Goal: Task Accomplishment & Management: Manage account settings

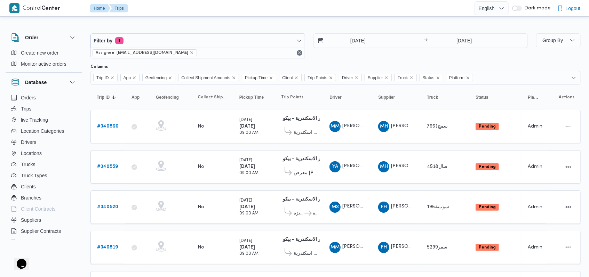
click at [362, 57] on div "[DATE] → [DATE]" at bounding box center [420, 45] width 215 height 25
click at [328, 56] on div "[DATE] → [DATE]" at bounding box center [420, 45] width 215 height 25
click at [325, 52] on div "[DATE] → [DATE]" at bounding box center [420, 45] width 215 height 25
drag, startPoint x: 313, startPoint y: 55, endPoint x: 307, endPoint y: 21, distance: 34.5
drag, startPoint x: 307, startPoint y: 21, endPoint x: 281, endPoint y: 21, distance: 26.1
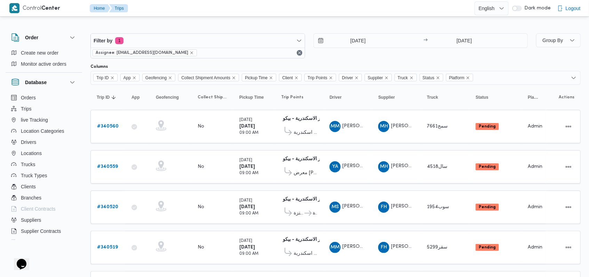
drag, startPoint x: 281, startPoint y: 21, endPoint x: 259, endPoint y: 21, distance: 21.9
drag, startPoint x: 259, startPoint y: 21, endPoint x: 253, endPoint y: 23, distance: 6.5
drag, startPoint x: 253, startPoint y: 23, endPoint x: 243, endPoint y: 22, distance: 10.5
drag, startPoint x: 243, startPoint y: 22, endPoint x: 419, endPoint y: 21, distance: 176.0
click at [419, 21] on div "Filter by 1 Assignee: mostafa.elrouby@illa.com.eg 30/9/2025 → 30/9/2025 Group B…" at bounding box center [290, 274] width 589 height 512
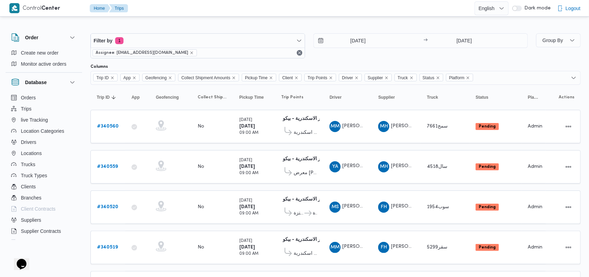
click at [342, 61] on div "Filter by 1 Assignee: mostafa.elrouby@illa.com.eg 30/9/2025 → 30/9/2025" at bounding box center [308, 45] width 445 height 33
click at [362, 46] on input "[DATE]" at bounding box center [353, 41] width 79 height 14
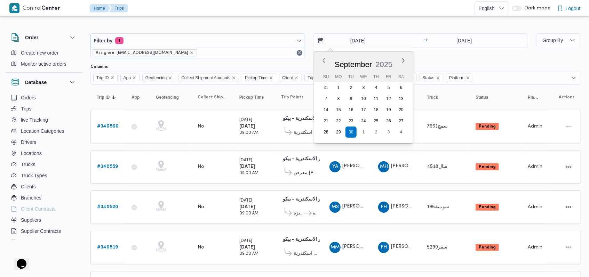
click at [429, 57] on div "30/9/2025 Previous Month Next month September 2025 September 2025 Su Mo Tu We T…" at bounding box center [420, 45] width 215 height 25
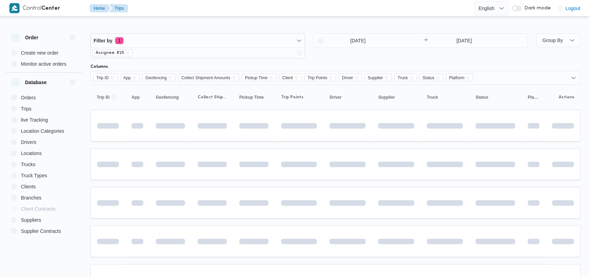
click at [339, 53] on div "[DATE] → [DATE]" at bounding box center [420, 45] width 215 height 25
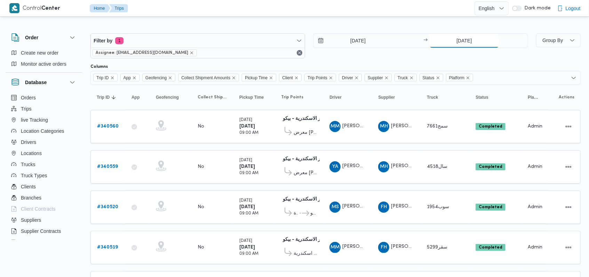
click at [453, 47] on div "30/9/2025" at bounding box center [478, 41] width 98 height 14
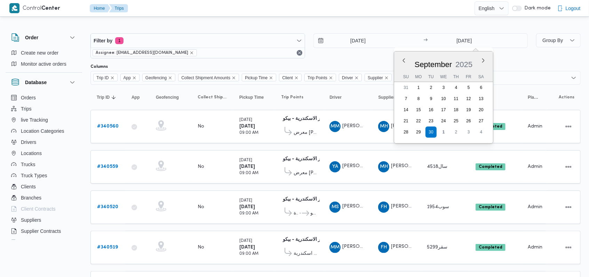
click at [353, 54] on div "30/9/2025 → 30/9/2025 Previous Month Next month September 2025 September 2025 S…" at bounding box center [420, 45] width 215 height 25
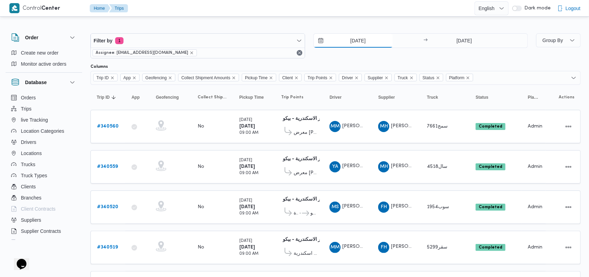
click at [361, 47] on input "[DATE]" at bounding box center [353, 41] width 79 height 14
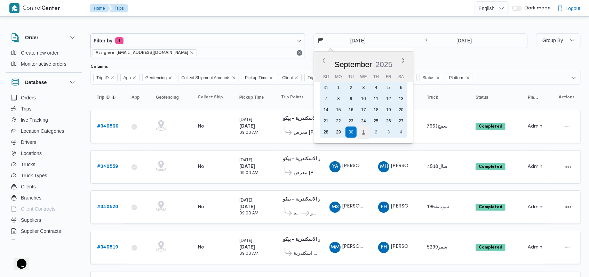
click at [364, 134] on div "1" at bounding box center [362, 132] width 13 height 13
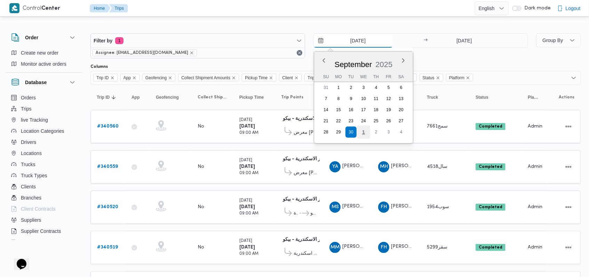
type input "[DATE]"
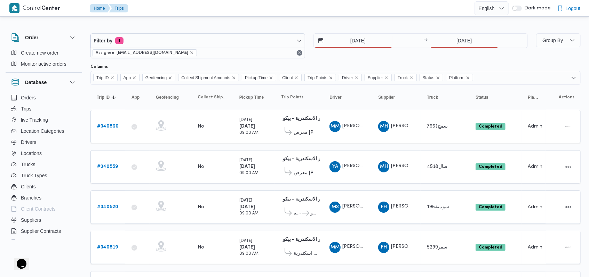
click at [456, 49] on div "1/10/2025 → 30/9/2025" at bounding box center [420, 45] width 215 height 25
click at [462, 42] on input "[DATE]" at bounding box center [463, 41] width 69 height 14
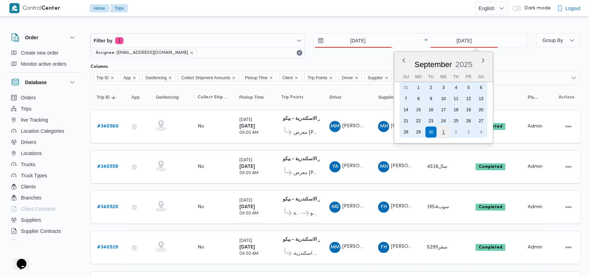
click at [445, 132] on div "1" at bounding box center [443, 132] width 13 height 13
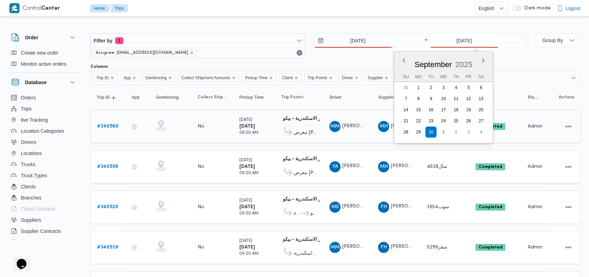
type input "[DATE]"
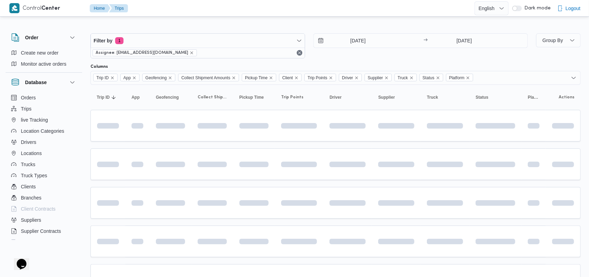
click at [365, 60] on div "Filter by 1 Assignee: [EMAIL_ADDRESS][DOMAIN_NAME] [DATE] → [DATE]" at bounding box center [308, 45] width 445 height 33
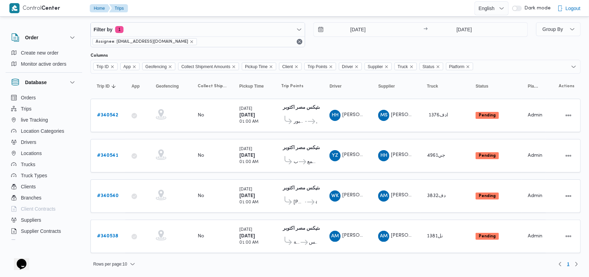
scroll to position [7, 0]
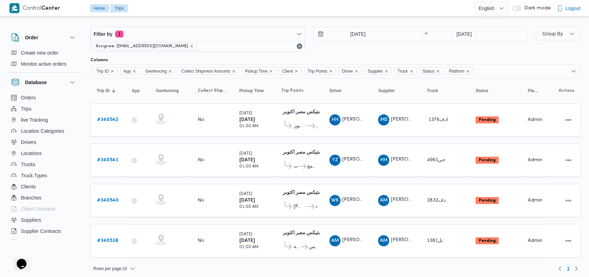
click at [352, 52] on div "Filter by 1 Assignee: [EMAIL_ADDRESS][DOMAIN_NAME] [DATE] → [DATE]" at bounding box center [308, 39] width 445 height 33
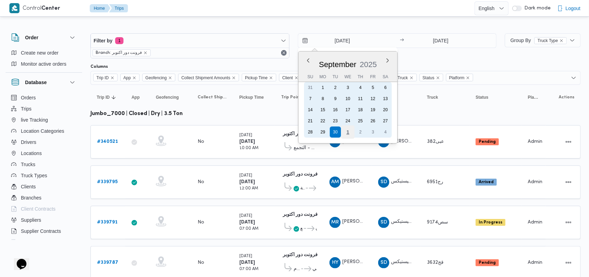
click at [345, 132] on div "1" at bounding box center [347, 132] width 13 height 13
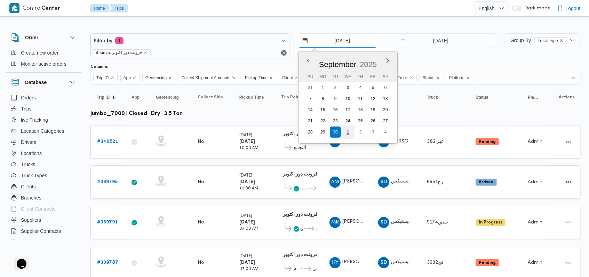
type input "1/10/2025"
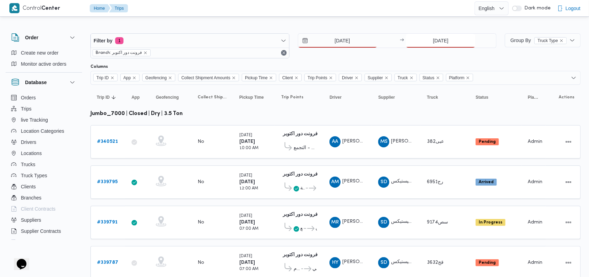
click at [427, 41] on input "[DATE]" at bounding box center [440, 41] width 69 height 14
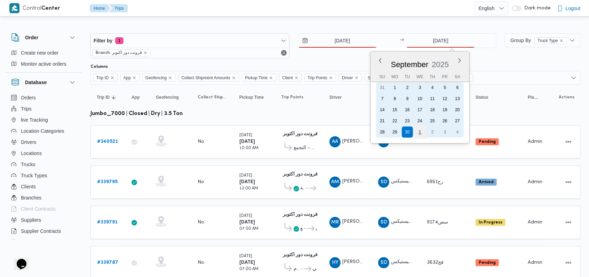
click at [423, 129] on div "1" at bounding box center [419, 132] width 13 height 13
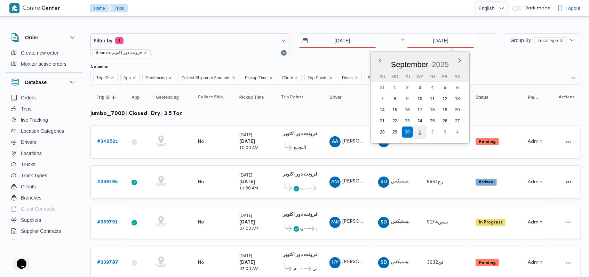
type input "[DATE]"
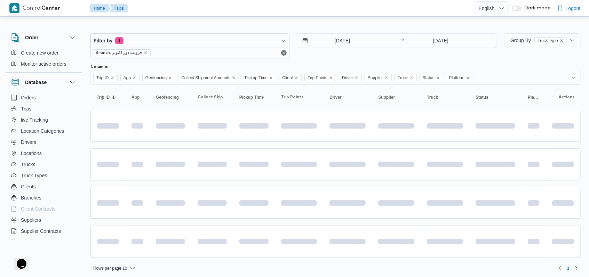
click at [356, 57] on div "1/10/2025 → 1/10/2025" at bounding box center [397, 45] width 199 height 25
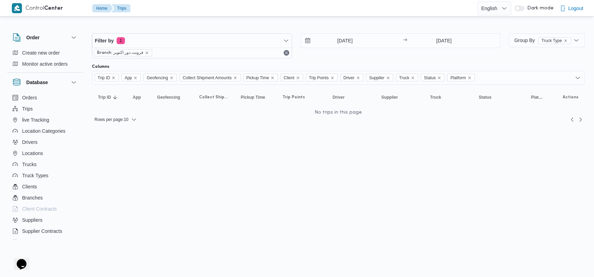
click at [403, 195] on html "Control Center Home Trips English عربي Dark mode Logout Order Create new order …" at bounding box center [297, 138] width 594 height 277
click at [349, 42] on input "[DATE]" at bounding box center [339, 41] width 79 height 14
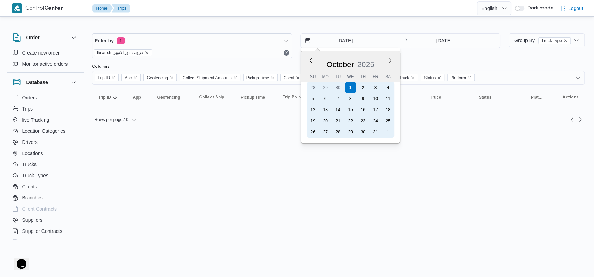
click at [337, 87] on div "30" at bounding box center [337, 87] width 11 height 11
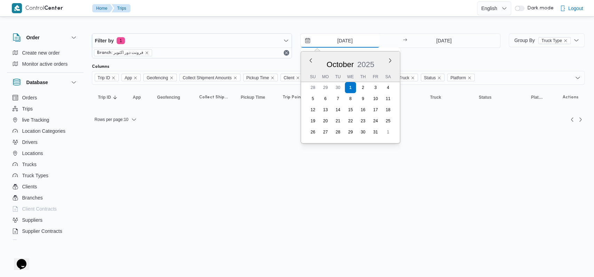
type input "[DATE]"
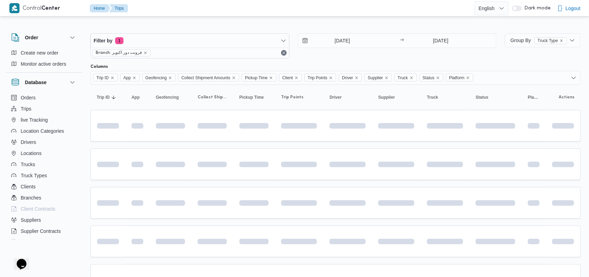
click at [414, 51] on div "30/9/2025 → 1/10/2025" at bounding box center [397, 45] width 199 height 25
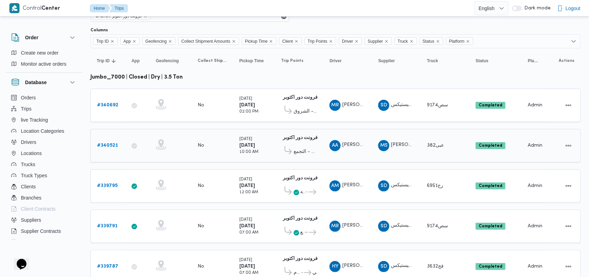
scroll to position [61, 0]
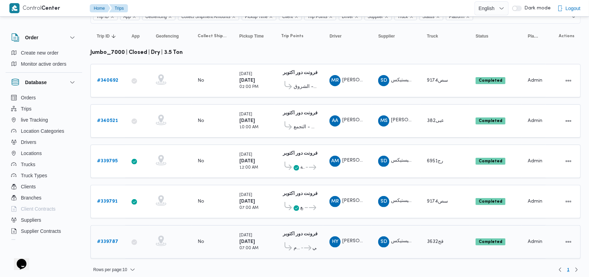
click at [115, 240] on b "# 339787" at bounding box center [107, 242] width 21 height 5
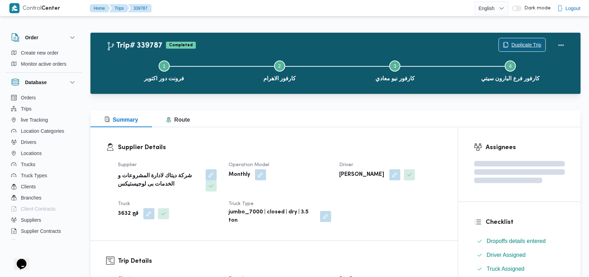
click at [529, 42] on span "Duplicate Trip" at bounding box center [526, 45] width 30 height 8
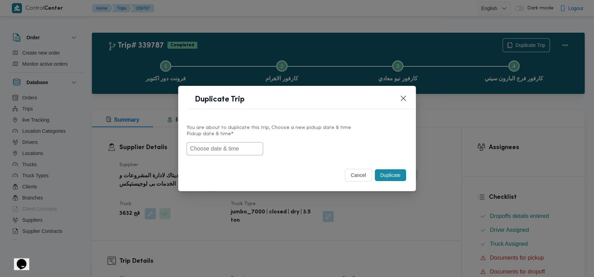
click at [249, 154] on input "text" at bounding box center [224, 148] width 77 height 13
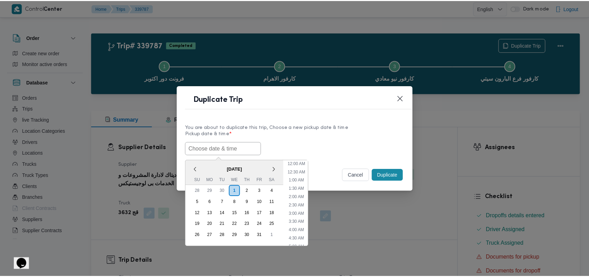
scroll to position [111, 0]
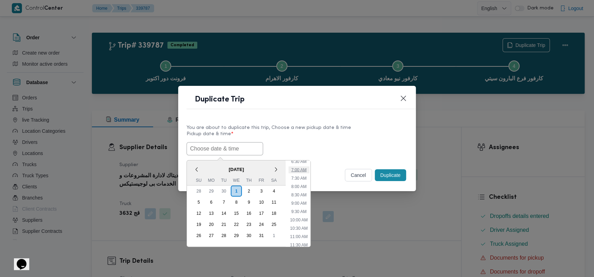
click at [300, 168] on li "7:00 AM" at bounding box center [298, 169] width 21 height 7
type input "01/10/2025 7:00AM"
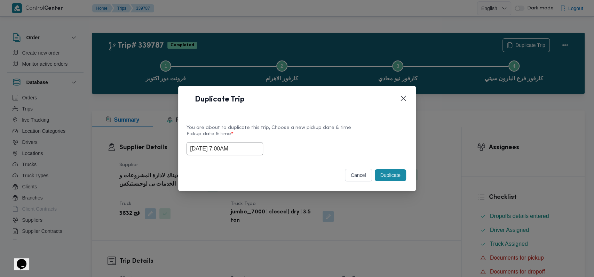
click at [388, 174] on button "Duplicate" at bounding box center [390, 175] width 31 height 12
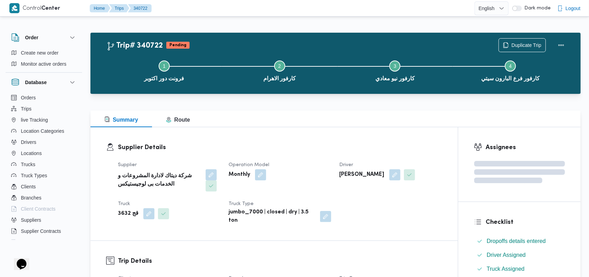
click at [287, 127] on div "Summary Route" at bounding box center [335, 119] width 490 height 17
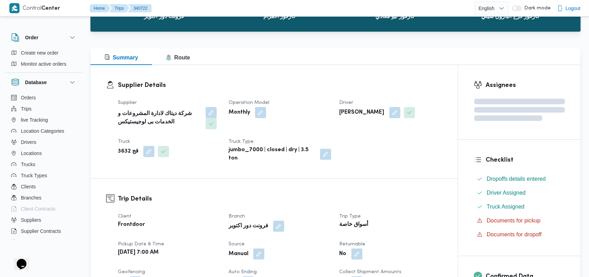
scroll to position [139, 0]
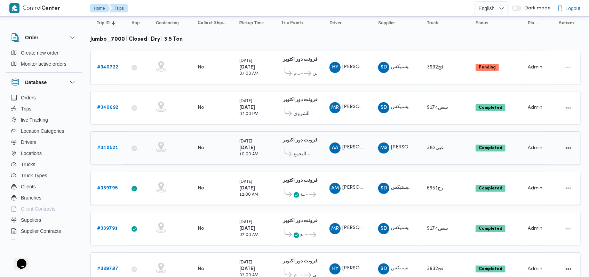
scroll to position [100, 0]
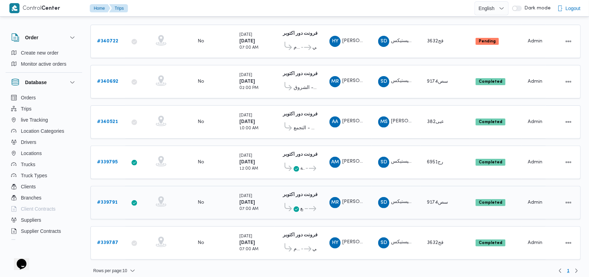
click at [113, 200] on b "# 339791" at bounding box center [107, 202] width 21 height 5
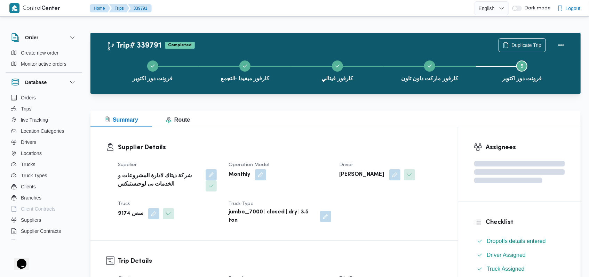
click at [521, 48] on div "فرونت دور اكتوبر كارفور ميفيدا -التجمع كارفور فيتالي كارفور ماركت داون تاون Ste…" at bounding box center [337, 70] width 470 height 45
click at [524, 43] on span "Duplicate Trip" at bounding box center [526, 45] width 30 height 8
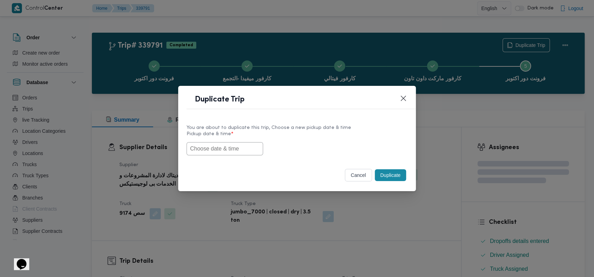
click at [247, 154] on input "text" at bounding box center [224, 148] width 77 height 13
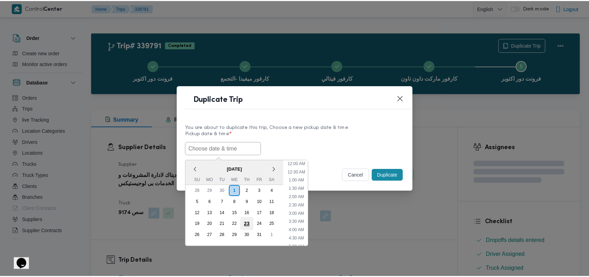
scroll to position [111, 0]
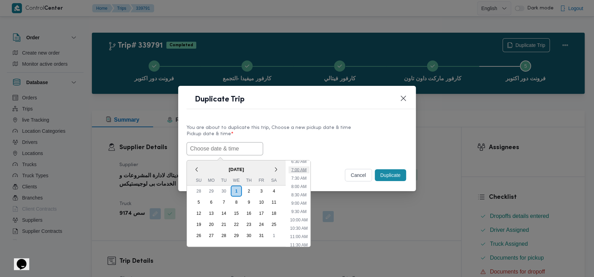
click at [298, 168] on li "7:00 AM" at bounding box center [298, 169] width 21 height 7
type input "01/10/2025 7:00AM"
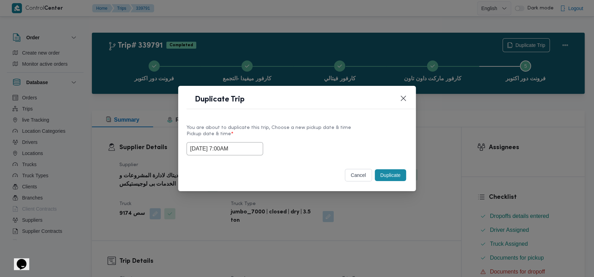
click at [385, 174] on button "Duplicate" at bounding box center [390, 175] width 31 height 12
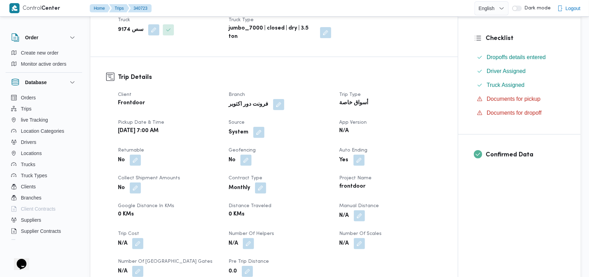
scroll to position [185, 0]
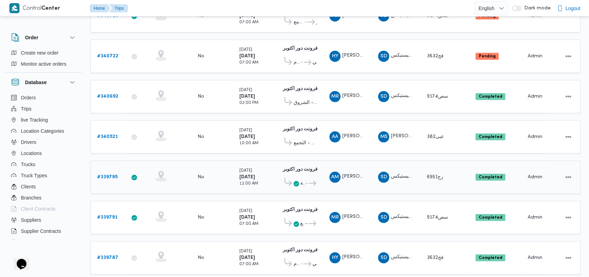
scroll to position [140, 0]
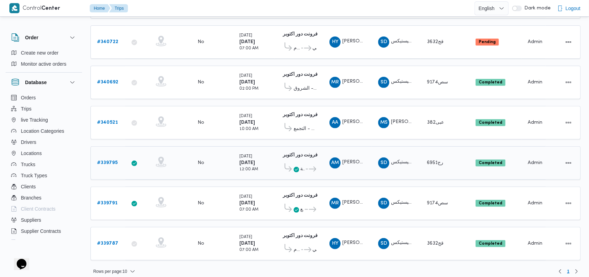
click at [113, 161] on b "# 339795" at bounding box center [107, 163] width 21 height 5
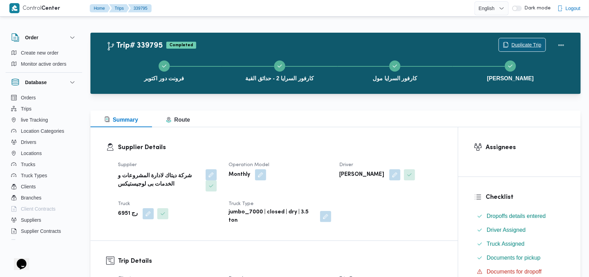
click at [525, 41] on span "Duplicate Trip" at bounding box center [526, 45] width 30 height 8
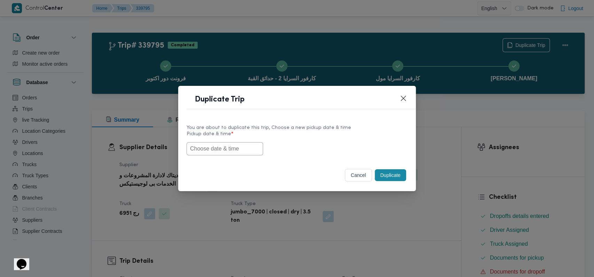
click at [245, 154] on input "text" at bounding box center [224, 148] width 77 height 13
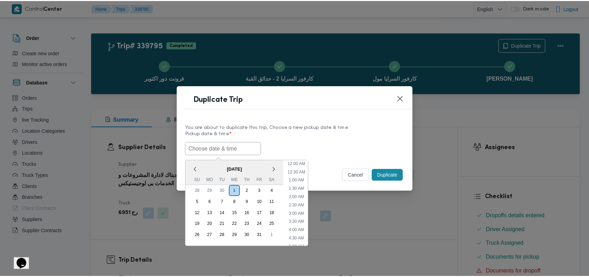
scroll to position [111, 0]
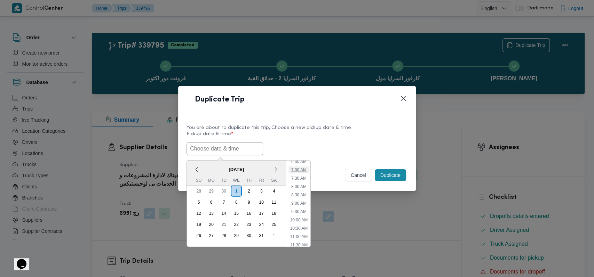
click at [301, 172] on li "7:00 AM" at bounding box center [298, 169] width 21 height 7
type input "01/10/2025 7:00AM"
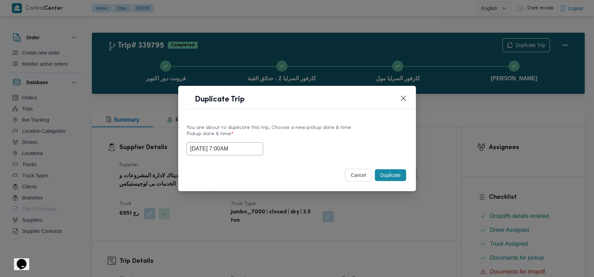
click at [396, 174] on button "Duplicate" at bounding box center [390, 175] width 31 height 12
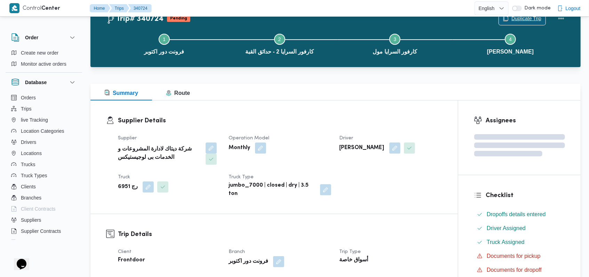
scroll to position [232, 0]
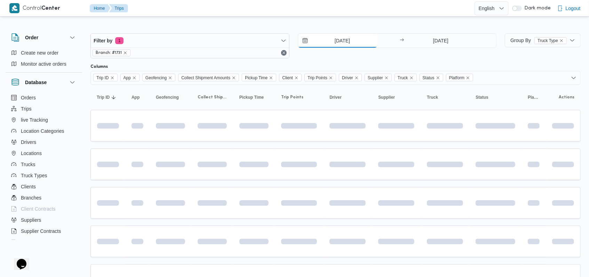
click at [345, 40] on input "30/9/2025" at bounding box center [337, 41] width 79 height 14
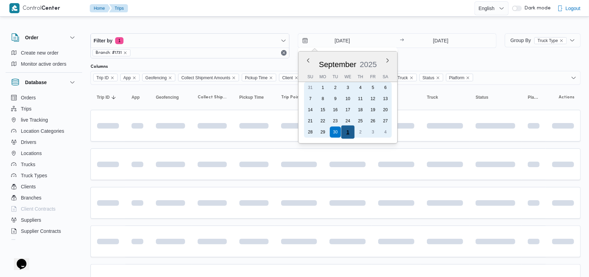
click at [346, 132] on div "1" at bounding box center [347, 132] width 13 height 13
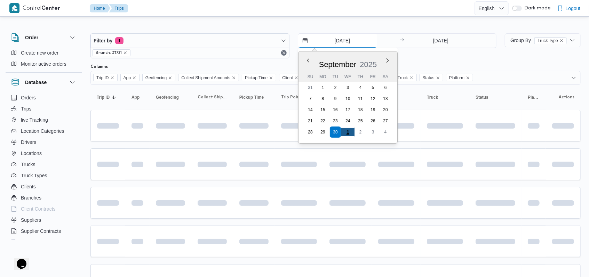
type input "1/10/2025"
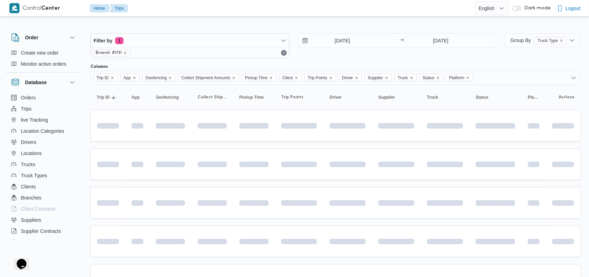
click at [413, 57] on div "1/10/2025 → 1/10/2025" at bounding box center [397, 45] width 199 height 25
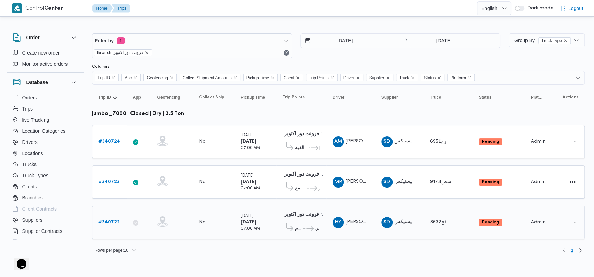
click at [114, 220] on b "# 340722" at bounding box center [108, 222] width 21 height 5
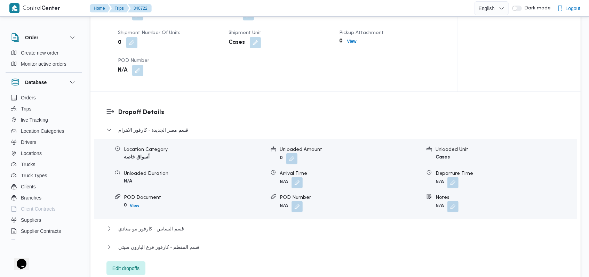
scroll to position [417, 0]
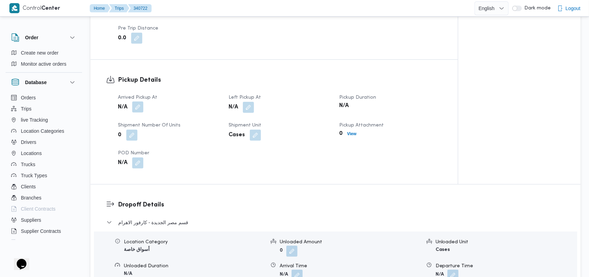
click at [142, 106] on button "button" at bounding box center [137, 107] width 11 height 11
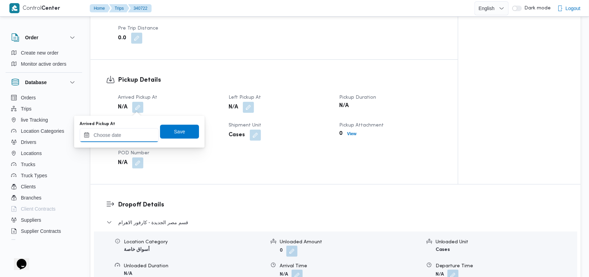
click at [134, 140] on input "Arrived Pickup At" at bounding box center [119, 135] width 79 height 14
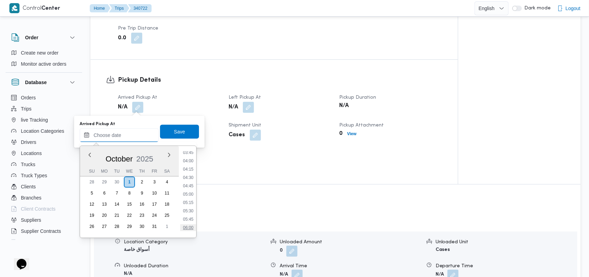
scroll to position [174, 0]
click at [194, 171] on li "05:45" at bounding box center [188, 173] width 16 height 7
type input "01/10/2025 05:45"
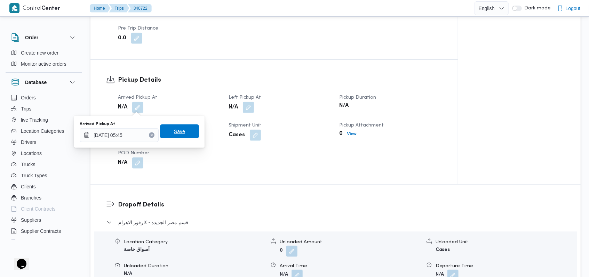
click at [188, 134] on span "Save" at bounding box center [179, 131] width 39 height 14
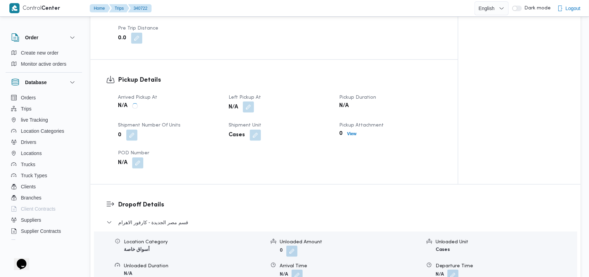
click at [248, 107] on button "button" at bounding box center [248, 107] width 11 height 11
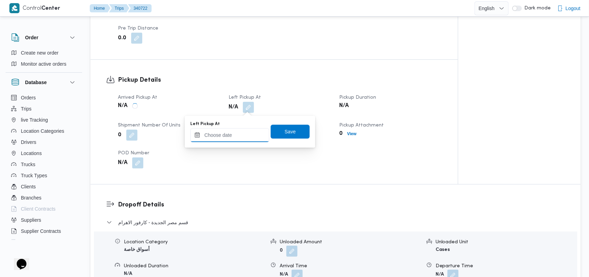
click at [236, 139] on input "Left Pickup At" at bounding box center [229, 135] width 79 height 14
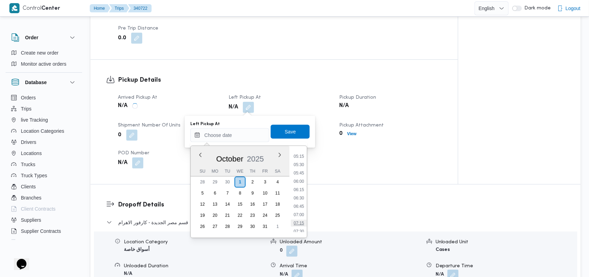
click at [302, 221] on li "07:15" at bounding box center [299, 223] width 16 height 7
type input "01/10/2025 07:15"
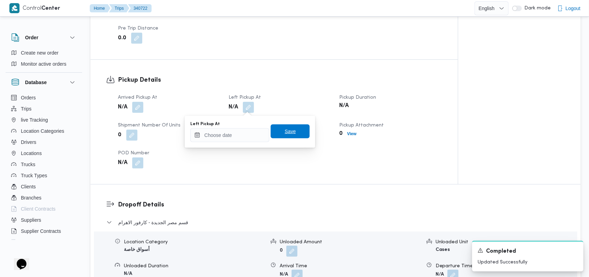
click at [285, 135] on span "Save" at bounding box center [289, 131] width 11 height 8
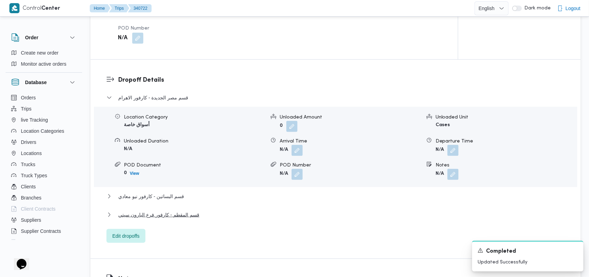
scroll to position [556, 0]
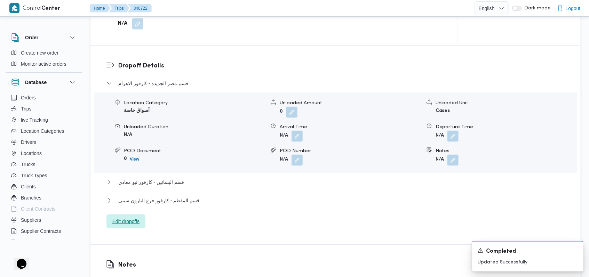
click at [132, 221] on span "Edit dropoffs" at bounding box center [125, 221] width 27 height 8
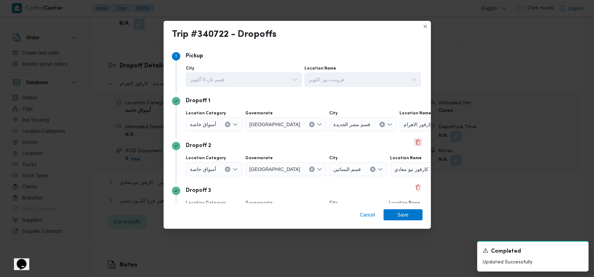
click at [413, 142] on button "Delete" at bounding box center [417, 142] width 8 height 8
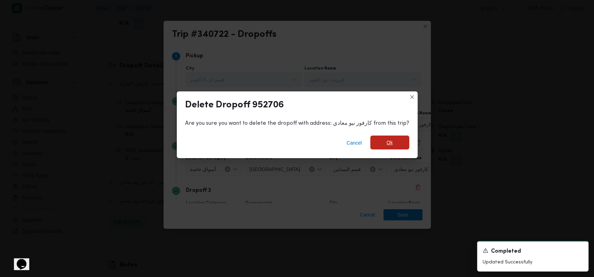
click at [386, 142] on span "Ok" at bounding box center [389, 142] width 6 height 8
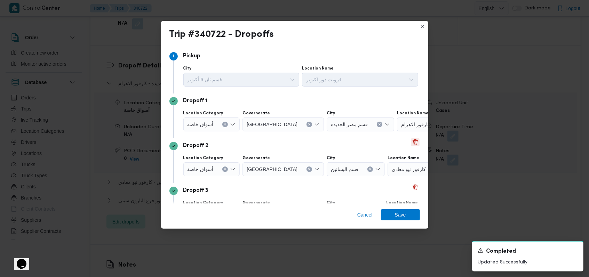
scroll to position [45, 0]
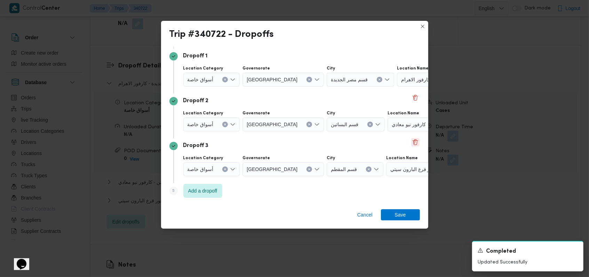
click at [412, 139] on button "Delete" at bounding box center [415, 142] width 8 height 8
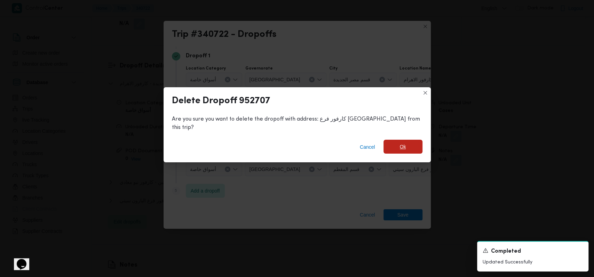
click at [400, 143] on span "Ok" at bounding box center [403, 147] width 6 height 8
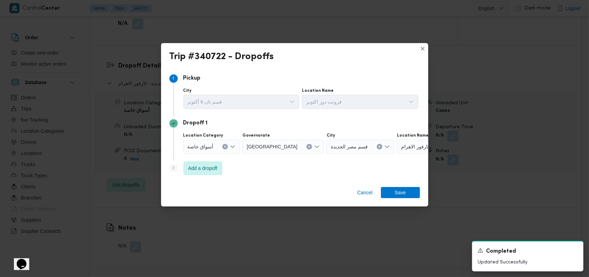
scroll to position [0, 0]
click at [215, 149] on div at bounding box center [216, 146] width 3 height 11
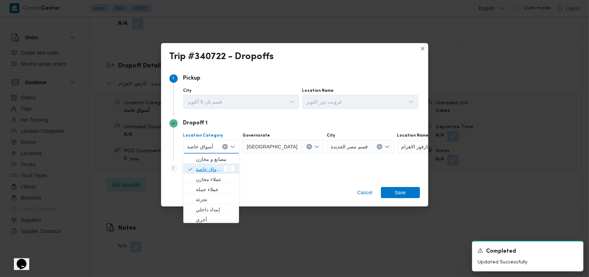
click at [213, 166] on span "أسواق خاصة" at bounding box center [209, 169] width 26 height 8
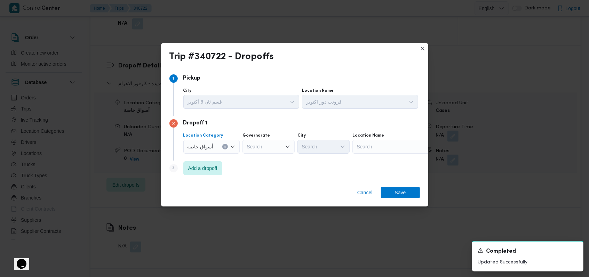
click at [379, 146] on div "Search" at bounding box center [395, 147] width 87 height 14
type input ";"
type input "كارفور الرحاب"
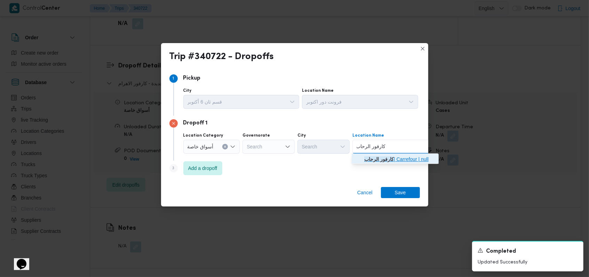
click at [392, 162] on mark "كارفور الرحاب" at bounding box center [379, 159] width 30 height 6
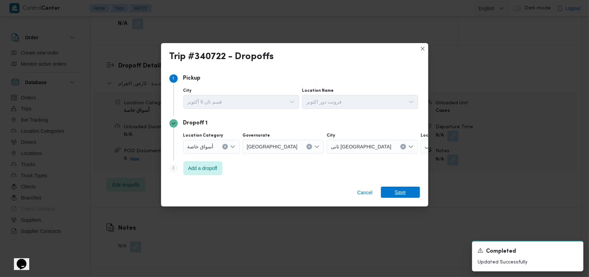
click at [397, 195] on span "Save" at bounding box center [400, 192] width 11 height 11
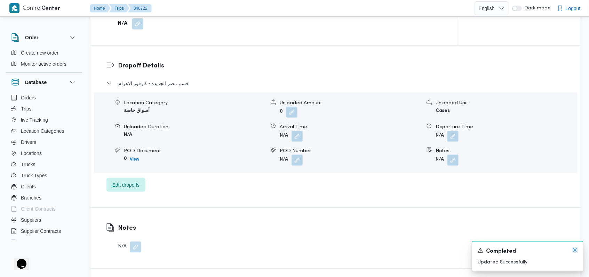
click at [574, 252] on icon "Dismiss toast" at bounding box center [575, 250] width 6 height 6
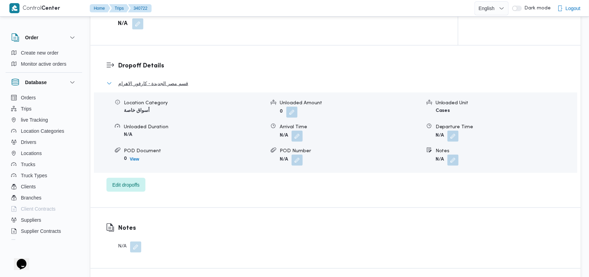
click at [173, 86] on span "قسم مصر الجديدة - كارفور الاهرام" at bounding box center [153, 83] width 70 height 8
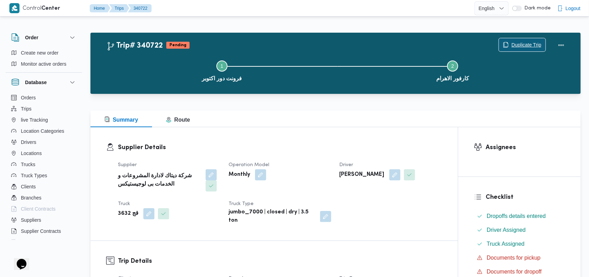
click at [520, 42] on span "Duplicate Trip" at bounding box center [526, 45] width 30 height 8
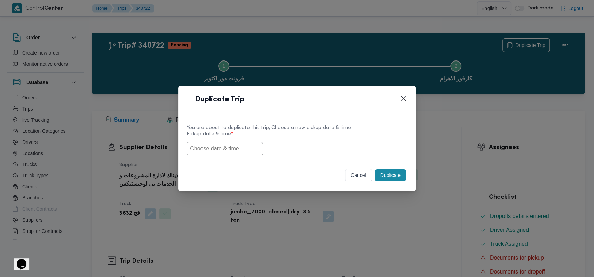
click at [231, 154] on input "text" at bounding box center [224, 148] width 77 height 13
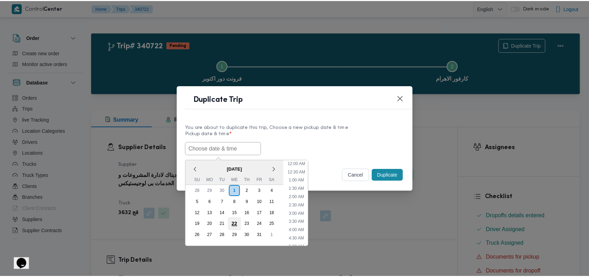
scroll to position [119, 0]
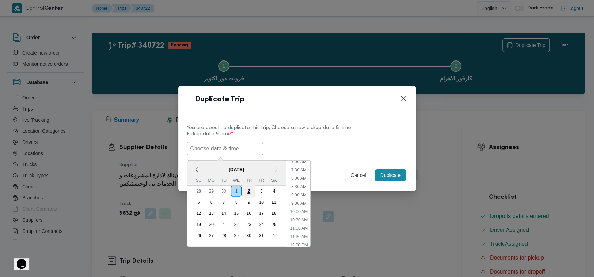
click at [248, 194] on div "2" at bounding box center [248, 190] width 13 height 13
click at [301, 162] on li "7:00 AM" at bounding box center [298, 161] width 21 height 7
type input "02/10/2025 7:00AM"
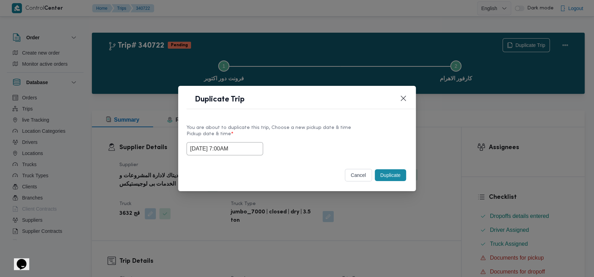
click at [386, 172] on button "Duplicate" at bounding box center [390, 175] width 31 height 12
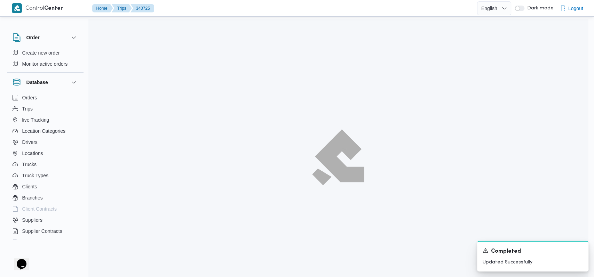
click at [377, 90] on div at bounding box center [337, 157] width 499 height 277
click at [578, 249] on icon "Dismiss toast" at bounding box center [580, 250] width 6 height 6
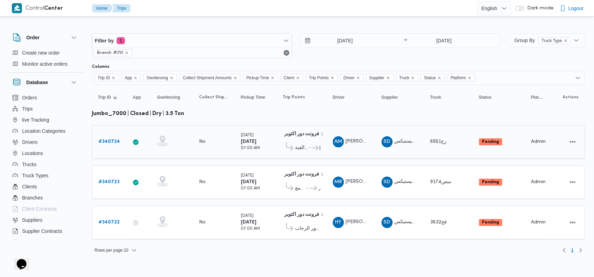
click at [112, 140] on b "# 340724" at bounding box center [109, 141] width 22 height 5
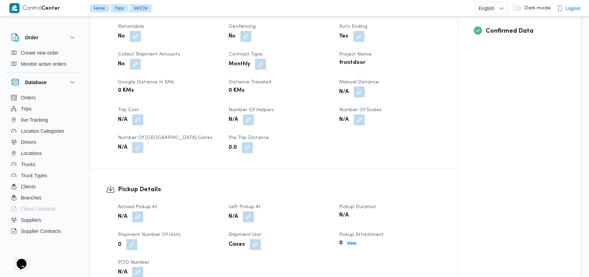
scroll to position [417, 0]
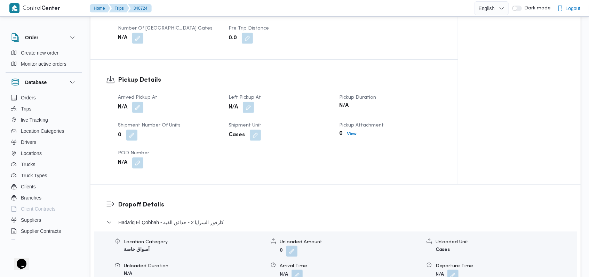
click at [138, 100] on span "Arrived Pickup At" at bounding box center [137, 97] width 39 height 5
click at [138, 101] on dt "Arrived Pickup At" at bounding box center [169, 98] width 102 height 8
click at [138, 104] on button "button" at bounding box center [137, 107] width 11 height 11
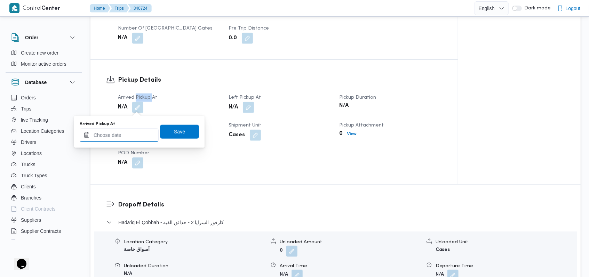
click at [126, 136] on input "Arrived Pickup At" at bounding box center [119, 135] width 79 height 14
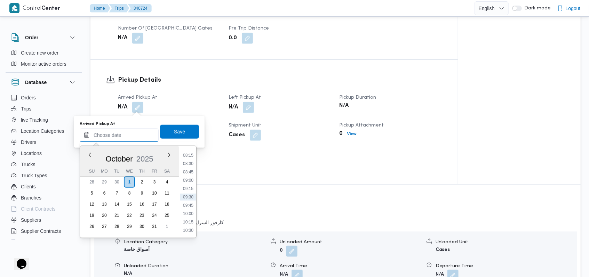
scroll to position [182, 0]
click at [190, 157] on li "05:30" at bounding box center [188, 156] width 16 height 7
type input "01/10/2025 05:30"
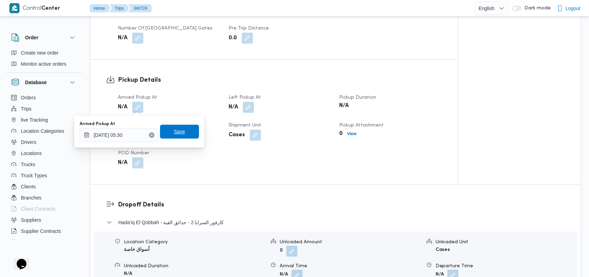
click at [186, 130] on span "Save" at bounding box center [179, 132] width 39 height 14
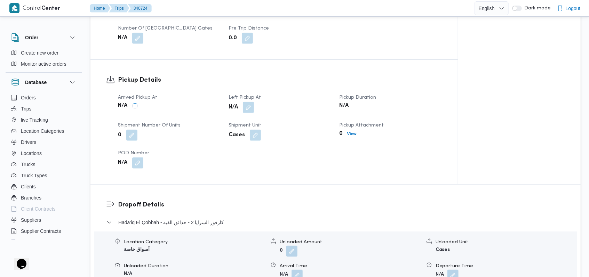
click at [243, 108] on span at bounding box center [246, 107] width 15 height 11
click at [247, 111] on button "button" at bounding box center [248, 107] width 11 height 11
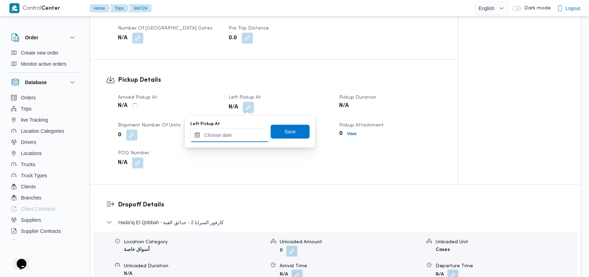
click at [235, 130] on input "Left Pickup At" at bounding box center [229, 135] width 79 height 14
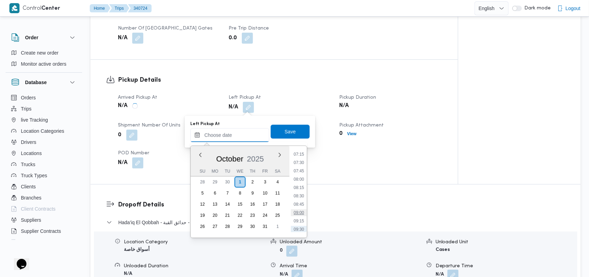
scroll to position [228, 0]
click at [303, 168] on li "07:15" at bounding box center [299, 168] width 16 height 7
type input "01/10/2025 07:15"
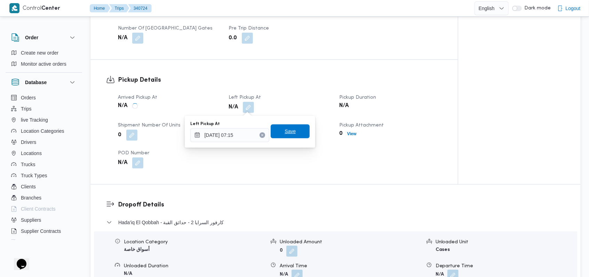
click at [302, 134] on span "Save" at bounding box center [290, 131] width 39 height 14
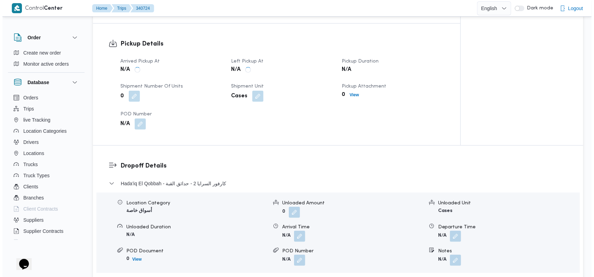
scroll to position [510, 0]
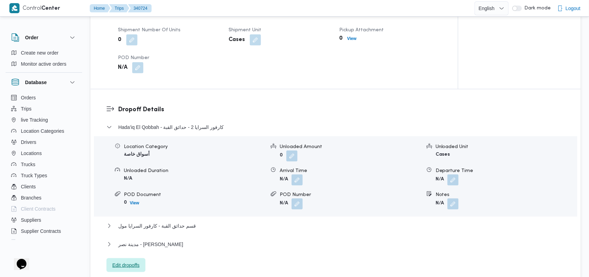
click at [134, 264] on span "Edit dropoffs" at bounding box center [125, 265] width 27 height 8
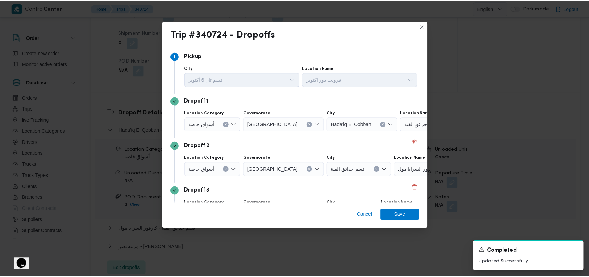
scroll to position [45, 0]
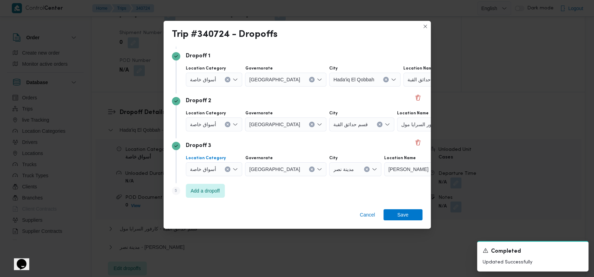
click at [215, 172] on span "أسواق خاصة" at bounding box center [203, 169] width 26 height 8
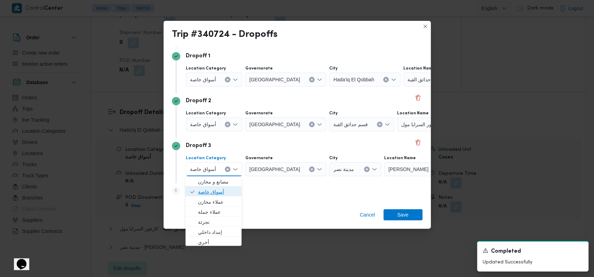
click at [212, 188] on span "أسواق خاصة" at bounding box center [217, 192] width 39 height 8
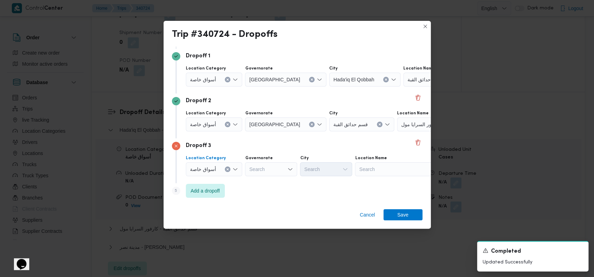
click at [217, 126] on div at bounding box center [218, 124] width 3 height 11
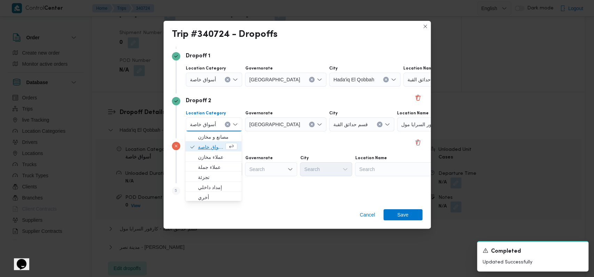
click at [213, 148] on span "أسواق خاصة" at bounding box center [211, 147] width 26 height 8
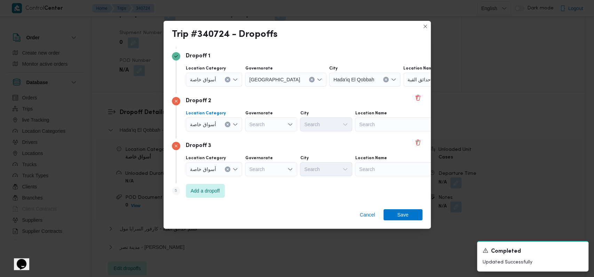
click at [213, 80] on span "أسواق خاصة" at bounding box center [203, 79] width 26 height 8
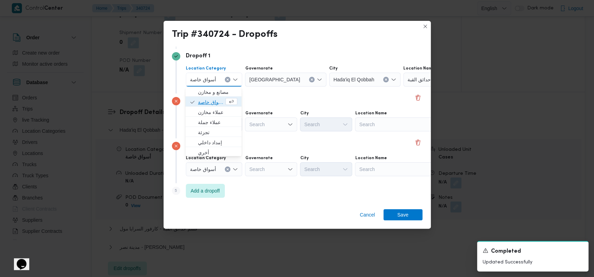
click at [208, 105] on span "أسواق خاصة" at bounding box center [211, 102] width 26 height 8
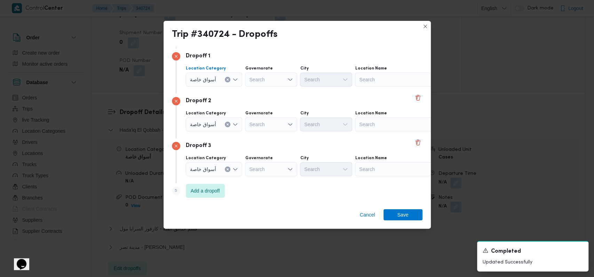
click at [309, 98] on div "Dropoff 2" at bounding box center [297, 101] width 250 height 8
click at [371, 79] on div "Search" at bounding box center [398, 80] width 87 height 14
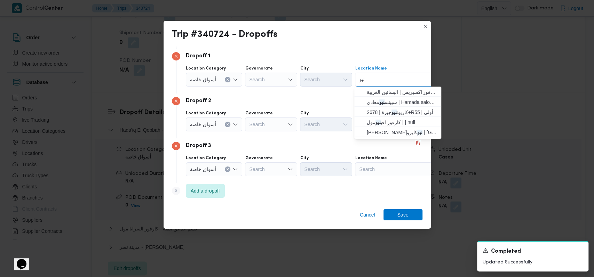
type input "نيو"
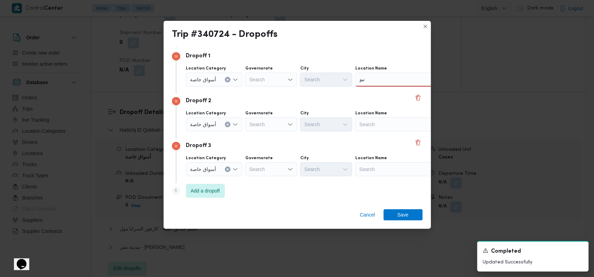
click at [388, 77] on div "نيو نيو" at bounding box center [398, 80] width 87 height 14
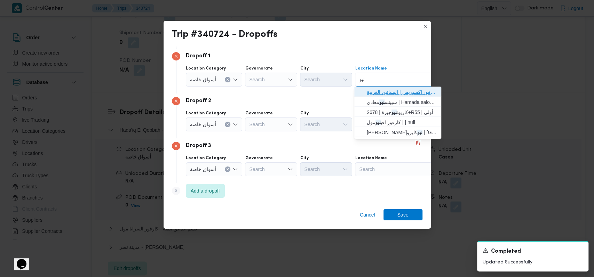
click at [387, 90] on span "كارفور نيو معادي | كارفور اكسبريس | البساتين الغربية" at bounding box center [402, 92] width 70 height 8
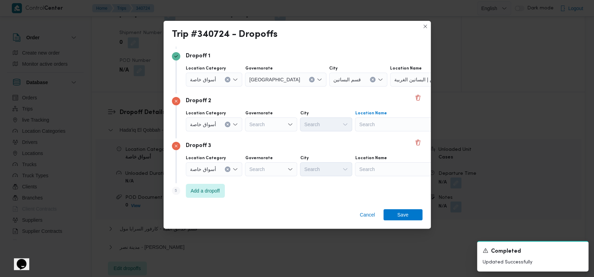
click at [390, 120] on div "Search" at bounding box center [398, 125] width 87 height 14
type input "كارفور دجلة"
click at [380, 133] on span "كارفور دجلة - المعادى | Carrefour Degla Market | معادي السرايات الغربية" at bounding box center [402, 137] width 70 height 8
click at [381, 165] on div "Search" at bounding box center [398, 169] width 87 height 14
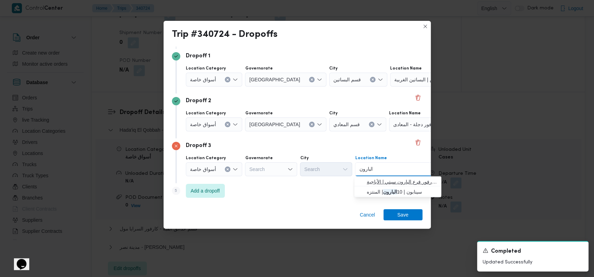
type input "البارون"
click at [398, 181] on span "كارفور فرع البارون سيتي | كارفور فرع البارون سيتي | الأباجية" at bounding box center [402, 182] width 70 height 8
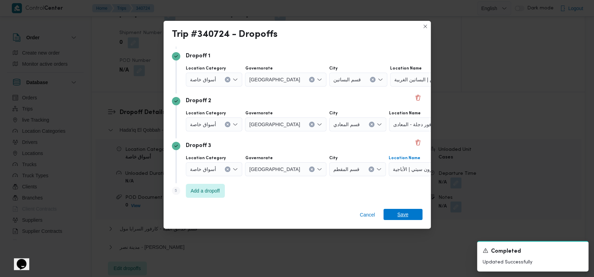
click at [405, 213] on span "Save" at bounding box center [402, 214] width 11 height 11
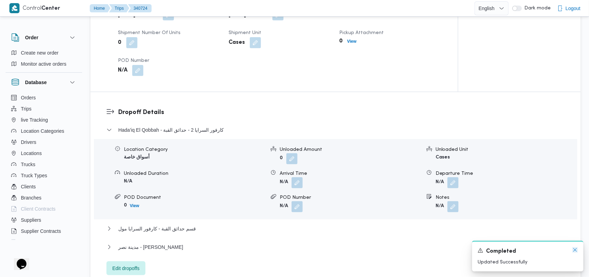
click at [576, 250] on icon "Dismiss toast" at bounding box center [575, 250] width 6 height 6
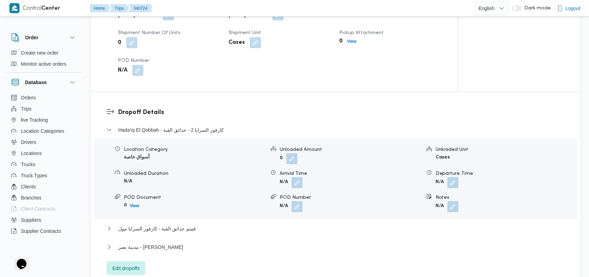
click at [158, 124] on dl "Dropoff Details Hada'iq El Qobbah - كارفور السرايا 2 - حدائق القبة Location Cat…" at bounding box center [341, 192] width 447 height 168
click at [160, 131] on span "Hada'iq El Qobbah - كارفور السرايا 2 - حدائق القبة" at bounding box center [170, 130] width 105 height 8
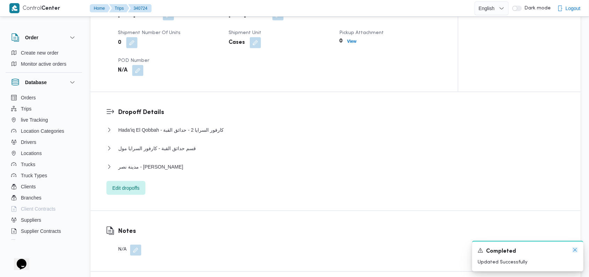
click at [573, 249] on icon "Dismiss toast" at bounding box center [574, 249] width 3 height 3
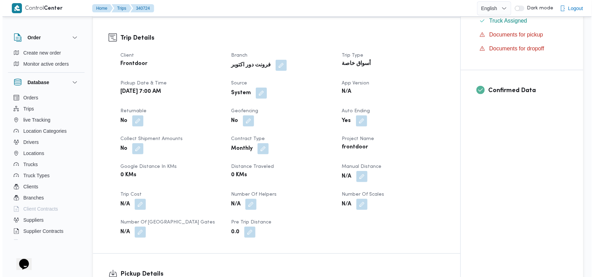
scroll to position [0, 0]
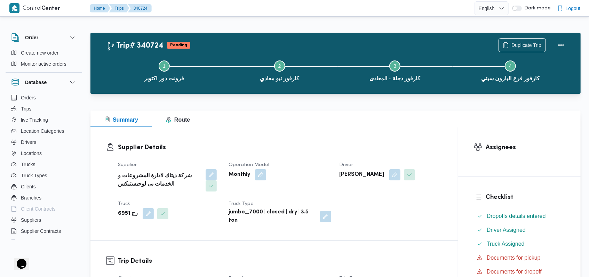
click at [304, 164] on dt "Operation Model" at bounding box center [279, 165] width 102 height 8
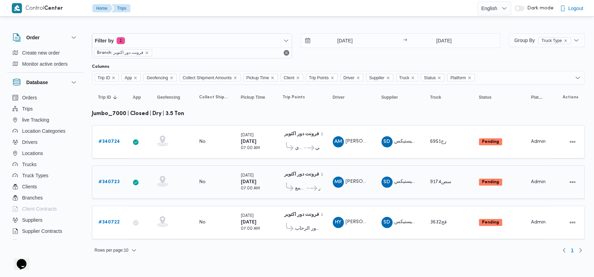
click at [109, 182] on b "# 340723" at bounding box center [108, 182] width 21 height 5
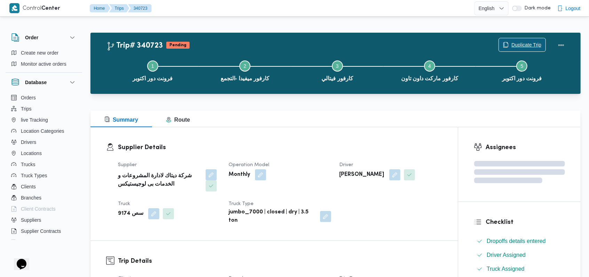
click at [521, 45] on span "Duplicate Trip" at bounding box center [526, 45] width 30 height 8
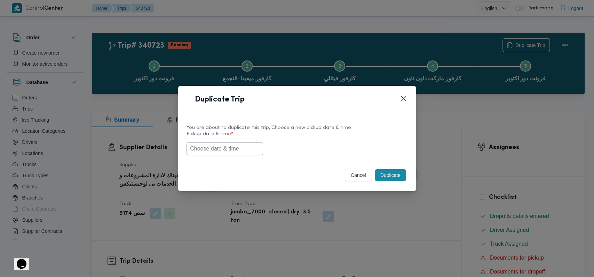
click at [235, 152] on input "text" at bounding box center [224, 148] width 77 height 13
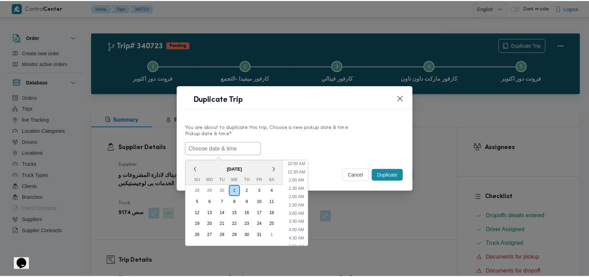
scroll to position [119, 0]
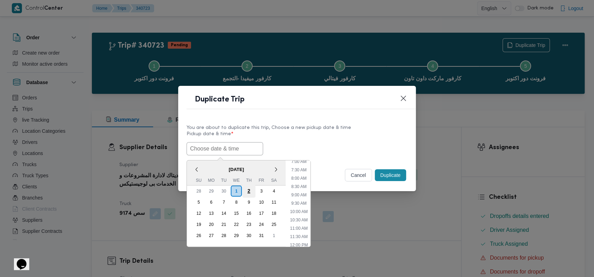
click at [245, 192] on div "2" at bounding box center [248, 190] width 13 height 13
click at [299, 161] on li "7:00 AM" at bounding box center [298, 161] width 21 height 7
type input "02/10/2025 7:00AM"
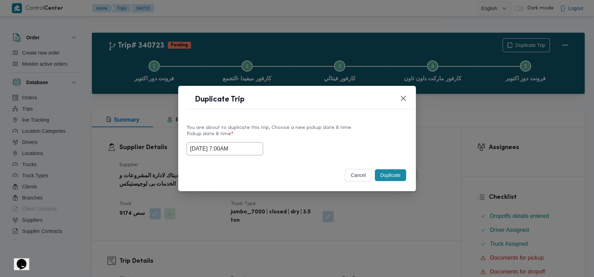
click at [392, 179] on button "Duplicate" at bounding box center [390, 175] width 31 height 12
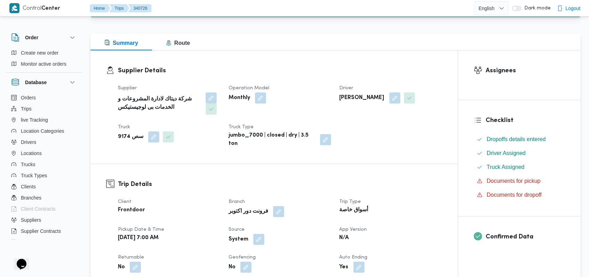
scroll to position [185, 0]
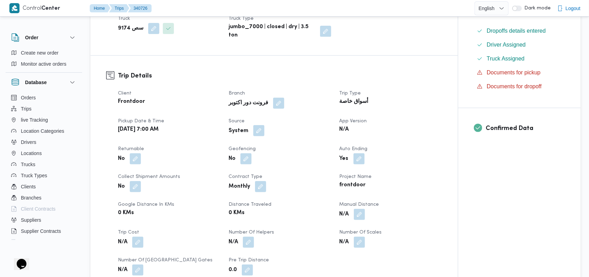
click at [257, 130] on button "button" at bounding box center [258, 130] width 11 height 11
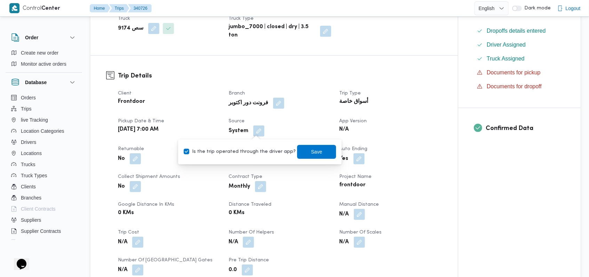
click at [267, 152] on label "Is the trip operated through the driver app?" at bounding box center [240, 152] width 112 height 8
checkbox input "false"
click at [311, 151] on span "Save" at bounding box center [316, 152] width 11 height 8
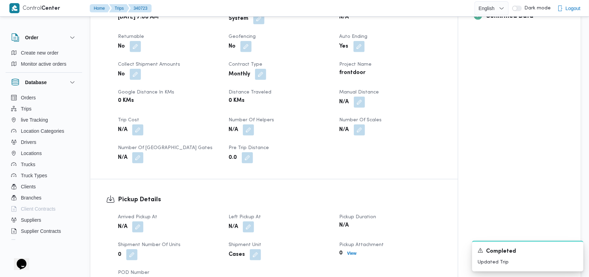
scroll to position [371, 0]
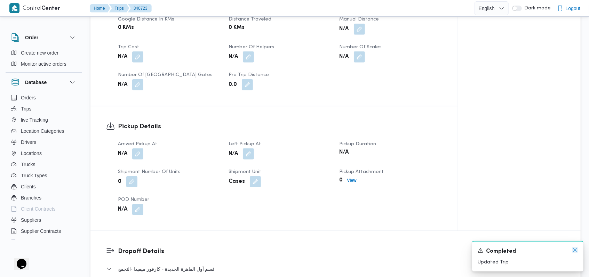
click at [574, 251] on icon "Dismiss toast" at bounding box center [574, 249] width 3 height 3
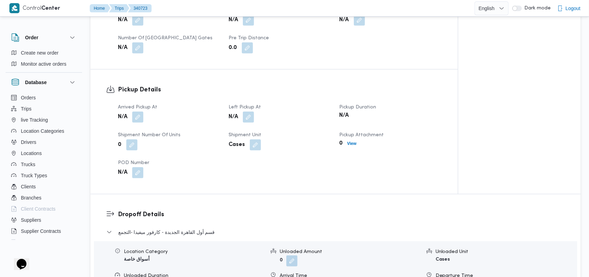
scroll to position [464, 0]
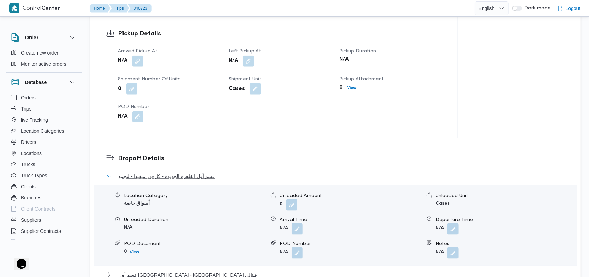
click at [212, 176] on span "قسم أول القاهرة الجديدة - كارفور ميفيدا -التجمع" at bounding box center [166, 176] width 97 height 8
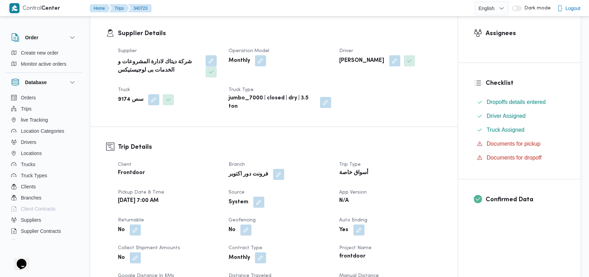
scroll to position [0, 0]
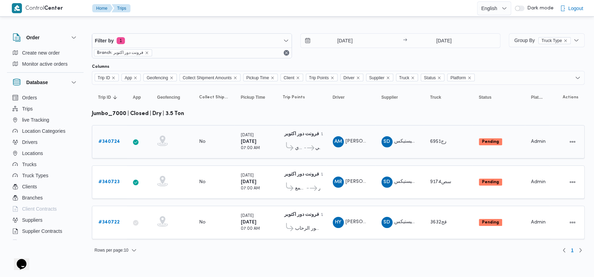
click at [111, 139] on b "# 340724" at bounding box center [109, 141] width 22 height 5
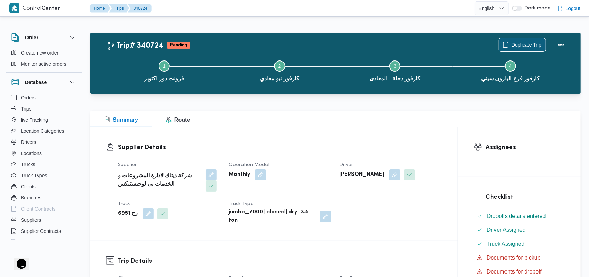
click at [517, 40] on span "Duplicate Trip" at bounding box center [522, 44] width 47 height 13
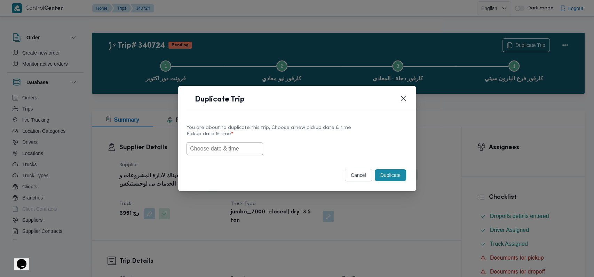
click at [244, 152] on input "text" at bounding box center [224, 148] width 77 height 13
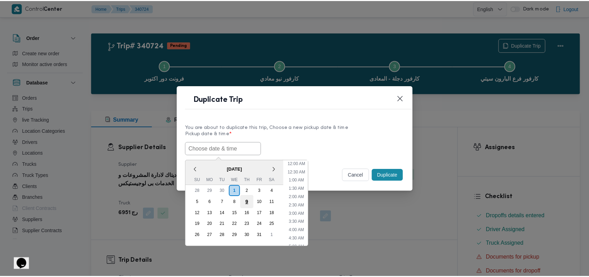
scroll to position [119, 0]
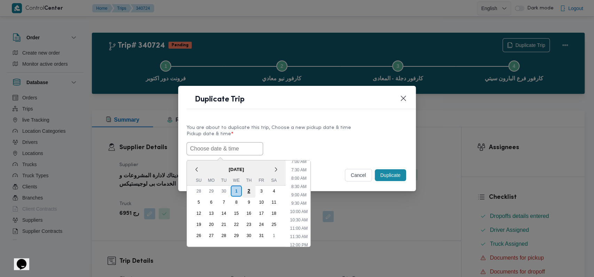
click at [251, 187] on div "2" at bounding box center [248, 190] width 13 height 13
click at [299, 163] on li "7:00 AM" at bounding box center [298, 161] width 21 height 7
type input "02/10/2025 7:00AM"
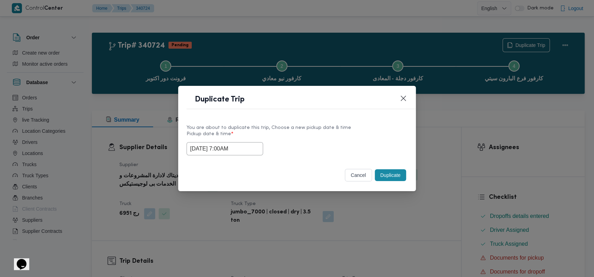
click at [385, 175] on button "Duplicate" at bounding box center [390, 175] width 31 height 12
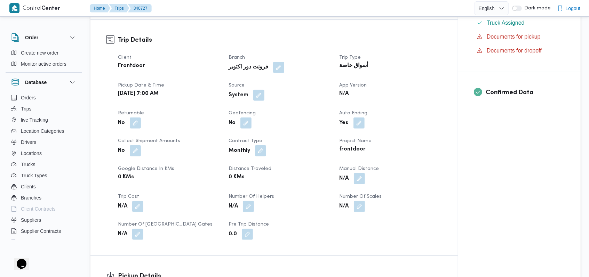
scroll to position [232, 0]
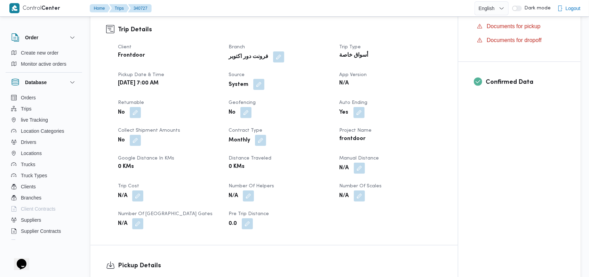
click at [258, 86] on button "button" at bounding box center [258, 84] width 11 height 11
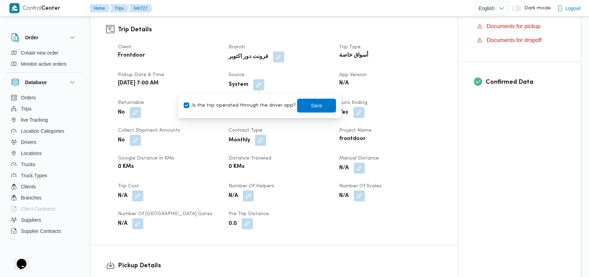
click at [257, 106] on label "Is the trip operated through the driver app?" at bounding box center [240, 106] width 112 height 8
checkbox input "false"
click at [303, 102] on span "Save" at bounding box center [316, 105] width 39 height 14
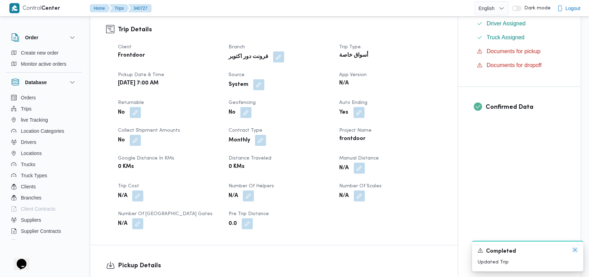
click at [572, 250] on icon "Dismiss toast" at bounding box center [575, 250] width 6 height 6
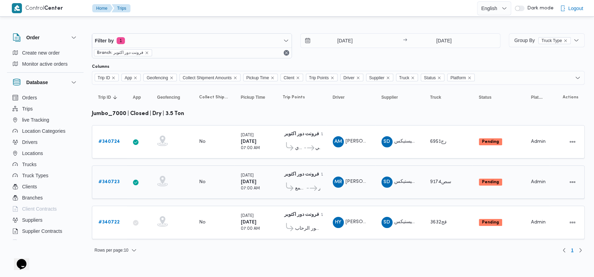
click at [110, 180] on b "# 340723" at bounding box center [108, 182] width 21 height 5
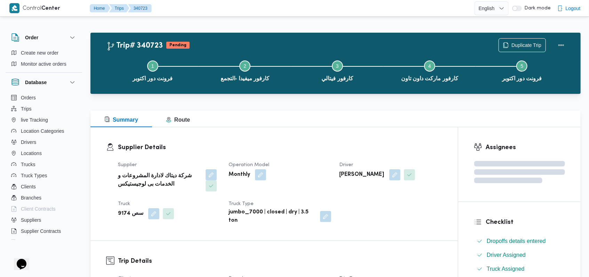
scroll to position [371, 0]
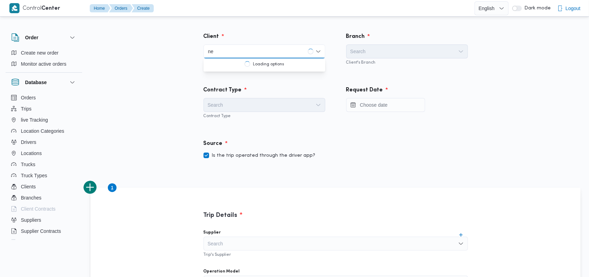
type input "ne"
click at [247, 158] on label "Is the trip operated through the driver app?" at bounding box center [259, 156] width 112 height 8
checkbox input "false"
click at [248, 51] on div "ne ne" at bounding box center [264, 52] width 122 height 14
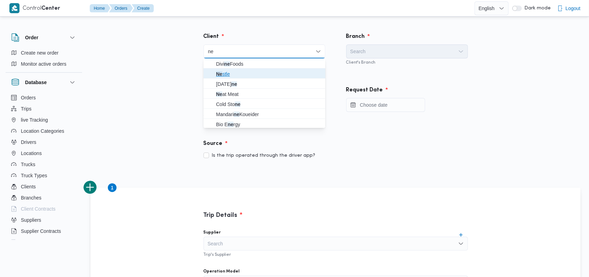
click at [236, 74] on span "Ne stle" at bounding box center [268, 74] width 105 height 8
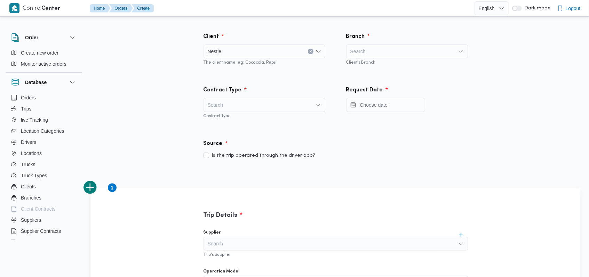
click at [388, 55] on div "Search" at bounding box center [407, 52] width 122 height 14
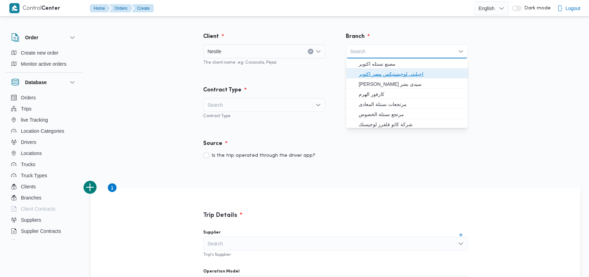
click at [383, 77] on span "اجيليتى لوجيستيكس مصر اكتوبر" at bounding box center [411, 74] width 105 height 8
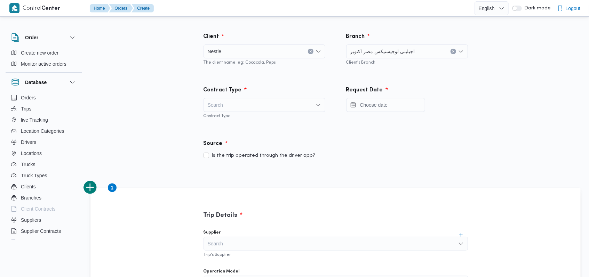
click at [287, 104] on div "Search" at bounding box center [264, 105] width 122 height 14
click at [250, 130] on span "On Demand" at bounding box center [268, 127] width 105 height 8
click at [375, 100] on input "Press the down key to open a popover containing a calendar." at bounding box center [385, 105] width 79 height 14
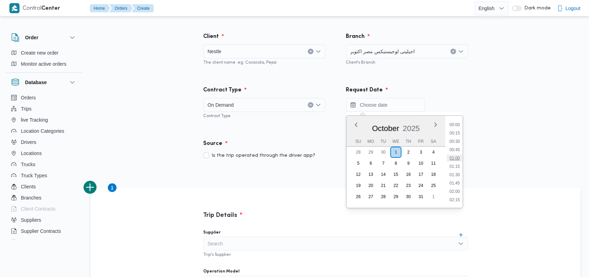
click at [455, 156] on li "01:00" at bounding box center [454, 158] width 16 height 7
type input "01/10/2025 01:00"
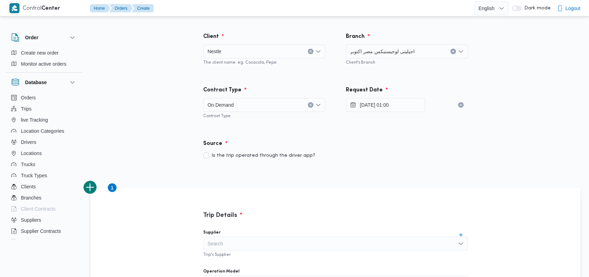
click at [398, 146] on div "Source" at bounding box center [335, 144] width 273 height 17
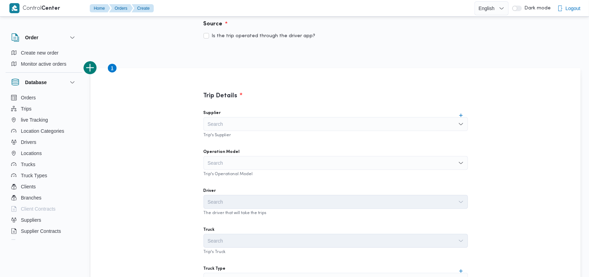
scroll to position [185, 0]
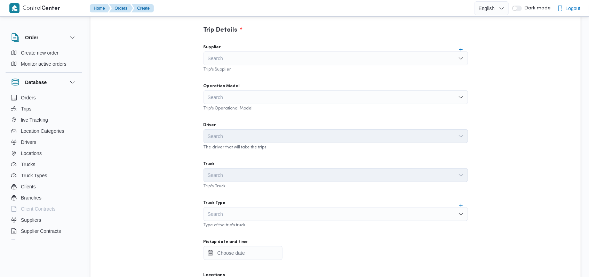
click at [258, 60] on div "Search" at bounding box center [335, 58] width 264 height 14
type input "v"
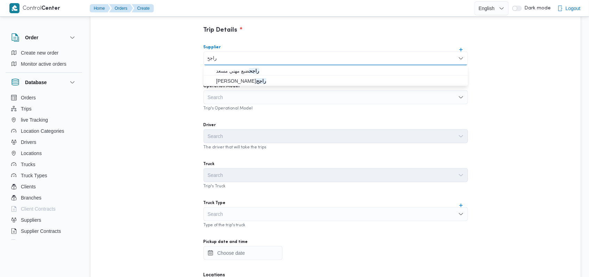
type input "راجح"
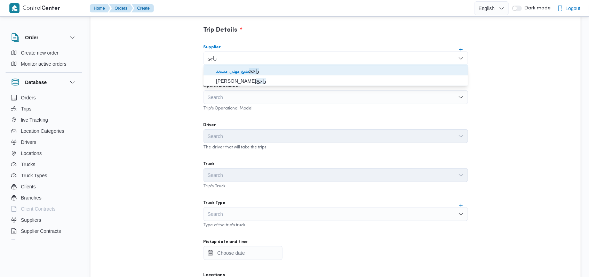
click at [244, 66] on span "راجح ضبع مهني مسعد" at bounding box center [335, 70] width 259 height 11
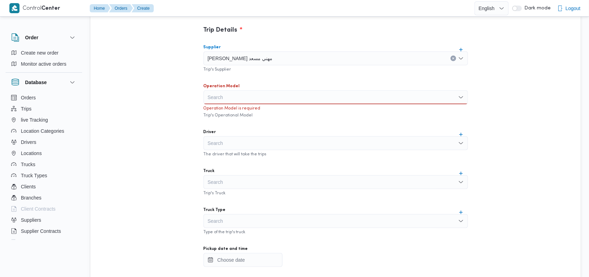
click at [230, 95] on div "Search" at bounding box center [335, 97] width 264 height 14
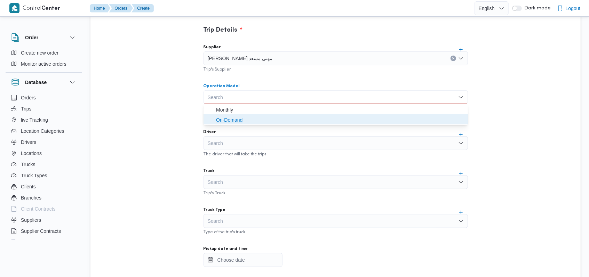
click at [228, 119] on span "On-Demand" at bounding box center [340, 120] width 248 height 8
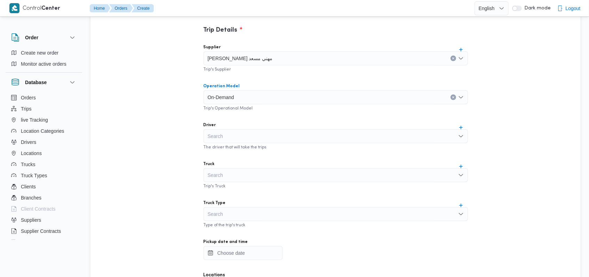
click at [234, 141] on div "Search" at bounding box center [335, 136] width 264 height 14
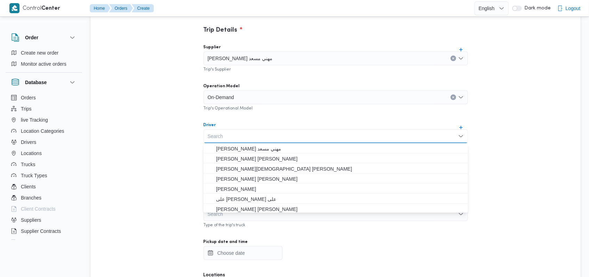
click at [267, 56] on div "[PERSON_NAME] مهني مسعد" at bounding box center [335, 58] width 264 height 14
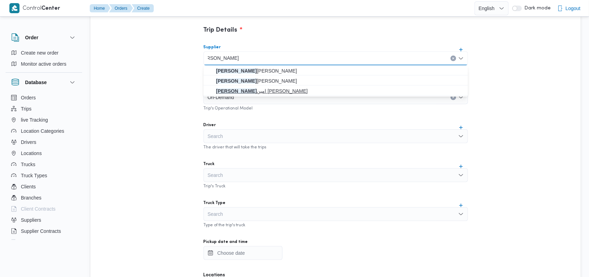
type input "محمد عبدالرازق"
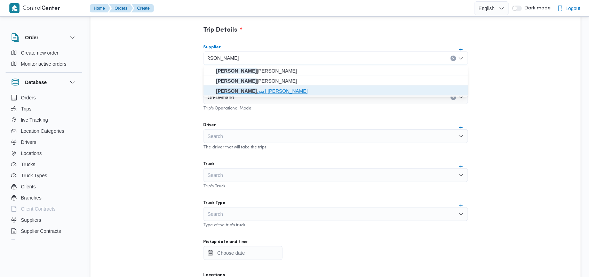
click at [251, 91] on mark "محمد عبدالرازق" at bounding box center [236, 91] width 41 height 6
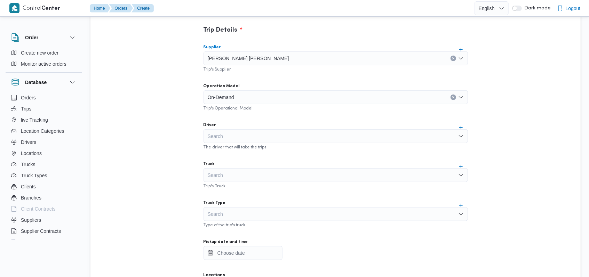
click at [251, 91] on div "On-Demand" at bounding box center [335, 97] width 264 height 14
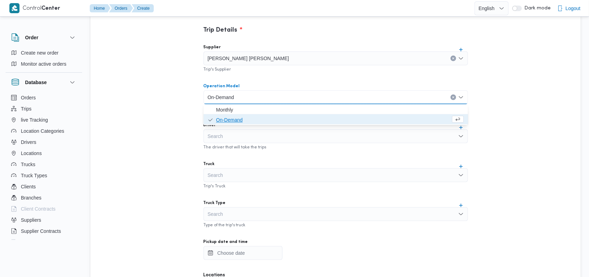
click at [249, 117] on span "On-Demand" at bounding box center [333, 120] width 234 height 8
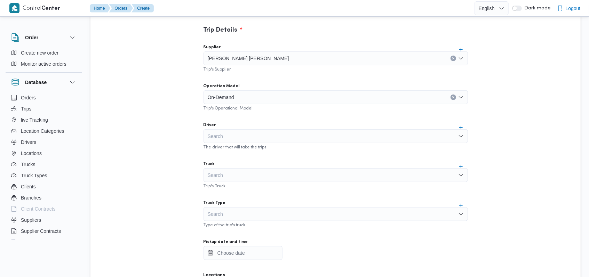
click at [248, 145] on div "The driver that will take the trips" at bounding box center [335, 146] width 264 height 7
click at [250, 138] on div "Search" at bounding box center [335, 136] width 264 height 14
click at [248, 154] on div "Supplier محمد عبدالرازق امين امام قاسم Trip's Supplier Operation Model On-Deman…" at bounding box center [335, 193] width 275 height 309
click at [254, 137] on div "Search" at bounding box center [335, 136] width 264 height 14
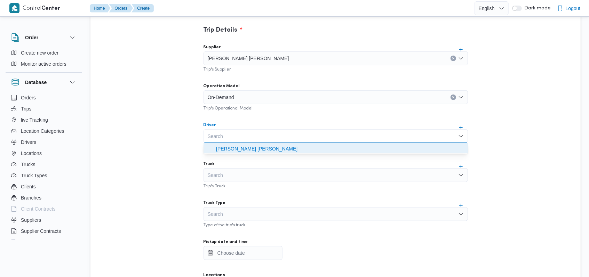
click at [251, 149] on span "محمد عبدالرازق امين امام قاسم" at bounding box center [340, 149] width 248 height 8
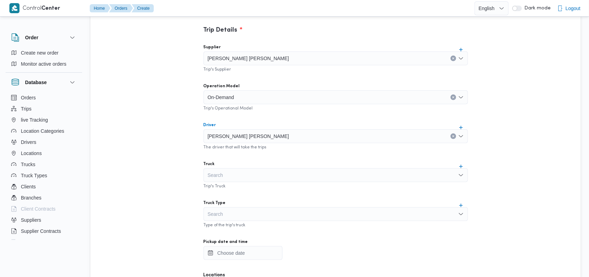
click at [249, 168] on div "Truck Search Trip's Truck" at bounding box center [335, 175] width 264 height 28
click at [249, 171] on div "Search" at bounding box center [335, 175] width 264 height 14
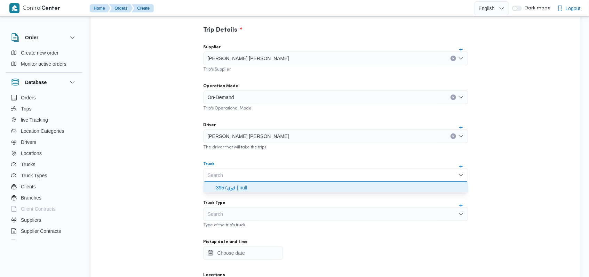
click at [240, 189] on span "قوي3957 | null" at bounding box center [340, 188] width 248 height 8
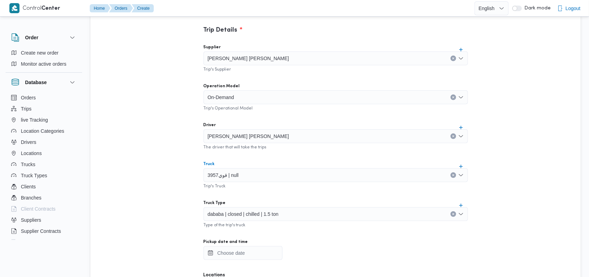
click at [238, 211] on span "dababa | closed | chilled | 1.5 ton" at bounding box center [243, 214] width 71 height 8
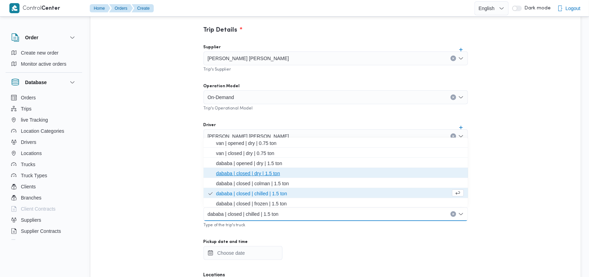
click at [255, 174] on span "dababa | closed | dry | 1.5 ton" at bounding box center [340, 173] width 248 height 8
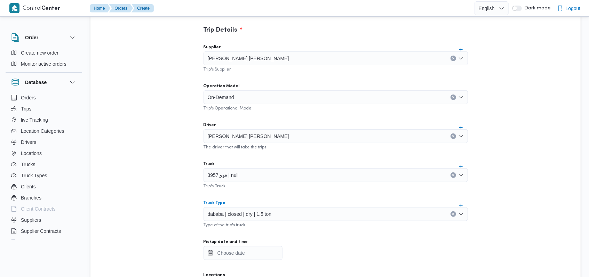
click at [261, 188] on div "Trip's Truck" at bounding box center [335, 185] width 264 height 7
click at [248, 248] on input "Pickup date and time" at bounding box center [242, 253] width 79 height 14
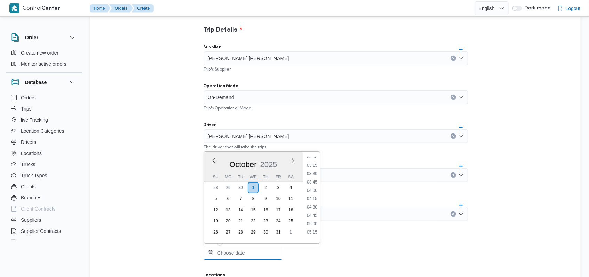
scroll to position [0, 0]
click at [315, 195] on li "01:00" at bounding box center [312, 194] width 16 height 7
type input "01/10/2025 01:00"
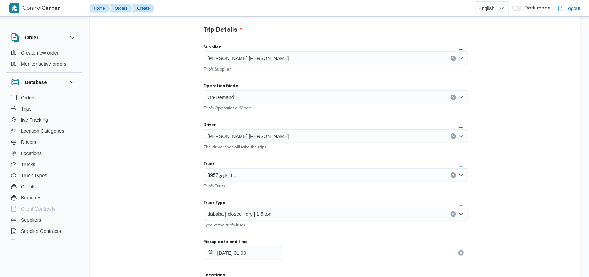
click at [329, 191] on div "Supplier محمد عبدالرازق امين امام قاسم Trip's Supplier Operation Model On-Deman…" at bounding box center [335, 193] width 275 height 309
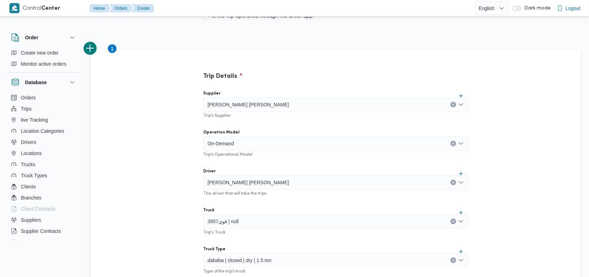
click at [96, 48] on button "add trip" at bounding box center [90, 49] width 14 height 14
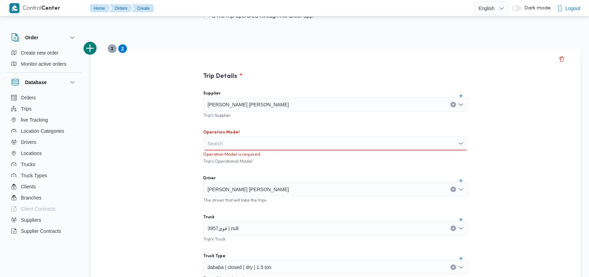
click at [285, 100] on div "محمد عبدالرازق امين امام قاسم" at bounding box center [335, 105] width 264 height 14
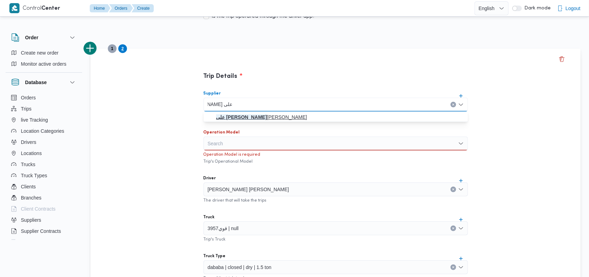
type input "على سليمان"
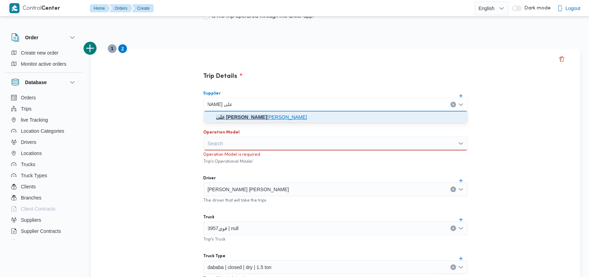
click at [253, 116] on span "على سليمان محمد سليمان مسلم" at bounding box center [340, 117] width 248 height 8
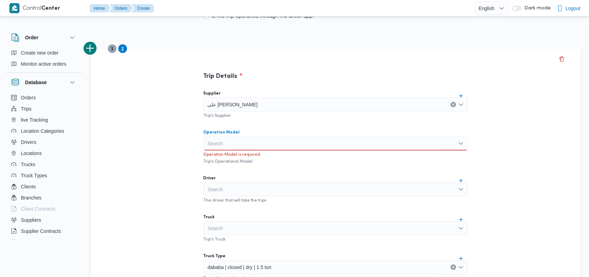
click at [245, 145] on div "Search" at bounding box center [335, 144] width 264 height 14
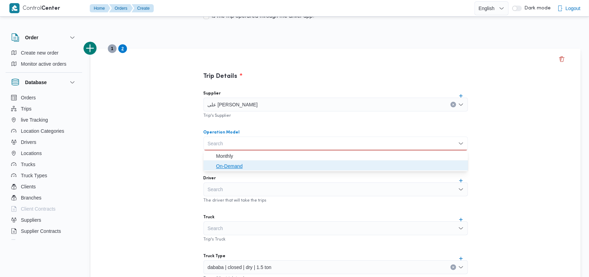
click at [246, 167] on span "On-Demand" at bounding box center [340, 166] width 248 height 8
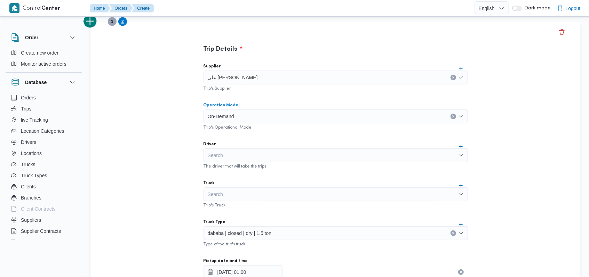
scroll to position [185, 0]
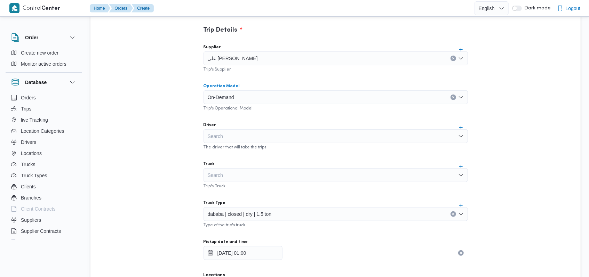
click at [247, 146] on div "The driver that will take the trips" at bounding box center [335, 146] width 264 height 7
click at [253, 138] on div "Search" at bounding box center [335, 136] width 264 height 14
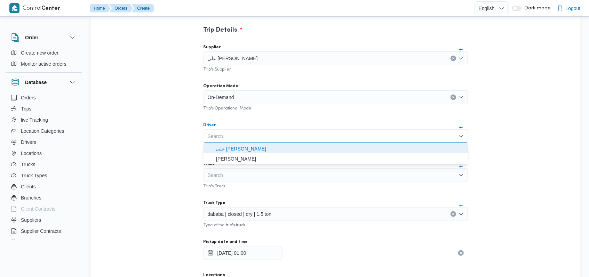
click at [256, 147] on span "على [PERSON_NAME]" at bounding box center [340, 149] width 248 height 8
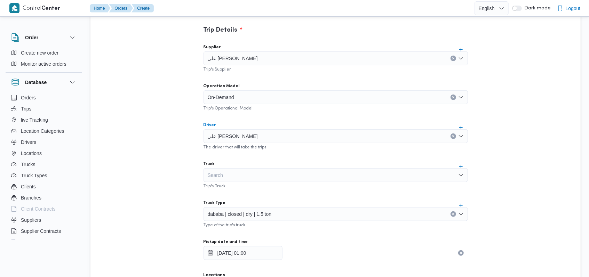
click at [239, 178] on div "Search" at bounding box center [335, 175] width 264 height 14
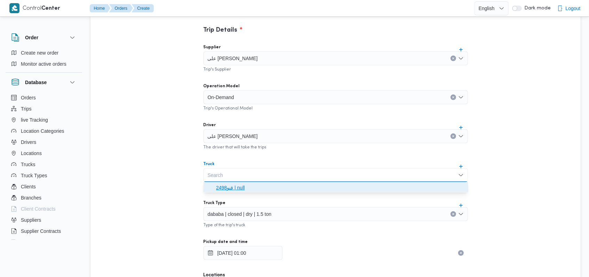
click at [240, 182] on span "قنو2498 | null" at bounding box center [335, 187] width 259 height 11
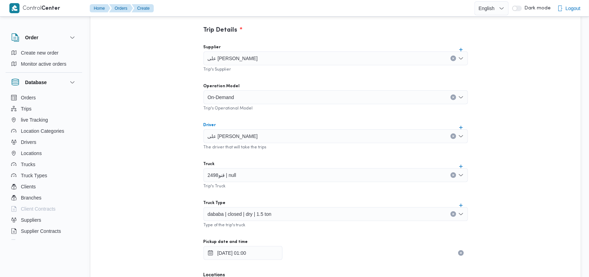
click at [258, 135] on span "على [PERSON_NAME]" at bounding box center [233, 136] width 50 height 8
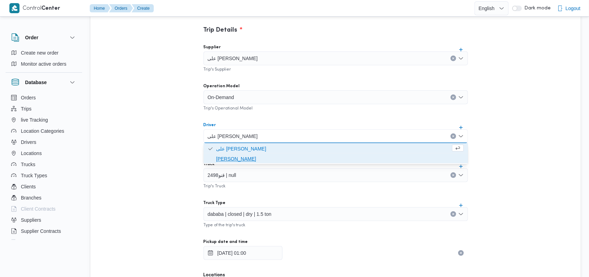
click at [265, 156] on span "[PERSON_NAME]" at bounding box center [340, 159] width 248 height 8
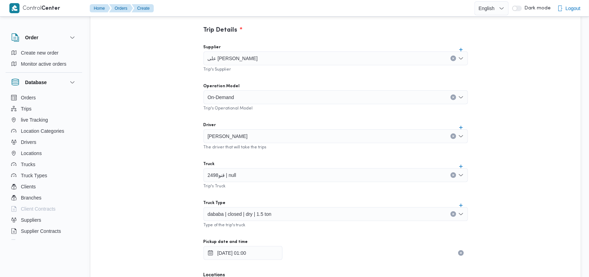
click at [265, 156] on div "Supplier على سليمان محمد سليمان مسلم Trip's Supplier Operation Model On-Demand …" at bounding box center [335, 193] width 275 height 309
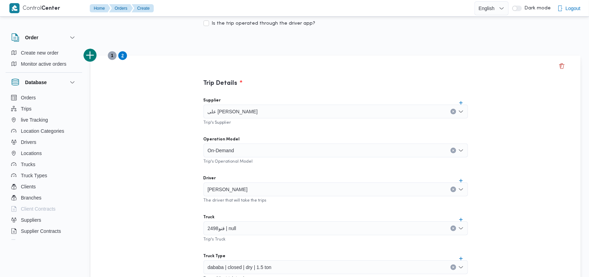
scroll to position [92, 0]
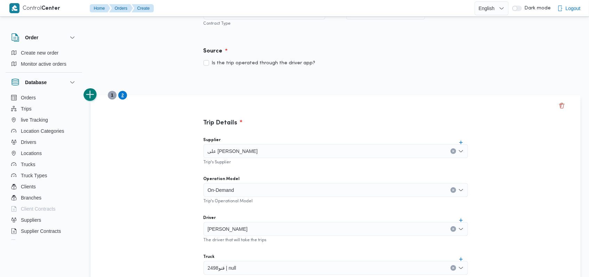
click at [93, 96] on button "add trip" at bounding box center [90, 95] width 14 height 14
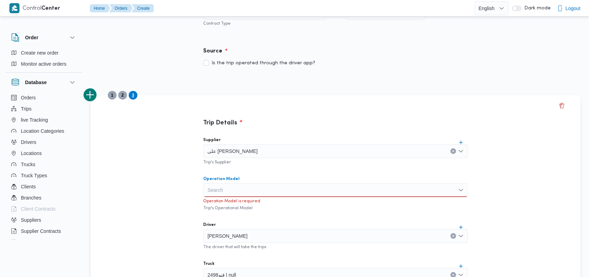
click at [236, 185] on div "Search" at bounding box center [335, 190] width 264 height 14
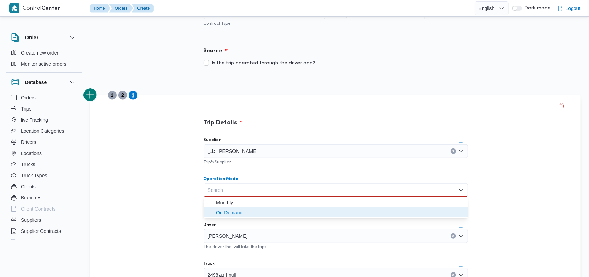
click at [236, 210] on span "On-Demand" at bounding box center [340, 213] width 248 height 8
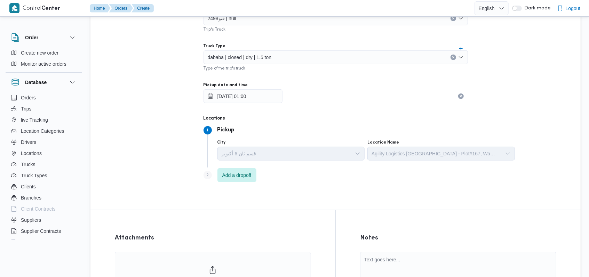
scroll to position [371, 0]
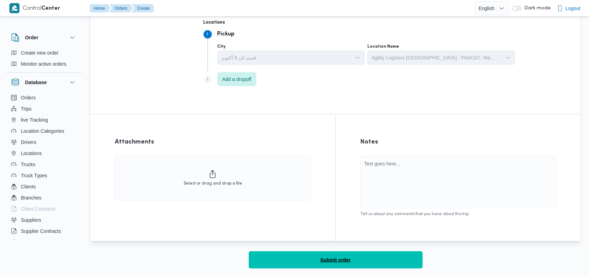
click at [334, 258] on span "Submit order" at bounding box center [335, 260] width 30 height 8
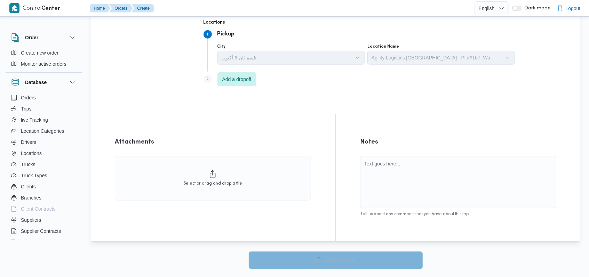
scroll to position [345, 0]
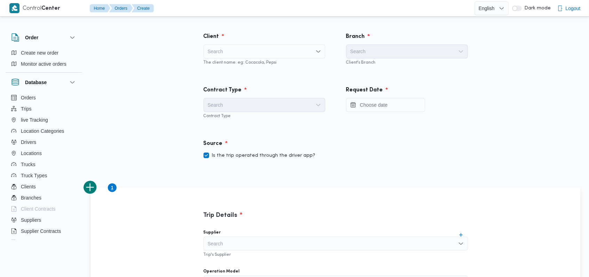
click at [258, 55] on div "Search" at bounding box center [264, 52] width 122 height 14
type input "Fro"
click at [243, 63] on span "Fro ntdoor" at bounding box center [268, 64] width 105 height 8
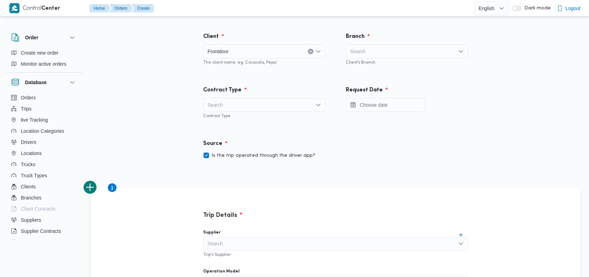
click at [373, 61] on div "Client's Branch" at bounding box center [407, 61] width 122 height 7
click at [381, 55] on div "Search" at bounding box center [407, 52] width 122 height 14
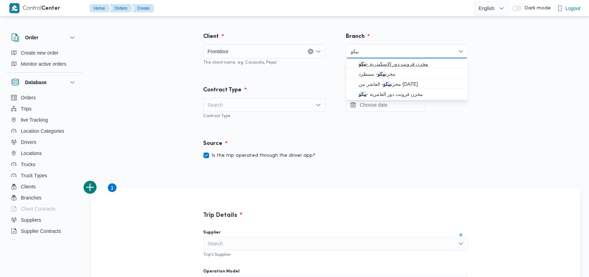
type input "بيكو"
click at [381, 64] on span "مخزن فرونت دور الاسكندرية - بيكو" at bounding box center [411, 64] width 105 height 8
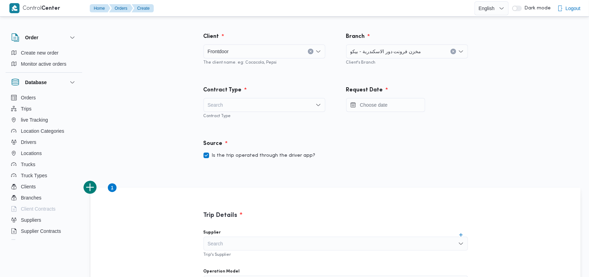
click at [264, 104] on div "Search" at bounding box center [264, 105] width 122 height 14
click at [228, 124] on span "On Demand" at bounding box center [268, 127] width 105 height 8
click at [243, 153] on label "Is the trip operated through the driver app?" at bounding box center [259, 156] width 112 height 8
checkbox input "false"
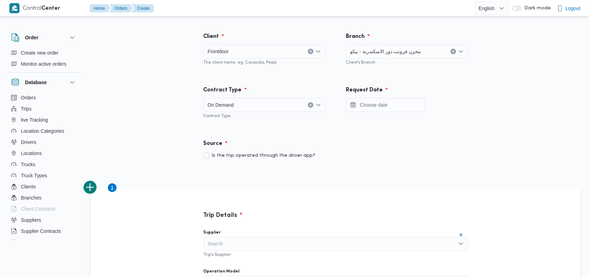
click at [384, 95] on div "Request Date" at bounding box center [407, 90] width 130 height 17
click at [383, 107] on input "Press the down key to open a popover containing a calendar." at bounding box center [385, 105] width 79 height 14
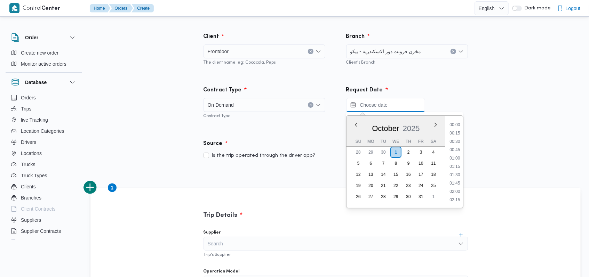
scroll to position [291, 0]
click at [457, 135] on li "09:00" at bounding box center [454, 133] width 16 height 7
type input "01/10/2025 09:00"
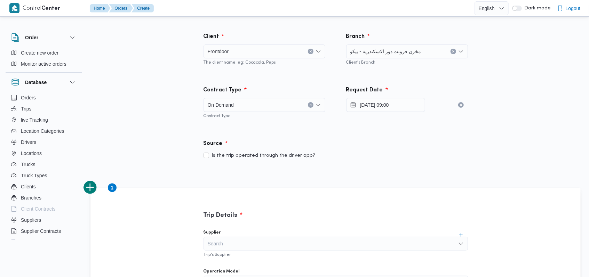
click at [412, 136] on div "Source" at bounding box center [335, 144] width 273 height 17
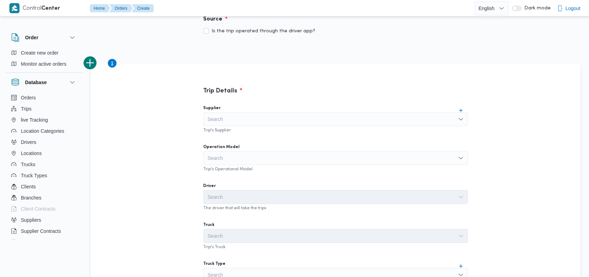
scroll to position [139, 0]
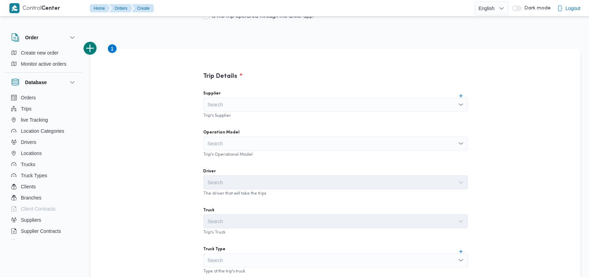
click at [267, 146] on div "Search" at bounding box center [335, 144] width 264 height 14
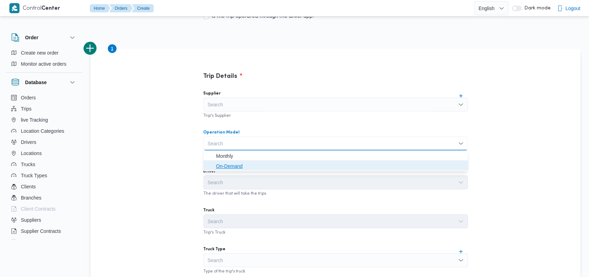
click at [260, 169] on span "On-Demand" at bounding box center [340, 166] width 248 height 8
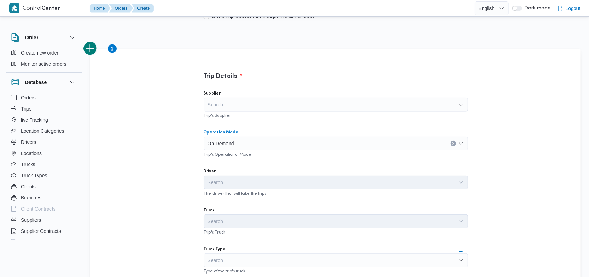
scroll to position [185, 0]
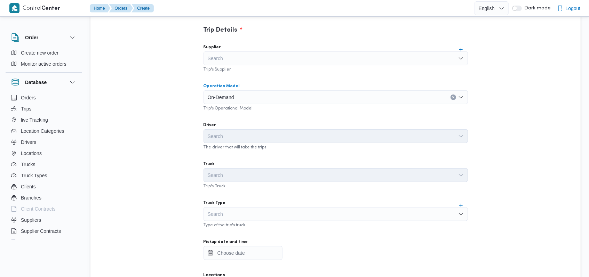
click at [247, 210] on div "Search" at bounding box center [335, 214] width 264 height 14
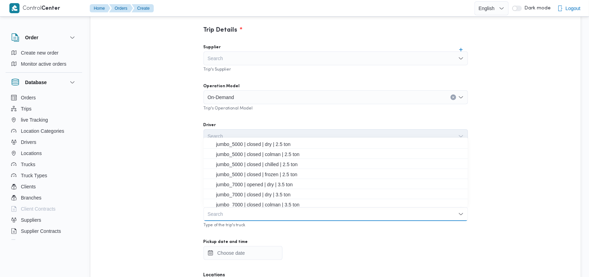
scroll to position [92, 0]
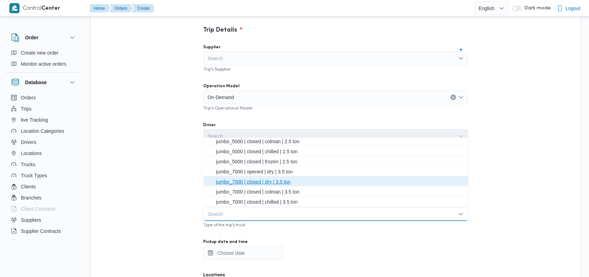
click at [258, 183] on span "jumbo_7000 | closed | dry | 3.5 ton" at bounding box center [340, 182] width 248 height 8
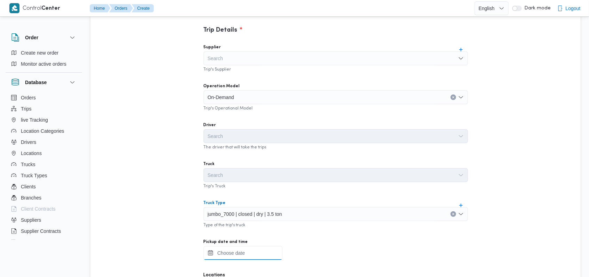
click at [231, 254] on input "Pickup date and time" at bounding box center [242, 253] width 79 height 14
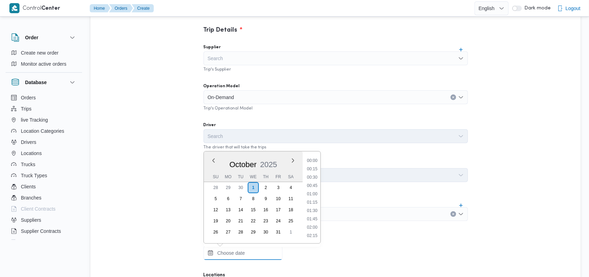
scroll to position [292, 0]
click at [311, 169] on li "09:00" at bounding box center [312, 169] width 16 height 7
type input "01/10/2025 09:00"
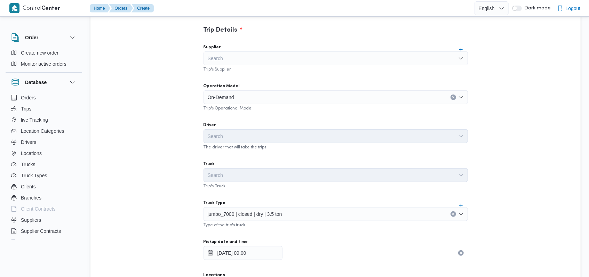
click at [311, 159] on div "Supplier Search Trip's Supplier Operation Model On-Demand Trip's Operational Mo…" at bounding box center [335, 193] width 275 height 309
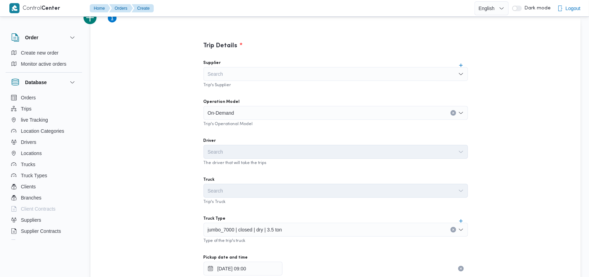
scroll to position [165, 0]
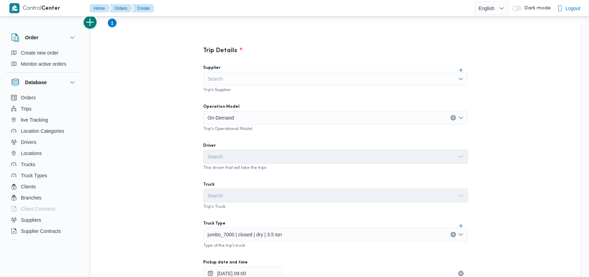
click at [92, 24] on button "add trip" at bounding box center [90, 23] width 14 height 14
click at [228, 111] on div "Search" at bounding box center [335, 118] width 264 height 14
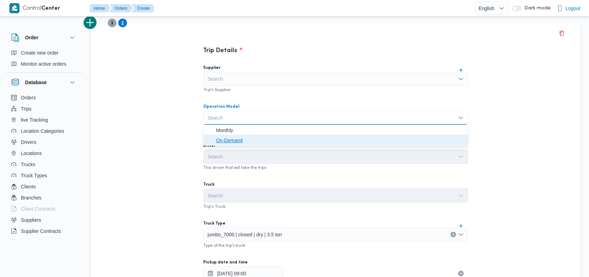
click at [226, 135] on span "On-Demand" at bounding box center [335, 140] width 259 height 11
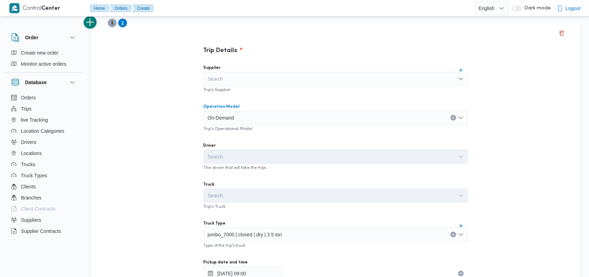
click at [95, 24] on button "add trip" at bounding box center [90, 23] width 14 height 14
click at [224, 115] on div "Search" at bounding box center [335, 118] width 264 height 14
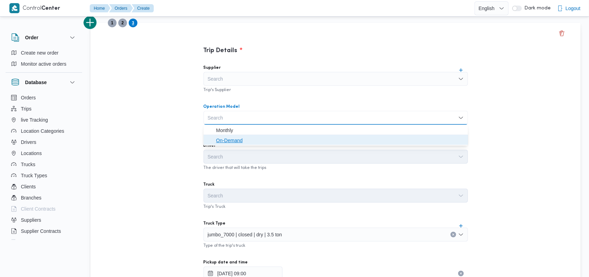
click at [227, 137] on span "On-Demand" at bounding box center [340, 140] width 248 height 8
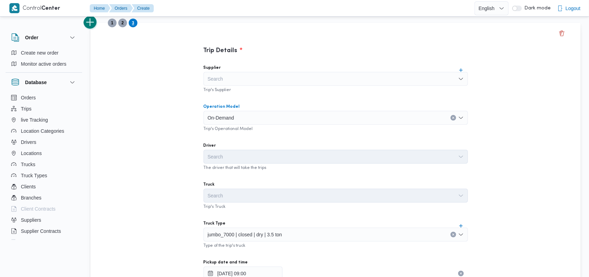
click at [90, 22] on button "add trip" at bounding box center [90, 23] width 14 height 14
click at [216, 114] on div "Search" at bounding box center [335, 118] width 264 height 14
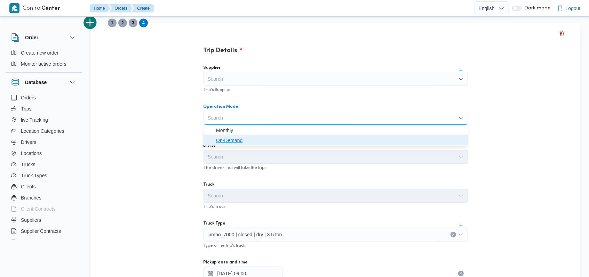
click at [220, 140] on span "On-Demand" at bounding box center [340, 140] width 248 height 8
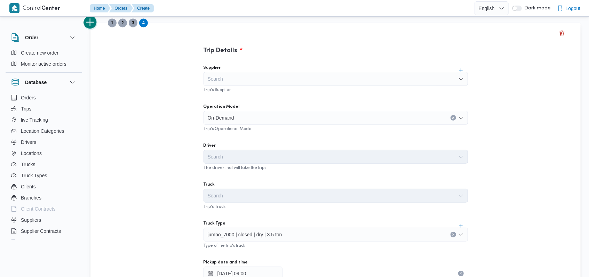
click at [95, 26] on button "add trip" at bounding box center [90, 23] width 14 height 14
click at [221, 112] on div "Search" at bounding box center [335, 118] width 264 height 14
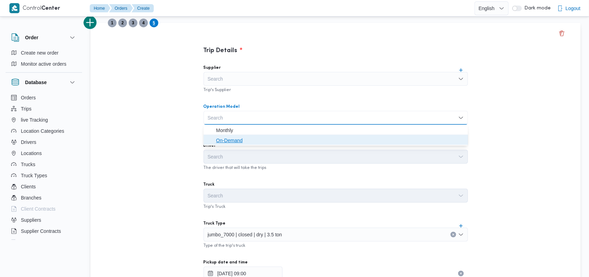
click at [223, 142] on span "On-Demand" at bounding box center [340, 140] width 248 height 8
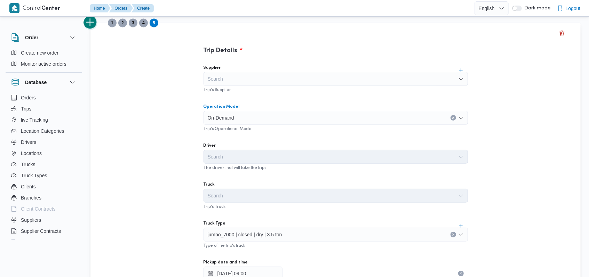
click at [95, 27] on button "add trip" at bounding box center [90, 23] width 14 height 14
click at [222, 118] on div "Search" at bounding box center [335, 118] width 264 height 14
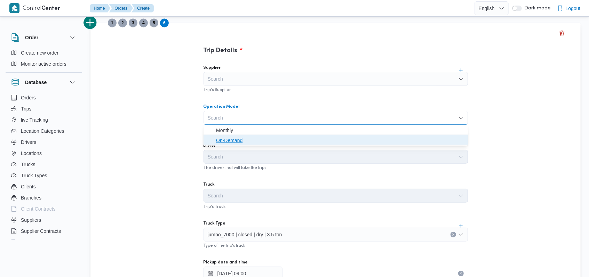
click at [222, 140] on span "On-Demand" at bounding box center [340, 140] width 248 height 8
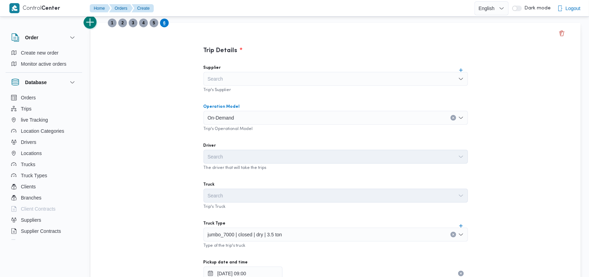
click at [92, 22] on button "add trip" at bounding box center [90, 23] width 14 height 14
click at [214, 122] on div "Search" at bounding box center [335, 118] width 264 height 14
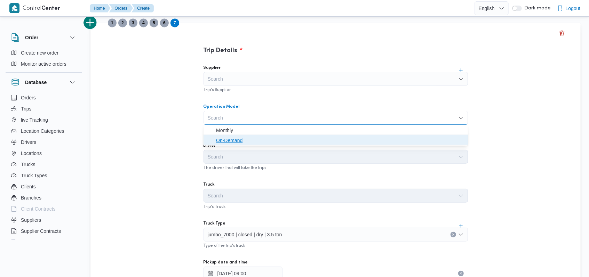
click at [217, 140] on span "On-Demand" at bounding box center [340, 140] width 248 height 8
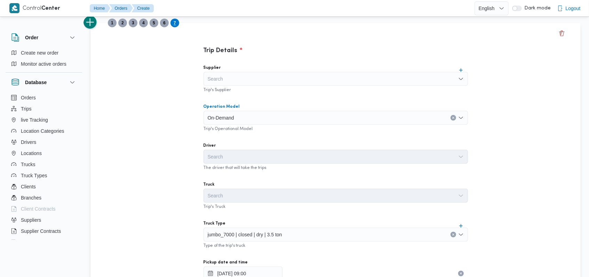
click at [93, 26] on button "add trip" at bounding box center [90, 23] width 14 height 14
click at [215, 119] on div "Search" at bounding box center [335, 118] width 264 height 14
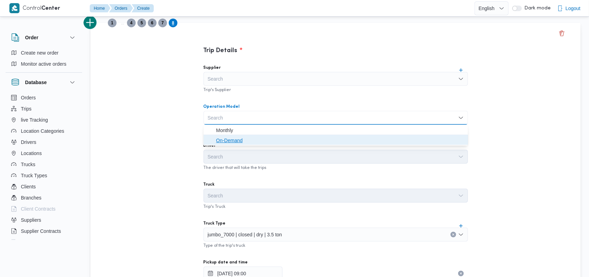
click at [219, 138] on span "On-Demand" at bounding box center [340, 140] width 248 height 8
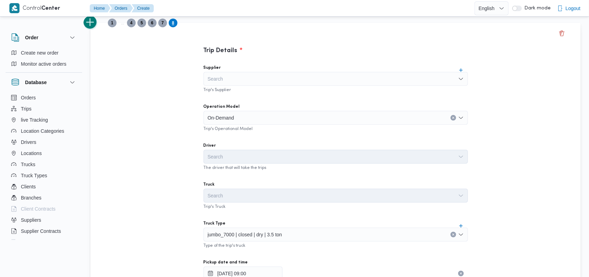
click at [94, 23] on button "add trip" at bounding box center [90, 23] width 14 height 14
click at [225, 121] on div "Search" at bounding box center [335, 118] width 264 height 14
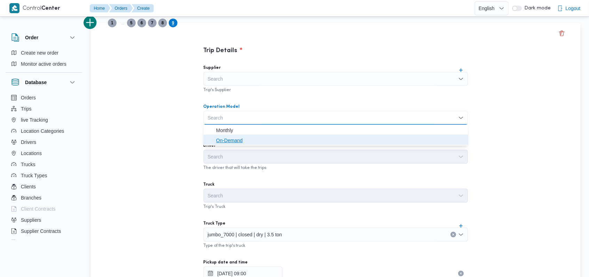
click at [228, 144] on span "On-Demand" at bounding box center [340, 140] width 248 height 8
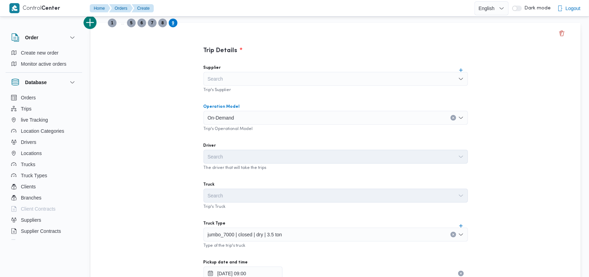
click at [150, 104] on div "Trip Details Supplier Search Trip's Supplier Operation Model On-Demand Combo bo…" at bounding box center [335, 269] width 490 height 492
click at [94, 26] on button "add trip" at bounding box center [90, 23] width 14 height 14
click at [228, 121] on div "Search" at bounding box center [335, 118] width 264 height 14
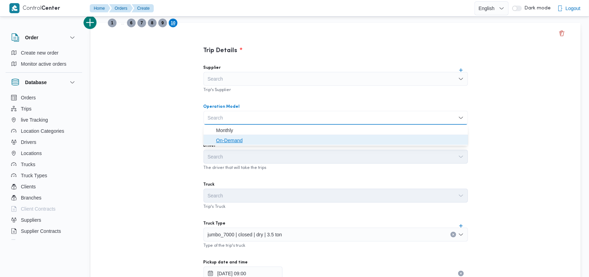
click at [236, 142] on span "On-Demand" at bounding box center [340, 140] width 248 height 8
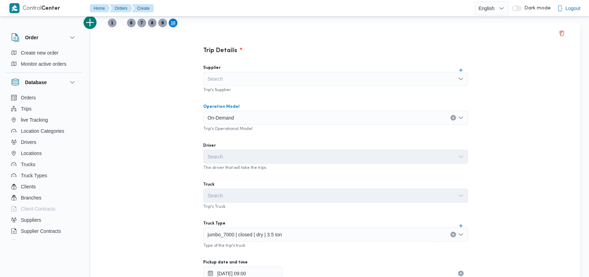
click at [241, 230] on div "jumbo_7000 | closed | dry | 3.5 ton" at bounding box center [335, 235] width 264 height 14
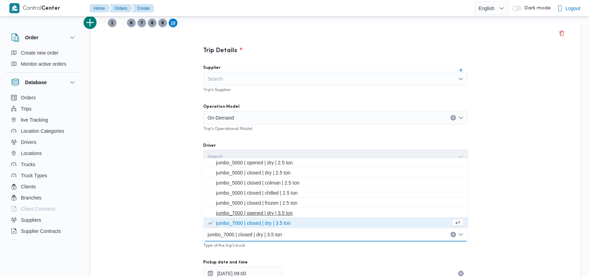
scroll to position [0, 0]
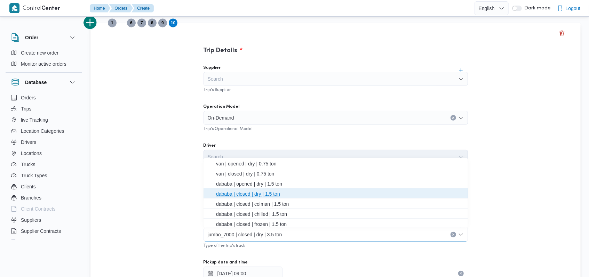
click at [248, 193] on span "dababa | closed | dry | 1.5 ton" at bounding box center [340, 194] width 248 height 8
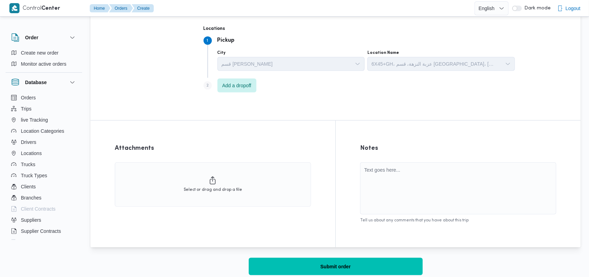
scroll to position [438, 0]
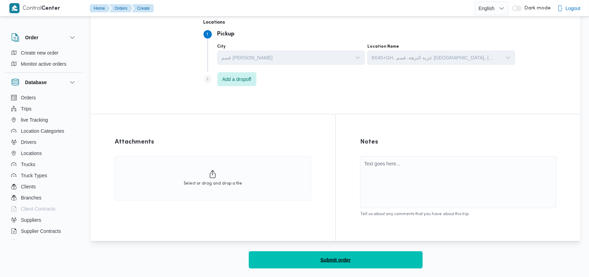
click at [321, 263] on span "Submit order" at bounding box center [335, 260] width 30 height 8
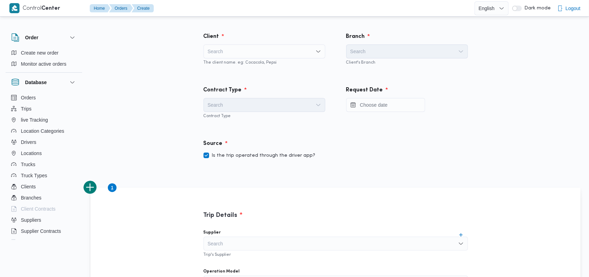
scroll to position [438, 0]
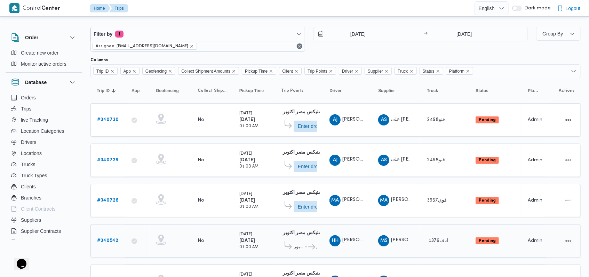
scroll to position [126, 0]
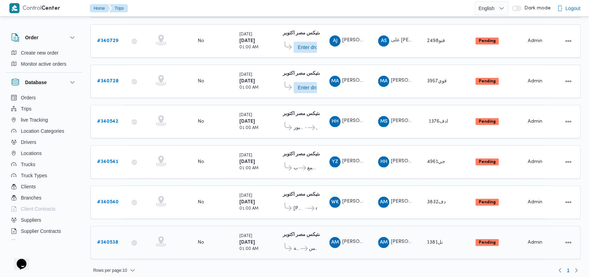
click at [114, 240] on b "# 340538" at bounding box center [107, 242] width 21 height 5
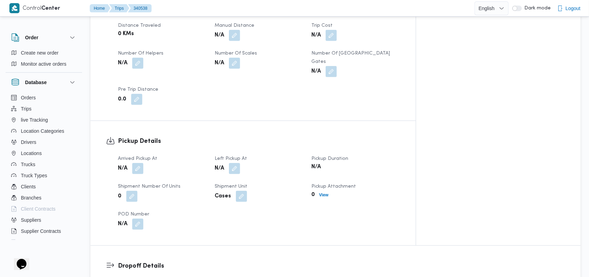
scroll to position [371, 0]
click at [146, 162] on div "N/A" at bounding box center [162, 168] width 90 height 13
click at [143, 162] on button "button" at bounding box center [137, 167] width 11 height 11
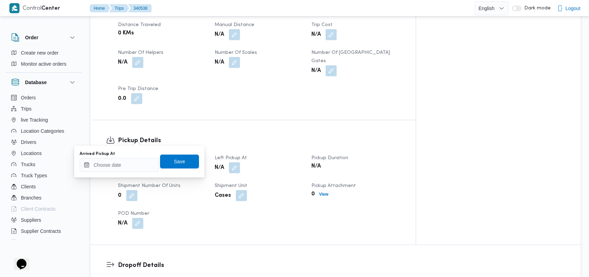
click at [139, 155] on div "Arrived Pickup At" at bounding box center [119, 154] width 79 height 6
click at [135, 168] on input "Arrived Pickup At" at bounding box center [119, 165] width 79 height 14
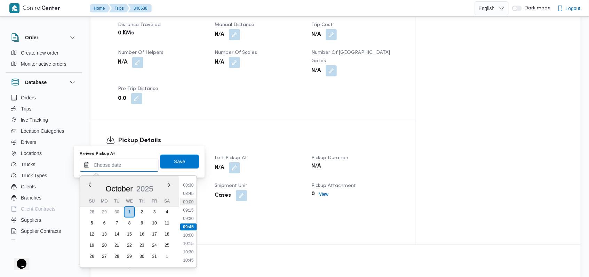
scroll to position [144, 0]
click at [188, 196] on li "04:45" at bounding box center [188, 199] width 16 height 7
type input "[DATE] 04:45"
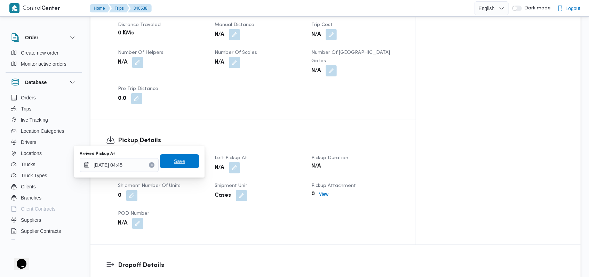
click at [188, 161] on span "Save" at bounding box center [179, 161] width 39 height 14
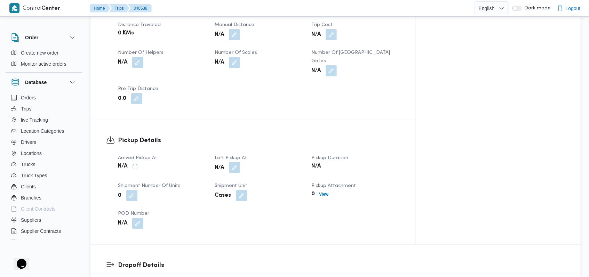
click at [240, 162] on button "button" at bounding box center [234, 167] width 11 height 11
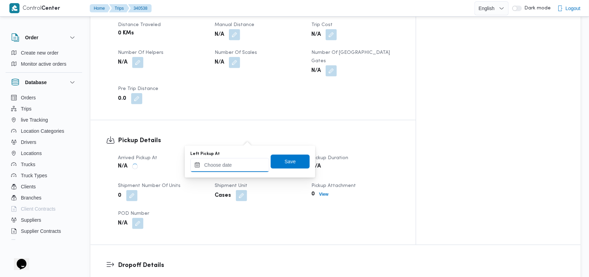
click at [245, 159] on input "Left Pickup At" at bounding box center [229, 165] width 79 height 14
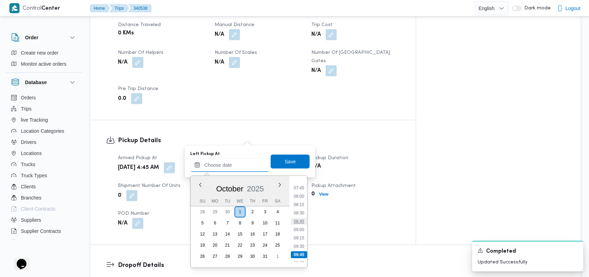
scroll to position [237, 0]
click at [303, 201] on li "07:30" at bounding box center [299, 198] width 16 height 7
type input "[DATE] 07:30"
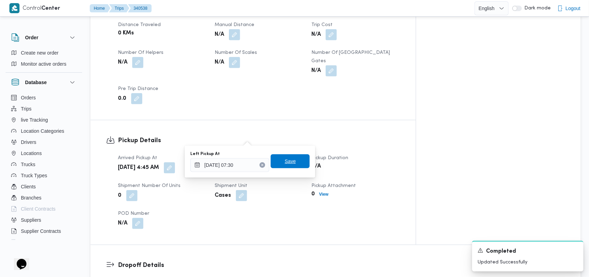
click at [292, 159] on span "Save" at bounding box center [290, 161] width 39 height 14
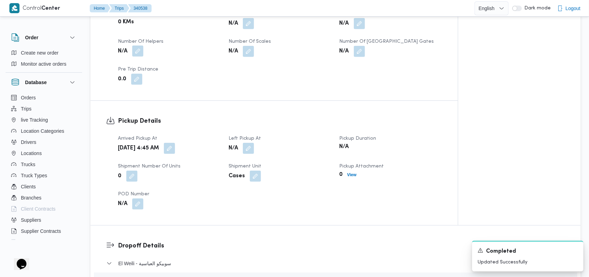
click at [138, 46] on button "button" at bounding box center [137, 51] width 11 height 11
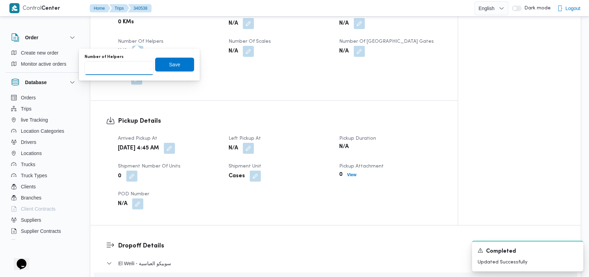
type input "1"
click at [140, 66] on input "1" at bounding box center [118, 68] width 69 height 14
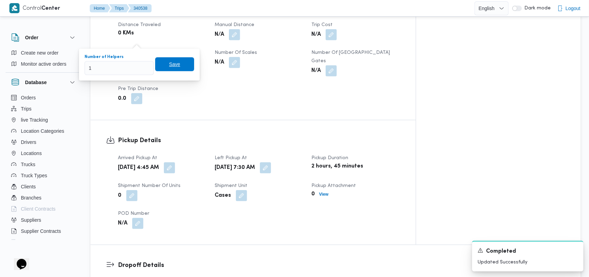
click at [169, 64] on span "Save" at bounding box center [174, 64] width 11 height 8
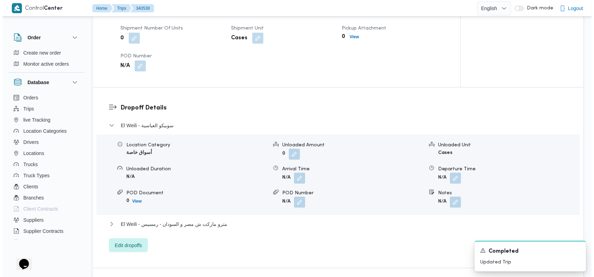
scroll to position [510, 0]
click at [132, 238] on span "Edit dropoffs" at bounding box center [125, 244] width 39 height 14
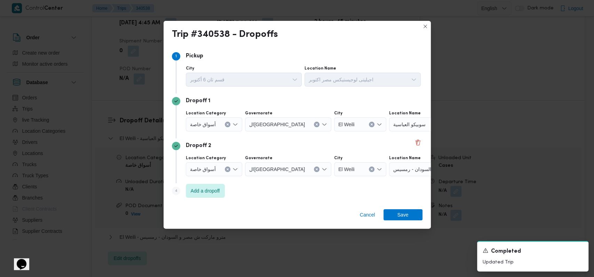
click at [227, 169] on icon "Clear input" at bounding box center [228, 169] width 2 height 2
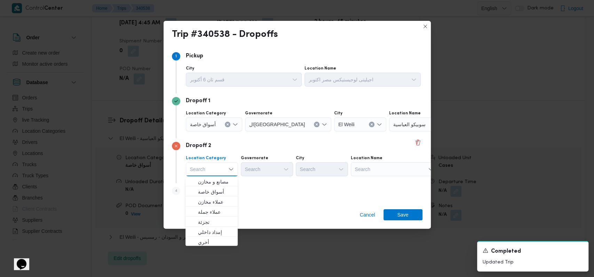
click at [227, 126] on button "Clear input" at bounding box center [228, 125] width 6 height 6
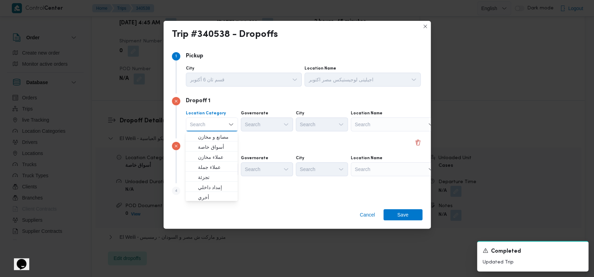
click at [280, 145] on div "Dropoff 2" at bounding box center [297, 146] width 250 height 8
click at [388, 125] on div "Search" at bounding box center [394, 125] width 87 height 14
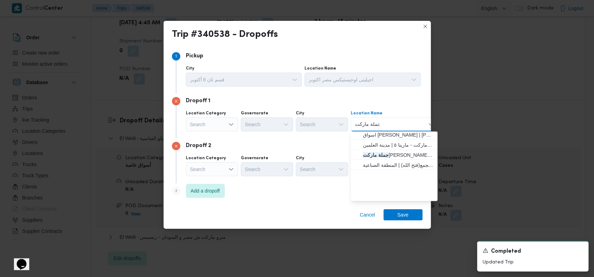
scroll to position [0, 0]
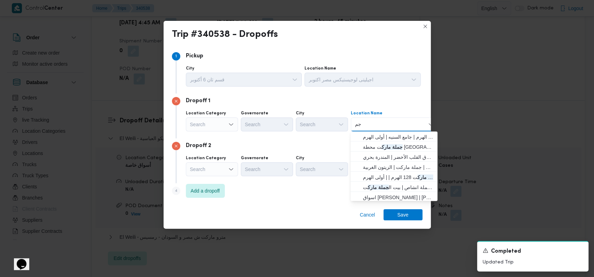
type input "ج"
click at [216, 123] on div "Search" at bounding box center [212, 125] width 52 height 14
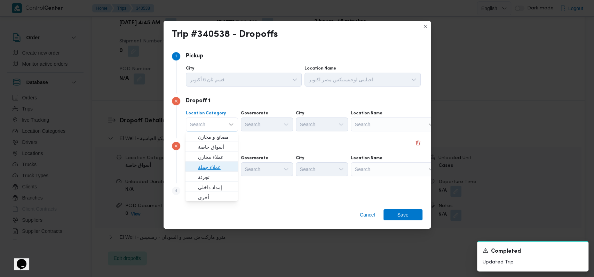
click at [217, 164] on span "عملاء جملة" at bounding box center [215, 167] width 35 height 8
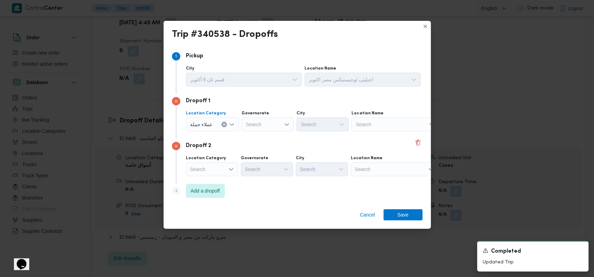
click at [266, 127] on div "Search" at bounding box center [267, 125] width 52 height 14
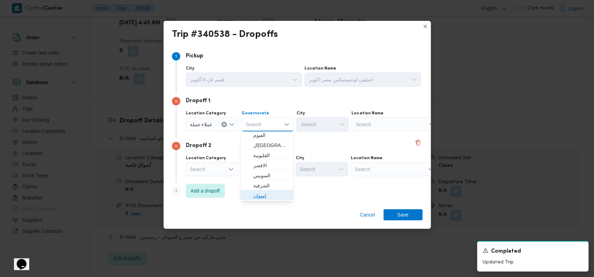
click at [276, 190] on span "اسوان" at bounding box center [266, 195] width 47 height 11
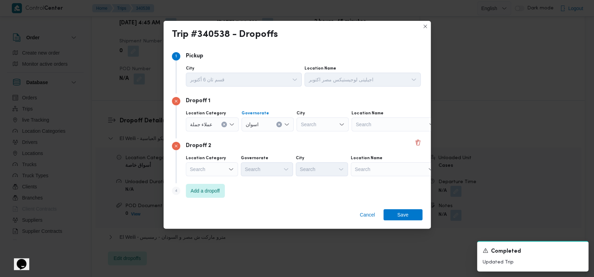
click at [274, 128] on div "اسوان Combo box. Selected. اسوان. Press Backspace to delete اسوان. Combo box in…" at bounding box center [267, 125] width 52 height 14
click at [268, 146] on span "اسوان" at bounding box center [266, 151] width 47 height 11
click at [270, 127] on div "اسوان Combo box. Selected. اسوان. Press Backspace to delete اسوان. Combo box in…" at bounding box center [267, 125] width 52 height 14
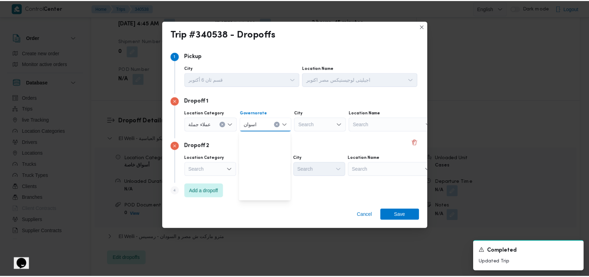
scroll to position [92, 0]
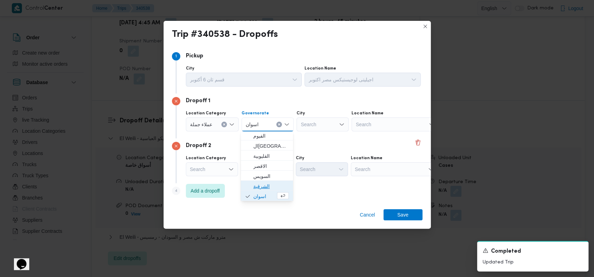
click at [269, 185] on span "الشرقية" at bounding box center [270, 186] width 35 height 8
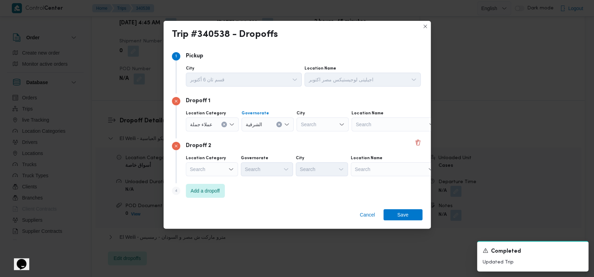
click at [307, 121] on div "Search" at bounding box center [322, 125] width 52 height 14
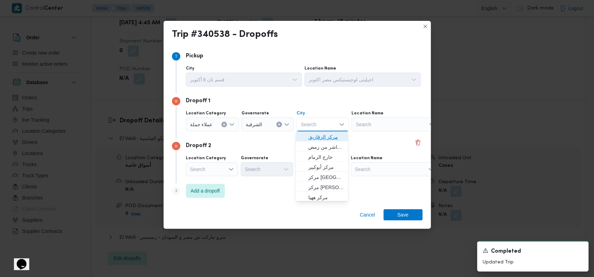
click at [331, 138] on span "مركز الزقازيق" at bounding box center [325, 137] width 35 height 8
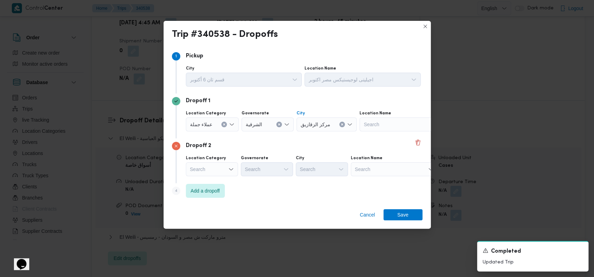
click at [383, 169] on div "Search" at bounding box center [394, 169] width 87 height 14
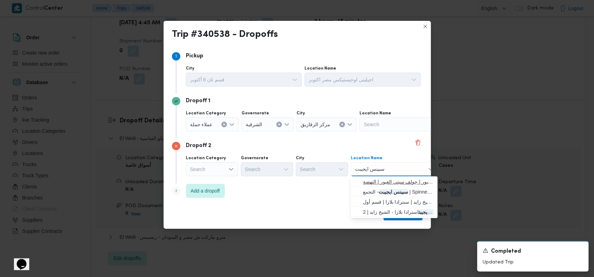
type input "سبينس ايجيبت"
click at [403, 182] on span "سبينس ايجيبت العبور | جولف سيتي العبور | النهضة" at bounding box center [398, 182] width 70 height 8
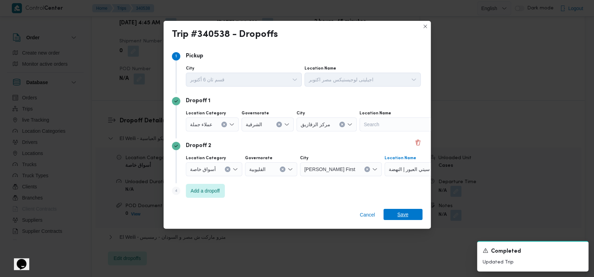
click at [413, 211] on span "Save" at bounding box center [402, 214] width 39 height 11
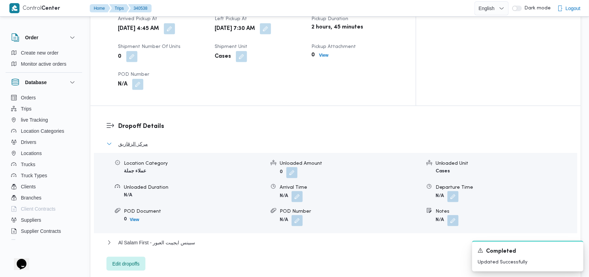
click at [157, 140] on button "مركز الزقازيق" at bounding box center [335, 144] width 458 height 8
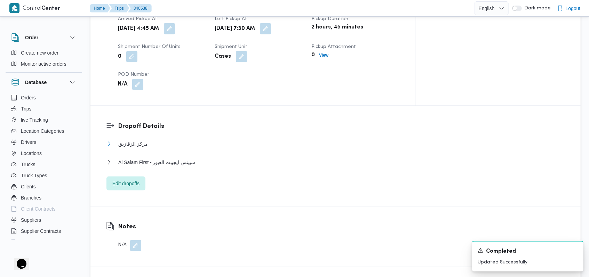
scroll to position [417, 0]
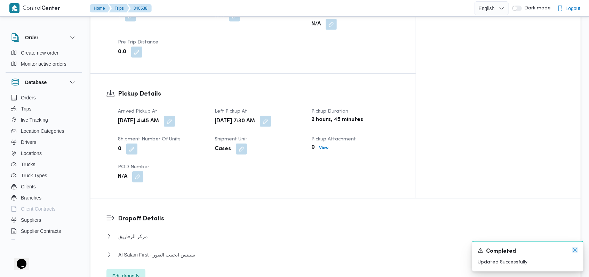
click at [574, 250] on icon "Dismiss toast" at bounding box center [575, 250] width 6 height 6
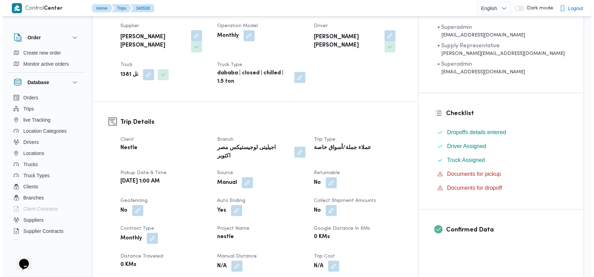
scroll to position [0, 0]
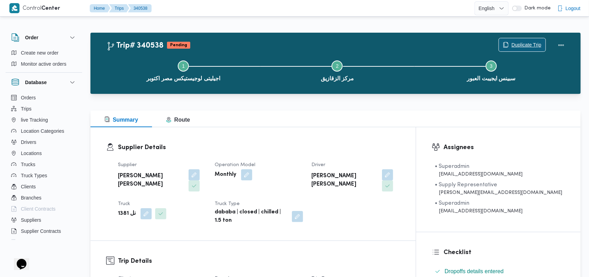
click at [520, 42] on span "Duplicate Trip" at bounding box center [526, 45] width 30 height 8
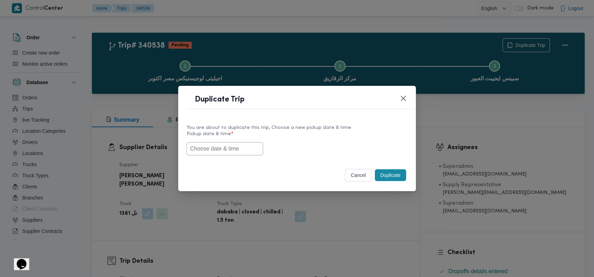
click at [232, 148] on input "text" at bounding box center [224, 148] width 77 height 13
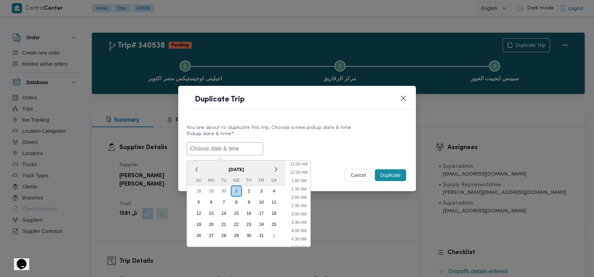
scroll to position [119, 0]
click at [251, 191] on div "2" at bounding box center [248, 190] width 13 height 13
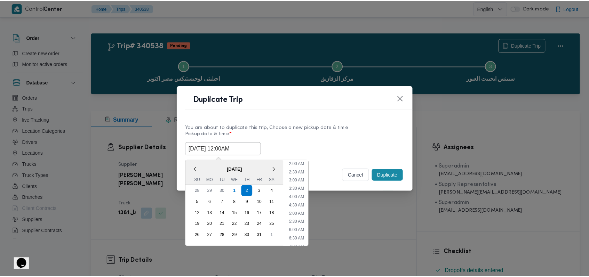
scroll to position [0, 0]
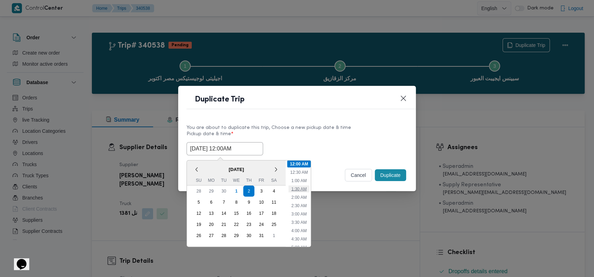
click at [304, 185] on li "1:30 AM" at bounding box center [298, 188] width 21 height 7
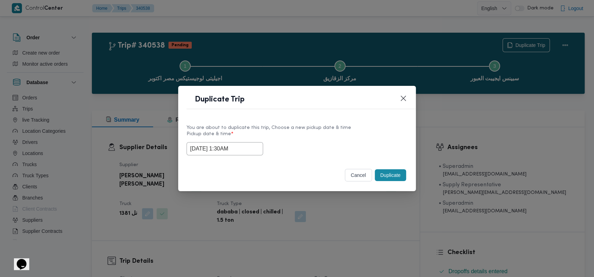
click at [240, 154] on input "02/10/2025 1:30AM" at bounding box center [224, 148] width 77 height 13
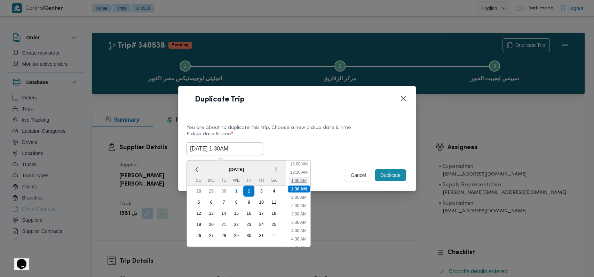
click at [297, 180] on li "1:00 AM" at bounding box center [298, 180] width 21 height 7
type input "[DATE] 1:00AM"
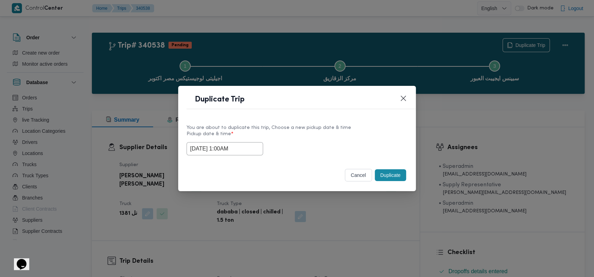
click at [404, 172] on button "Duplicate" at bounding box center [390, 175] width 31 height 12
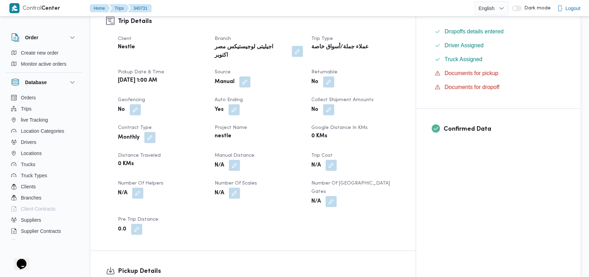
scroll to position [185, 0]
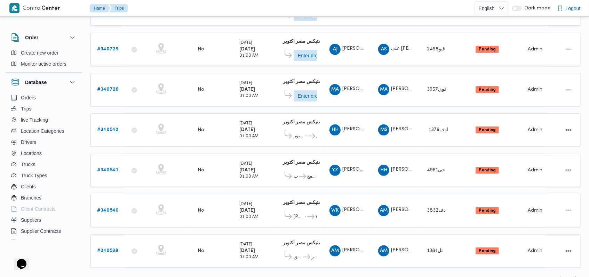
scroll to position [117, 0]
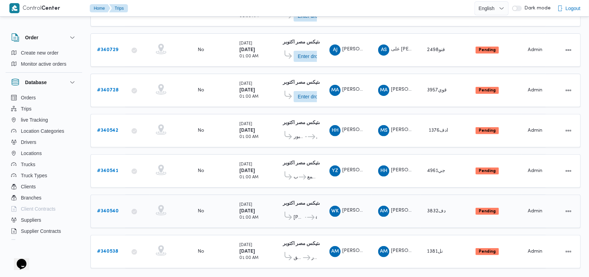
click at [109, 209] on b "# 340540" at bounding box center [108, 211] width 22 height 5
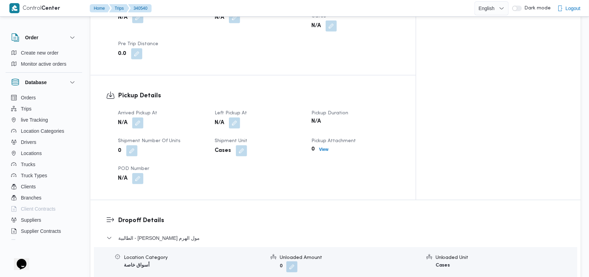
scroll to position [442, 0]
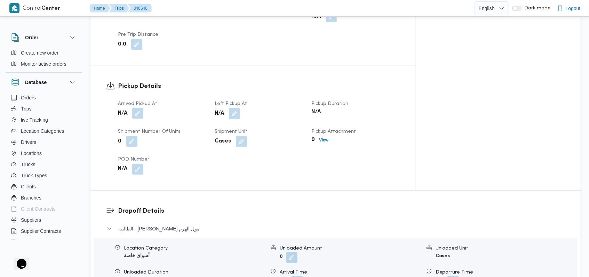
click at [140, 108] on button "button" at bounding box center [137, 113] width 11 height 11
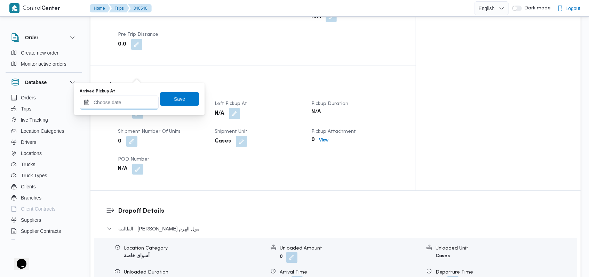
click at [133, 96] on div at bounding box center [119, 103] width 79 height 14
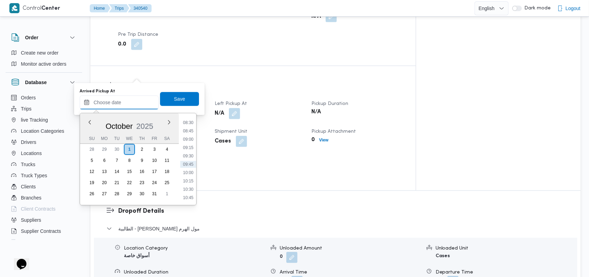
click at [137, 99] on input "Arrived Pickup At" at bounding box center [119, 103] width 79 height 14
click at [192, 142] on li "05:00" at bounding box center [188, 145] width 16 height 7
type input "01/10/2025 05:00"
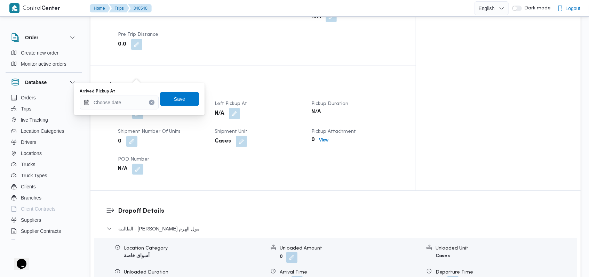
click at [192, 139] on div "Arrived Pickup At N/A Left Pickup At N/A Pickup Duration N/A Shipment Number of…" at bounding box center [259, 137] width 290 height 83
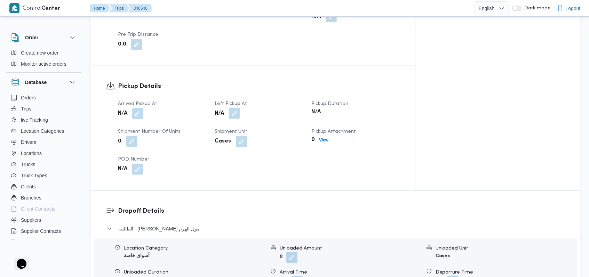
click at [240, 108] on button "button" at bounding box center [234, 113] width 11 height 11
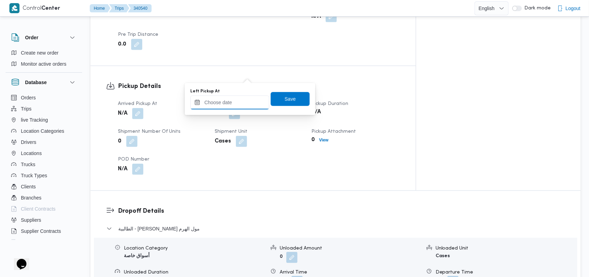
click at [242, 105] on input "Left Pickup At" at bounding box center [229, 103] width 79 height 14
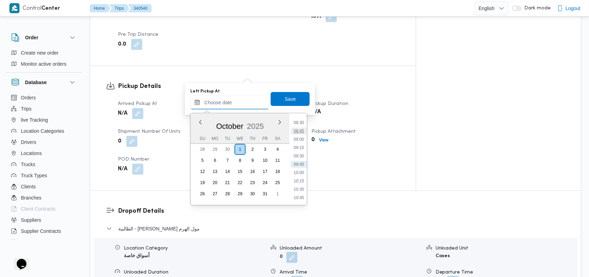
scroll to position [237, 0]
click at [300, 125] on li "07:15" at bounding box center [299, 127] width 16 height 7
type input "01/10/2025 07:15"
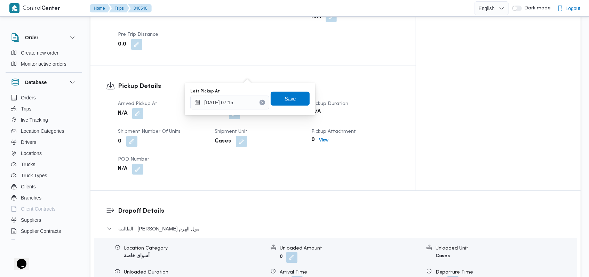
click at [299, 100] on span "Save" at bounding box center [290, 99] width 39 height 14
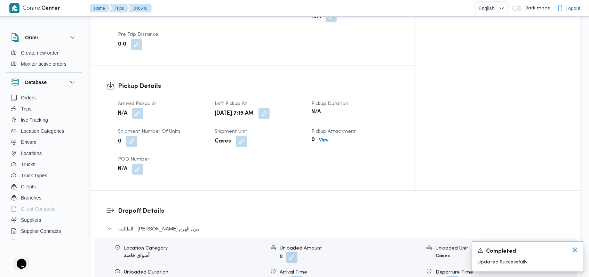
click at [575, 250] on icon "Dismiss toast" at bounding box center [575, 250] width 6 height 6
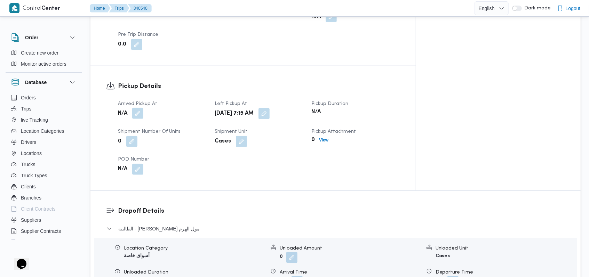
click at [142, 108] on button "button" at bounding box center [137, 113] width 11 height 11
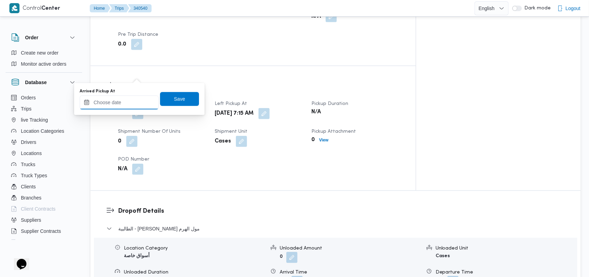
click at [137, 97] on input "Arrived Pickup At" at bounding box center [119, 103] width 79 height 14
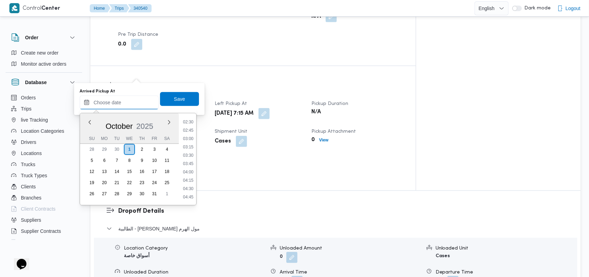
scroll to position [98, 0]
click at [193, 172] on li "04:30" at bounding box center [188, 174] width 16 height 7
type input "01/10/2025 04:30"
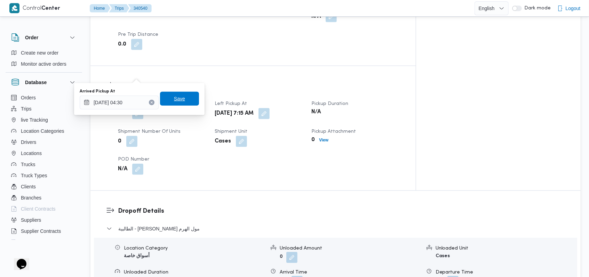
click at [185, 103] on span "Save" at bounding box center [179, 99] width 39 height 14
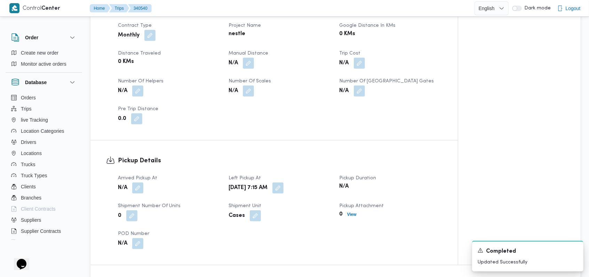
scroll to position [346, 0]
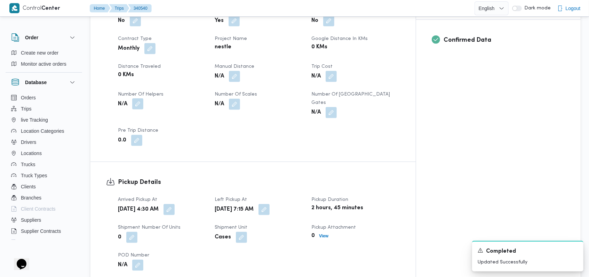
click at [137, 98] on button "button" at bounding box center [137, 103] width 11 height 11
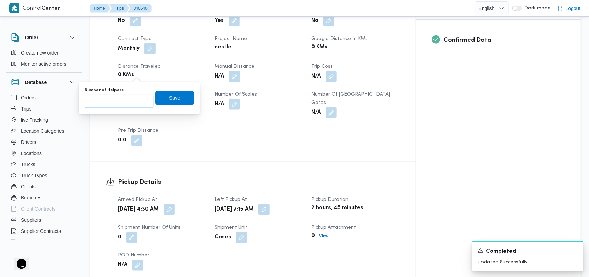
click at [131, 95] on input "Number of Helpers" at bounding box center [118, 102] width 69 height 14
type input "1"
click at [139, 99] on input "1" at bounding box center [118, 102] width 69 height 14
click at [184, 96] on span "Save" at bounding box center [174, 98] width 39 height 14
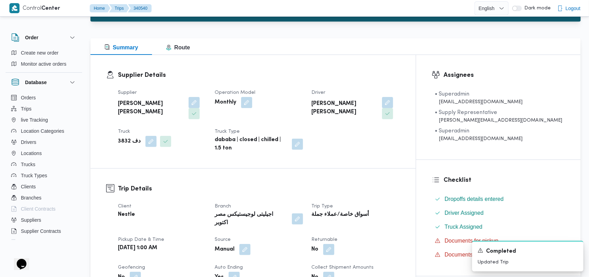
scroll to position [139, 0]
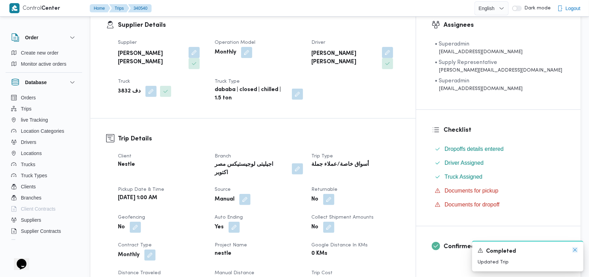
click at [574, 251] on icon "Dismiss toast" at bounding box center [575, 250] width 6 height 6
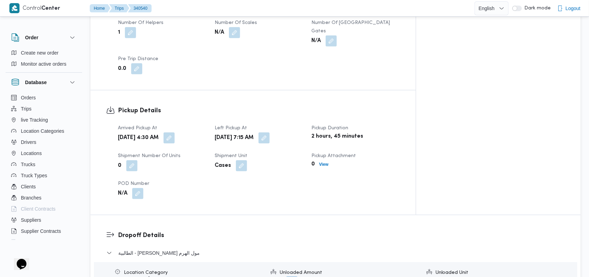
scroll to position [510, 0]
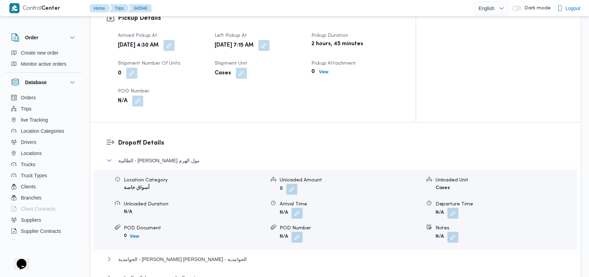
click at [189, 138] on dl "Dropoff Details الطالبية - كارفور بيراميدز مول الهرم Location Category أسواق خا…" at bounding box center [341, 240] width 447 height 204
click at [187, 156] on span "الطالبية - كارفور بيراميدز مول الهرم" at bounding box center [158, 160] width 81 height 8
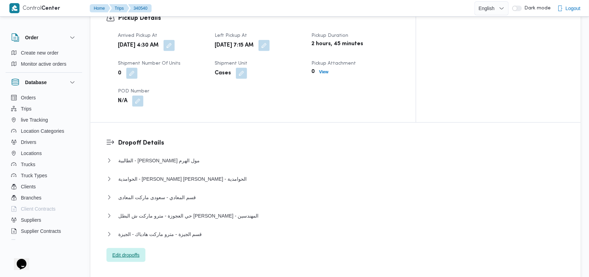
click at [131, 251] on span "Edit dropoffs" at bounding box center [125, 255] width 27 height 8
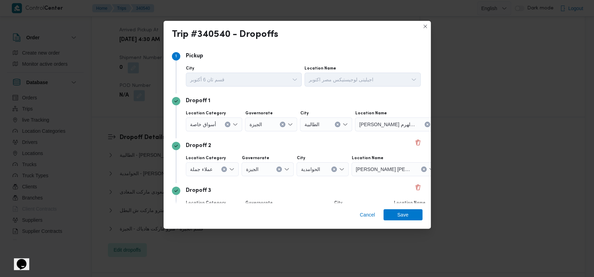
click at [418, 142] on div "Step 1 1 Pickup City قسم ثان 6 أكتوبر Location Name اجيليتى لوجيستيكس مصر اكتوب…" at bounding box center [296, 125] width 267 height 158
click at [416, 143] on button "Delete" at bounding box center [417, 142] width 8 height 8
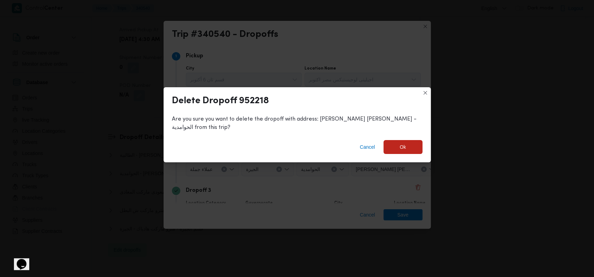
click at [424, 147] on div "Cancel Ok" at bounding box center [296, 149] width 267 height 28
click at [413, 146] on span "Ok" at bounding box center [402, 147] width 39 height 14
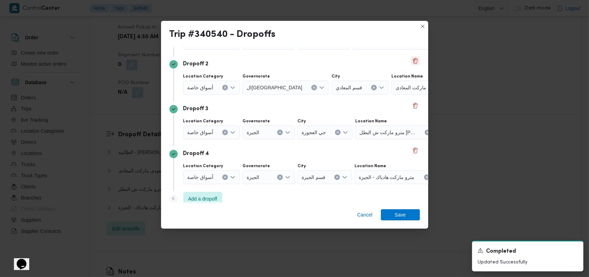
scroll to position [90, 0]
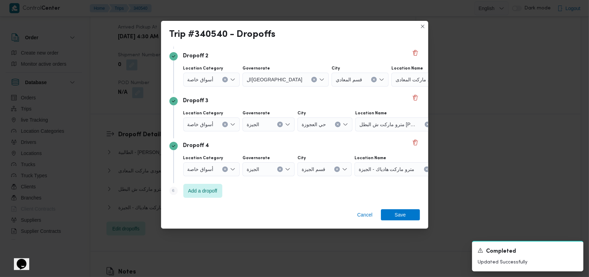
click at [225, 171] on button "Clear input" at bounding box center [225, 170] width 6 height 6
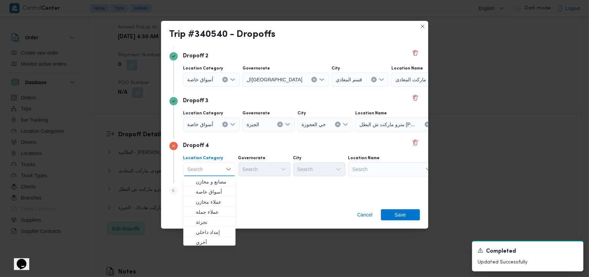
click at [224, 126] on button "Clear input" at bounding box center [225, 125] width 6 height 6
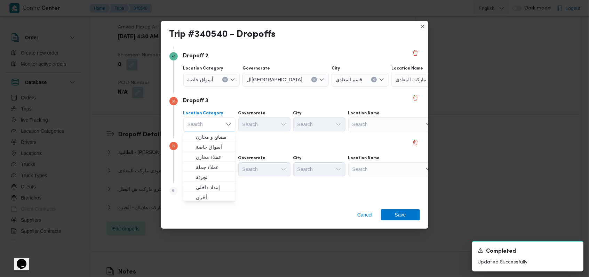
click at [223, 81] on button "Clear input" at bounding box center [225, 80] width 6 height 6
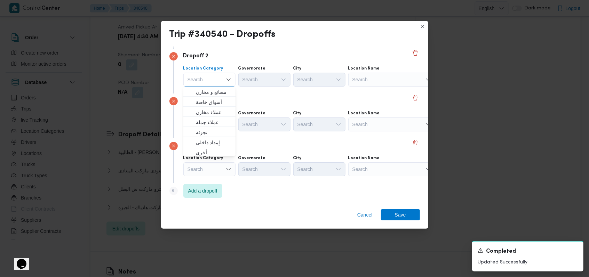
click at [245, 94] on div "Dropoff 3 Location Category Search Governorate Search City Search Location Name…" at bounding box center [294, 116] width 250 height 45
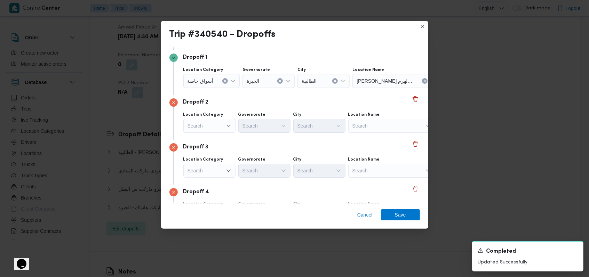
click at [224, 80] on icon "Clear input" at bounding box center [225, 81] width 3 height 3
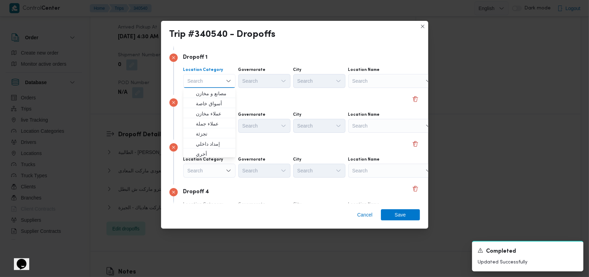
click at [278, 104] on div "Dropoff 2" at bounding box center [294, 102] width 250 height 8
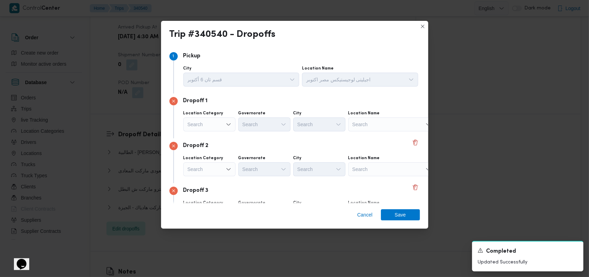
click at [363, 127] on div "Search" at bounding box center [391, 125] width 87 height 14
type input "ديستريك"
click at [381, 135] on span "سعودى ماركت ديستريك ت فايف مول | Seoudi- District 5 Marakez | null" at bounding box center [396, 137] width 70 height 8
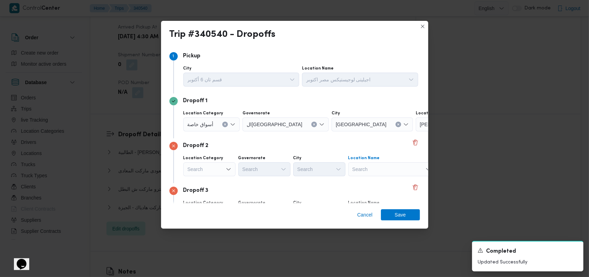
click at [378, 168] on div "Search" at bounding box center [391, 169] width 87 height 14
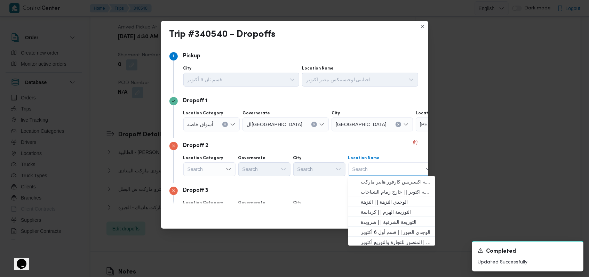
type input "ش"
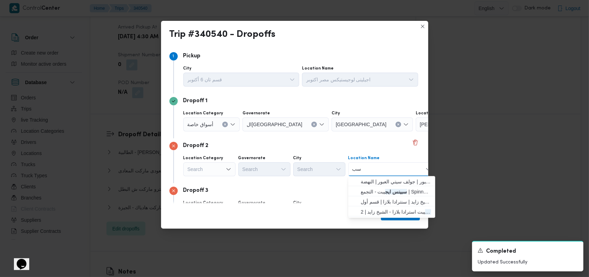
type input "س"
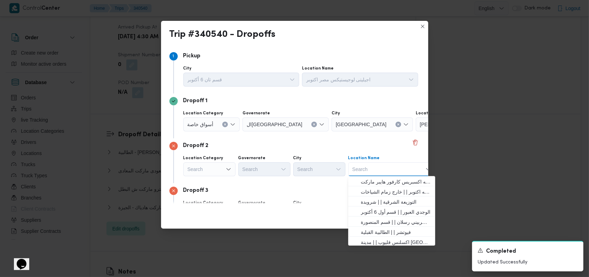
click at [222, 176] on div "Search" at bounding box center [209, 169] width 52 height 14
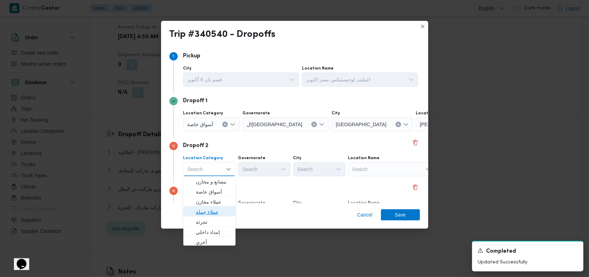
click at [217, 210] on span "عملاء جملة" at bounding box center [213, 212] width 35 height 8
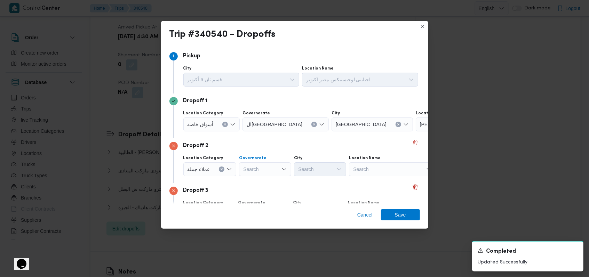
click at [265, 175] on div "Search" at bounding box center [265, 169] width 52 height 14
type input "ز"
type input "سويس"
click at [269, 181] on span "ال سويس" at bounding box center [268, 182] width 35 height 8
click at [302, 176] on div "Search" at bounding box center [320, 169] width 52 height 14
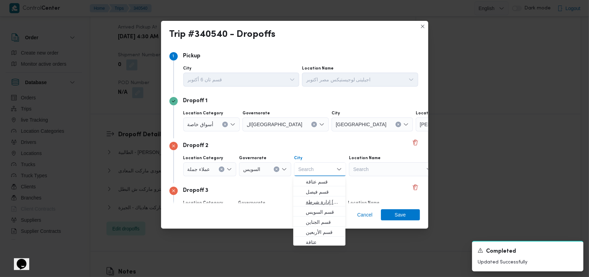
scroll to position [22, 0]
click at [328, 218] on span "عتاقة" at bounding box center [323, 220] width 35 height 8
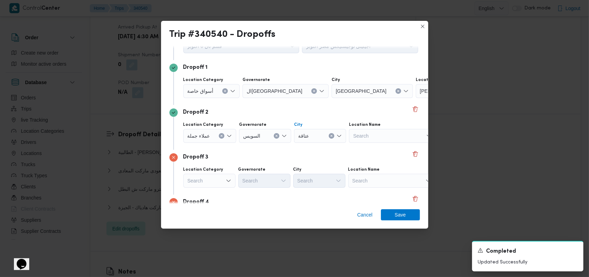
scroll to position [90, 0]
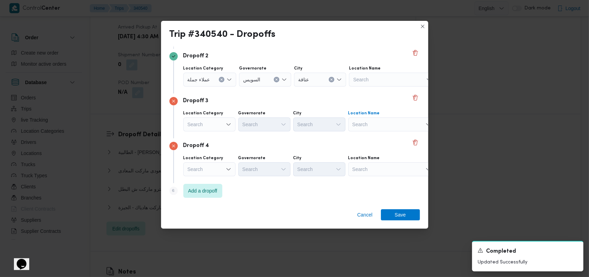
click at [365, 124] on div "Search" at bounding box center [391, 125] width 87 height 14
type input "سوديك"
click at [383, 147] on span "سعودى سوديك ايستاون - التجمع | سوديك ايست تاون - بوابة ٢ | null" at bounding box center [396, 147] width 70 height 8
click at [382, 170] on div "Search" at bounding box center [391, 169] width 87 height 14
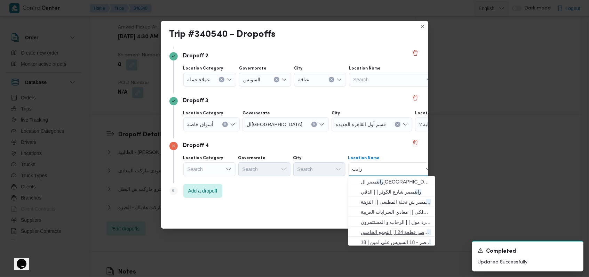
type input "رابت"
click at [402, 233] on span "رابت مصر قطعة 24 | | التجمع الخامس" at bounding box center [396, 232] width 70 height 8
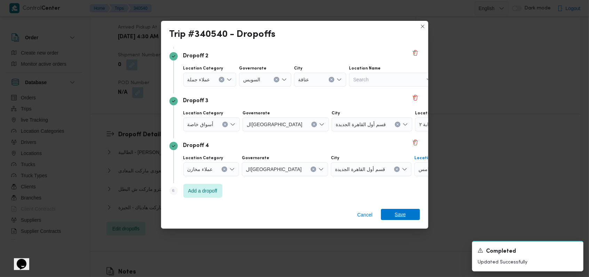
click at [408, 215] on span "Save" at bounding box center [400, 214] width 39 height 11
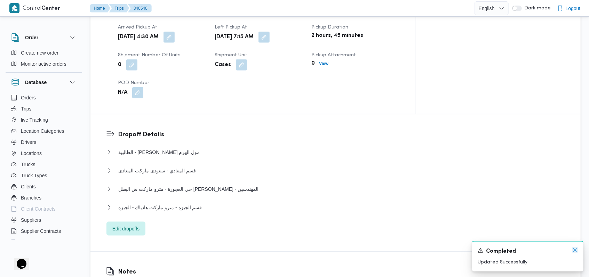
click at [573, 250] on icon "Dismiss toast" at bounding box center [575, 250] width 6 height 6
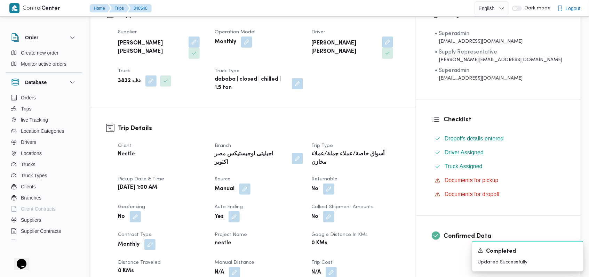
scroll to position [0, 0]
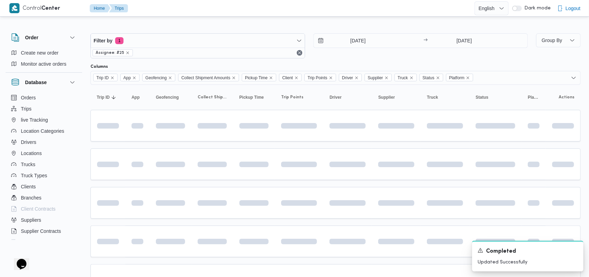
scroll to position [117, 0]
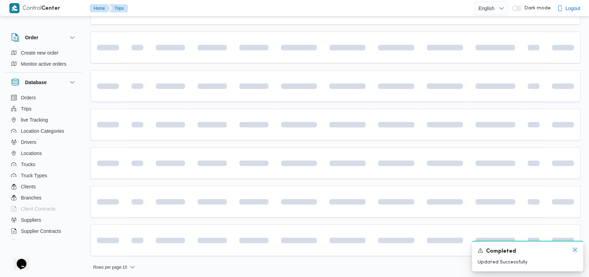
click at [576, 250] on icon "Dismiss toast" at bounding box center [574, 249] width 3 height 3
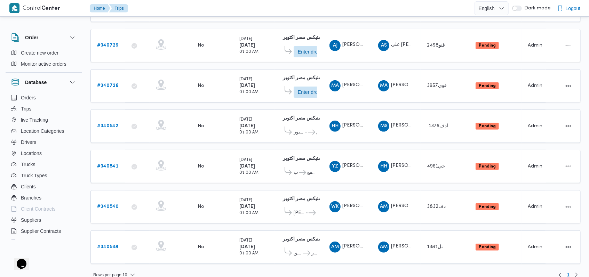
scroll to position [126, 0]
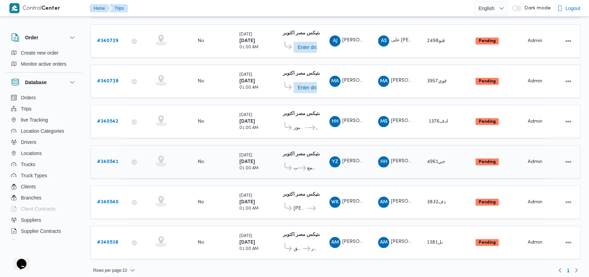
click at [115, 160] on b "# 340541" at bounding box center [107, 162] width 21 height 5
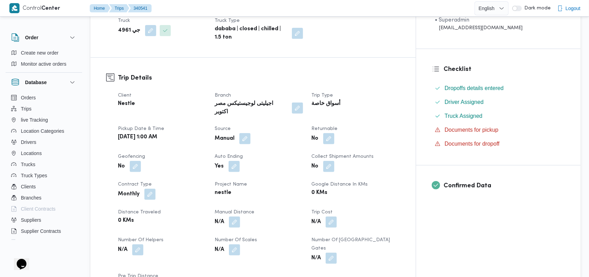
scroll to position [278, 0]
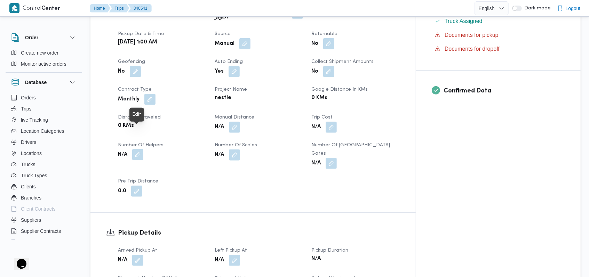
click at [140, 149] on button "button" at bounding box center [137, 154] width 11 height 11
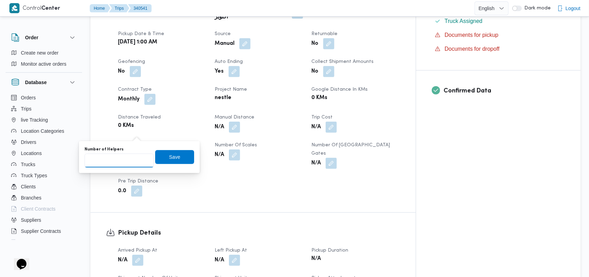
click at [130, 159] on input "Number of Helpers" at bounding box center [118, 161] width 69 height 14
type input "1"
click at [170, 154] on span "Save" at bounding box center [174, 157] width 11 height 8
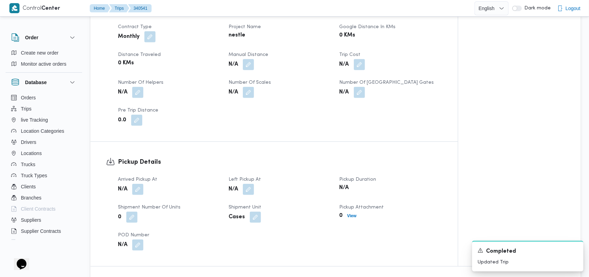
scroll to position [417, 0]
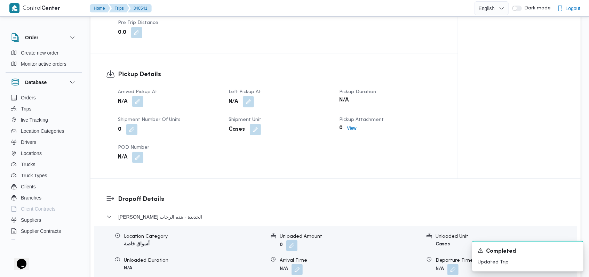
click at [139, 96] on button "button" at bounding box center [137, 101] width 11 height 11
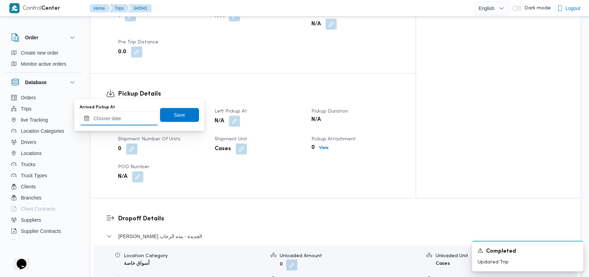
click at [134, 113] on input "Arrived Pickup At" at bounding box center [119, 119] width 79 height 14
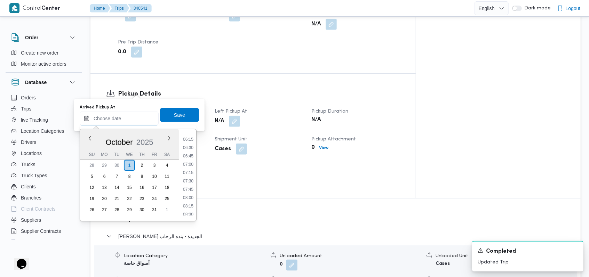
scroll to position [144, 0]
click at [191, 164] on li "05:00" at bounding box center [188, 161] width 16 height 7
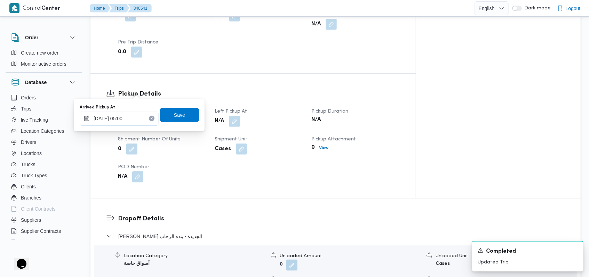
click at [139, 120] on input "01/10/2025 05:00" at bounding box center [119, 119] width 79 height 14
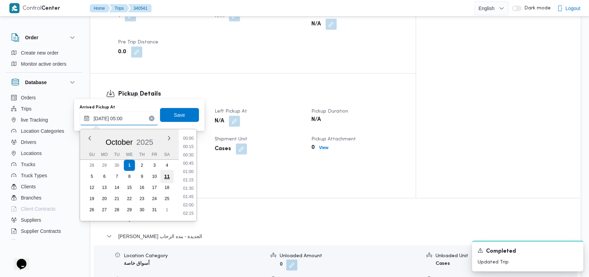
scroll to position [125, 0]
click at [191, 190] on li "05:15" at bounding box center [188, 188] width 16 height 7
type input "01/10/2025 05:15"
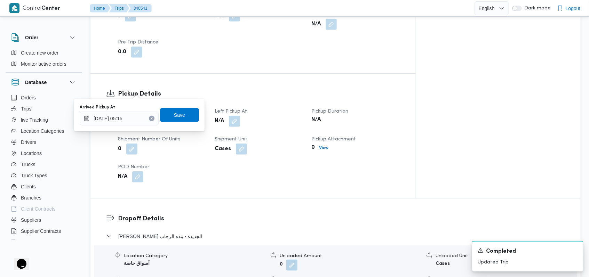
click at [179, 123] on div "Arrived Pickup At 01/10/2025 05:15 Save" at bounding box center [139, 115] width 121 height 22
click at [179, 121] on span "Save" at bounding box center [179, 115] width 39 height 14
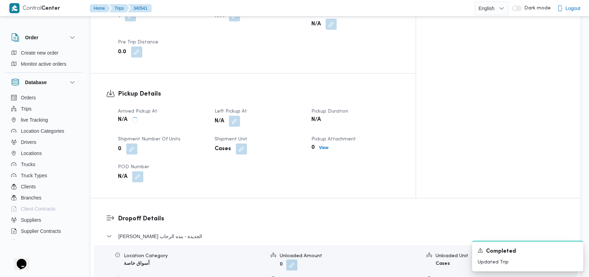
click at [240, 116] on button "button" at bounding box center [234, 121] width 11 height 11
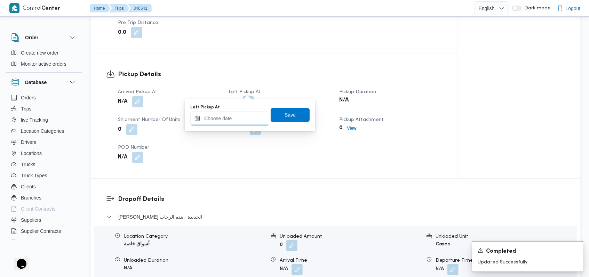
click at [236, 115] on input "Left Pickup At" at bounding box center [229, 119] width 79 height 14
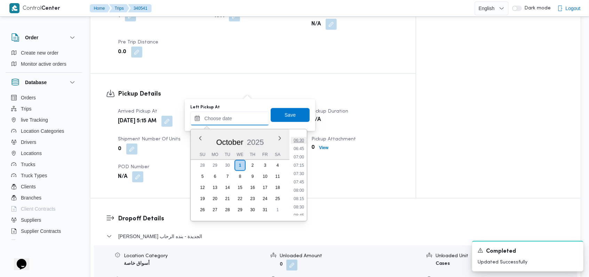
scroll to position [191, 0]
click at [303, 205] on li "07:45" at bounding box center [299, 206] width 16 height 7
type input "01/10/2025 07:45"
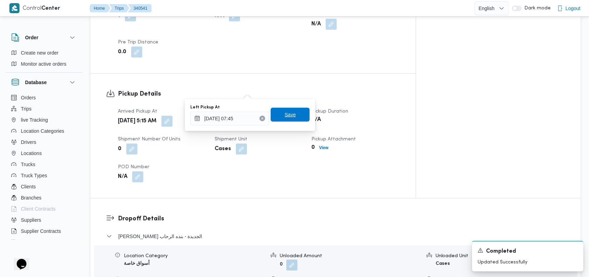
click at [287, 121] on span "Save" at bounding box center [290, 115] width 39 height 14
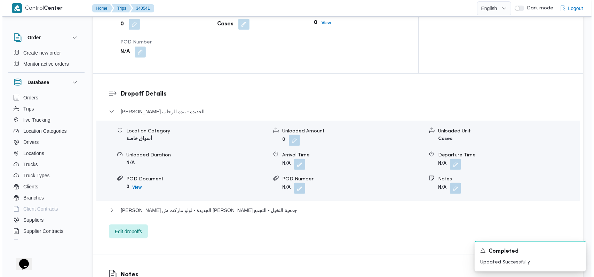
scroll to position [556, 0]
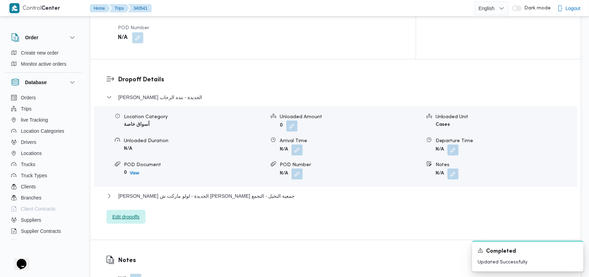
click at [145, 210] on span "Edit dropoffs" at bounding box center [125, 217] width 39 height 14
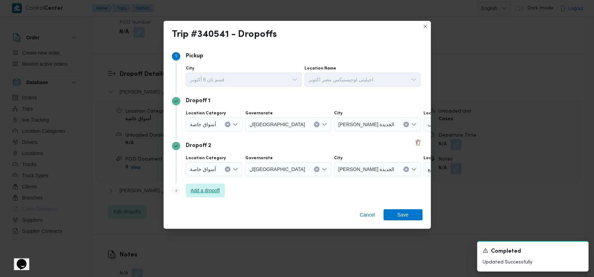
click at [211, 188] on span "Add a dropoff" at bounding box center [205, 190] width 29 height 8
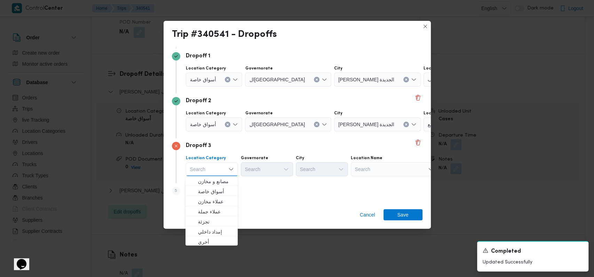
click at [243, 190] on div "Step 5 is disabled 5 Add a dropoff" at bounding box center [297, 192] width 250 height 18
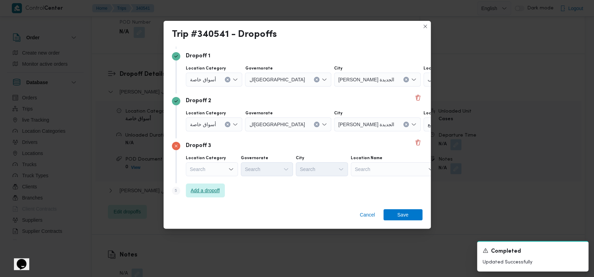
click at [214, 193] on span "Add a dropoff" at bounding box center [205, 190] width 29 height 8
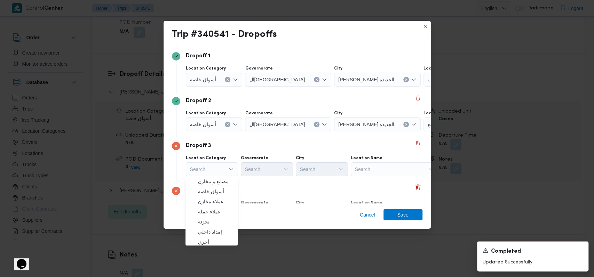
scroll to position [90, 0]
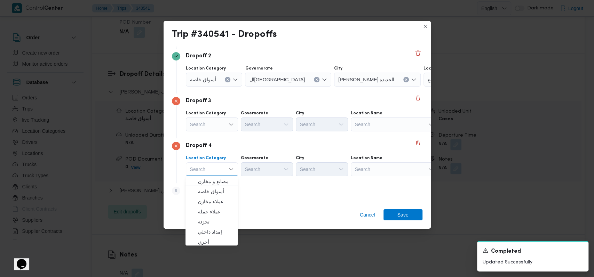
click at [220, 101] on div "Dropoff 3" at bounding box center [297, 101] width 250 height 8
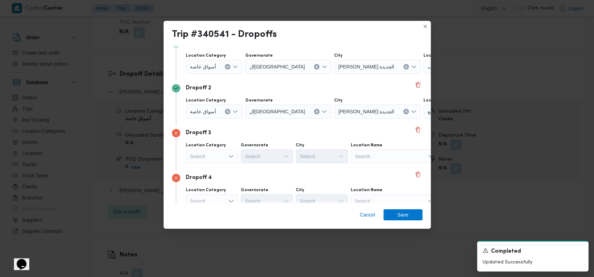
scroll to position [43, 0]
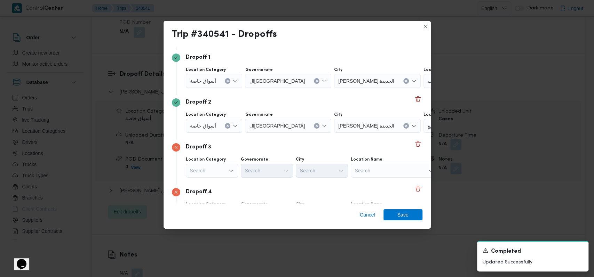
click at [228, 124] on button "Clear input" at bounding box center [228, 126] width 6 height 6
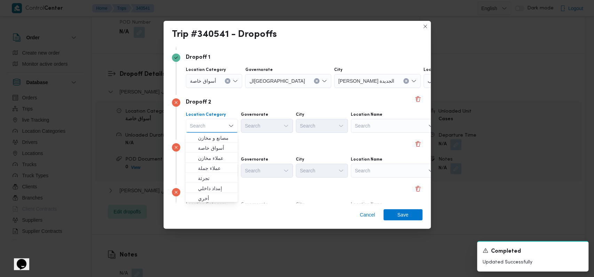
click at [228, 83] on button "Clear input" at bounding box center [228, 81] width 6 height 6
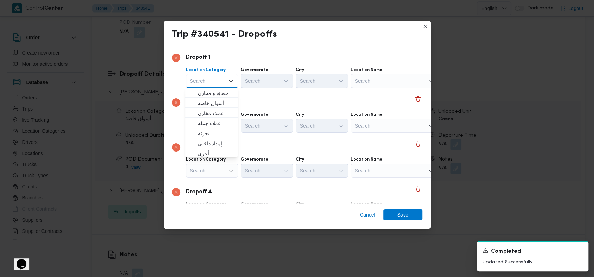
click at [390, 82] on div "Search" at bounding box center [394, 81] width 87 height 14
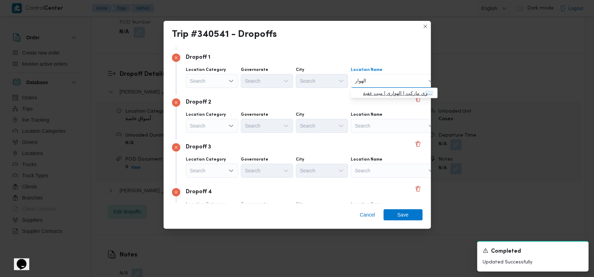
type input "الهوار"
click at [389, 89] on span "الهوار ي ماركت | الهوارى | ميت عقبة" at bounding box center [398, 93] width 70 height 8
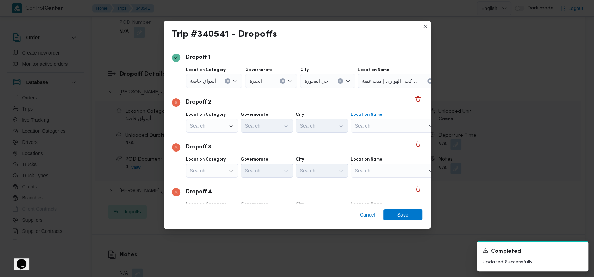
click at [383, 124] on div "Search" at bounding box center [394, 126] width 87 height 14
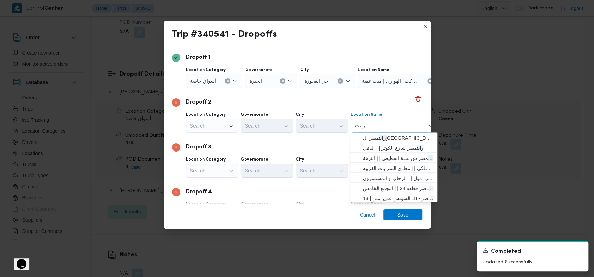
type input "رابت"
click at [381, 146] on span "رابت مصر شارع الكوثر | | الدقي" at bounding box center [398, 148] width 70 height 8
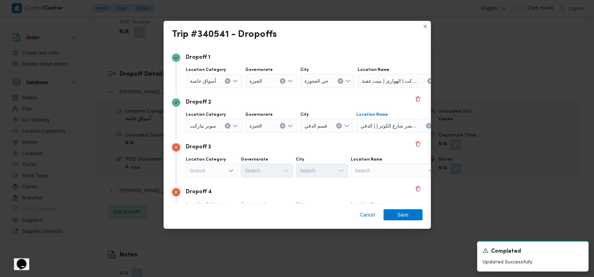
click at [372, 169] on div "Search" at bounding box center [394, 171] width 87 height 14
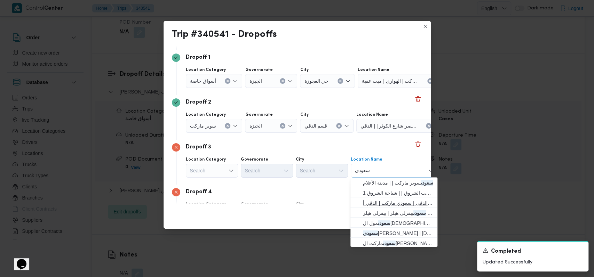
type input "سعودى"
click at [401, 204] on span "سعودى ماركت الدقى | سعودي ماركت | الدقي أ" at bounding box center [398, 203] width 70 height 8
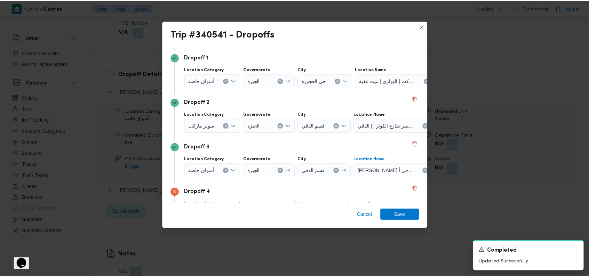
scroll to position [90, 0]
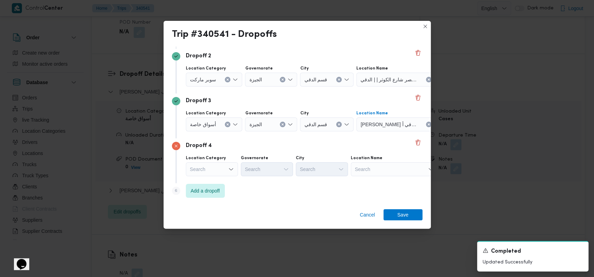
click at [388, 171] on div "Search" at bounding box center [394, 169] width 87 height 14
type input "سبينس الهرم"
click at [391, 176] on span "سبينس الهرم | سبينيس سوبرماركت | كفر نصار" at bounding box center [393, 181] width 81 height 11
click at [405, 209] on span "Save" at bounding box center [402, 214] width 11 height 11
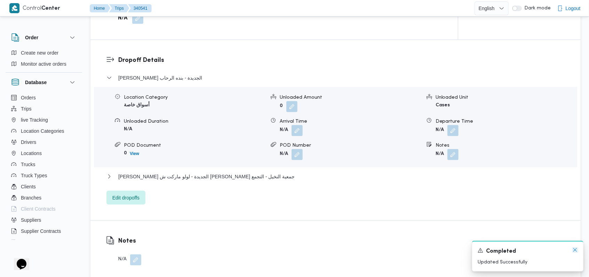
click at [574, 252] on icon "Dismiss toast" at bounding box center [575, 250] width 6 height 6
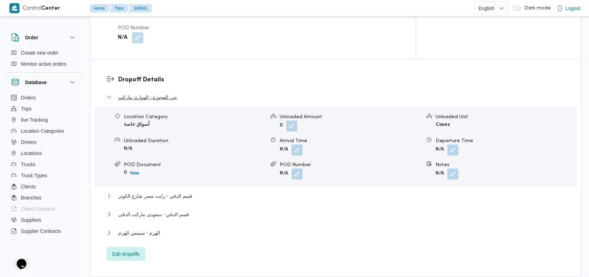
click at [152, 93] on span "حي العجوزة - الهواري ماركت" at bounding box center [147, 97] width 59 height 8
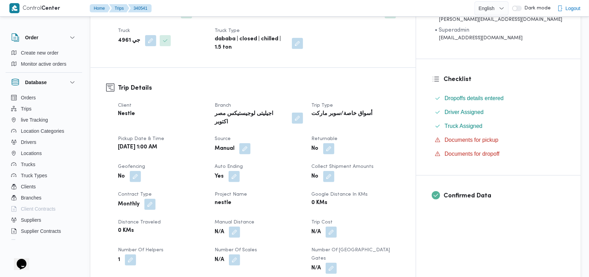
scroll to position [0, 0]
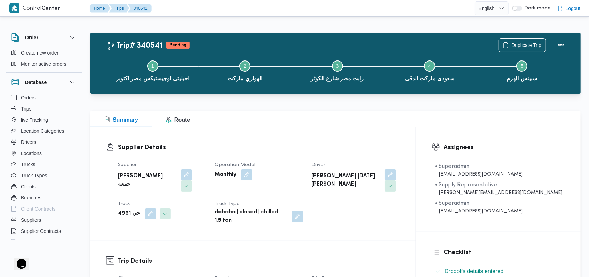
click at [293, 166] on dt "Operation Model" at bounding box center [259, 165] width 88 height 8
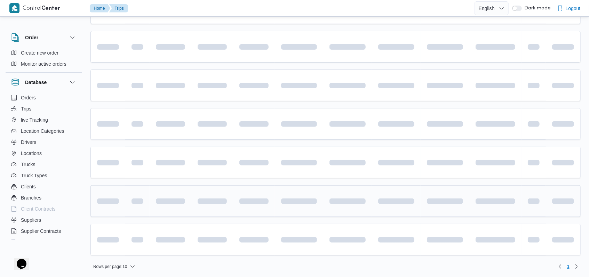
scroll to position [117, 0]
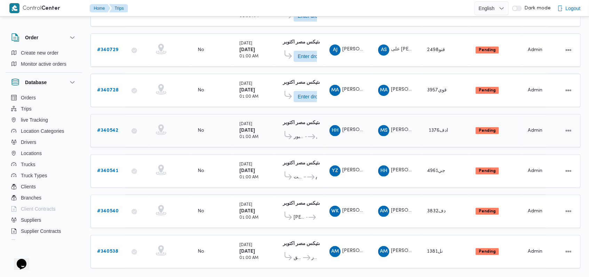
click at [112, 128] on b "# 340542" at bounding box center [107, 130] width 21 height 5
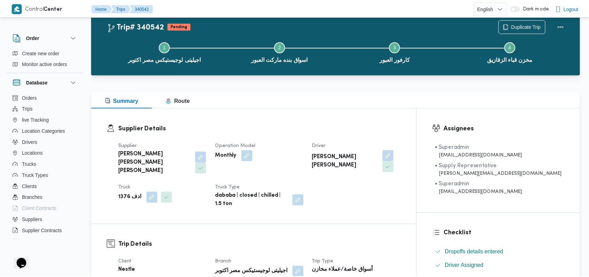
scroll to position [303, 0]
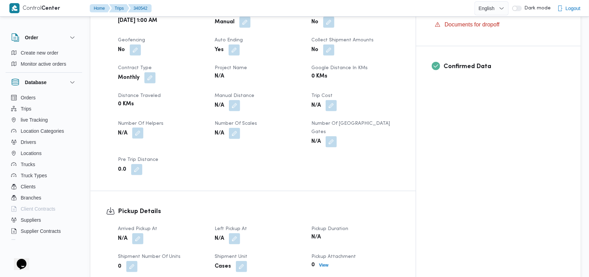
click at [142, 128] on button "button" at bounding box center [137, 133] width 11 height 11
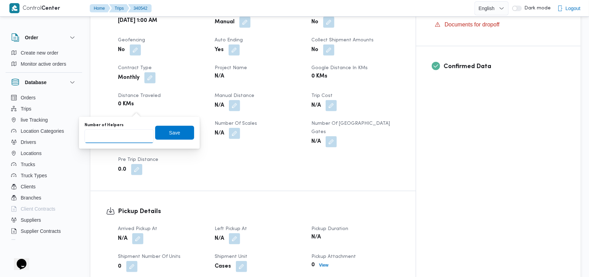
click at [130, 135] on input "Number of Helpers" at bounding box center [118, 136] width 69 height 14
type input "1"
click at [173, 138] on span "Save" at bounding box center [174, 133] width 39 height 14
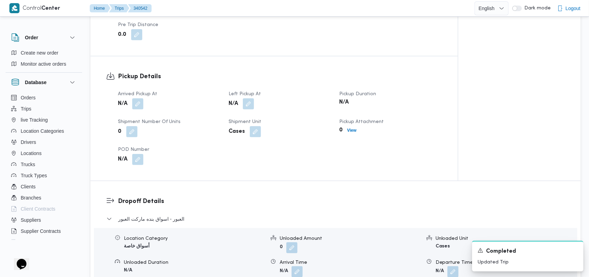
scroll to position [442, 0]
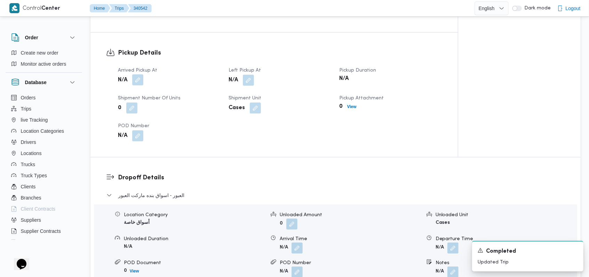
click at [140, 74] on button "button" at bounding box center [137, 79] width 11 height 11
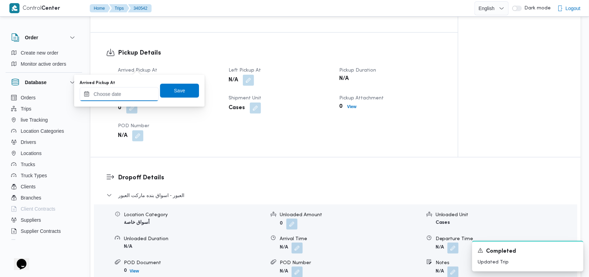
click at [129, 93] on input "Arrived Pickup At" at bounding box center [119, 94] width 79 height 14
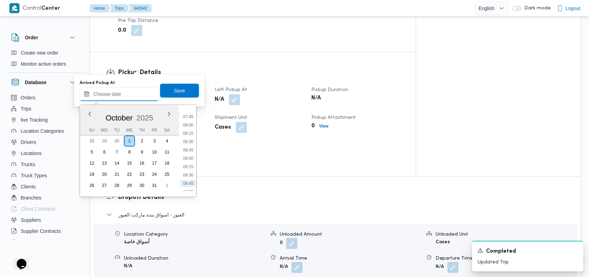
scroll to position [144, 0]
click at [191, 159] on li "05:45" at bounding box center [188, 161] width 16 height 7
type input "01/10/2025 05:45"
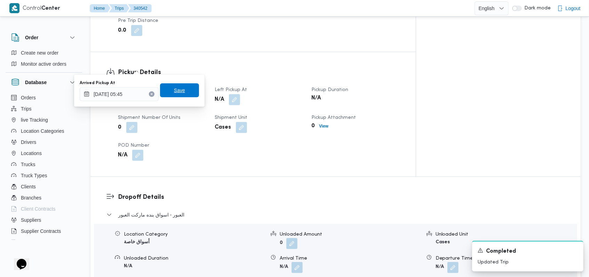
click at [187, 94] on span "Save" at bounding box center [179, 90] width 39 height 14
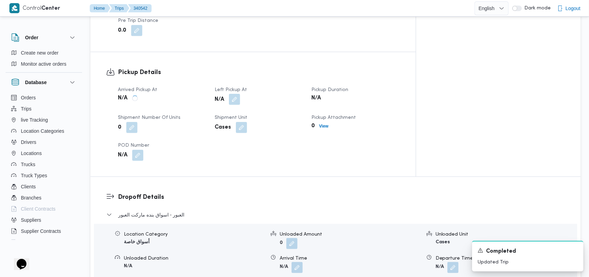
click at [240, 94] on button "button" at bounding box center [234, 99] width 11 height 11
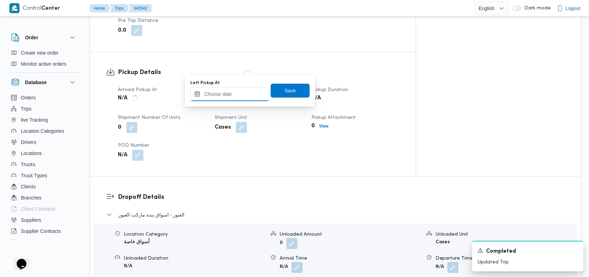
click at [239, 96] on input "Left Pickup At" at bounding box center [229, 94] width 79 height 14
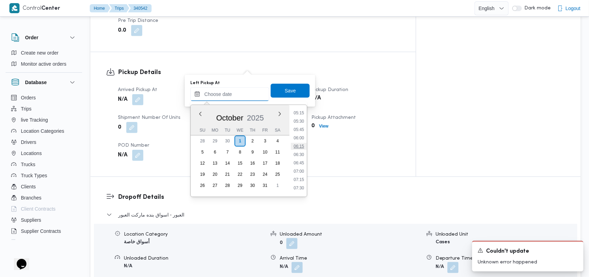
scroll to position [191, 0]
click at [304, 188] on li "08:00" at bounding box center [299, 190] width 16 height 7
type input "01/10/2025 08:00"
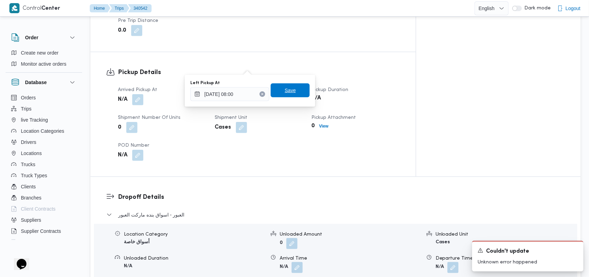
click at [297, 96] on span "Save" at bounding box center [290, 90] width 39 height 14
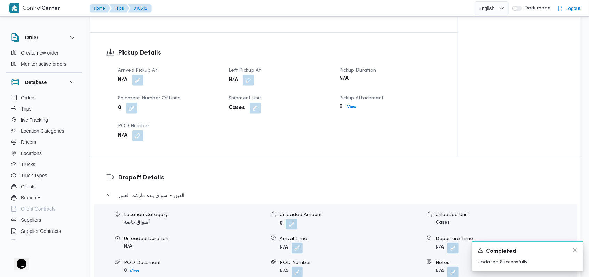
click at [571, 250] on div "Completed" at bounding box center [527, 251] width 100 height 9
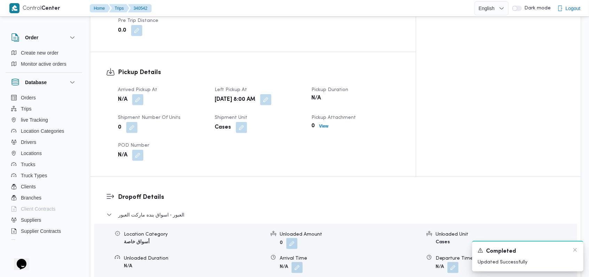
click at [571, 250] on div "Completed" at bounding box center [527, 251] width 100 height 9
click at [572, 249] on div "Completed" at bounding box center [527, 251] width 100 height 9
click at [576, 252] on icon "Dismiss toast" at bounding box center [575, 250] width 6 height 6
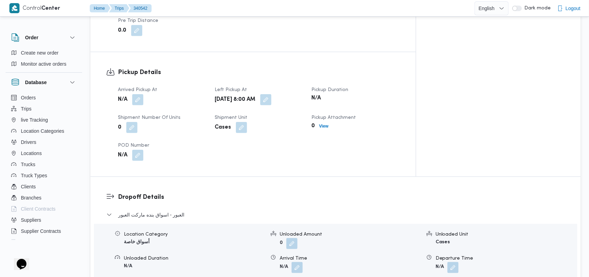
click at [137, 82] on div "Arrived Pickup At N/A Left Pickup At Wed, Oct 1, 2025 8:00 AM Pickup Duration N…" at bounding box center [259, 123] width 290 height 83
click at [140, 94] on button "button" at bounding box center [137, 99] width 11 height 11
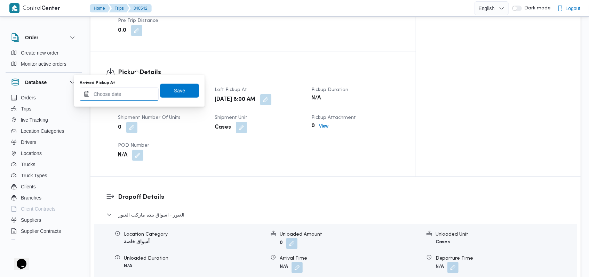
click at [130, 98] on input "Arrived Pickup At" at bounding box center [119, 94] width 79 height 14
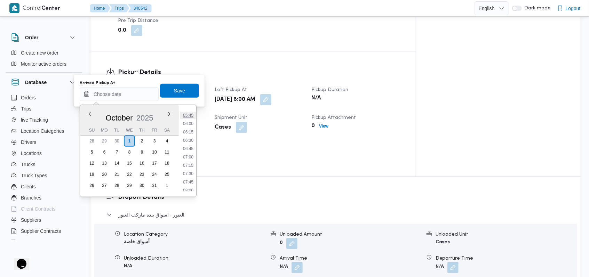
click at [189, 113] on li "05:45" at bounding box center [188, 115] width 16 height 7
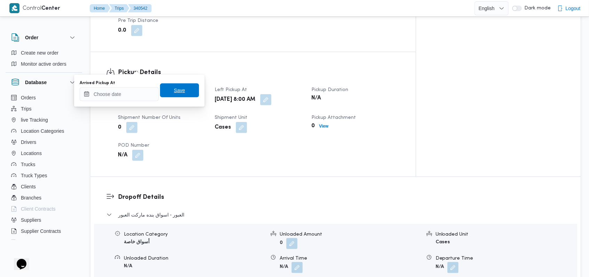
click at [184, 94] on span "Save" at bounding box center [179, 90] width 39 height 14
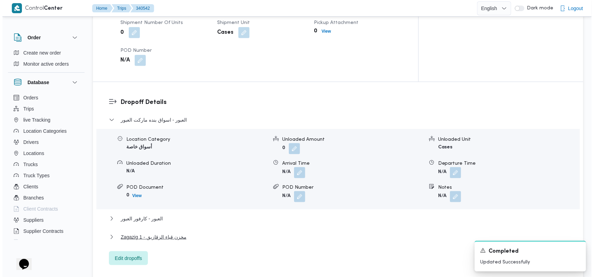
scroll to position [581, 0]
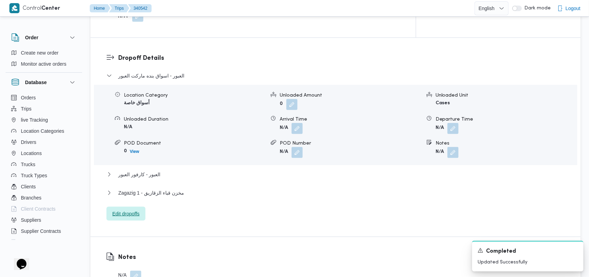
click at [133, 207] on span "Edit dropoffs" at bounding box center [125, 214] width 39 height 14
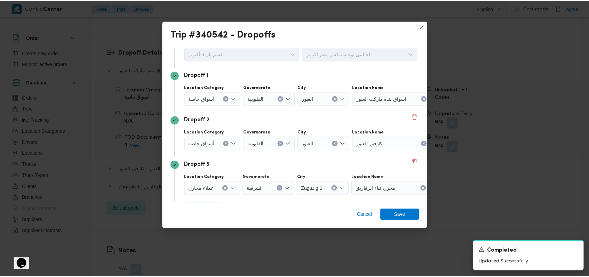
scroll to position [45, 0]
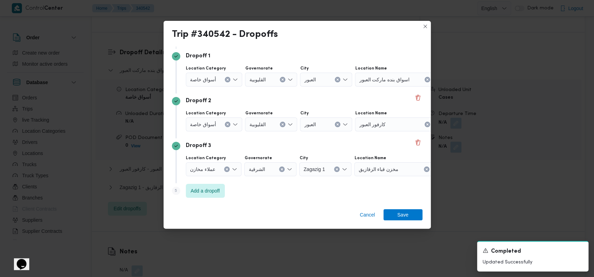
click at [225, 168] on icon "Clear input" at bounding box center [226, 169] width 3 height 3
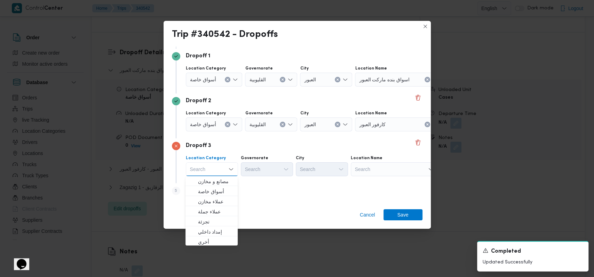
click at [227, 127] on button "Clear input" at bounding box center [228, 125] width 6 height 6
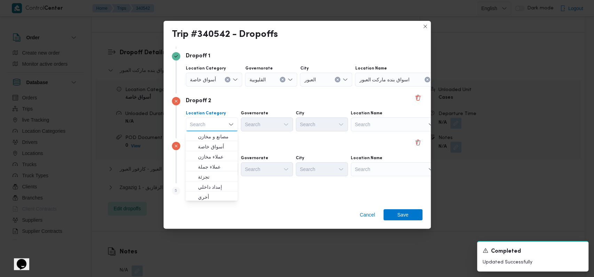
click at [227, 79] on icon "Clear input" at bounding box center [228, 80] width 2 height 2
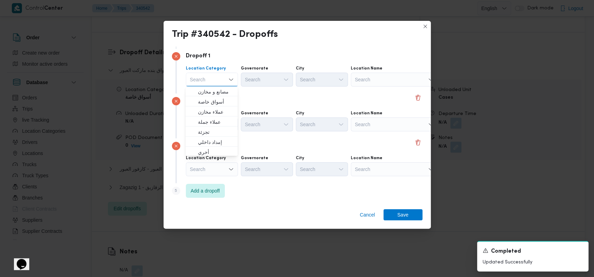
click at [377, 71] on label "Location Name" at bounding box center [367, 69] width 32 height 6
click at [377, 79] on div "Search" at bounding box center [394, 80] width 87 height 14
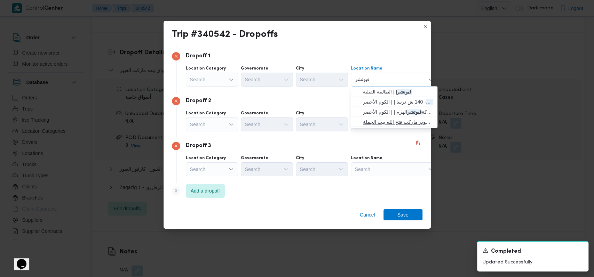
type input "فيوتشر"
click at [395, 120] on span "بيت الجملة فيوتشر مول - التجمع | سوبر ماركت فتح الله بيت الجملة | null" at bounding box center [398, 122] width 70 height 8
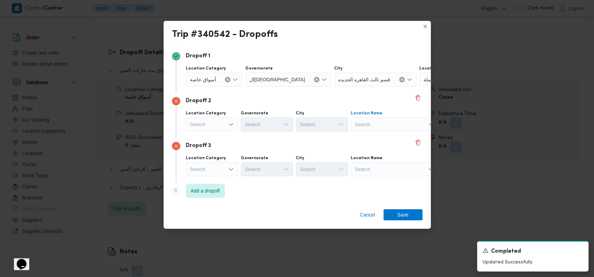
click at [392, 122] on div "Search" at bounding box center [394, 125] width 87 height 14
type input "مركاتو"
click at [387, 137] on span "بيت الجملة مركاتو مول - التجمع | ماركاتو مول | null" at bounding box center [398, 136] width 70 height 8
click at [383, 171] on div "Search" at bounding box center [394, 169] width 87 height 14
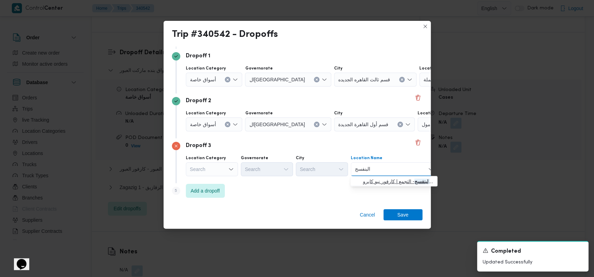
type input "البنفسج"
click at [386, 178] on span "كارفور نيو كايرو البنفسج - التجمع | كارفور نيو كايرو | null" at bounding box center [398, 181] width 70 height 8
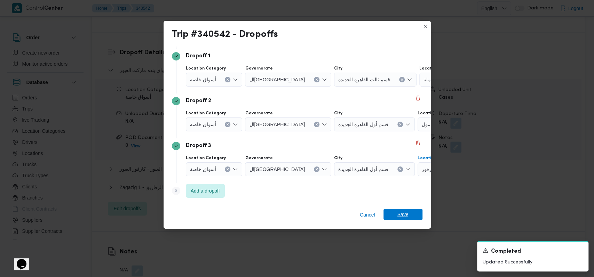
click at [402, 216] on span "Save" at bounding box center [402, 214] width 11 height 11
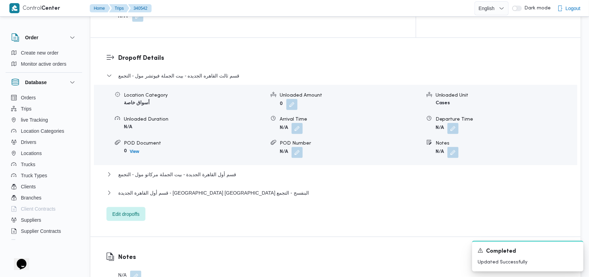
click at [191, 72] on div "قسم ثالث القاهره الجديده - بيت الجملة فيوتشر مول - التجمع" at bounding box center [335, 78] width 458 height 13
click at [194, 72] on span "قسم ثالث القاهره الجديده - بيت الجملة فيوتشر مول - التجمع" at bounding box center [178, 76] width 121 height 8
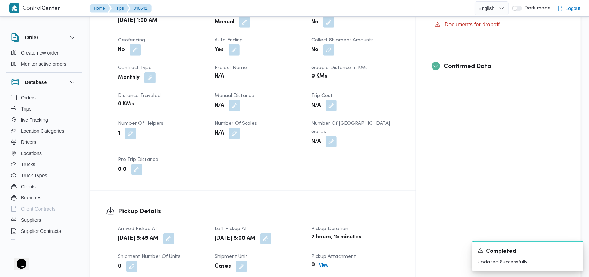
scroll to position [0, 0]
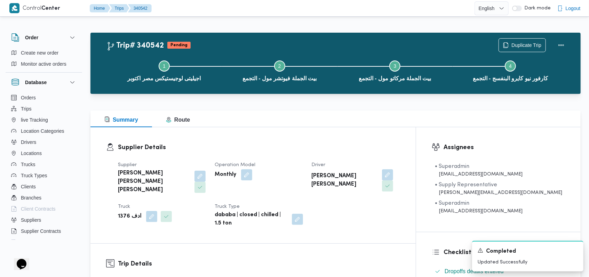
click at [310, 158] on div "Supplier محمد صلاح عبد الهادى عبد الحميد Operation Model Monthly Driver هادى حس…" at bounding box center [259, 194] width 290 height 75
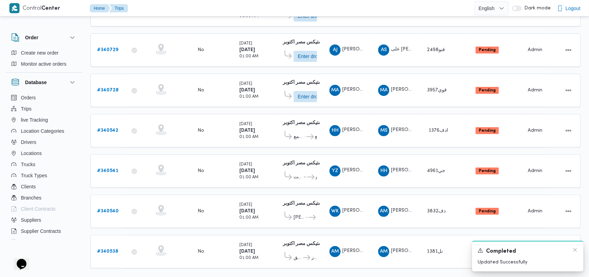
scroll to position [116, 0]
click at [574, 251] on icon "Dismiss toast" at bounding box center [575, 250] width 6 height 6
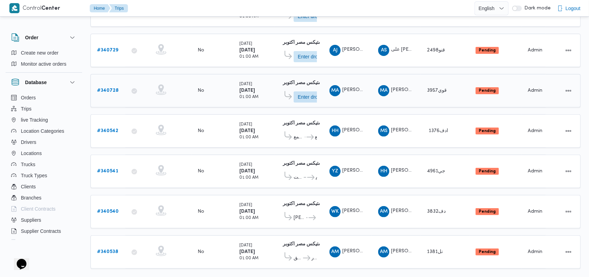
click at [106, 88] on b "# 340728" at bounding box center [108, 90] width 22 height 5
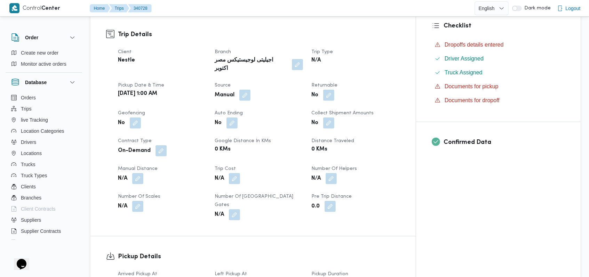
scroll to position [302, 0]
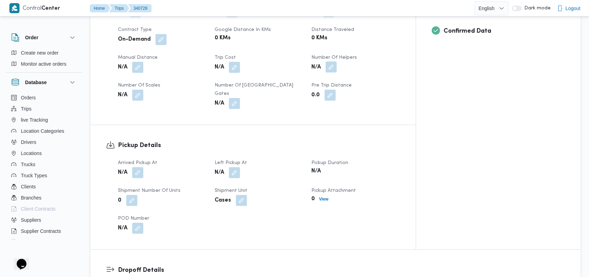
click at [337, 62] on button "button" at bounding box center [330, 67] width 11 height 11
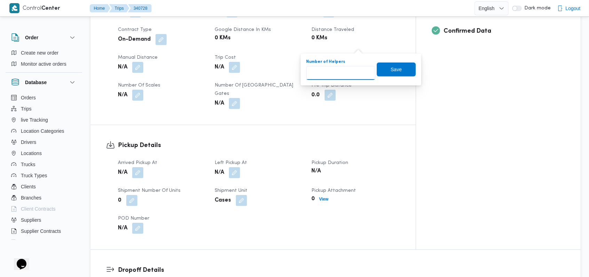
click at [351, 67] on input "Number of Helpers" at bounding box center [340, 73] width 69 height 14
type input "1"
click at [384, 70] on span "Save" at bounding box center [396, 69] width 39 height 14
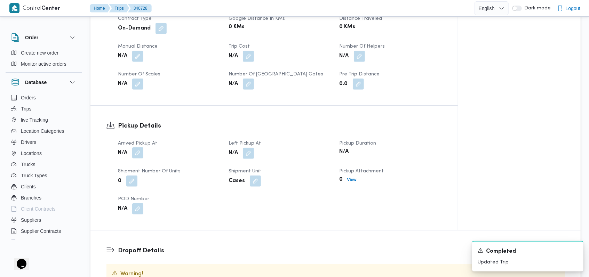
click at [143, 147] on button "button" at bounding box center [137, 152] width 11 height 11
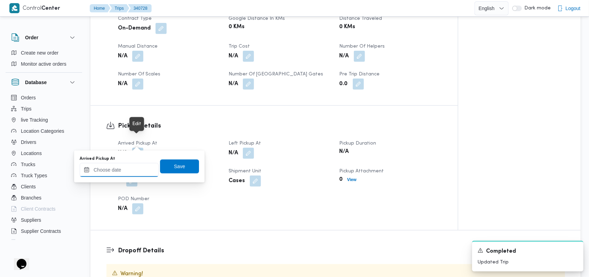
click at [137, 172] on input "Arrived Pickup At" at bounding box center [119, 170] width 79 height 14
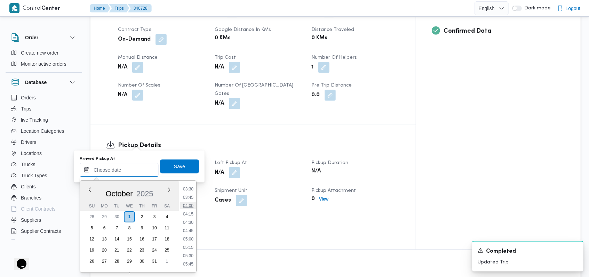
scroll to position [98, 0]
click at [191, 214] on li "03:45" at bounding box center [188, 217] width 16 height 7
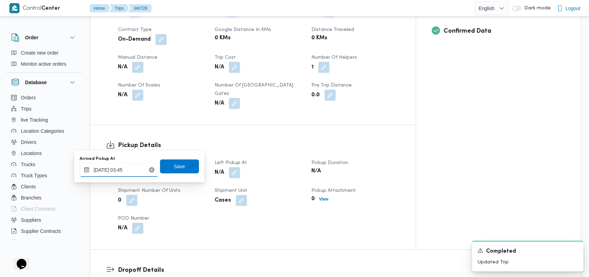
click at [120, 168] on input "01/10/2025 03:45" at bounding box center [119, 170] width 79 height 14
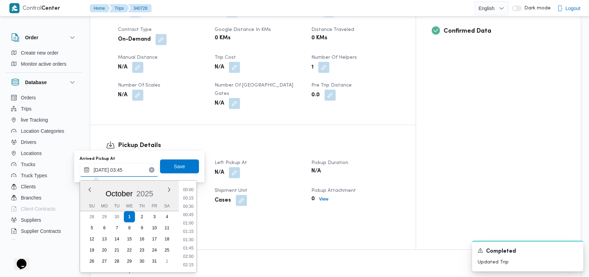
scroll to position [83, 0]
click at [192, 222] on li "03:30" at bounding box center [188, 223] width 16 height 7
type input "01/10/2025 03:30"
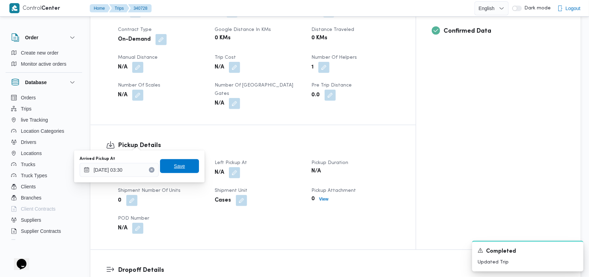
click at [178, 171] on span "Save" at bounding box center [179, 166] width 39 height 14
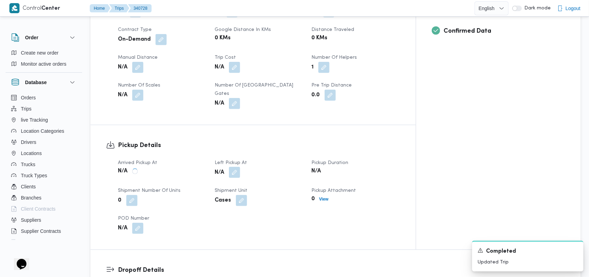
click at [257, 167] on div "N/A" at bounding box center [259, 173] width 90 height 13
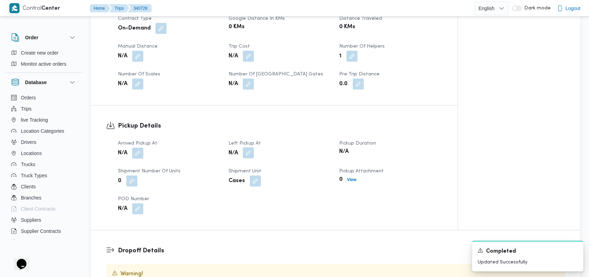
click at [252, 147] on button "button" at bounding box center [248, 152] width 11 height 11
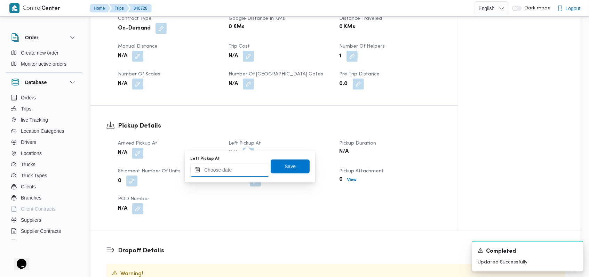
click at [240, 171] on input "Left Pickup At" at bounding box center [229, 170] width 79 height 14
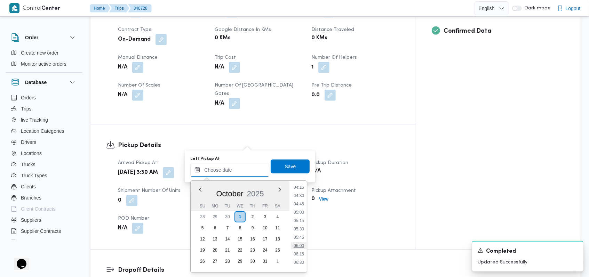
scroll to position [191, 0]
click at [301, 235] on li "07:00" at bounding box center [299, 233] width 16 height 7
type input "01/10/2025 07:00"
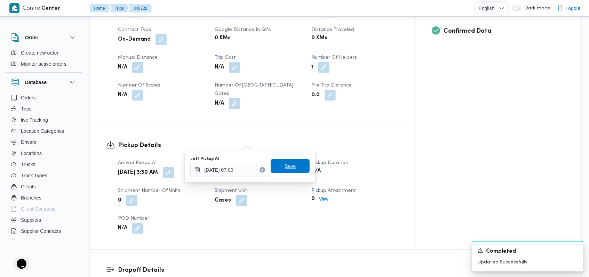
click at [296, 167] on span "Save" at bounding box center [290, 166] width 39 height 14
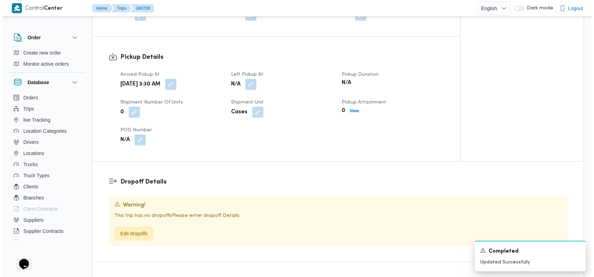
scroll to position [441, 0]
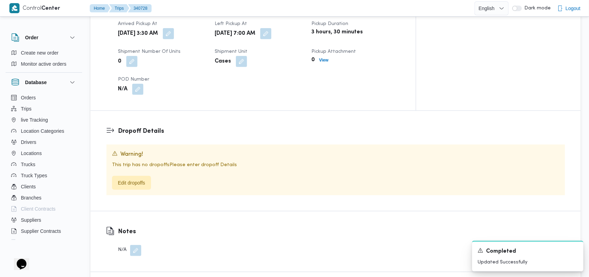
click at [124, 163] on span "This trip has no dropoffs Please enter dropoff Details" at bounding box center [174, 165] width 125 height 5
click at [132, 176] on span "Edit dropoffs" at bounding box center [131, 183] width 39 height 14
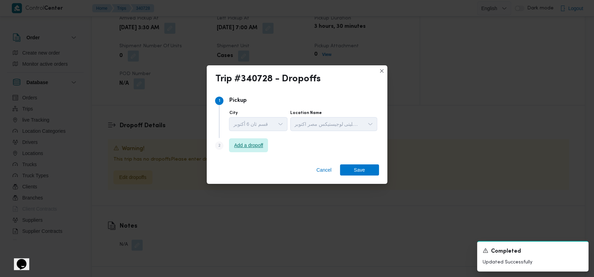
click at [247, 144] on span "Add a dropoff" at bounding box center [248, 145] width 29 height 8
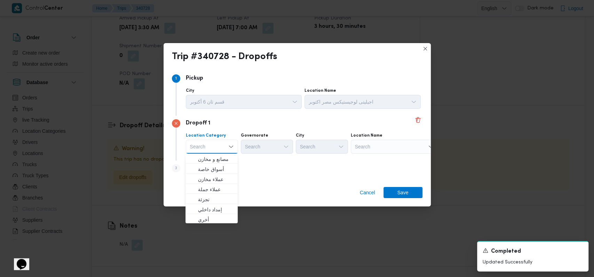
click at [248, 168] on div "Step 3 is disabled 3 Add a dropoff" at bounding box center [297, 170] width 250 height 18
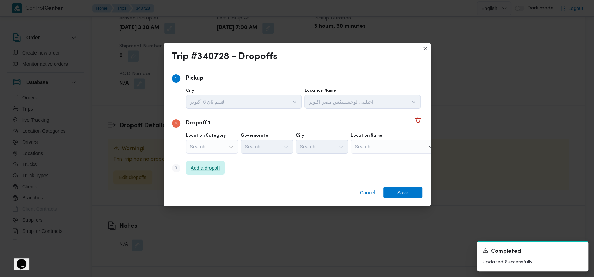
click at [207, 167] on span "Add a dropoff" at bounding box center [205, 168] width 29 height 8
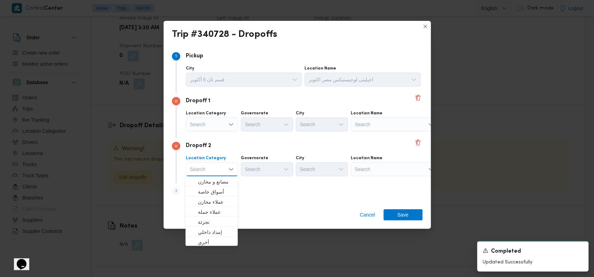
click at [264, 147] on div "Dropoff 2" at bounding box center [297, 146] width 250 height 8
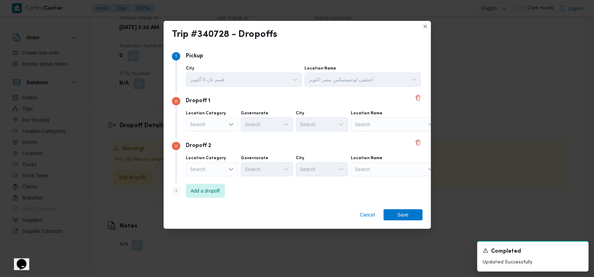
click at [373, 120] on div "Search" at bounding box center [394, 125] width 87 height 14
type input "ارض ال"
click at [386, 140] on span "بيت الجملة ارض ال جولف عبدالله دراز - مدينة نصر | عبد الله دراز | الجولف" at bounding box center [398, 137] width 70 height 8
click at [380, 166] on div "Search" at bounding box center [394, 169] width 87 height 14
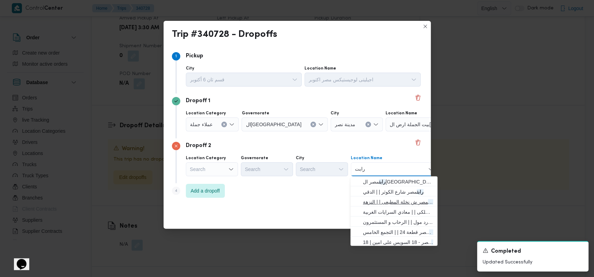
type input "رابت"
click at [381, 200] on span "رابت مصر ش نخلة المطيعى | | النزهة" at bounding box center [398, 202] width 70 height 8
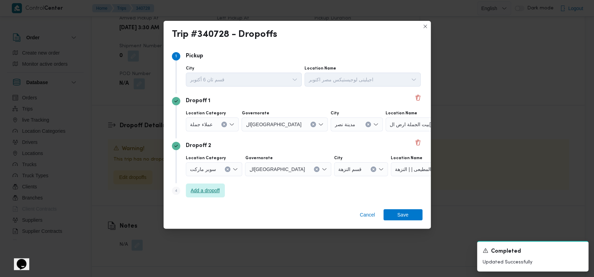
click at [203, 190] on span "Add a dropoff" at bounding box center [205, 190] width 29 height 8
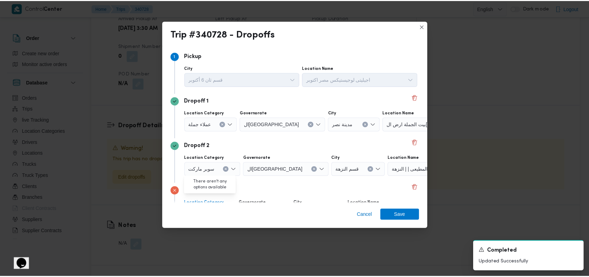
scroll to position [45, 0]
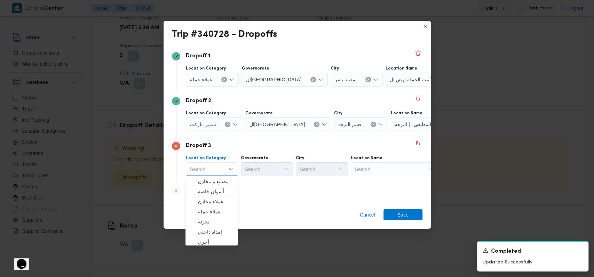
click at [309, 154] on div "Location Category Search Combo box. Selected. Combo box input. Search. Type som…" at bounding box center [303, 166] width 238 height 24
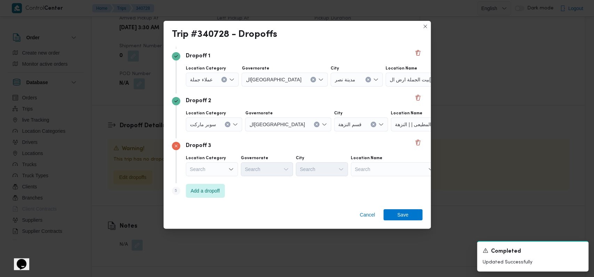
click at [371, 167] on div "Search" at bounding box center [394, 169] width 87 height 14
type input "الماظ"
click at [381, 176] on span "كارفور سيتى سنتر الماظ ة | مول سيتي سنتر الماظة | شيراتون المطار" at bounding box center [393, 181] width 81 height 11
click at [395, 213] on span "Save" at bounding box center [402, 214] width 39 height 11
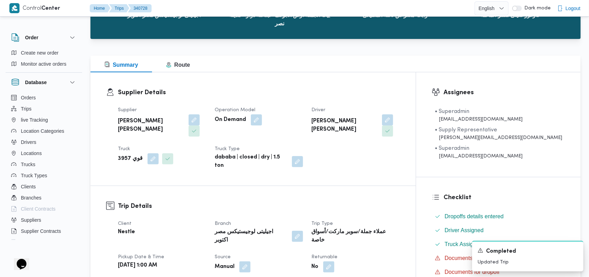
scroll to position [0, 0]
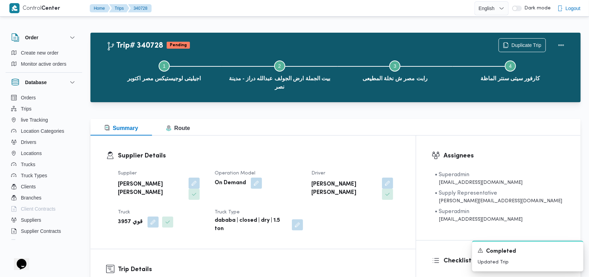
click at [296, 153] on h3 "Supplier Details" at bounding box center [259, 155] width 282 height 9
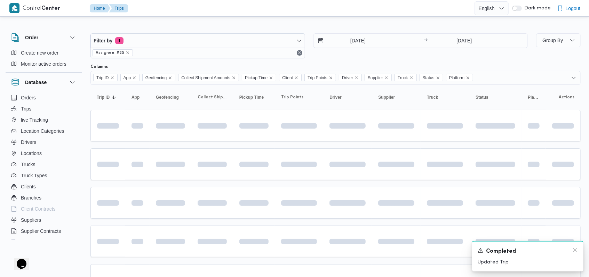
scroll to position [116, 0]
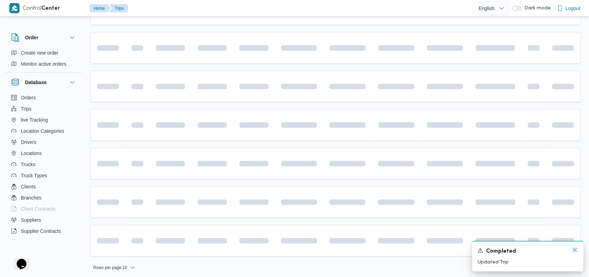
click at [574, 251] on icon "Dismiss toast" at bounding box center [575, 250] width 6 height 6
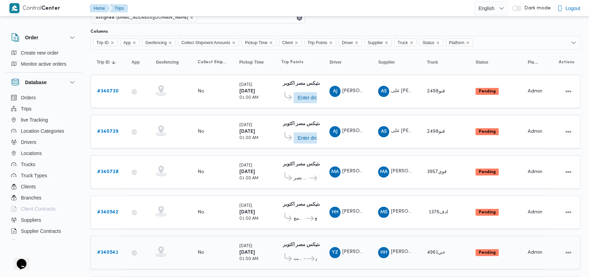
scroll to position [23, 0]
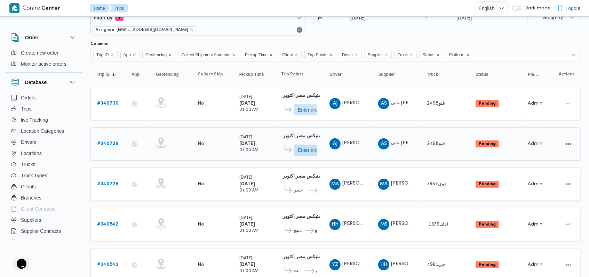
click at [115, 142] on b "# 340729" at bounding box center [107, 144] width 21 height 5
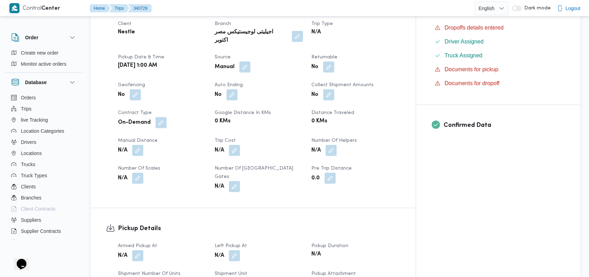
scroll to position [209, 0]
click at [337, 144] on button "button" at bounding box center [330, 149] width 11 height 11
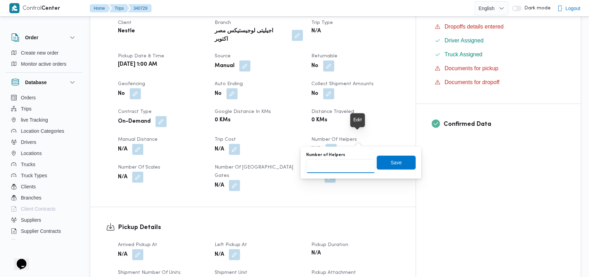
click at [344, 163] on input "Number of Helpers" at bounding box center [340, 166] width 69 height 14
type input "1"
click at [384, 162] on span "Save" at bounding box center [396, 162] width 39 height 14
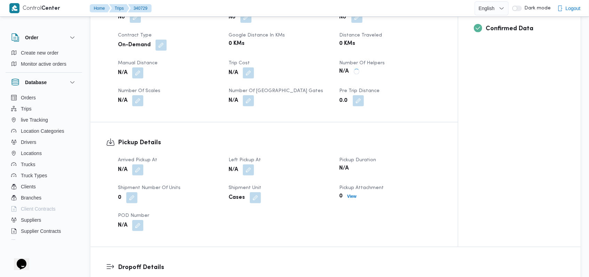
scroll to position [348, 0]
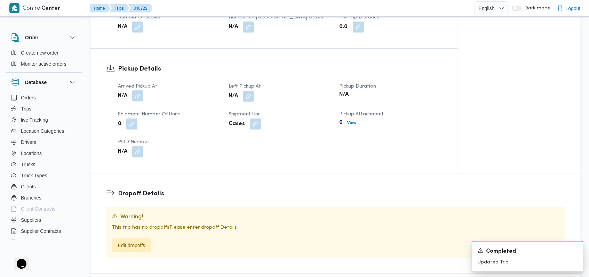
click at [134, 94] on button "button" at bounding box center [137, 95] width 11 height 11
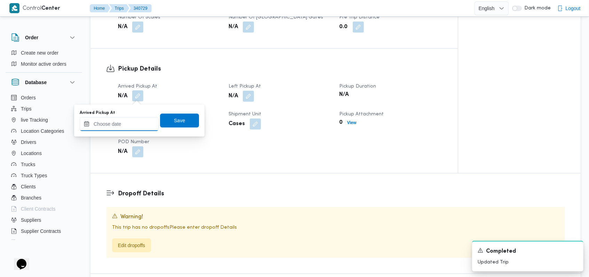
click at [122, 129] on input "Arrived Pickup At" at bounding box center [119, 124] width 79 height 14
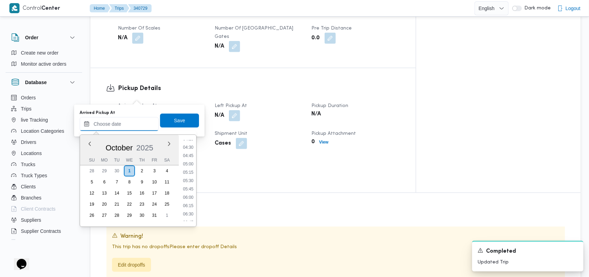
scroll to position [98, 0]
click at [190, 164] on li "03:30" at bounding box center [188, 163] width 16 height 7
type input "01/10/2025 03:30"
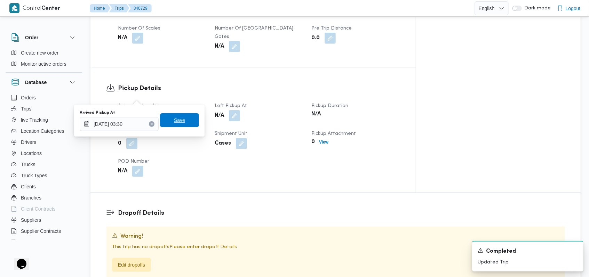
click at [181, 116] on span "Save" at bounding box center [179, 120] width 39 height 14
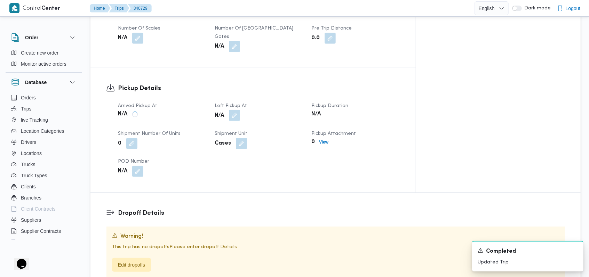
click at [240, 110] on button "button" at bounding box center [234, 115] width 11 height 11
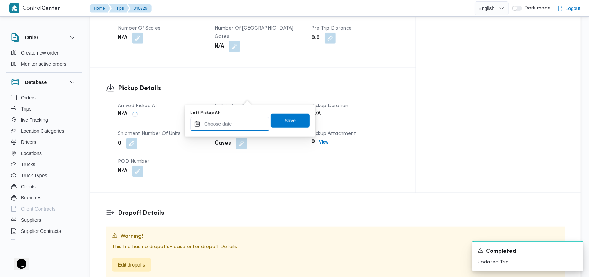
click at [231, 123] on input "Left Pickup At" at bounding box center [229, 124] width 79 height 14
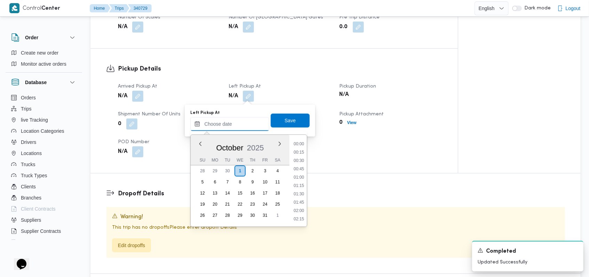
scroll to position [191, 0]
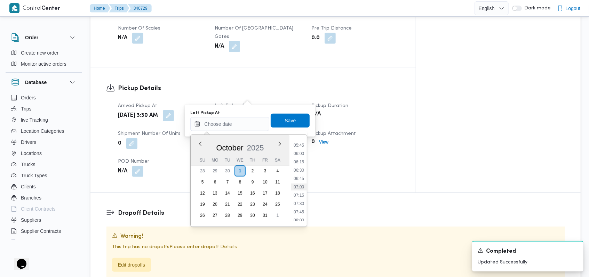
click at [302, 190] on li "07:00" at bounding box center [299, 187] width 16 height 7
type input "01/10/2025 07:00"
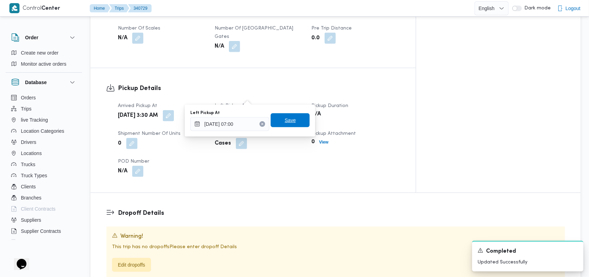
click at [291, 124] on span "Save" at bounding box center [290, 120] width 39 height 14
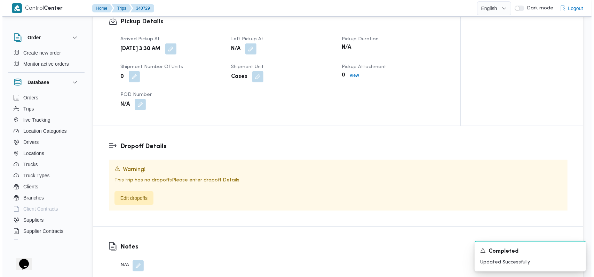
scroll to position [440, 0]
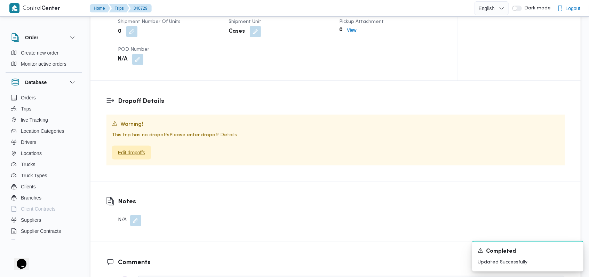
click at [142, 149] on span "Edit dropoffs" at bounding box center [131, 152] width 27 height 8
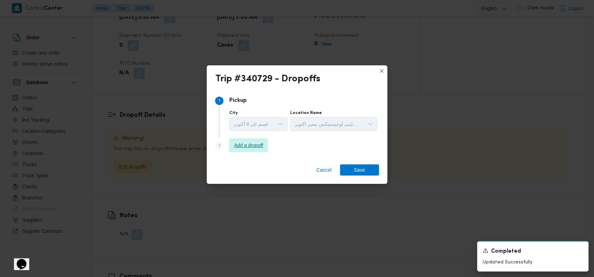
click at [242, 145] on span "Add a dropoff" at bounding box center [248, 145] width 29 height 8
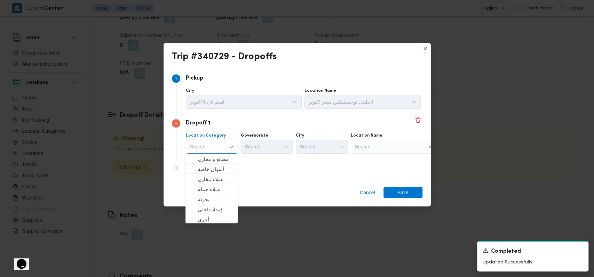
click at [256, 168] on div "Step 3 is disabled 3 Add a dropoff" at bounding box center [297, 170] width 250 height 18
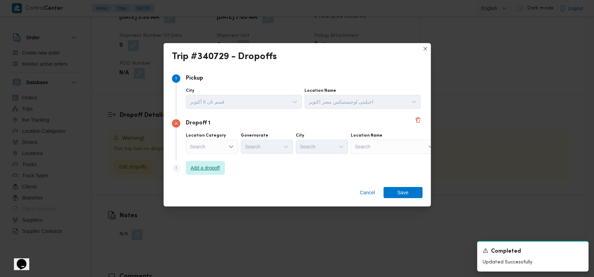
click at [206, 169] on span "Add a dropoff" at bounding box center [205, 168] width 29 height 8
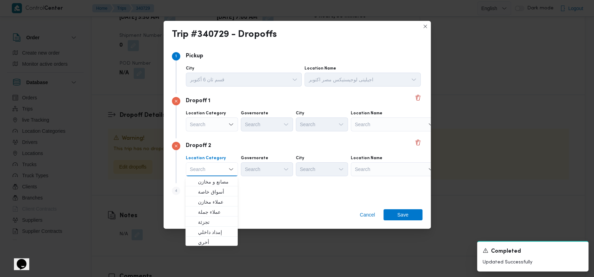
click at [244, 138] on div "Dropoff 2 Location Category Search Combo box. Selected. Combo box input. Search…" at bounding box center [297, 160] width 250 height 45
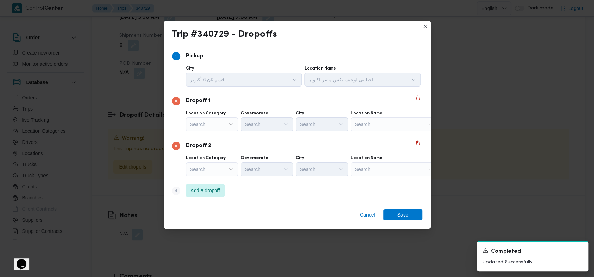
click at [219, 187] on span "Add a dropoff" at bounding box center [205, 190] width 29 height 8
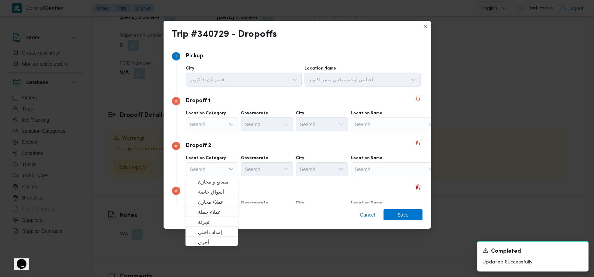
scroll to position [45, 0]
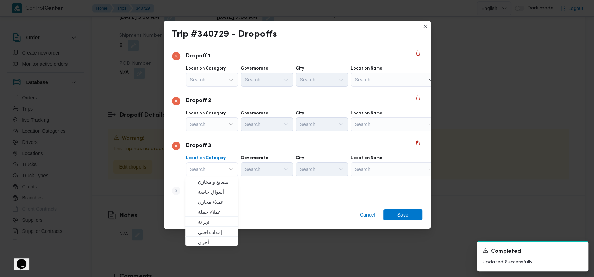
click at [374, 79] on div "Search" at bounding box center [394, 80] width 87 height 14
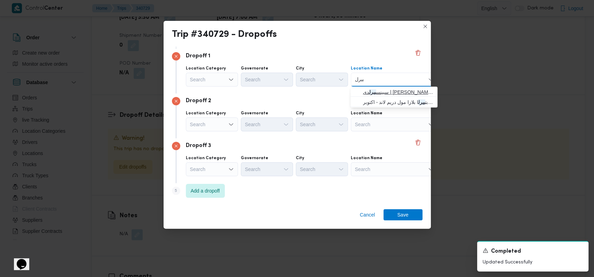
type input "بيرل"
click at [377, 88] on span "سبينس بيرل دى | سبينس بيرل ديس رويس | null" at bounding box center [398, 92] width 70 height 8
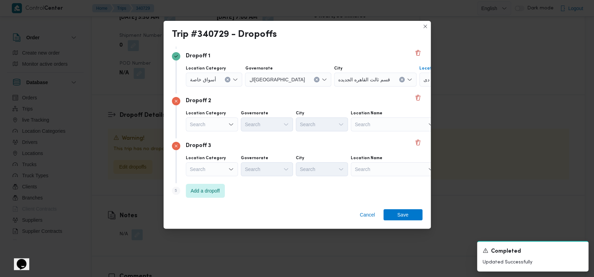
click at [379, 121] on div "Search" at bounding box center [394, 125] width 87 height 14
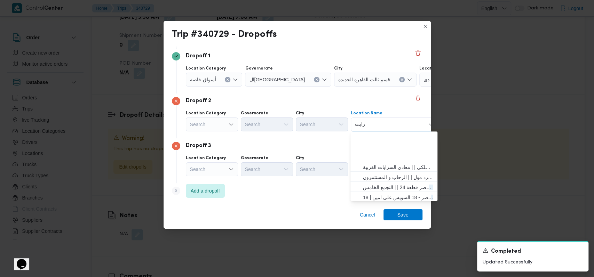
scroll to position [92, 0]
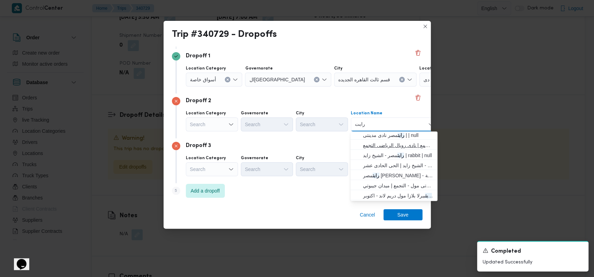
type input "رابت"
click at [399, 144] on span "رابت مصر نادى رويال الرياضى - التجمع | نادى رويال الرياضى التجمع | null" at bounding box center [398, 145] width 70 height 8
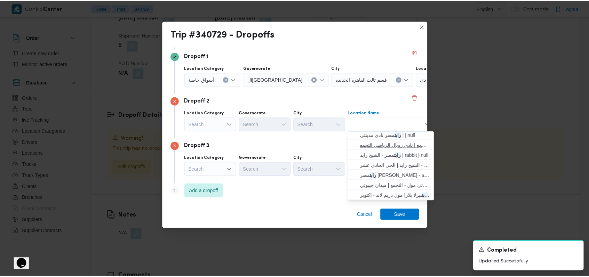
scroll to position [0, 0]
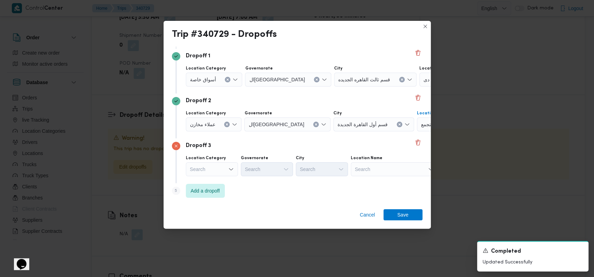
click at [392, 169] on div "Search" at bounding box center [394, 169] width 87 height 14
type input "كارفور كايرو"
click at [395, 178] on span "سلسلة سوبر ماركت كارفور كايرو فستيفال | | التجمع الخامس" at bounding box center [398, 182] width 70 height 8
click at [401, 205] on div "Cancel Save" at bounding box center [296, 216] width 267 height 25
click at [402, 214] on span "Save" at bounding box center [402, 214] width 11 height 11
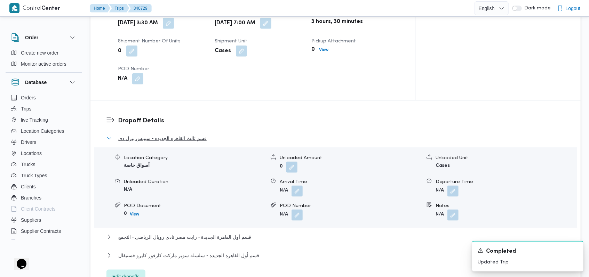
click at [156, 134] on span "قسم ثالث القاهره الجديده - سبينس بيرل دى" at bounding box center [162, 138] width 88 height 8
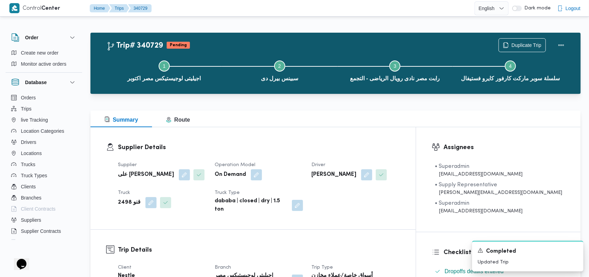
click at [302, 133] on div "Supplier Details Supplier على سليمان محمد سليمان مسلم Operation Model On Demand…" at bounding box center [252, 178] width 325 height 102
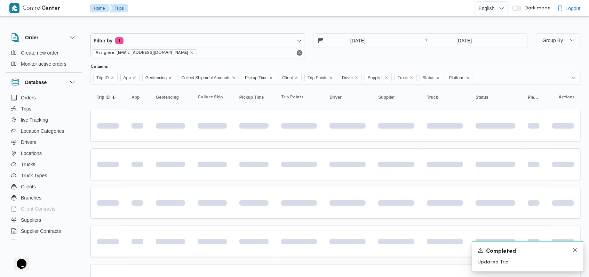
scroll to position [23, 0]
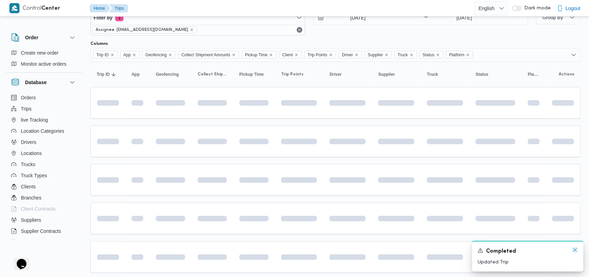
click at [576, 251] on icon "Dismiss toast" at bounding box center [575, 250] width 6 height 6
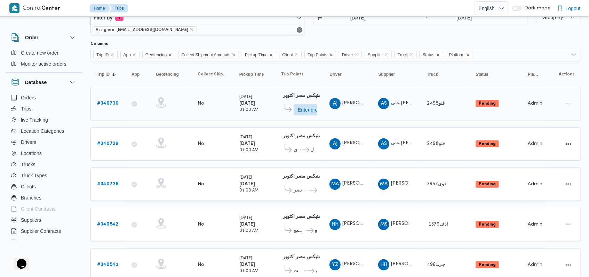
click at [112, 105] on b "# 340730" at bounding box center [108, 103] width 22 height 5
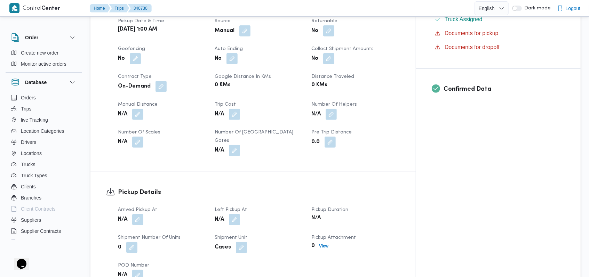
scroll to position [255, 0]
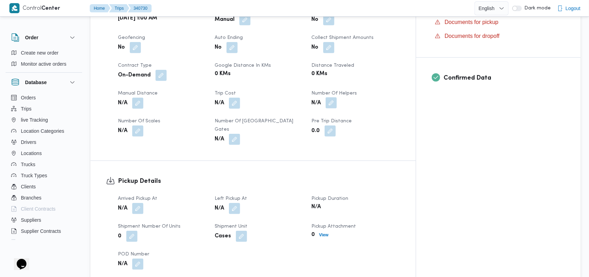
click at [337, 97] on button "button" at bounding box center [330, 102] width 11 height 11
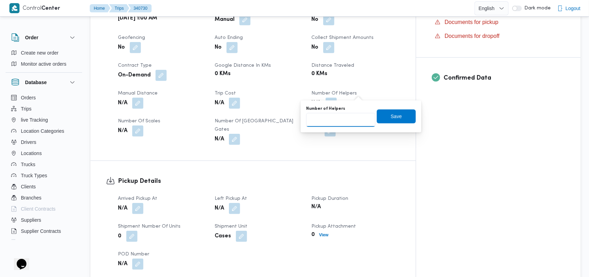
click at [343, 119] on input "Number of Helpers" at bounding box center [340, 120] width 69 height 14
type input "1"
click at [403, 115] on span "Save" at bounding box center [396, 117] width 39 height 14
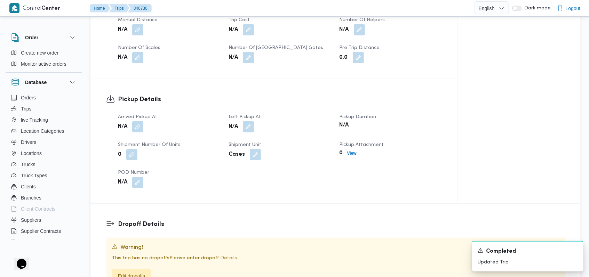
scroll to position [348, 0]
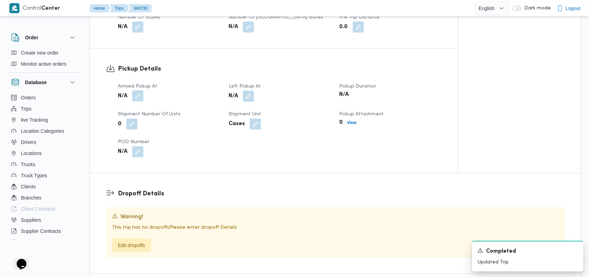
click at [142, 96] on button "button" at bounding box center [137, 95] width 11 height 11
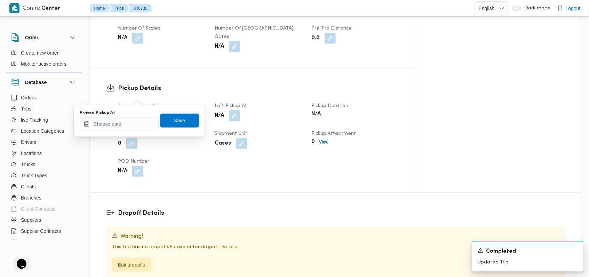
click at [131, 116] on div "Arrived Pickup At" at bounding box center [119, 120] width 79 height 21
click at [124, 118] on input "Arrived Pickup At" at bounding box center [119, 124] width 79 height 14
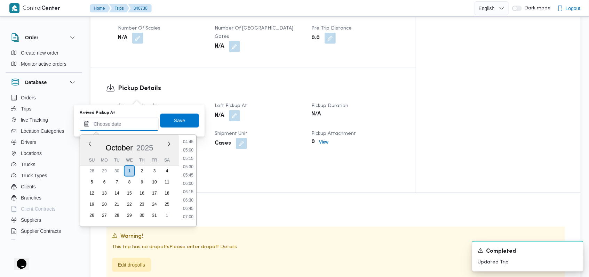
scroll to position [98, 0]
click at [192, 163] on li "03:30" at bounding box center [188, 163] width 16 height 7
type input "01/10/2025 03:30"
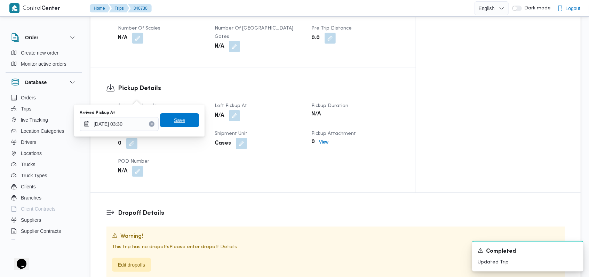
click at [183, 119] on span "Save" at bounding box center [179, 120] width 39 height 14
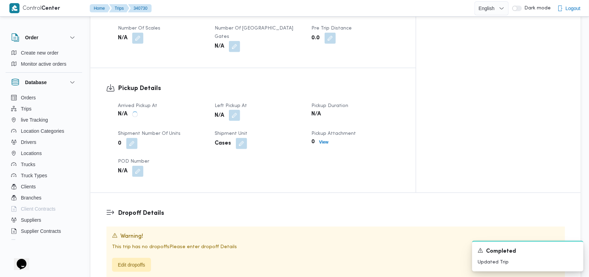
click at [240, 110] on button "button" at bounding box center [234, 115] width 11 height 11
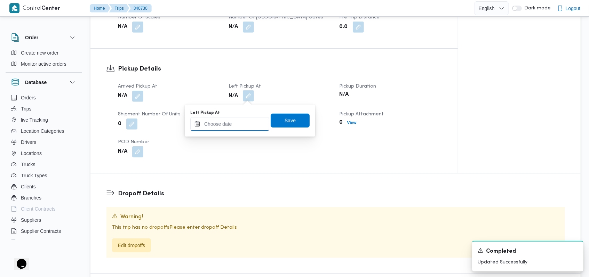
click at [231, 124] on input "Left Pickup At" at bounding box center [229, 124] width 79 height 14
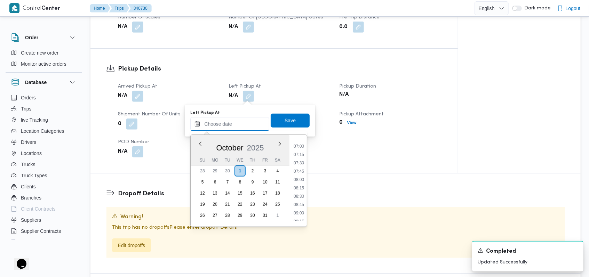
scroll to position [191, 0]
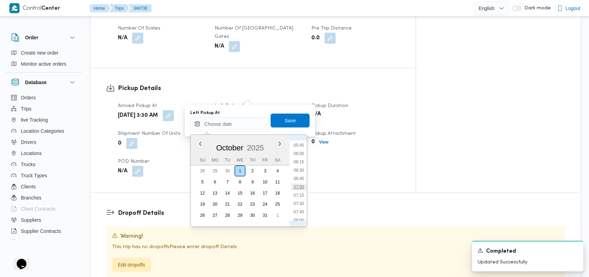
click at [302, 186] on li "07:00" at bounding box center [299, 187] width 16 height 7
type input "01/10/2025 07:00"
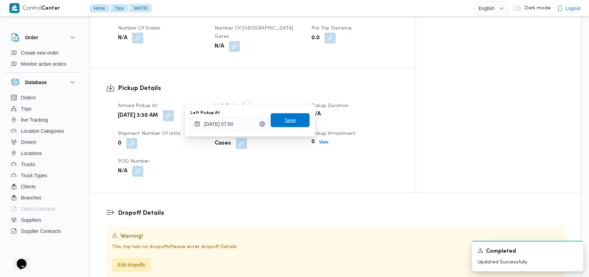
click at [297, 125] on span "Save" at bounding box center [290, 120] width 39 height 14
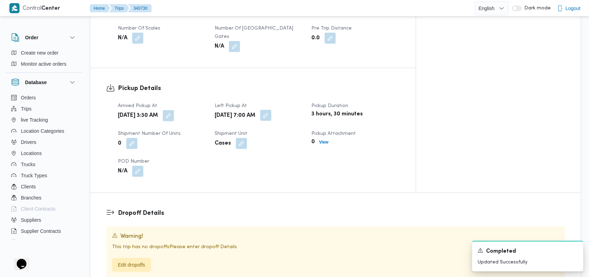
click at [271, 110] on button "button" at bounding box center [265, 115] width 11 height 11
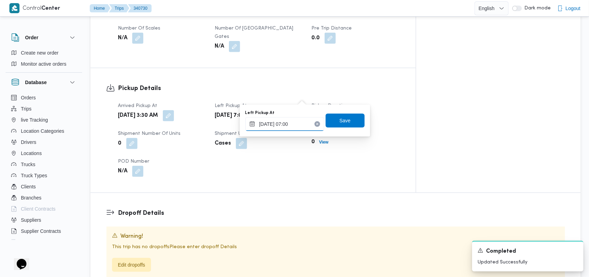
click at [303, 127] on input "01/10/2025 07:00" at bounding box center [284, 124] width 79 height 14
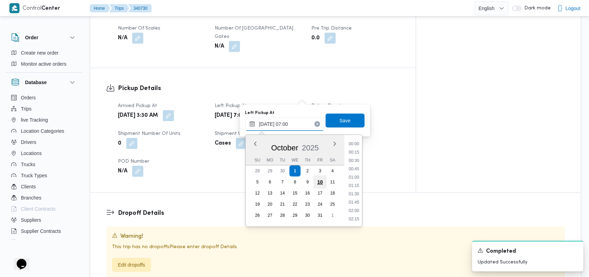
scroll to position [192, 0]
click at [353, 178] on li "06:45" at bounding box center [354, 177] width 16 height 7
type input "01/10/2025 07:00"
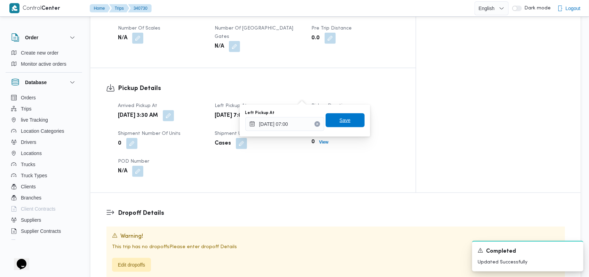
click at [342, 120] on span "Save" at bounding box center [344, 120] width 11 height 8
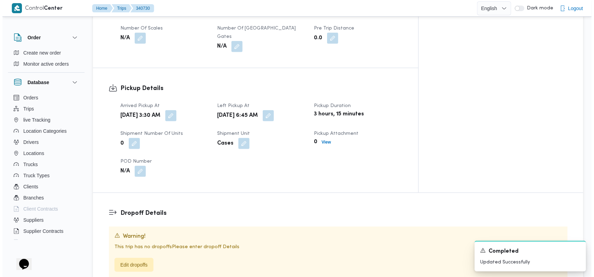
scroll to position [394, 0]
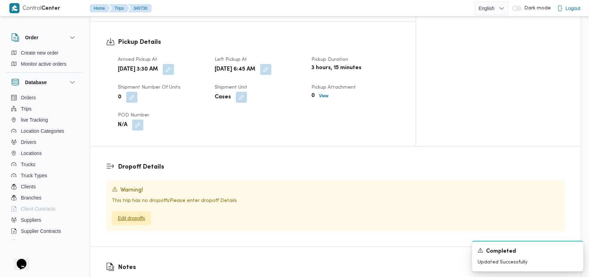
click at [137, 214] on span "Edit dropoffs" at bounding box center [131, 218] width 27 height 8
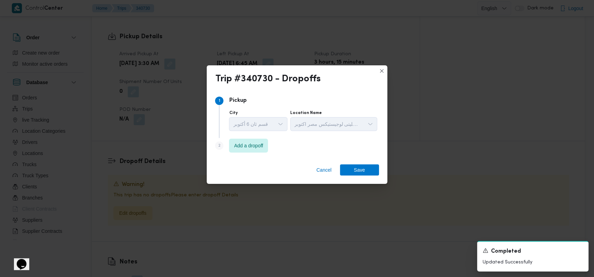
click at [243, 153] on div "Step 2 is disabled 2 Add a dropoff" at bounding box center [296, 147] width 163 height 18
click at [245, 151] on span "Add a dropoff" at bounding box center [248, 145] width 39 height 14
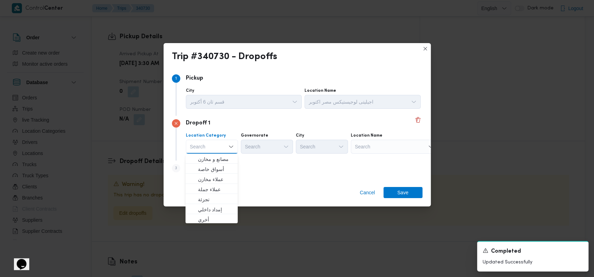
click at [252, 164] on div "Step 3 is disabled 3 Add a dropoff" at bounding box center [297, 170] width 250 height 18
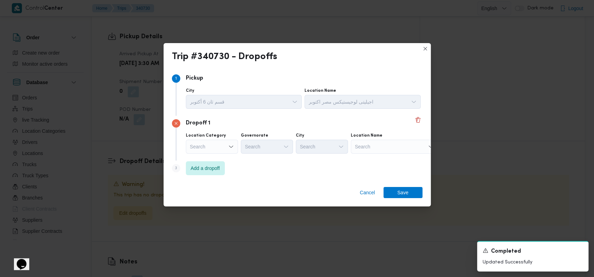
click at [184, 165] on div "Step 3 is disabled 3" at bounding box center [179, 169] width 14 height 11
click at [216, 164] on span "Add a dropoff" at bounding box center [205, 168] width 29 height 8
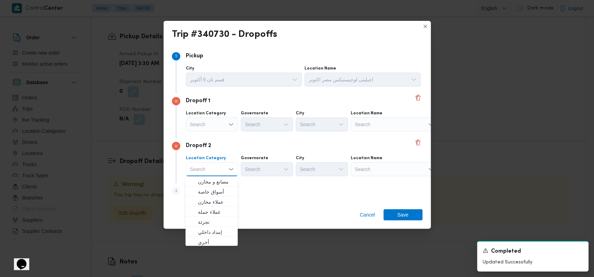
click at [227, 146] on div "Dropoff 2" at bounding box center [297, 146] width 250 height 8
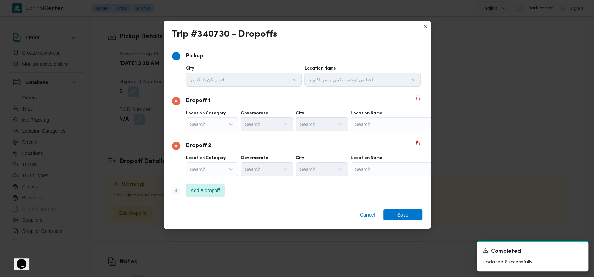
click at [210, 197] on span "Add a dropoff" at bounding box center [205, 191] width 39 height 14
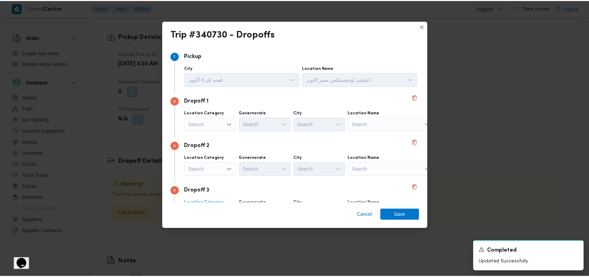
scroll to position [45, 0]
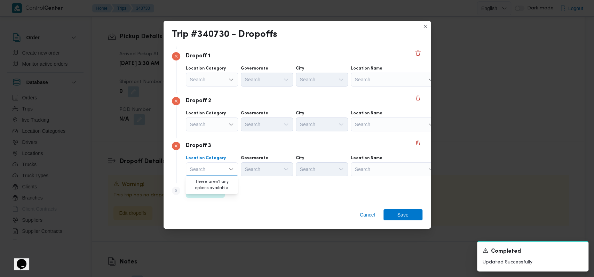
click at [328, 150] on div "Dropoff 3 Location Category Search Combo box. Selected. Combo box input. Search…" at bounding box center [297, 160] width 250 height 45
click at [382, 78] on div "Search" at bounding box center [394, 80] width 87 height 14
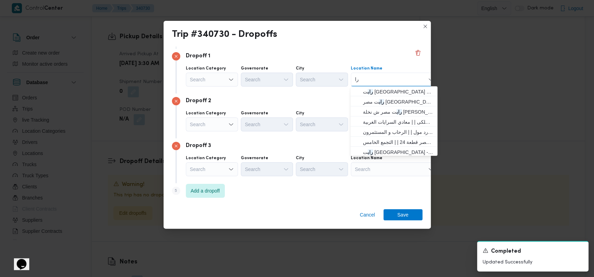
type input "ر"
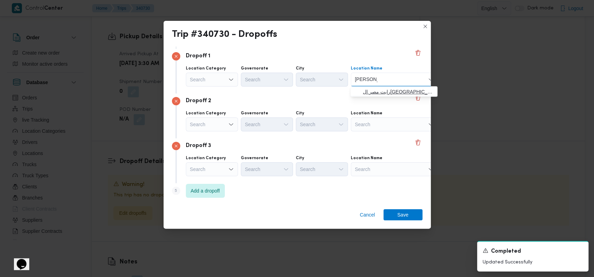
type input "هشام لبيب"
click at [381, 93] on span "رابت مصر القاهرة | رابت | المنطقة الثامنة" at bounding box center [398, 92] width 70 height 8
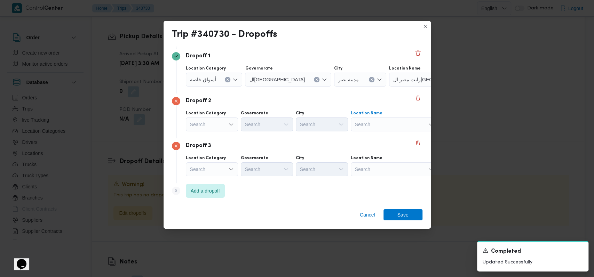
click at [381, 122] on div "Search" at bounding box center [394, 125] width 87 height 14
type input "السراج مول"
click at [382, 131] on span "سبينس السراج مول | سبينيس مدينه نصر | المنطقة الثامنة" at bounding box center [393, 136] width 81 height 11
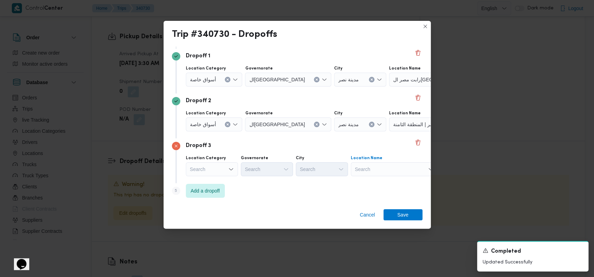
click at [381, 166] on div "Search" at bounding box center [394, 169] width 87 height 14
type input "اسماعيل قبا"
click at [385, 176] on span "سعودى ماركت فرع اسماعيل قبا نى | Seoudi Market Tayaran | المنطقة الأولى" at bounding box center [393, 181] width 81 height 11
click at [398, 213] on span "Save" at bounding box center [402, 214] width 11 height 11
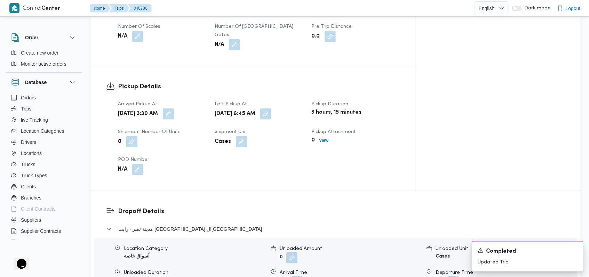
scroll to position [430, 0]
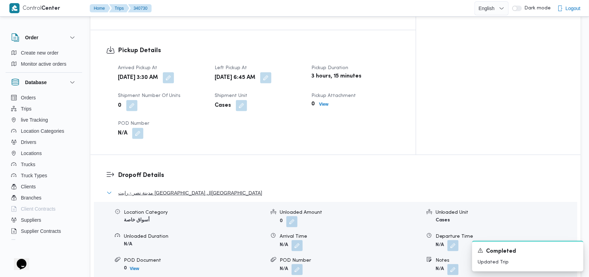
click at [158, 189] on span "مدينة نصر - رابت مصر القاهرة" at bounding box center [190, 193] width 144 height 8
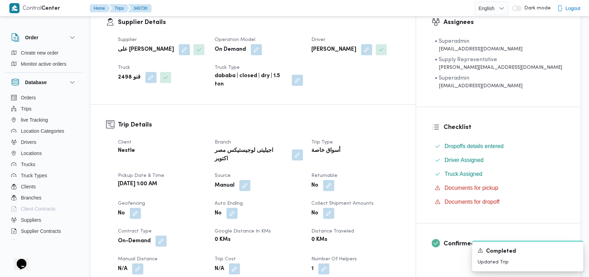
scroll to position [13, 0]
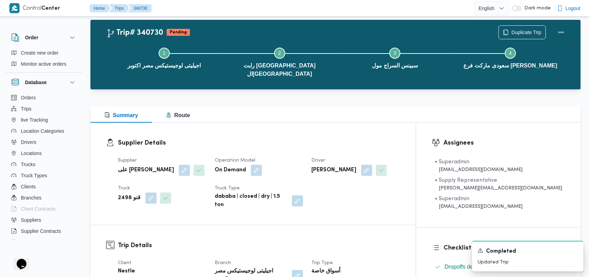
click at [304, 164] on div "On Demand" at bounding box center [259, 170] width 90 height 13
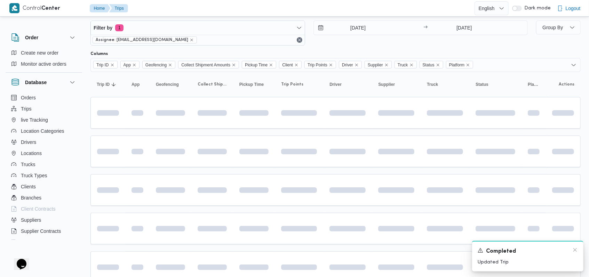
scroll to position [23, 0]
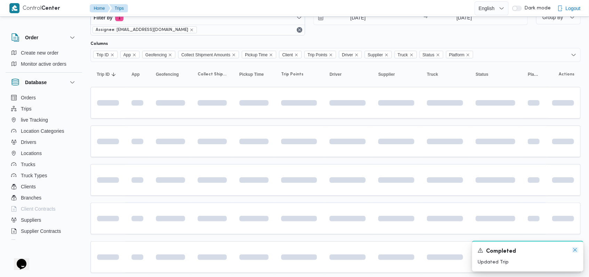
click at [576, 253] on icon "Dismiss toast" at bounding box center [575, 250] width 6 height 6
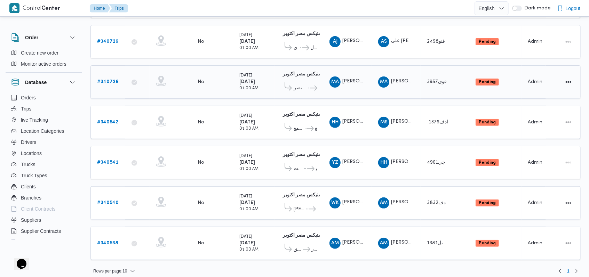
scroll to position [0, 0]
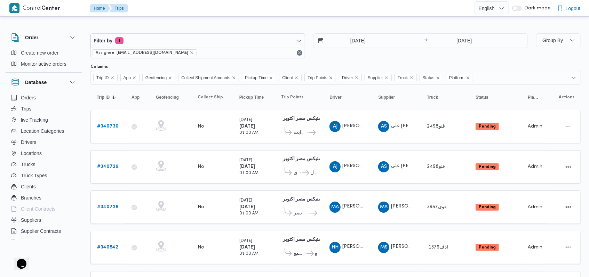
click at [350, 56] on div "1/10/2025 → 1/10/2025" at bounding box center [420, 45] width 215 height 25
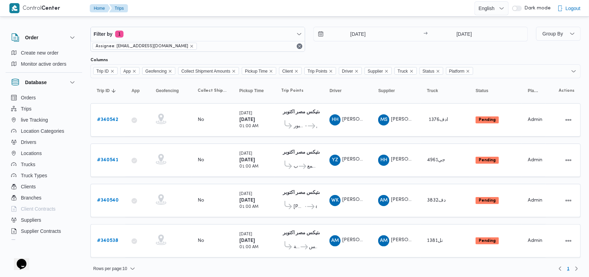
scroll to position [7, 0]
click at [459, 33] on input "[DATE]" at bounding box center [463, 34] width 69 height 14
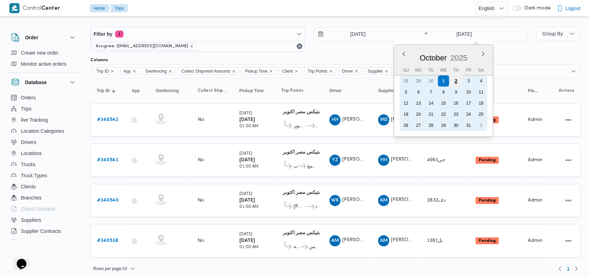
click at [459, 82] on div "2" at bounding box center [455, 80] width 13 height 13
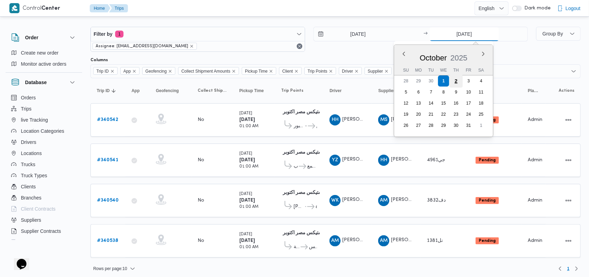
type input "[DATE]"
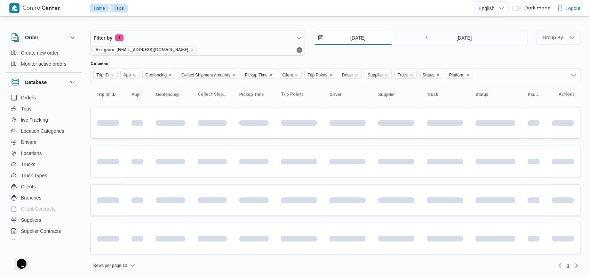
click at [357, 43] on input "[DATE]" at bounding box center [353, 38] width 79 height 14
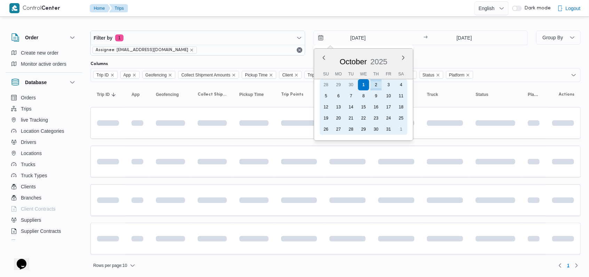
click at [377, 83] on div "2" at bounding box center [375, 84] width 11 height 11
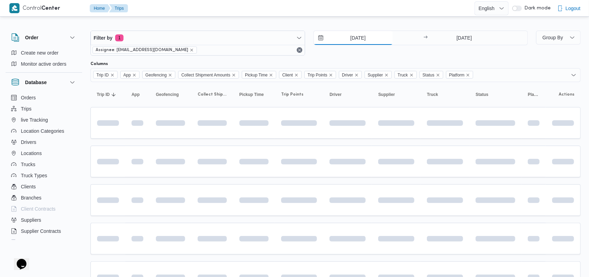
type input "[DATE]"
click at [453, 57] on div "Filter by 1 Assignee: [EMAIL_ADDRESS][DOMAIN_NAME] [DATE] → [DATE]" at bounding box center [308, 42] width 445 height 33
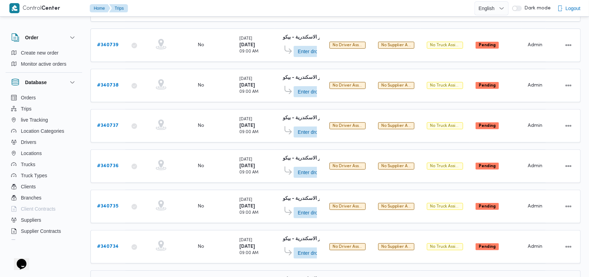
scroll to position [246, 0]
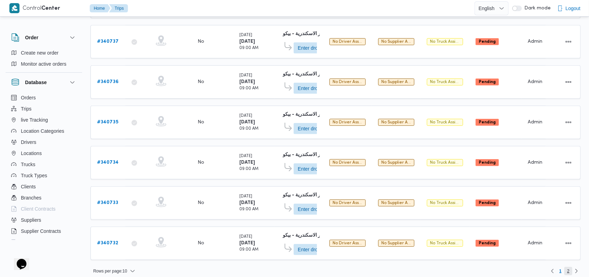
drag, startPoint x: 568, startPoint y: 265, endPoint x: 420, endPoint y: 231, distance: 151.8
click at [569, 267] on span "2" at bounding box center [568, 271] width 2 height 8
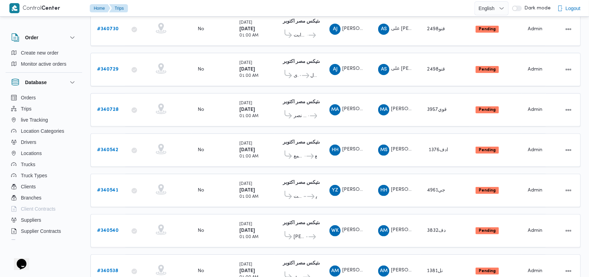
scroll to position [125, 0]
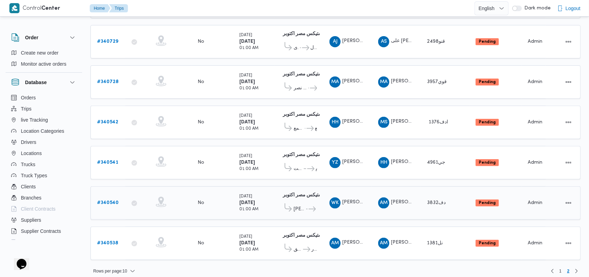
click at [110, 201] on b "# 340540" at bounding box center [108, 203] width 22 height 5
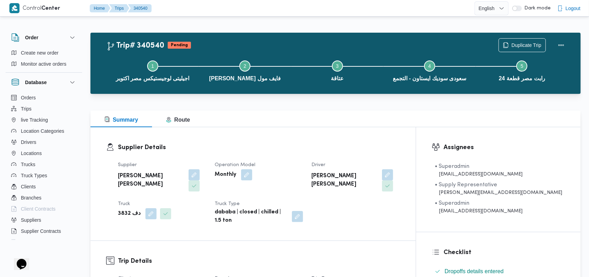
click at [526, 49] on div "Step 1 is incomplete 1 اجيليتى لوجيستيكس مصر اكتوبر Step 2 is incomplete 2 [PER…" at bounding box center [337, 70] width 470 height 45
click at [529, 45] on span "Duplicate Trip" at bounding box center [526, 45] width 30 height 8
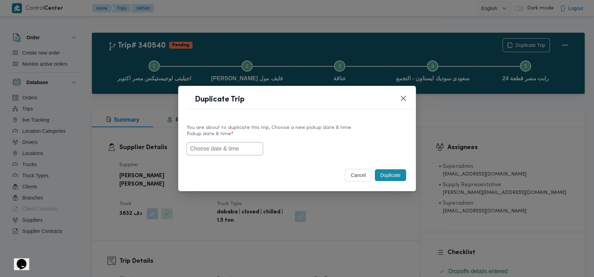
click at [237, 147] on input "text" at bounding box center [224, 148] width 77 height 13
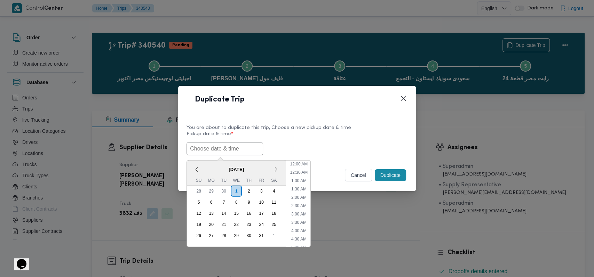
scroll to position [128, 0]
click at [247, 187] on div "2" at bounding box center [248, 190] width 13 height 13
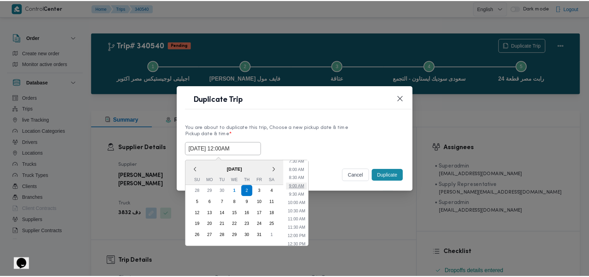
scroll to position [0, 0]
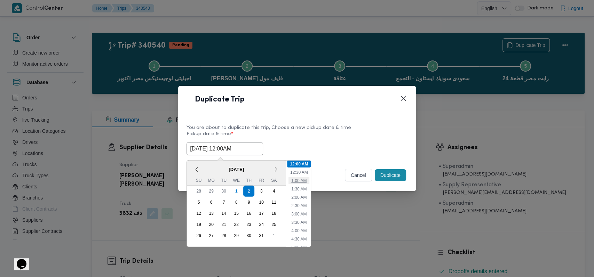
click at [304, 177] on li "1:00 AM" at bounding box center [298, 180] width 21 height 7
type input "[DATE] 1:00AM"
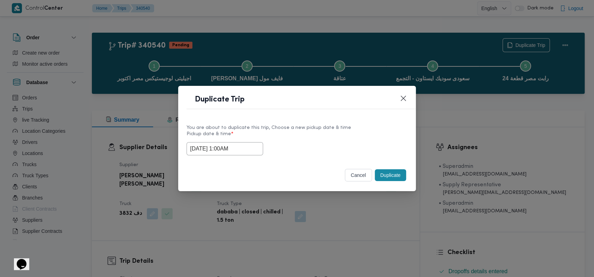
click at [391, 172] on button "Duplicate" at bounding box center [390, 175] width 31 height 12
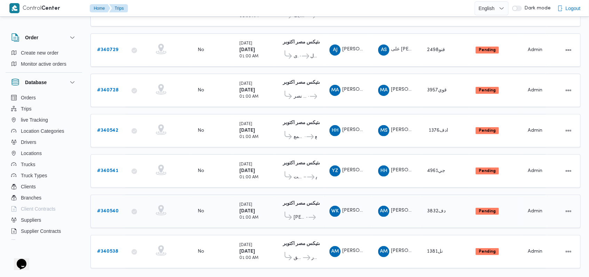
scroll to position [125, 0]
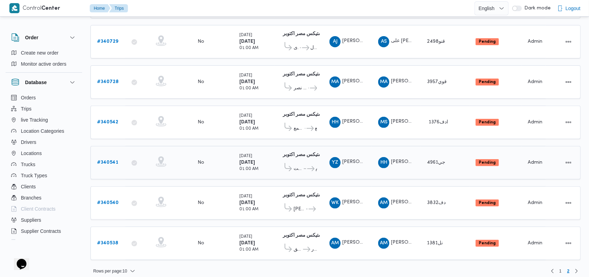
click at [110, 161] on link "# 340541" at bounding box center [107, 163] width 21 height 8
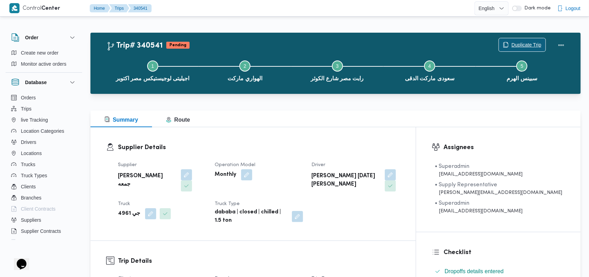
click at [522, 42] on span "Duplicate Trip" at bounding box center [526, 45] width 30 height 8
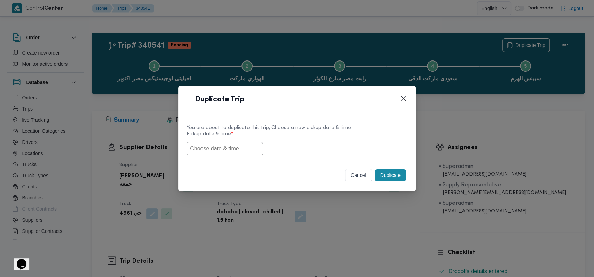
click at [214, 151] on input "text" at bounding box center [224, 148] width 77 height 13
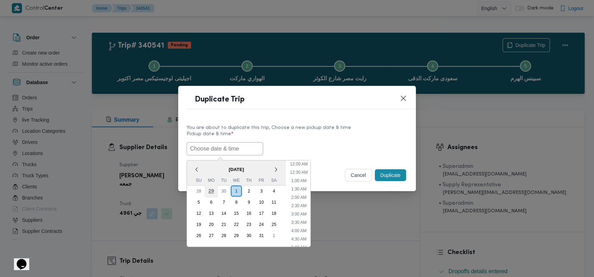
scroll to position [128, 0]
click at [247, 190] on div "2" at bounding box center [248, 190] width 13 height 13
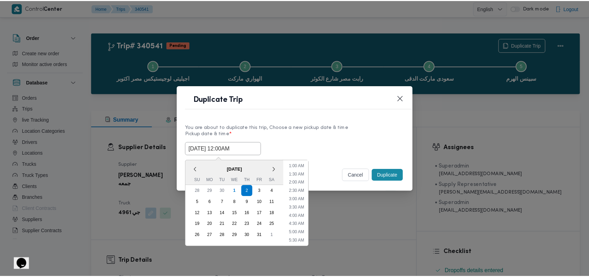
scroll to position [0, 0]
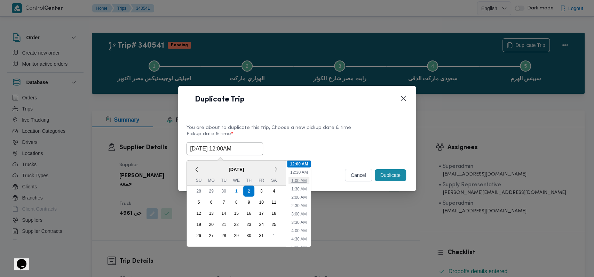
click at [298, 182] on li "1:00 AM" at bounding box center [298, 180] width 21 height 7
type input "[DATE] 1:00AM"
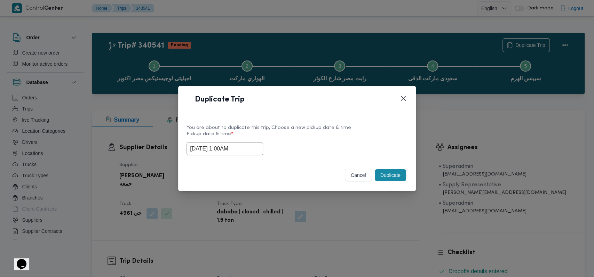
click at [391, 177] on button "Duplicate" at bounding box center [390, 175] width 31 height 12
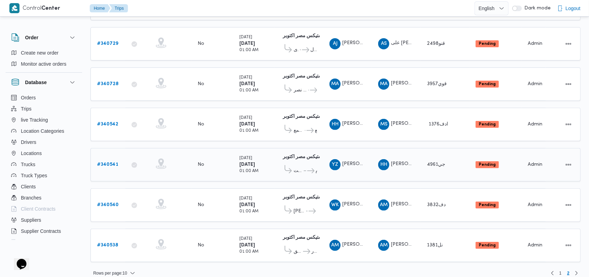
scroll to position [125, 0]
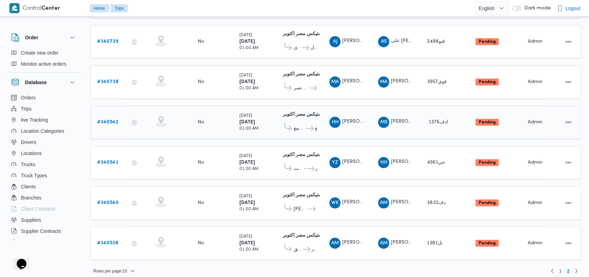
click at [111, 120] on b "# 340542" at bounding box center [107, 122] width 21 height 5
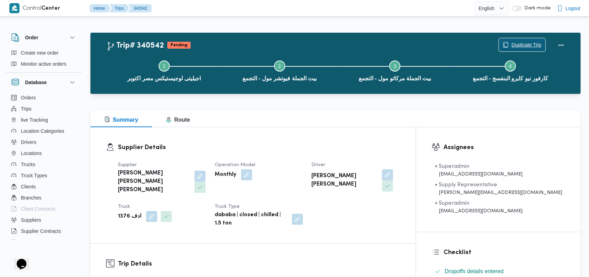
click at [520, 42] on span "Duplicate Trip" at bounding box center [526, 45] width 30 height 8
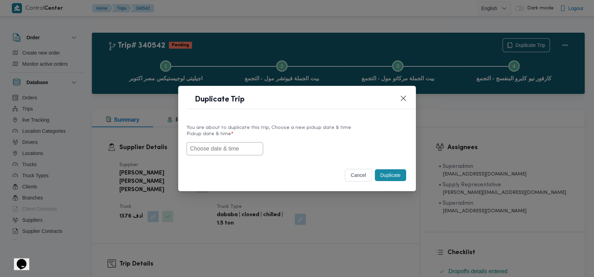
click at [226, 152] on input "text" at bounding box center [224, 148] width 77 height 13
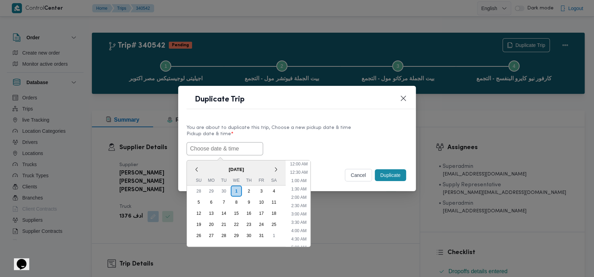
scroll to position [128, 0]
click at [248, 193] on div "2" at bounding box center [248, 190] width 13 height 13
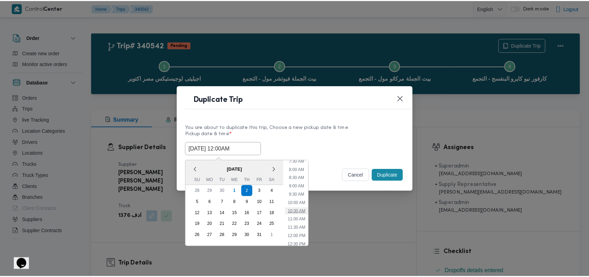
scroll to position [0, 0]
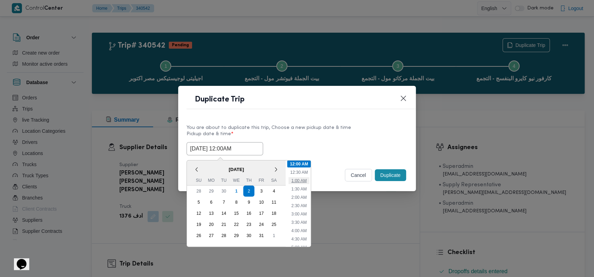
click at [299, 180] on li "1:00 AM" at bounding box center [298, 180] width 21 height 7
type input "[DATE] 1:00AM"
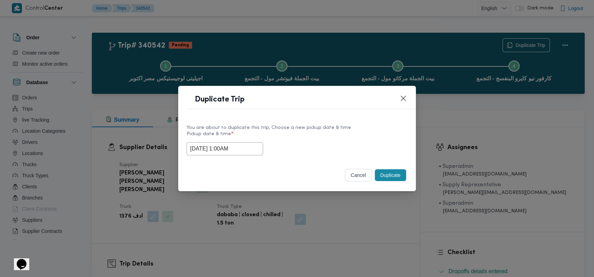
click at [395, 171] on button "Duplicate" at bounding box center [390, 175] width 31 height 12
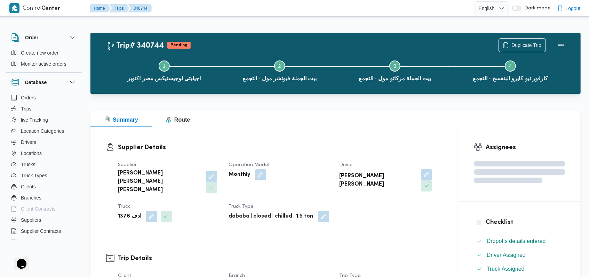
click at [309, 168] on dt "Operation Model" at bounding box center [279, 165] width 102 height 8
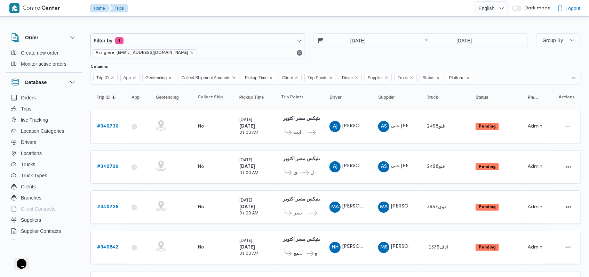
click at [320, 54] on div "[DATE] → [DATE]" at bounding box center [420, 45] width 215 height 25
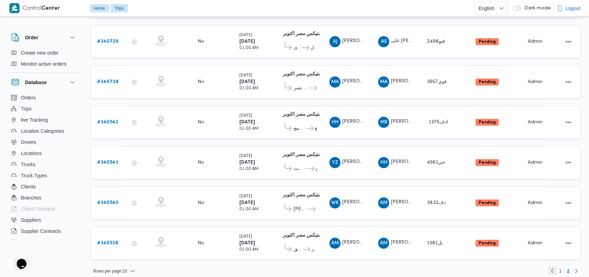
click at [549, 267] on link "Previous page, 1" at bounding box center [552, 271] width 8 height 8
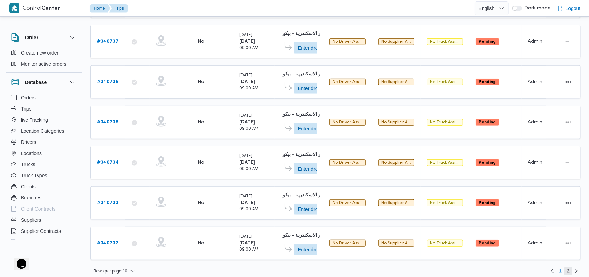
click at [570, 267] on span "2" at bounding box center [568, 271] width 8 height 8
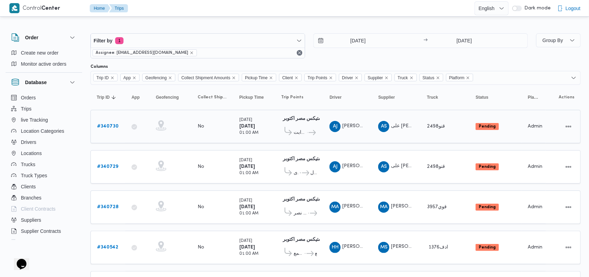
click at [103, 124] on b "# 340730" at bounding box center [108, 126] width 22 height 5
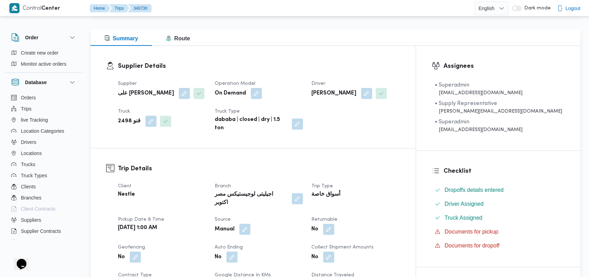
scroll to position [92, 0]
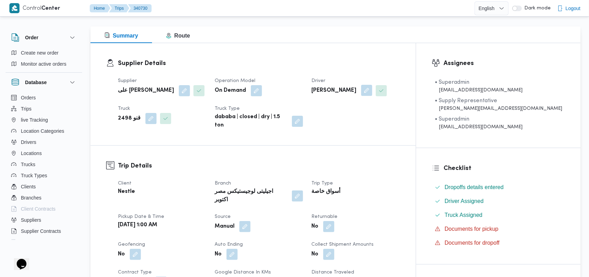
click at [372, 85] on button "button" at bounding box center [366, 90] width 11 height 11
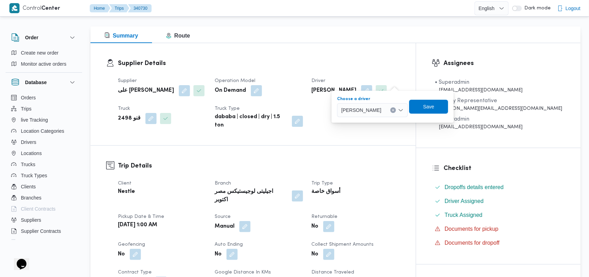
click at [380, 108] on span "[PERSON_NAME]" at bounding box center [361, 110] width 40 height 8
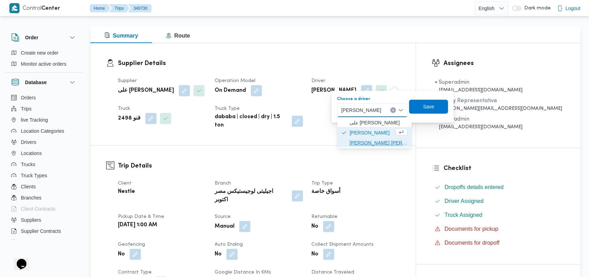
click at [388, 145] on span "[PERSON_NAME] [PERSON_NAME]" at bounding box center [378, 143] width 58 height 8
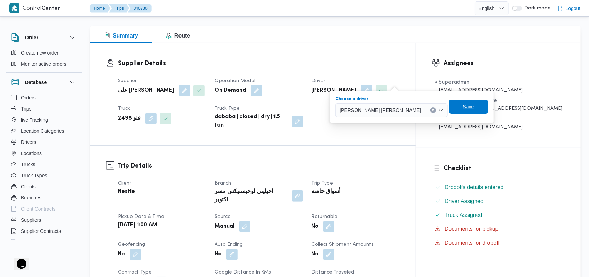
click at [463, 110] on span "Save" at bounding box center [468, 107] width 11 height 8
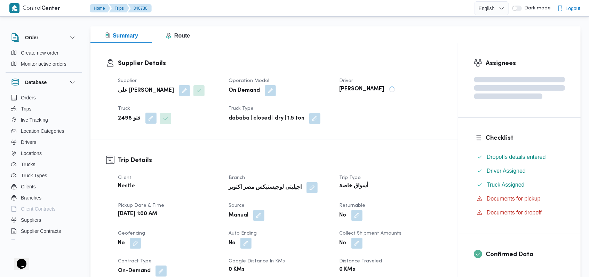
click at [150, 113] on button "button" at bounding box center [150, 118] width 11 height 11
click at [140, 140] on div "Trip Details Client Nestle Branch اجيليتى لوجيستيكس [GEOGRAPHIC_DATA] اكتوبر Tr…" at bounding box center [273, 244] width 367 height 208
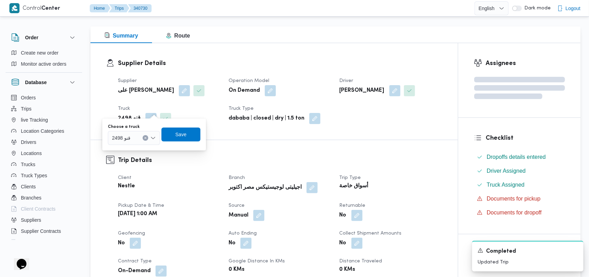
click at [140, 135] on div "قنو 2498" at bounding box center [134, 138] width 52 height 14
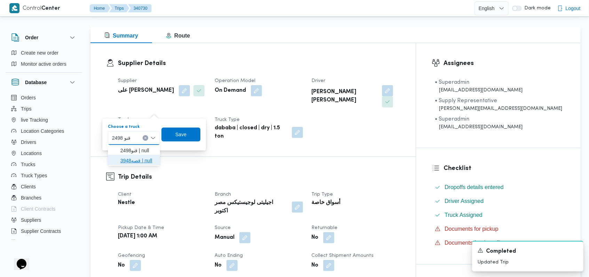
click at [139, 159] on span "قصه3948 | null" at bounding box center [137, 160] width 35 height 8
click at [181, 135] on span "Save" at bounding box center [185, 134] width 11 height 8
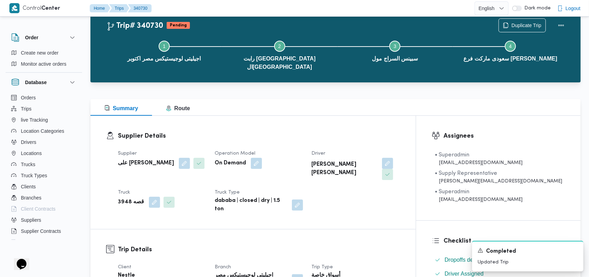
scroll to position [0, 0]
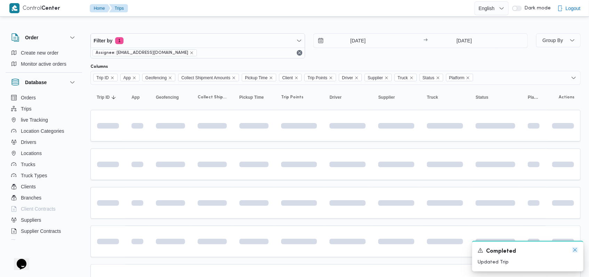
click at [572, 251] on icon "Dismiss toast" at bounding box center [575, 250] width 6 height 6
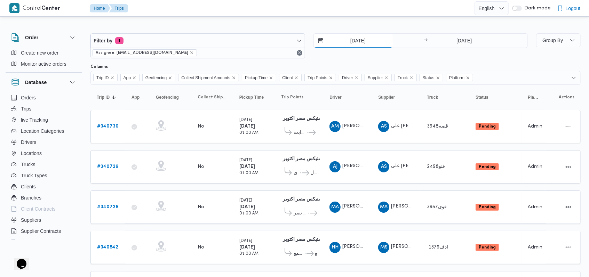
click at [359, 41] on input "[DATE]" at bounding box center [353, 41] width 79 height 14
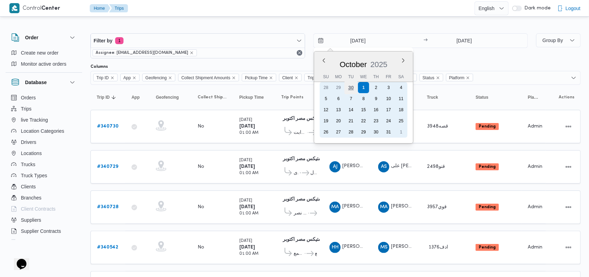
click at [353, 90] on div "30" at bounding box center [350, 87] width 13 height 13
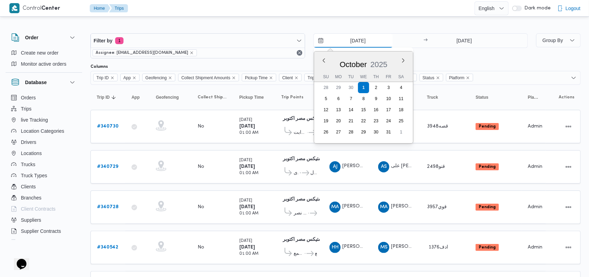
type input "[DATE]"
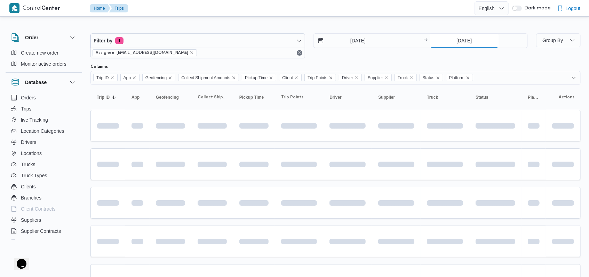
click at [463, 43] on input "[DATE]" at bounding box center [463, 41] width 69 height 14
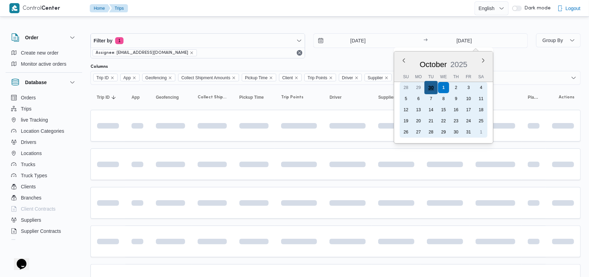
click at [428, 90] on div "30" at bounding box center [430, 87] width 13 height 13
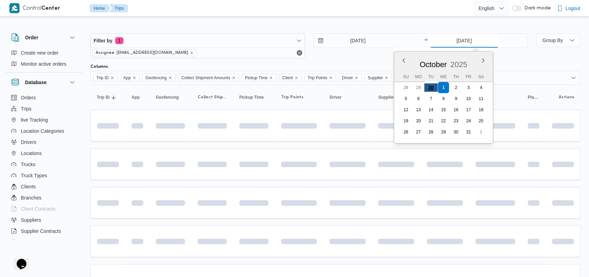
type input "[DATE]"
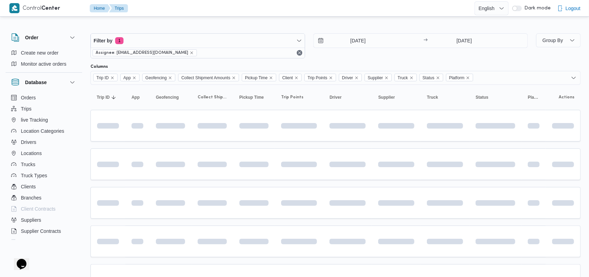
click at [348, 56] on div "[DATE] → [DATE]" at bounding box center [420, 45] width 215 height 25
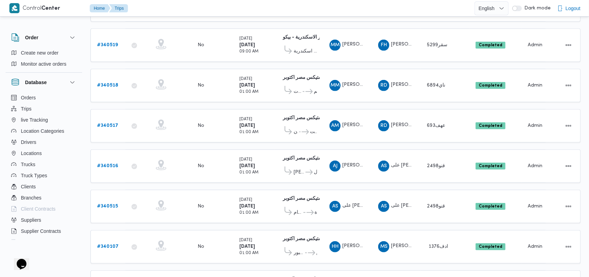
scroll to position [243, 0]
click at [113, 163] on b "# 340515" at bounding box center [107, 165] width 21 height 5
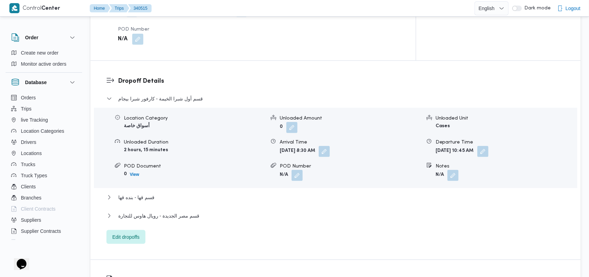
scroll to position [510, 0]
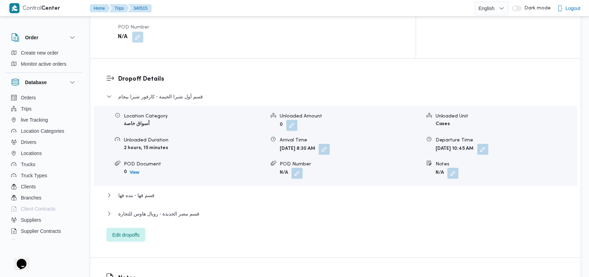
click at [191, 92] on div "قسم أول شبرا الخيمة - كارفور شبرا بيجام" at bounding box center [335, 98] width 458 height 13
click at [187, 92] on span "قسم أول شبرا الخيمة - كارفور شبرا بيجام" at bounding box center [160, 96] width 84 height 8
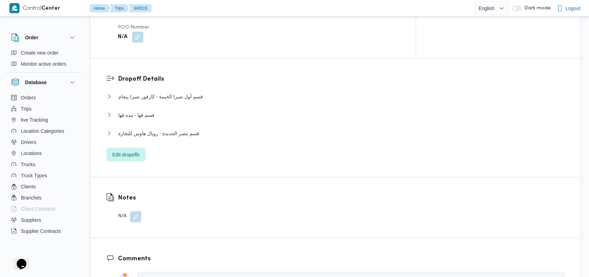
click at [174, 78] on dl "Dropoff Details قسم أول شبرا الخيمة - كارفور شبرا بيجام Location Category أسواق…" at bounding box center [341, 117] width 447 height 87
click at [175, 92] on span "قسم أول شبرا الخيمة - كارفور شبرا بيجام" at bounding box center [160, 96] width 84 height 8
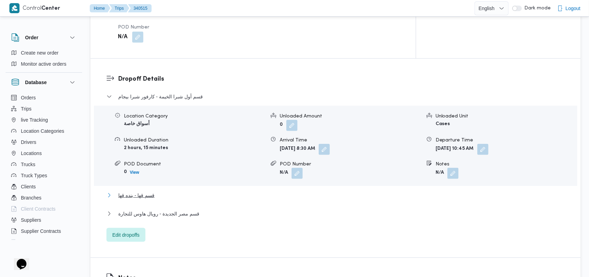
click at [147, 191] on span "قسم قها - بنده قها" at bounding box center [136, 195] width 36 height 8
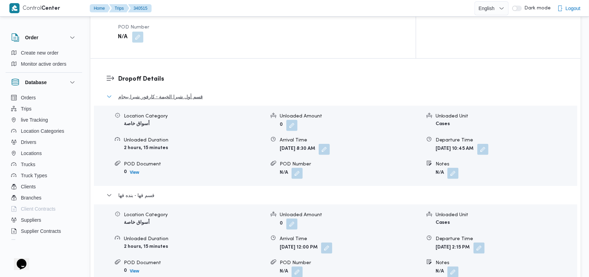
click at [184, 92] on span "قسم أول شبرا الخيمة - كارفور شبرا بيجام" at bounding box center [160, 96] width 84 height 8
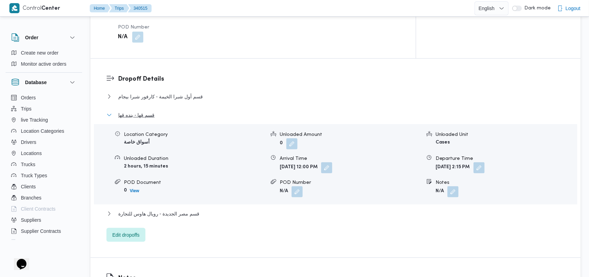
click at [159, 111] on button "قسم قها - بنده قها" at bounding box center [335, 115] width 458 height 8
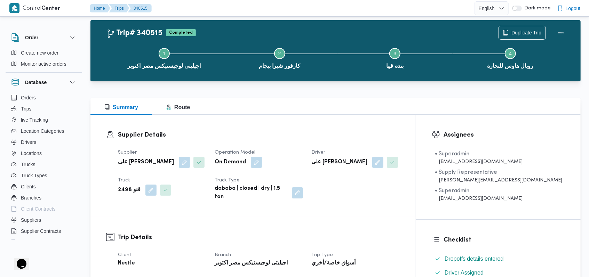
scroll to position [92, 0]
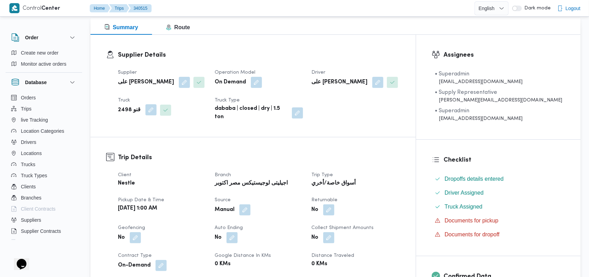
click at [147, 109] on button "button" at bounding box center [150, 109] width 11 height 11
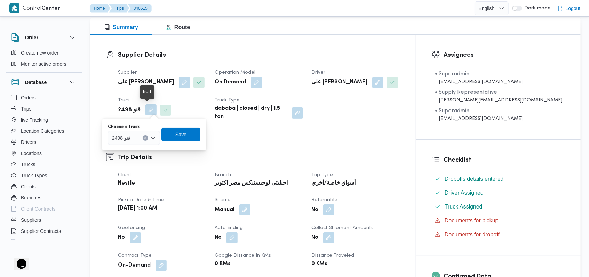
click at [140, 134] on div "قنو 2498" at bounding box center [134, 138] width 52 height 14
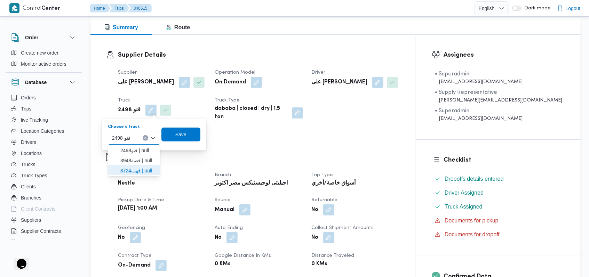
click at [151, 169] on span "قهب8724 | null" at bounding box center [137, 171] width 35 height 8
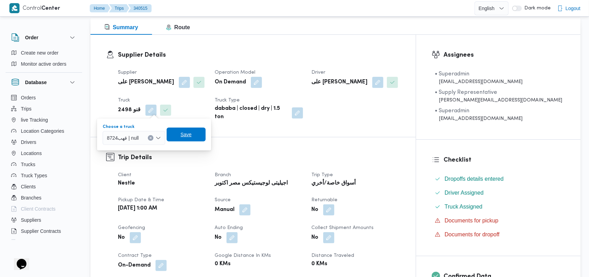
click at [187, 138] on span "Save" at bounding box center [185, 134] width 11 height 8
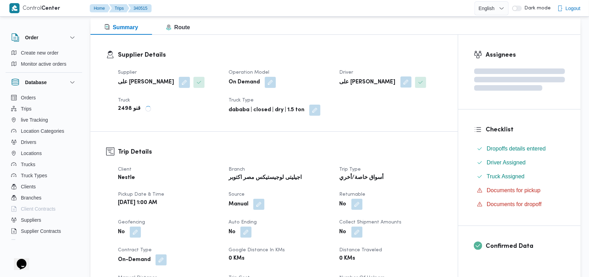
click at [405, 83] on button "button" at bounding box center [405, 82] width 11 height 11
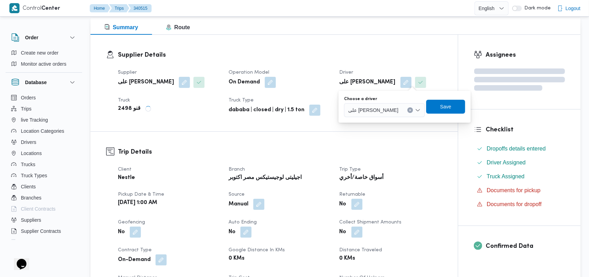
click at [393, 113] on span "على [PERSON_NAME]" at bounding box center [373, 110] width 50 height 8
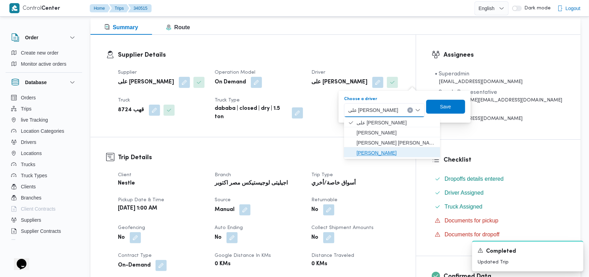
click at [391, 156] on span "[PERSON_NAME]" at bounding box center [395, 153] width 79 height 8
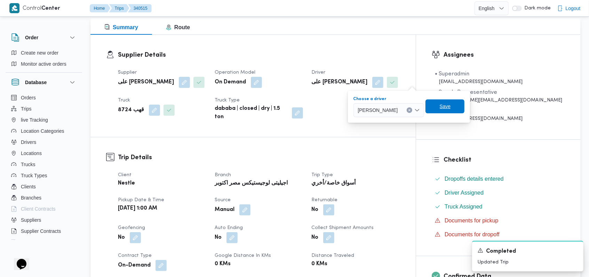
click at [449, 111] on span "Save" at bounding box center [444, 106] width 39 height 14
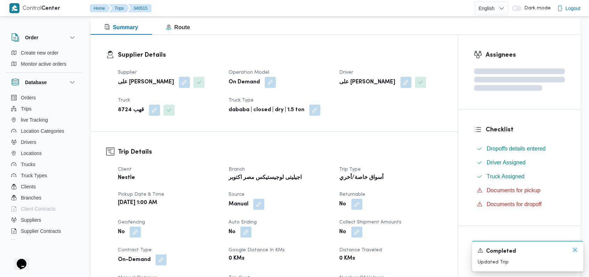
click at [574, 250] on icon "Dismiss toast" at bounding box center [575, 250] width 6 height 6
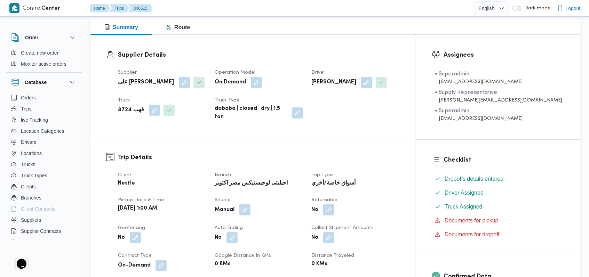
click at [303, 171] on dt "Branch" at bounding box center [259, 175] width 88 height 8
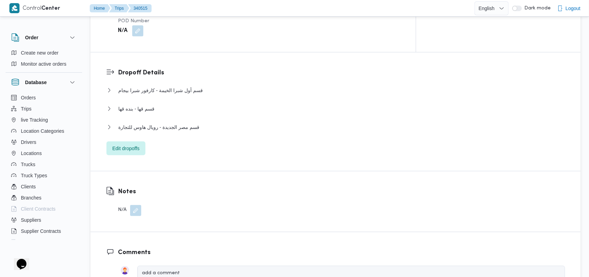
scroll to position [510, 0]
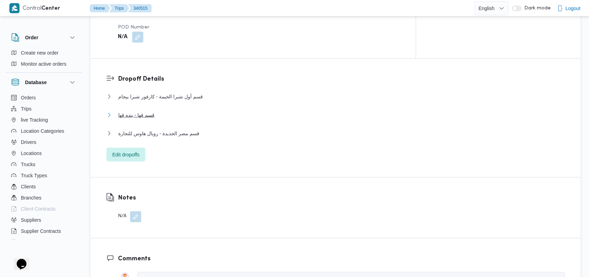
click at [145, 111] on span "قسم قها - بنده قها" at bounding box center [136, 115] width 36 height 8
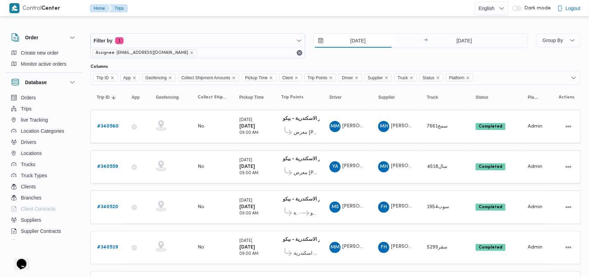
click at [354, 41] on input "[DATE]" at bounding box center [353, 41] width 79 height 14
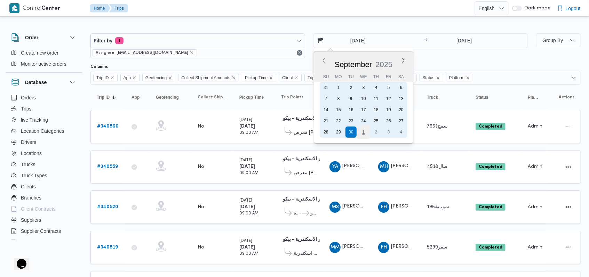
click at [360, 131] on div "1" at bounding box center [362, 132] width 13 height 13
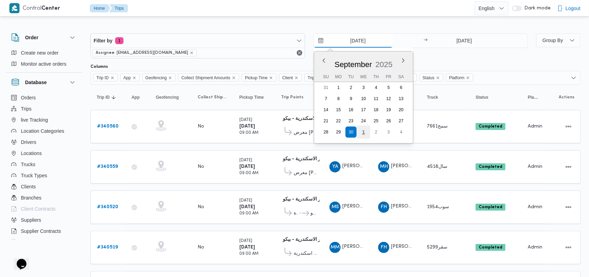
type input "[DATE]"
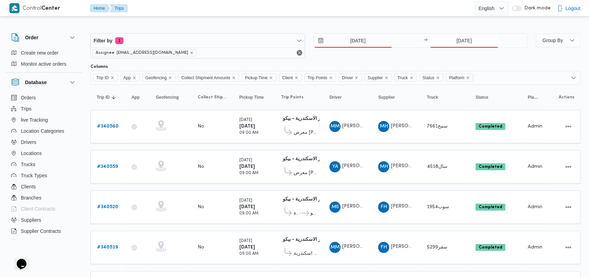
click at [466, 39] on input "[DATE]" at bounding box center [463, 41] width 69 height 14
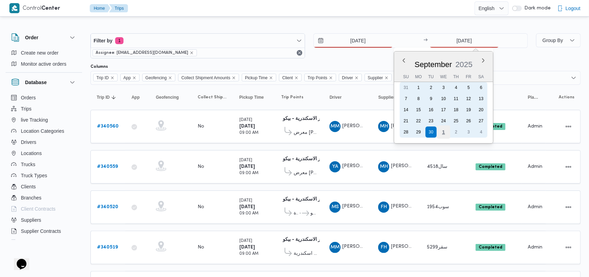
click at [446, 131] on div "1" at bounding box center [443, 132] width 13 height 13
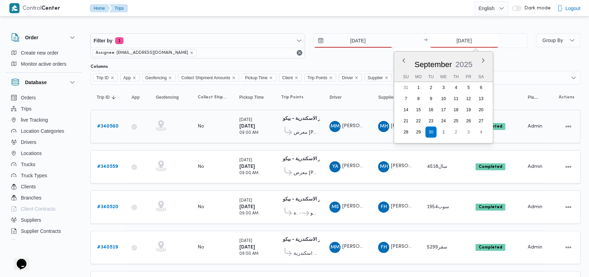
type input "[DATE]"
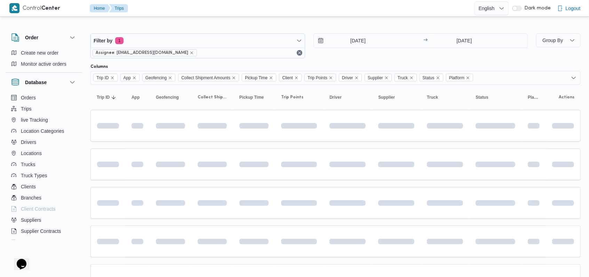
click at [335, 62] on div "Filter by 1 Assignee: [EMAIL_ADDRESS][DOMAIN_NAME] [DATE] → [DATE]" at bounding box center [308, 45] width 445 height 33
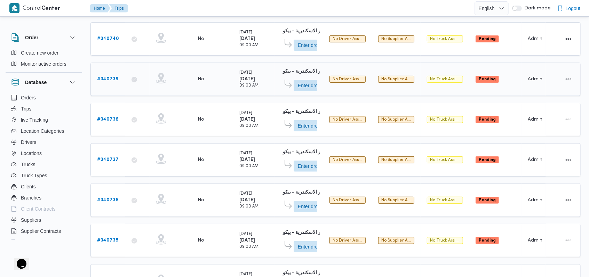
scroll to position [246, 0]
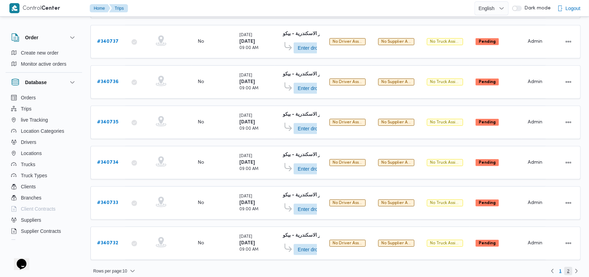
click at [567, 267] on span "2" at bounding box center [568, 271] width 2 height 8
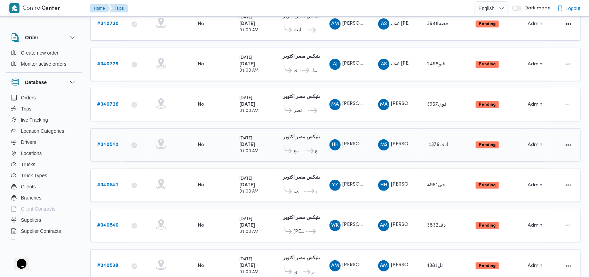
scroll to position [125, 0]
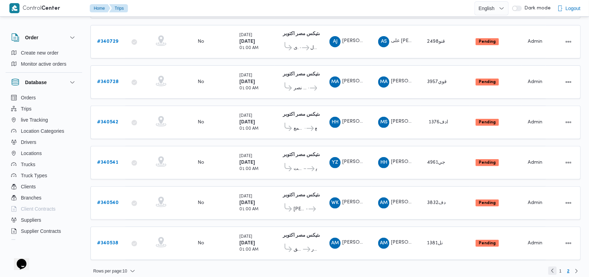
click at [552, 267] on link "Previous page, 1" at bounding box center [552, 271] width 8 height 8
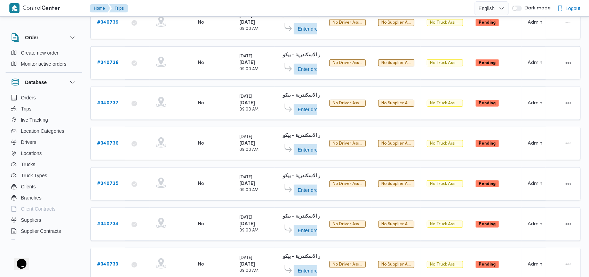
scroll to position [246, 0]
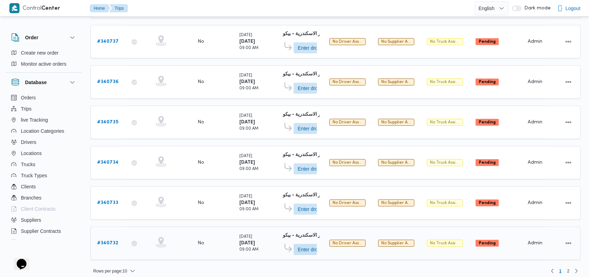
click at [109, 241] on b "# 340732" at bounding box center [107, 243] width 21 height 5
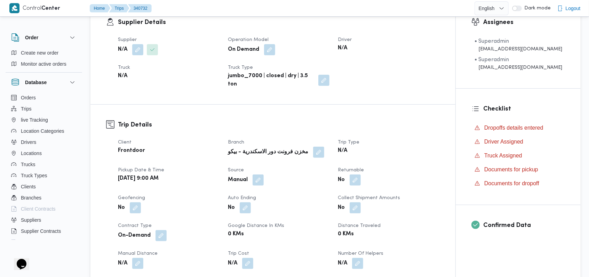
scroll to position [92, 0]
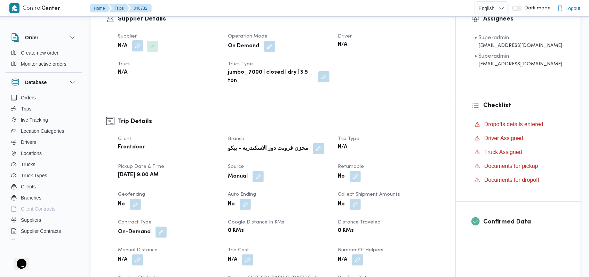
click at [137, 46] on button "button" at bounding box center [137, 45] width 11 height 11
click at [128, 73] on div "Search" at bounding box center [124, 74] width 52 height 14
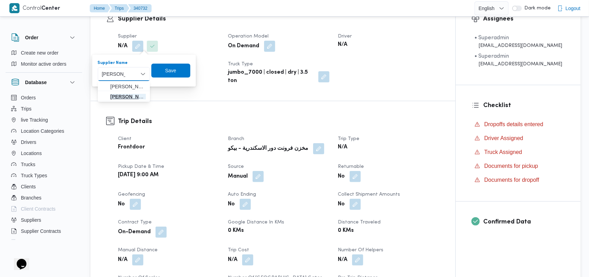
type input "[PERSON_NAME]"
click at [130, 95] on span "[PERSON_NAME]ه تربو" at bounding box center [127, 96] width 35 height 8
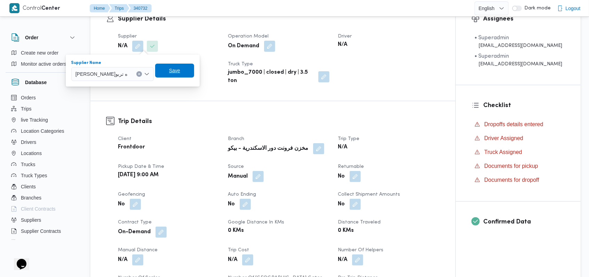
click at [188, 67] on span "Save" at bounding box center [174, 71] width 39 height 14
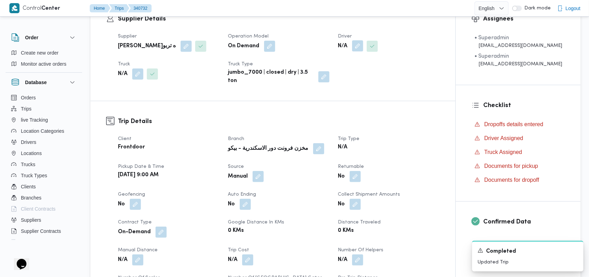
click at [358, 46] on button "button" at bounding box center [357, 45] width 11 height 11
click at [349, 74] on div "Search" at bounding box center [345, 74] width 52 height 14
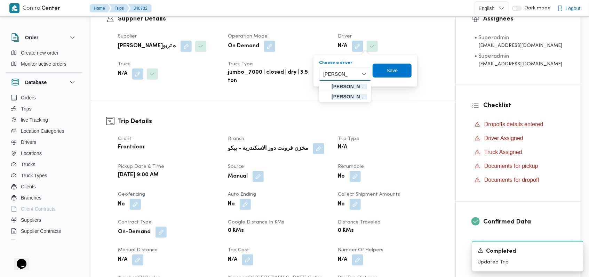
type input "[PERSON_NAME][DATE]"
click at [357, 92] on span "[PERSON_NAME][DATE] [DATE][PERSON_NAME]" at bounding box center [348, 96] width 35 height 8
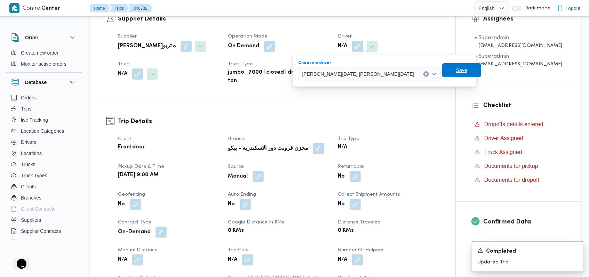
click at [456, 72] on span "Save" at bounding box center [461, 70] width 11 height 8
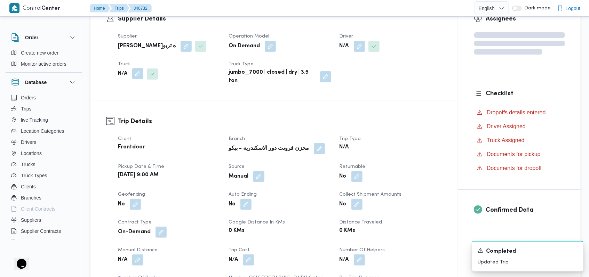
click at [132, 75] on button "button" at bounding box center [137, 73] width 11 height 11
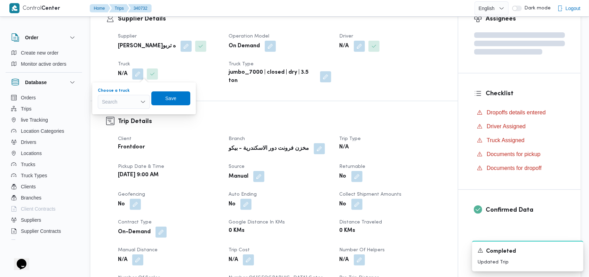
click at [131, 96] on div "Search" at bounding box center [124, 102] width 52 height 14
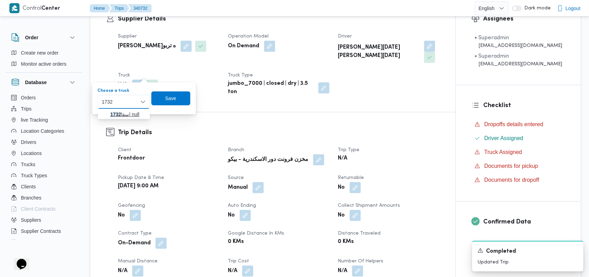
type input "1732"
click at [136, 114] on span "سقا 1732 | null" at bounding box center [127, 114] width 35 height 8
click at [167, 96] on span "Save" at bounding box center [175, 98] width 39 height 14
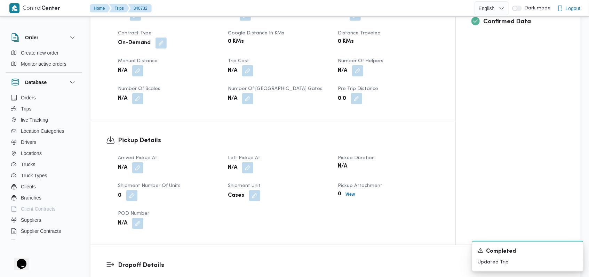
scroll to position [371, 0]
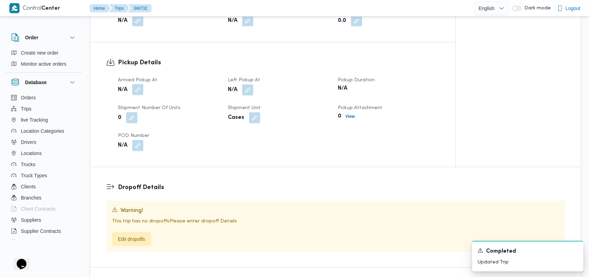
click at [139, 84] on button "button" at bounding box center [137, 89] width 11 height 11
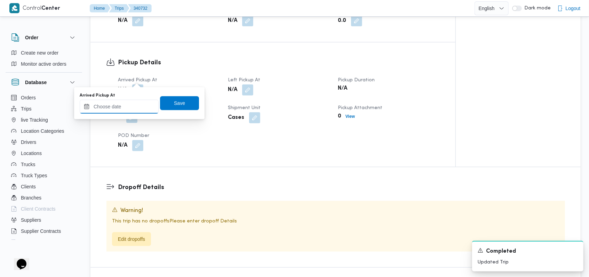
click at [128, 106] on input "Arrived Pickup At" at bounding box center [119, 107] width 79 height 14
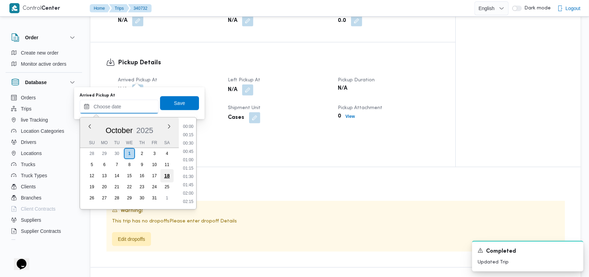
scroll to position [317, 0]
click at [190, 126] on li "09:30" at bounding box center [188, 126] width 16 height 7
type input "[DATE] 09:30"
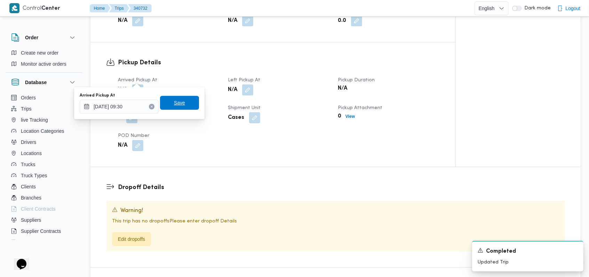
click at [187, 107] on span "Save" at bounding box center [179, 103] width 39 height 14
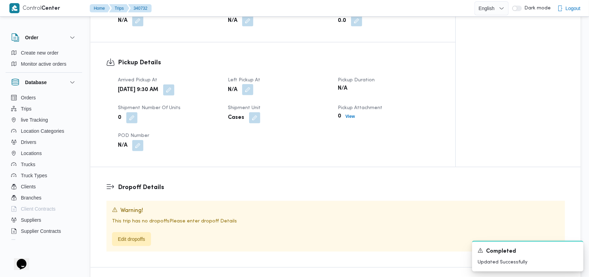
click at [251, 84] on button "button" at bounding box center [247, 89] width 11 height 11
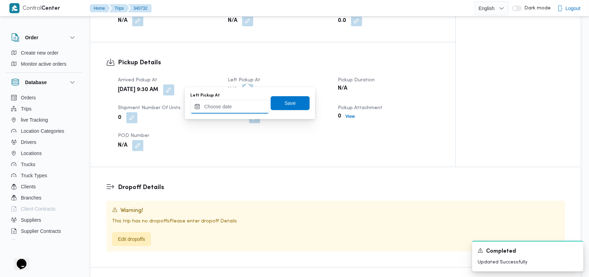
click at [240, 105] on input "Left Pickup At" at bounding box center [229, 107] width 79 height 14
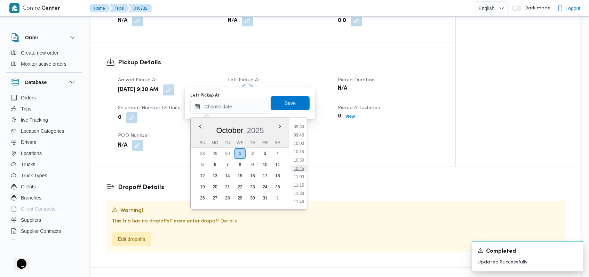
click at [300, 168] on li "10:45" at bounding box center [299, 168] width 16 height 7
type input "[DATE] 10:45"
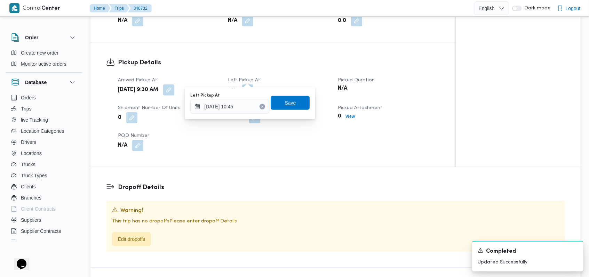
click at [290, 100] on span "Save" at bounding box center [290, 103] width 39 height 14
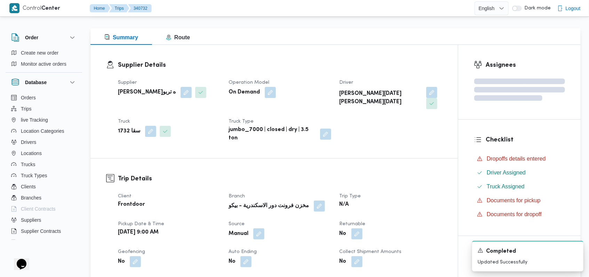
scroll to position [0, 0]
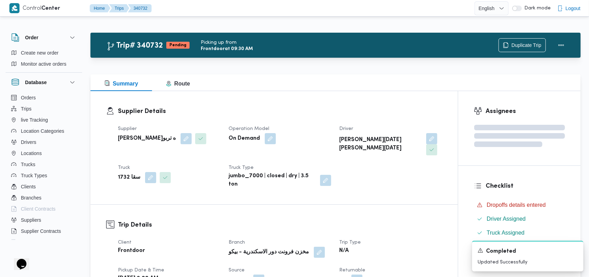
click at [298, 135] on div "On Demand" at bounding box center [280, 138] width 104 height 13
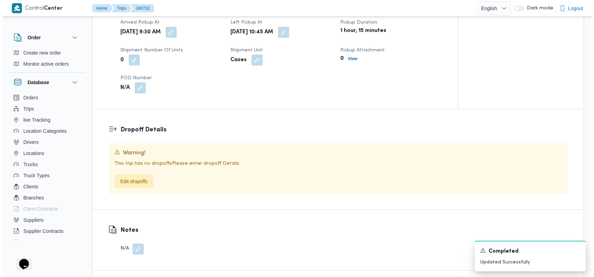
scroll to position [556, 0]
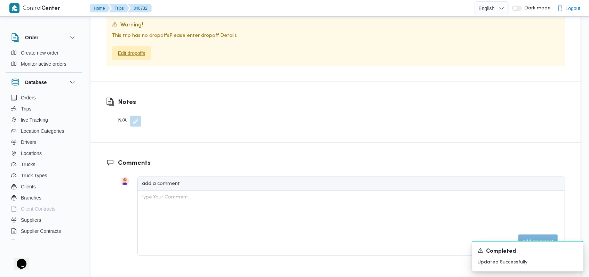
click at [134, 49] on span "Edit dropoffs" at bounding box center [131, 53] width 27 height 8
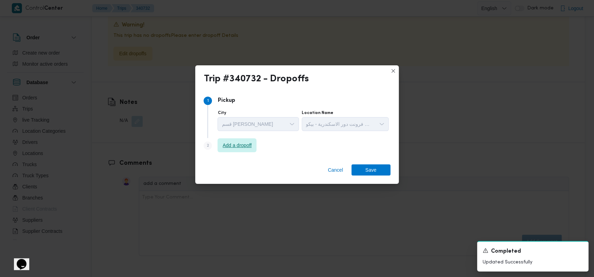
click at [245, 150] on span "Add a dropoff" at bounding box center [236, 145] width 39 height 14
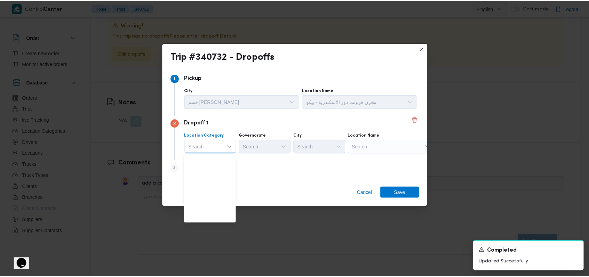
scroll to position [183, 0]
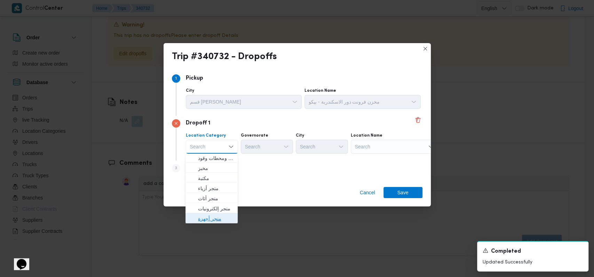
click at [212, 221] on span "متجر أجهزة" at bounding box center [215, 219] width 35 height 8
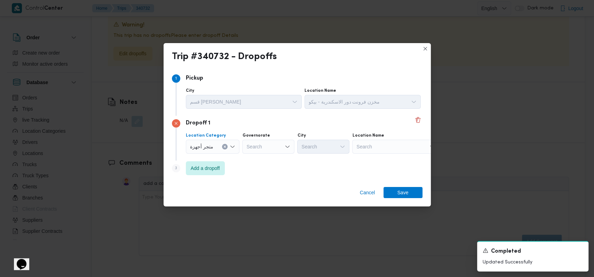
click at [270, 143] on div "Search" at bounding box center [268, 147] width 52 height 14
type input "مطرو"
click at [272, 159] on span "مطرو ح" at bounding box center [270, 159] width 35 height 8
click at [393, 145] on div "Search" at bounding box center [395, 147] width 87 height 14
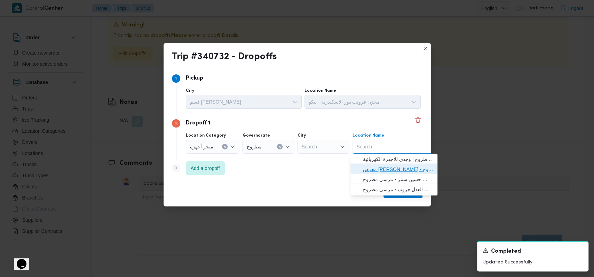
click at [395, 169] on span "معرض فتحى العمدة - مرسى مطروح | فتحي العمدة للاجهزة الكهربائية | null" at bounding box center [398, 169] width 70 height 8
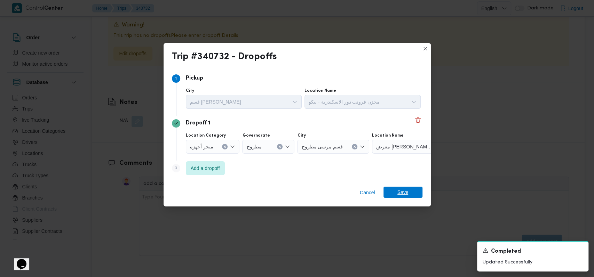
click at [404, 193] on span "Save" at bounding box center [402, 192] width 11 height 11
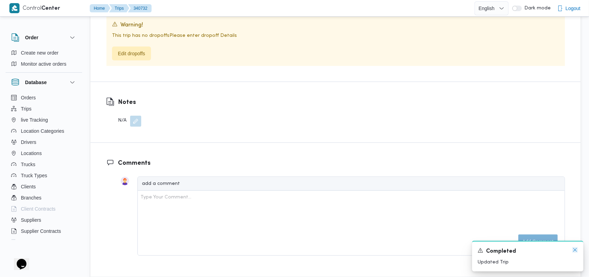
click at [576, 250] on icon "Dismiss toast" at bounding box center [575, 250] width 6 height 6
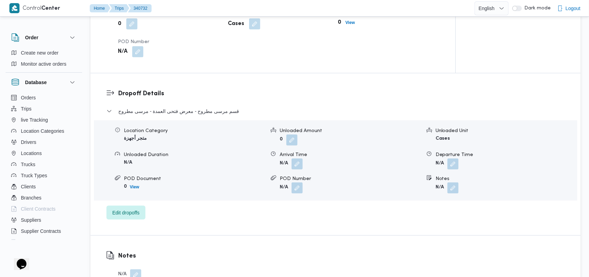
scroll to position [500, 0]
click at [195, 108] on span "قسم مرسى مطروح - معرض فتحى العمدة - مرسى مطروح" at bounding box center [178, 112] width 121 height 8
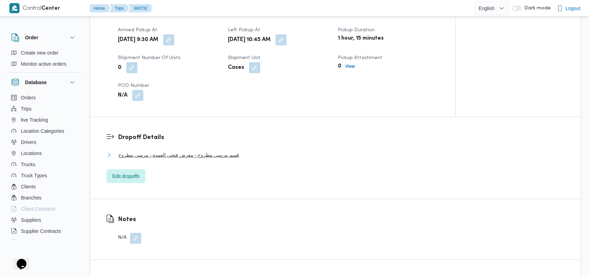
scroll to position [407, 0]
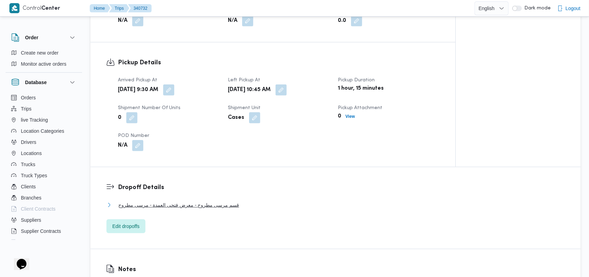
click at [209, 201] on span "قسم مرسى مطروح - معرض فتحى العمدة - مرسى مطروح" at bounding box center [178, 205] width 121 height 8
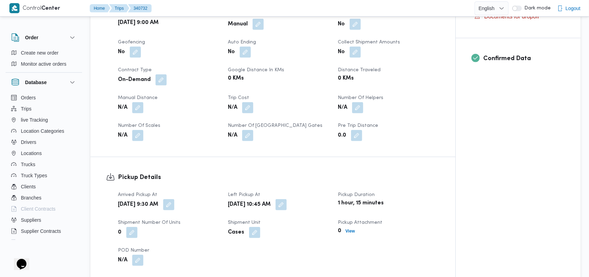
scroll to position [278, 0]
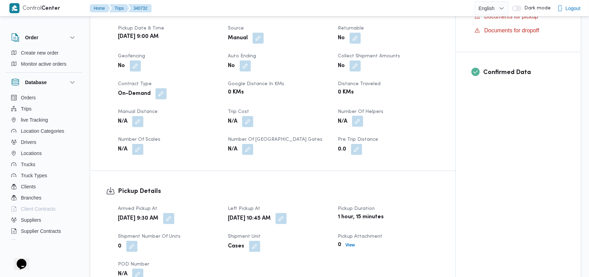
click at [356, 116] on button "button" at bounding box center [357, 121] width 11 height 11
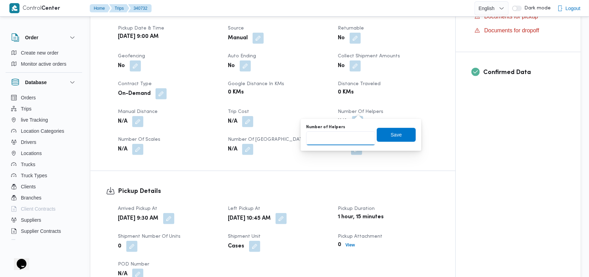
click at [339, 135] on input "Number of Helpers" at bounding box center [340, 138] width 69 height 14
type input "1"
click at [363, 135] on input "1" at bounding box center [340, 138] width 69 height 14
click at [391, 135] on span "Save" at bounding box center [396, 134] width 11 height 8
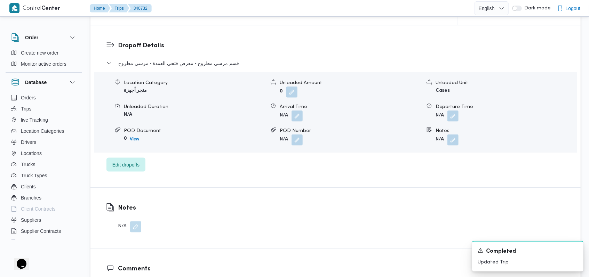
scroll to position [556, 0]
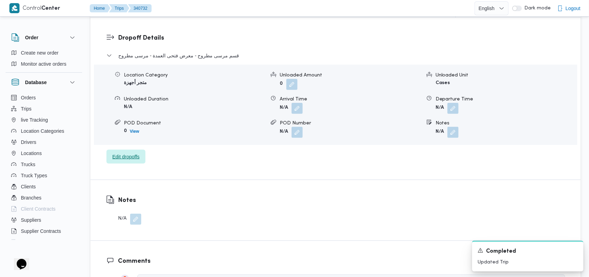
click at [139, 153] on span "Edit dropoffs" at bounding box center [125, 157] width 27 height 8
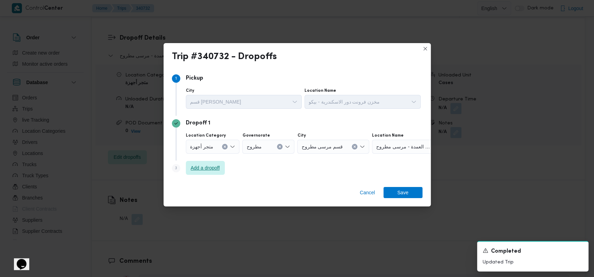
click at [195, 168] on span "Add a dropoff" at bounding box center [205, 168] width 29 height 8
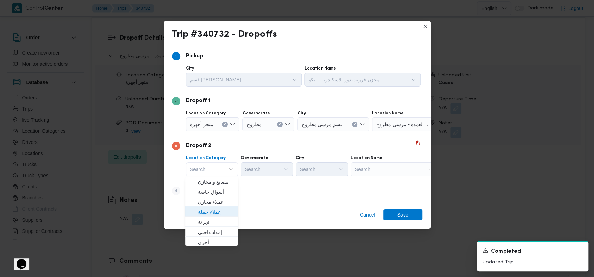
click at [215, 210] on span "عملاء جملة" at bounding box center [215, 212] width 35 height 8
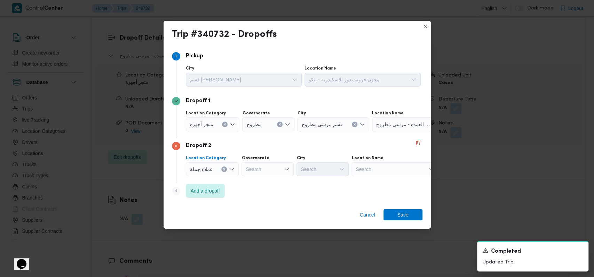
click at [258, 174] on div "Search" at bounding box center [267, 169] width 52 height 14
type input "مطر"
click at [269, 183] on span "مطر وح" at bounding box center [270, 182] width 35 height 8
click at [318, 172] on div "Search" at bounding box center [322, 169] width 52 height 14
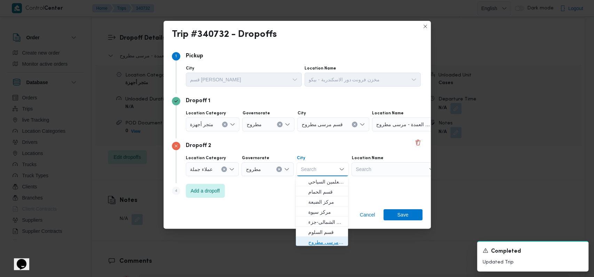
click at [328, 243] on span "قسم مرسى مطروح" at bounding box center [325, 242] width 35 height 8
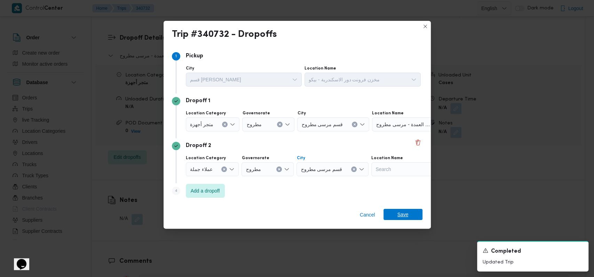
click at [398, 218] on span "Save" at bounding box center [402, 214] width 11 height 11
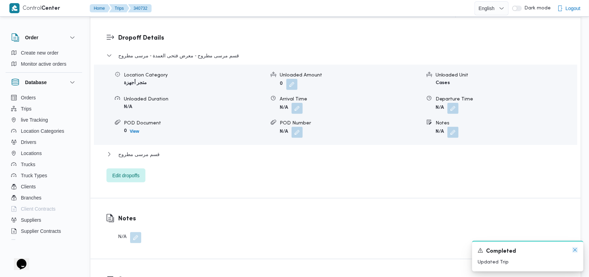
click at [573, 253] on icon "Dismiss toast" at bounding box center [575, 250] width 6 height 6
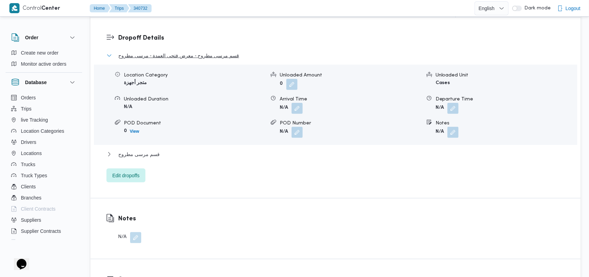
click at [189, 51] on span "قسم مرسى مطروح - معرض فتحى العمدة - مرسى مطروح" at bounding box center [178, 55] width 121 height 8
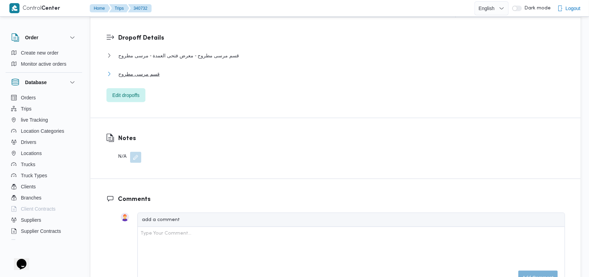
click at [159, 70] on button "قسم مرسى مطروح" at bounding box center [335, 74] width 458 height 8
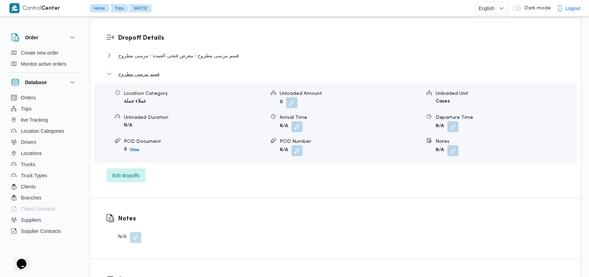
click at [159, 70] on button "قسم مرسى مطروح" at bounding box center [335, 74] width 458 height 8
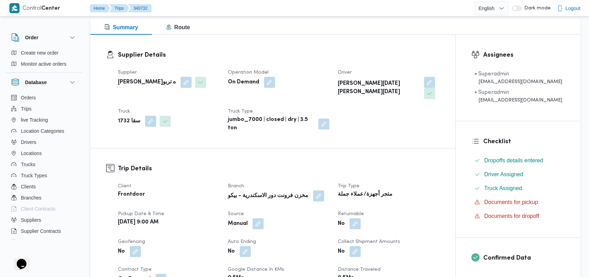
scroll to position [0, 0]
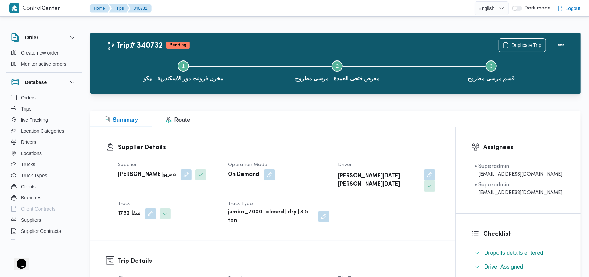
click at [292, 163] on dt "Operation Model" at bounding box center [279, 165] width 102 height 8
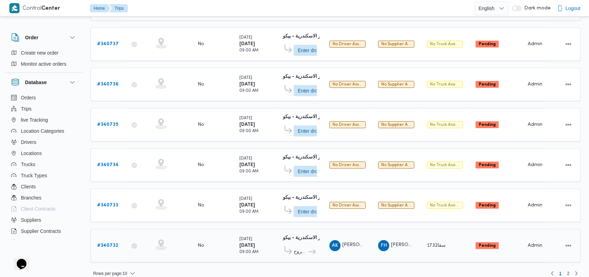
scroll to position [246, 0]
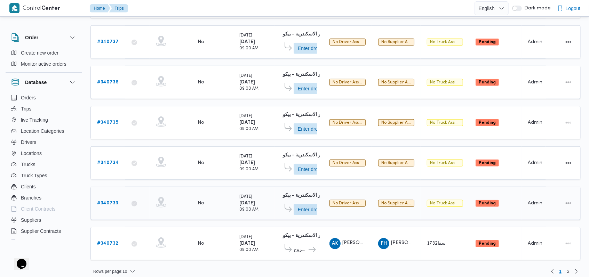
click at [114, 201] on b "# 340733" at bounding box center [107, 203] width 21 height 5
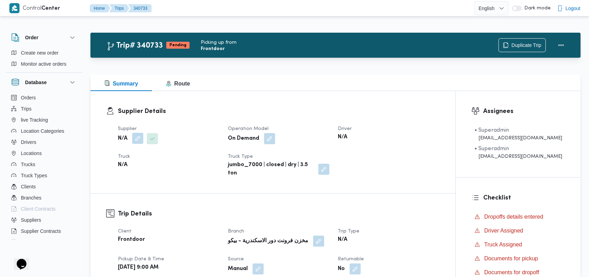
click at [137, 138] on button "button" at bounding box center [137, 138] width 11 height 11
click at [129, 174] on div "Supplier Name Search Save" at bounding box center [144, 163] width 94 height 22
click at [128, 171] on div "Search" at bounding box center [124, 167] width 52 height 14
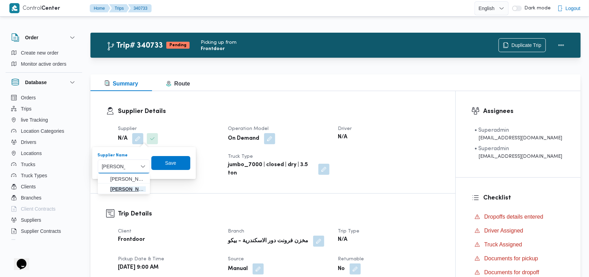
type input "فتحى حسن"
click at [131, 188] on span "فتحى حسن جلال ابو الحسن شركه تربو" at bounding box center [127, 189] width 35 height 8
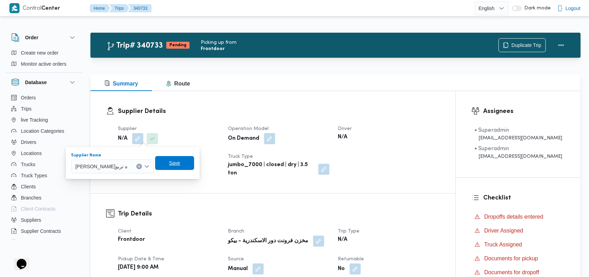
click at [188, 162] on span "Save" at bounding box center [174, 163] width 39 height 14
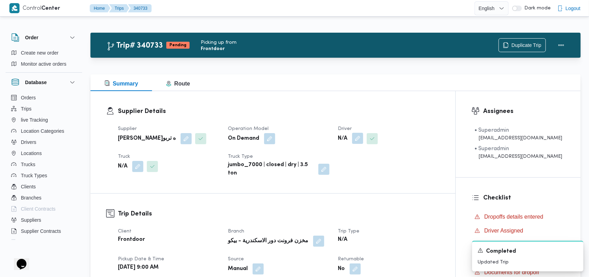
click at [359, 136] on button "button" at bounding box center [357, 138] width 11 height 11
click at [348, 169] on div "Search" at bounding box center [345, 167] width 52 height 14
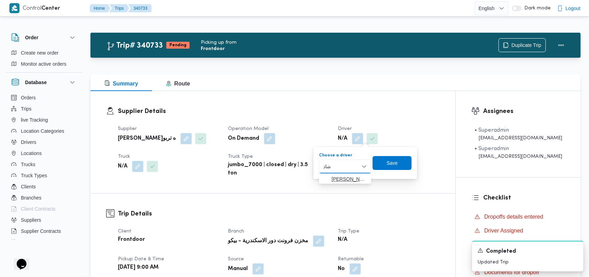
type input "شاذ"
click at [372, 177] on mark "شاذ" at bounding box center [376, 179] width 8 height 6
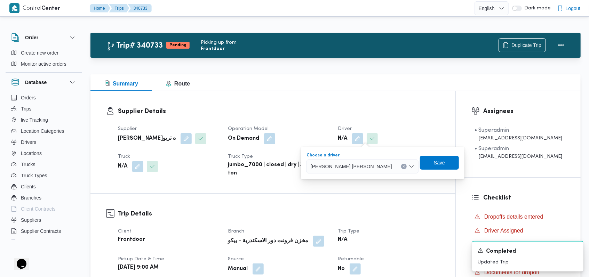
click at [434, 163] on span "Save" at bounding box center [439, 163] width 11 height 8
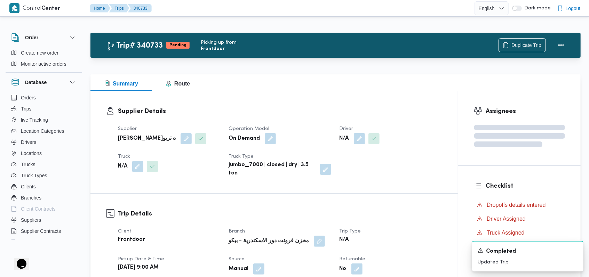
click at [132, 163] on span at bounding box center [136, 166] width 15 height 11
click at [136, 168] on button "button" at bounding box center [137, 166] width 11 height 11
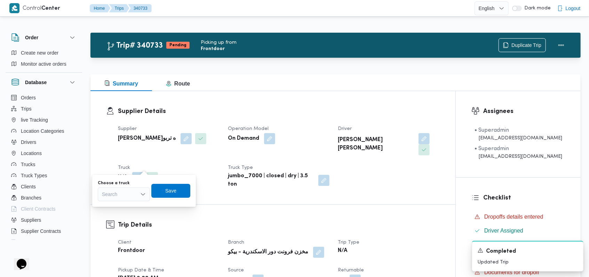
click at [130, 196] on div "Search" at bounding box center [124, 194] width 52 height 14
type input "5433"
click at [133, 206] on span "سمج 5433 | null" at bounding box center [127, 207] width 35 height 8
click at [172, 192] on span "Save" at bounding box center [176, 190] width 11 height 8
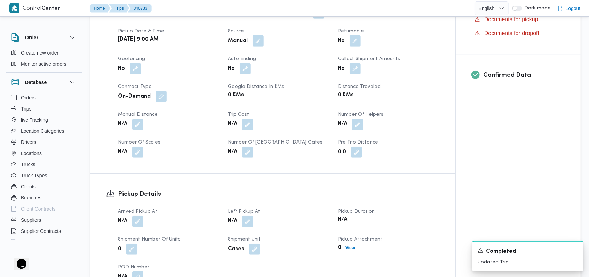
scroll to position [278, 0]
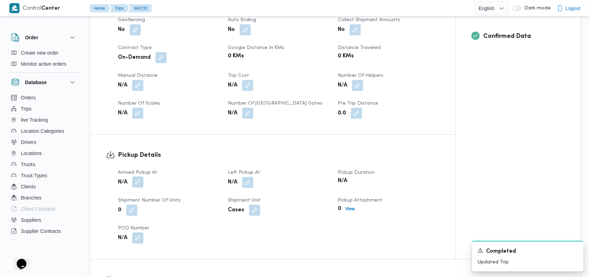
click at [139, 177] on button "button" at bounding box center [137, 182] width 11 height 11
click at [132, 204] on button "button" at bounding box center [131, 209] width 11 height 11
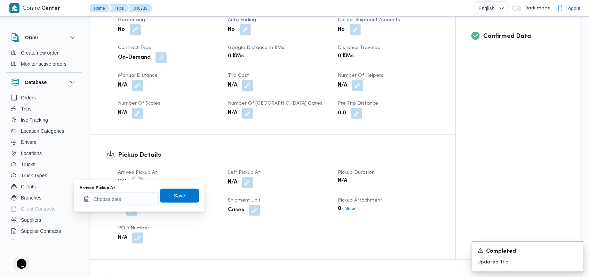
click at [178, 152] on dl "Pickup Details Arrived Pickup At N/A Left Pickup At N/A Pickup Duration N/A Shi…" at bounding box center [279, 197] width 322 height 93
click at [174, 169] on dt "Arrived Pickup At" at bounding box center [169, 173] width 102 height 8
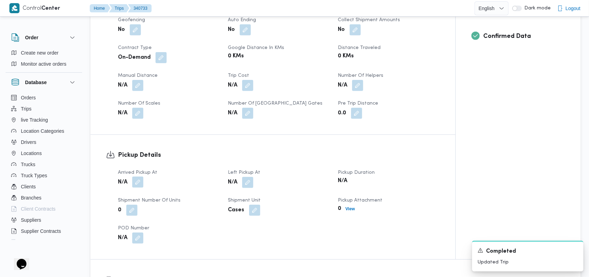
click at [137, 177] on button "button" at bounding box center [137, 182] width 11 height 11
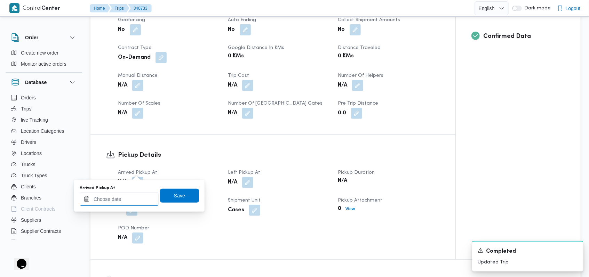
click at [128, 196] on input "Arrived Pickup At" at bounding box center [119, 199] width 79 height 14
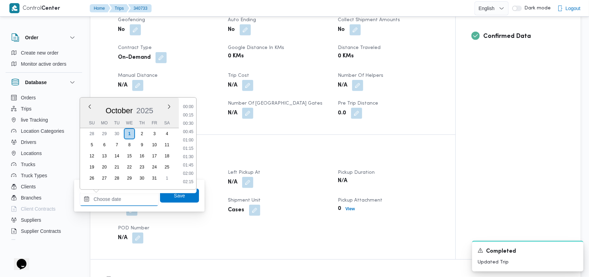
scroll to position [317, 0]
click at [192, 110] on li "09:30" at bounding box center [188, 107] width 16 height 7
type input "01/10/2025 09:30"
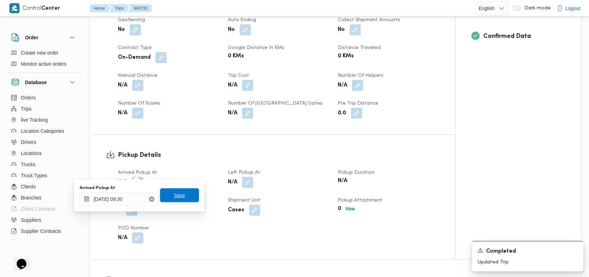
click at [176, 194] on span "Save" at bounding box center [179, 195] width 11 height 8
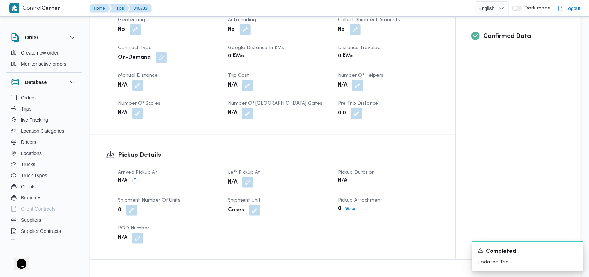
click at [252, 177] on button "button" at bounding box center [247, 182] width 11 height 11
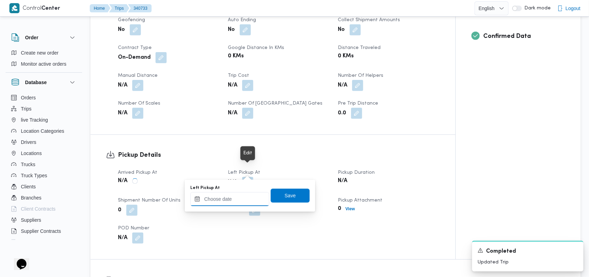
click at [240, 193] on input "Left Pickup At" at bounding box center [229, 199] width 79 height 14
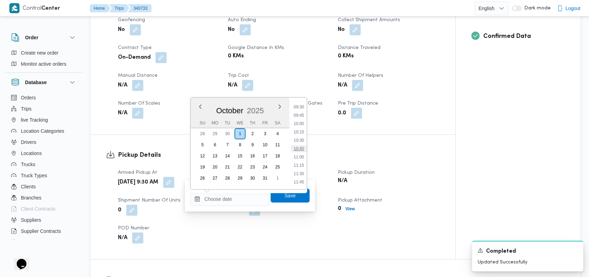
click at [303, 147] on li "10:45" at bounding box center [299, 148] width 16 height 7
type input "01/10/2025 10:45"
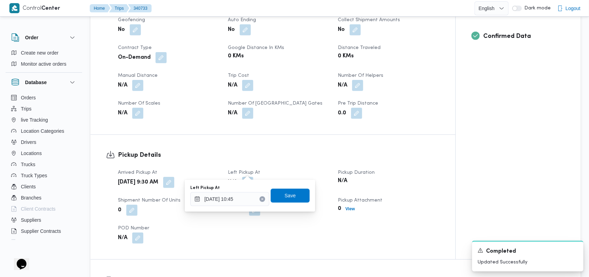
click at [290, 204] on div "Left Pickup At 01/10/2025 10:45 Save" at bounding box center [250, 196] width 121 height 22
click at [291, 197] on span "Save" at bounding box center [290, 195] width 39 height 14
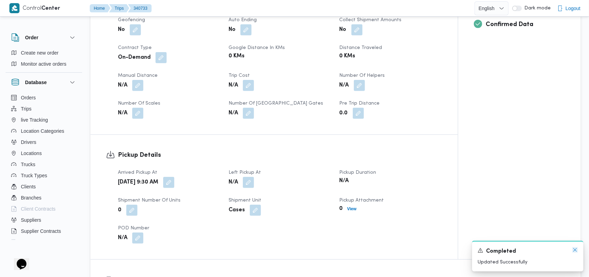
click at [576, 252] on icon "Dismiss toast" at bounding box center [575, 250] width 6 height 6
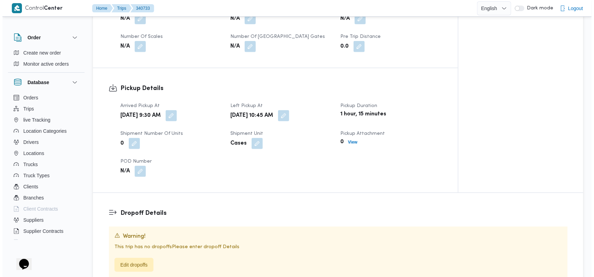
scroll to position [417, 0]
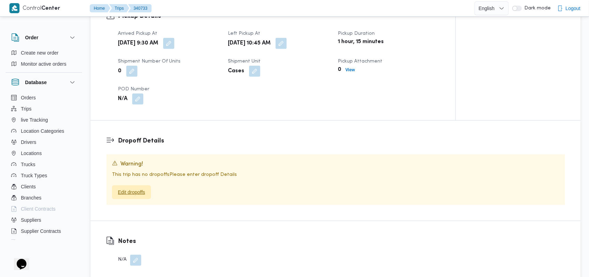
click at [143, 174] on div "This trip has no dropoffs Please enter dropoff Details Edit dropoffs" at bounding box center [335, 185] width 447 height 29
click at [142, 188] on span "Edit dropoffs" at bounding box center [131, 192] width 27 height 8
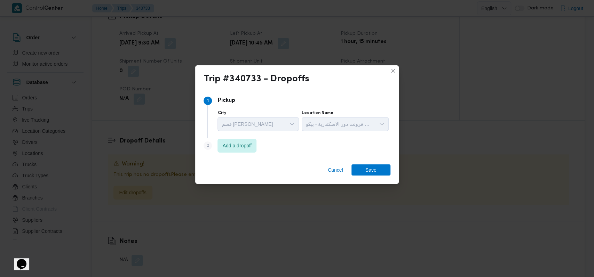
click at [227, 156] on div "Step 1 1 Pickup City قسم سيدى جابر Location Name مخزن فرونت دور الاسكندرية - بي…" at bounding box center [296, 124] width 203 height 69
click at [243, 151] on span "Add a dropoff" at bounding box center [236, 145] width 39 height 14
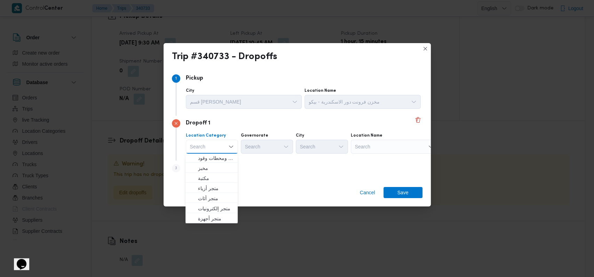
scroll to position [184, 0]
click at [216, 215] on span "متجر أجهزة" at bounding box center [215, 218] width 35 height 8
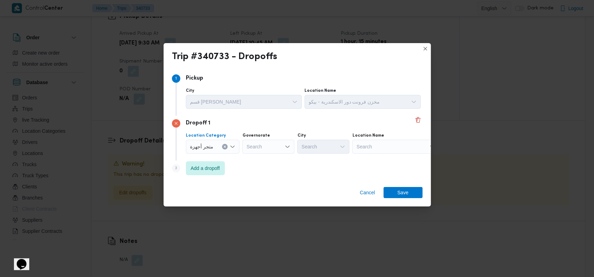
click at [272, 148] on div "Search" at bounding box center [268, 147] width 52 height 14
type input "مط"
click at [269, 163] on span "مط روح" at bounding box center [266, 159] width 47 height 11
click at [320, 146] on div "Search" at bounding box center [323, 147] width 52 height 14
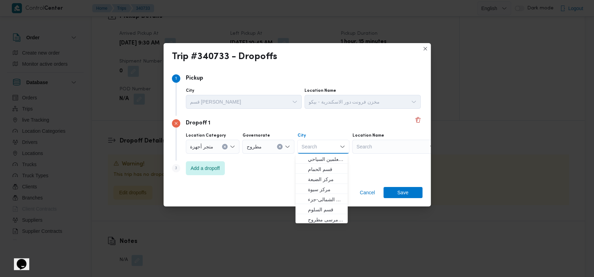
click at [376, 149] on div "Search" at bounding box center [395, 147] width 87 height 14
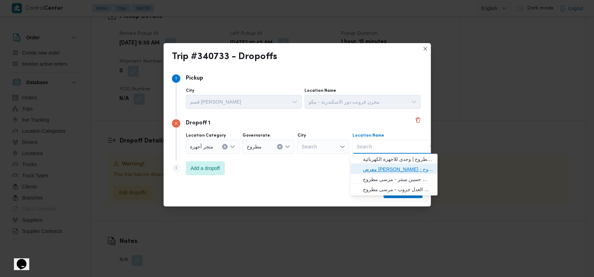
click at [393, 169] on span "معرض فتحى العمدة - مرسى مطروح | فتحي العمدة للاجهزة الكهربائية | null" at bounding box center [398, 169] width 70 height 8
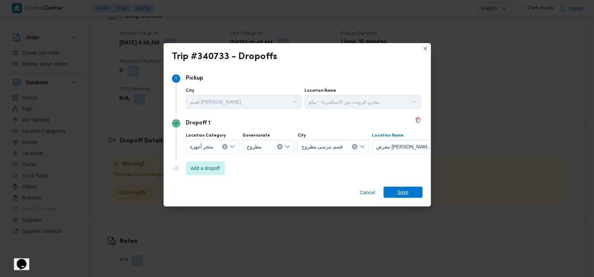
click at [409, 188] on span "Save" at bounding box center [402, 192] width 39 height 11
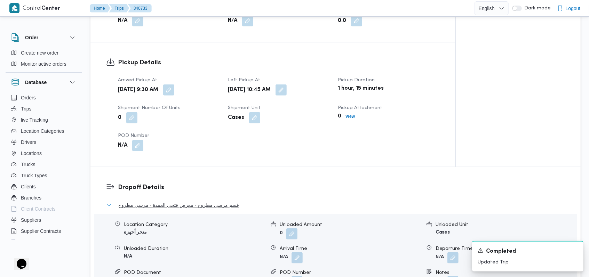
click at [184, 201] on span "قسم مرسى مطروح - معرض فتحى العمدة - مرسى مطروح" at bounding box center [178, 205] width 121 height 8
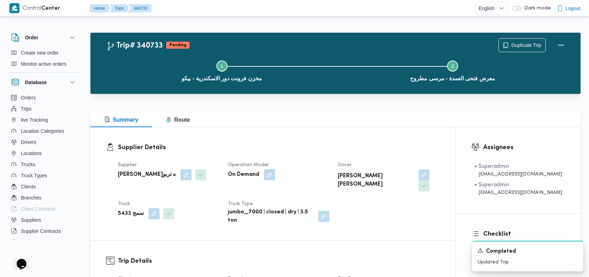
click at [161, 169] on div "فتحى حسن جلال ابو الحسن شركه تربو" at bounding box center [168, 175] width 103 height 13
copy div "فتحى حسن جلال ابو الحسن شركه تربو"
click at [231, 154] on dl "Supplier Details Supplier فتحى حسن جلال ابو الحسن شركه تربو Operation Model On …" at bounding box center [279, 184] width 322 height 82
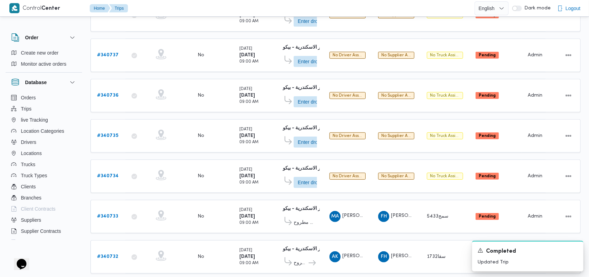
scroll to position [236, 0]
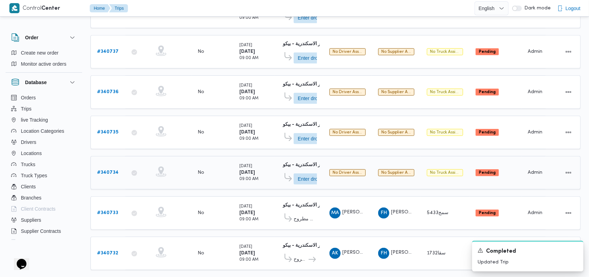
click at [115, 170] on b "# 340734" at bounding box center [108, 172] width 22 height 5
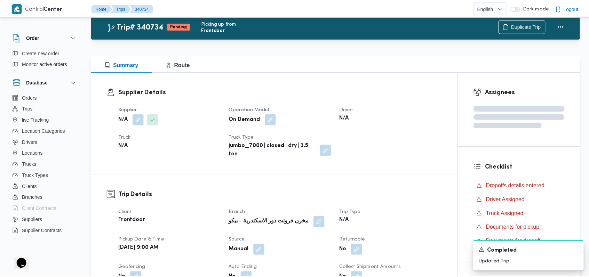
scroll to position [236, 0]
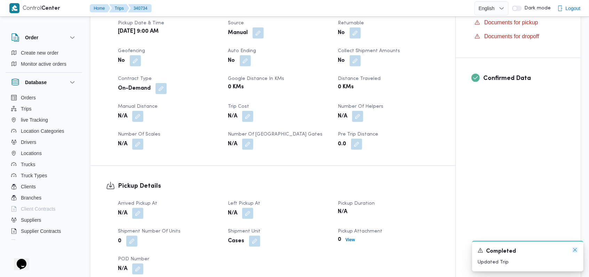
click at [574, 250] on icon "Dismiss toast" at bounding box center [575, 250] width 6 height 6
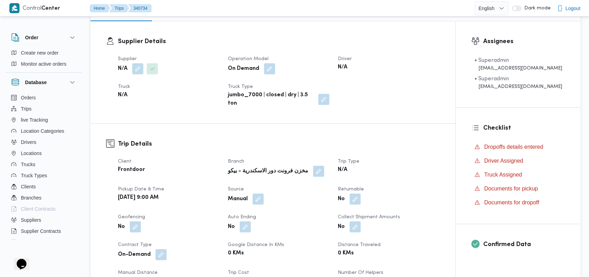
scroll to position [0, 0]
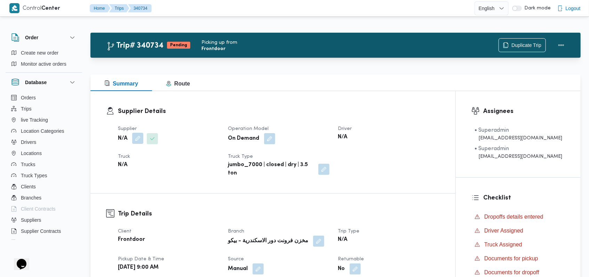
click at [142, 138] on button "button" at bounding box center [137, 138] width 11 height 11
click at [125, 168] on div "Search" at bounding box center [124, 167] width 52 height 14
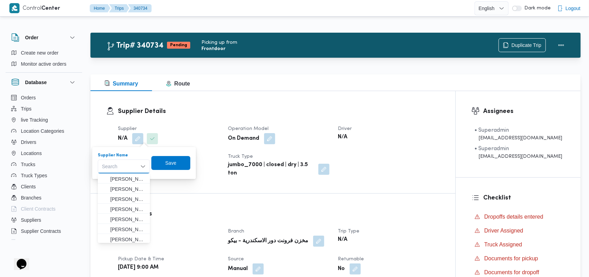
paste input "فتحى حسن جلال ابو الحسن شركه تربو"
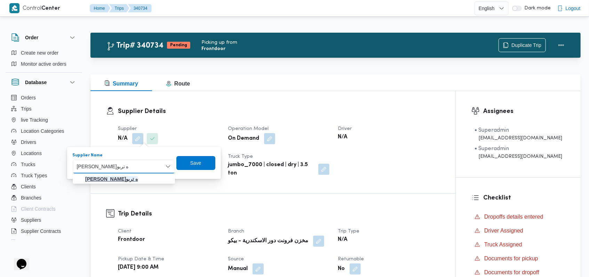
type input "فتحى حسن جلال ابو الحسن شركه تربو"
click at [138, 181] on mark "فتحى حسن جلال ابو الحسن شركه تربو" at bounding box center [111, 179] width 53 height 6
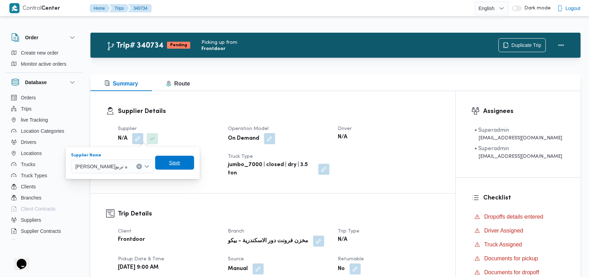
click at [194, 162] on span "Save" at bounding box center [174, 163] width 39 height 14
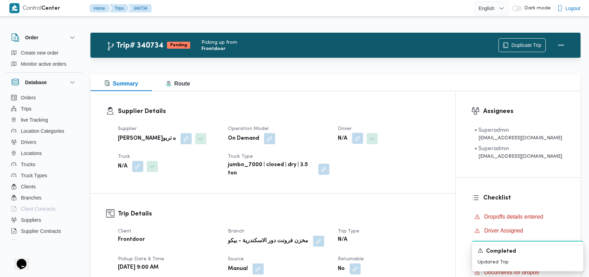
click at [359, 140] on button "button" at bounding box center [357, 138] width 11 height 11
click at [351, 167] on div "Search" at bounding box center [345, 167] width 52 height 14
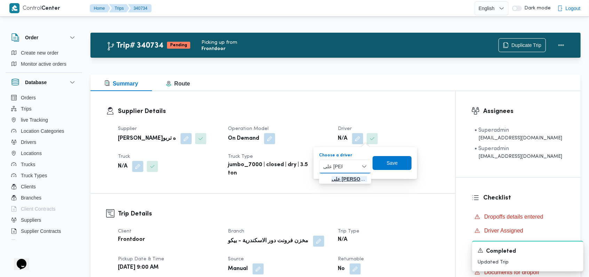
type input "على عمار"
click at [352, 178] on span "على عمار محمد ابراهيم" at bounding box center [348, 179] width 35 height 8
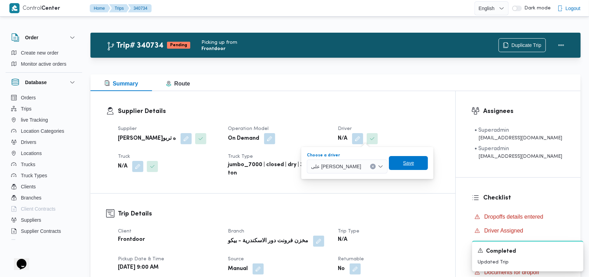
click at [409, 165] on span "Save" at bounding box center [408, 163] width 11 height 8
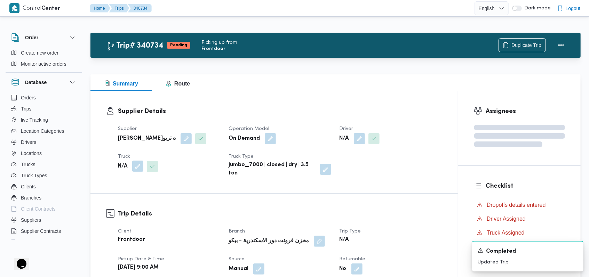
click at [135, 171] on button "button" at bounding box center [137, 166] width 11 height 11
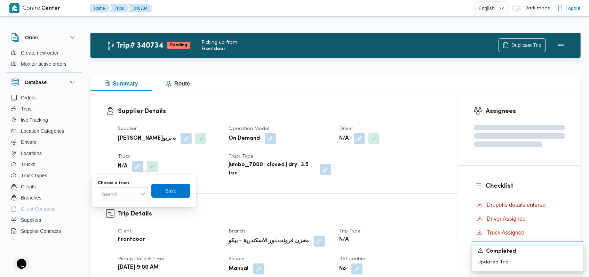
click at [129, 191] on div "Search" at bounding box center [124, 194] width 52 height 14
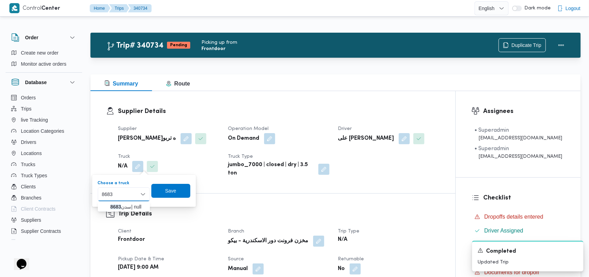
type input "8683"
click at [135, 208] on span "سدن 8683 | null" at bounding box center [127, 207] width 35 height 8
click at [181, 189] on span "Save" at bounding box center [176, 190] width 11 height 8
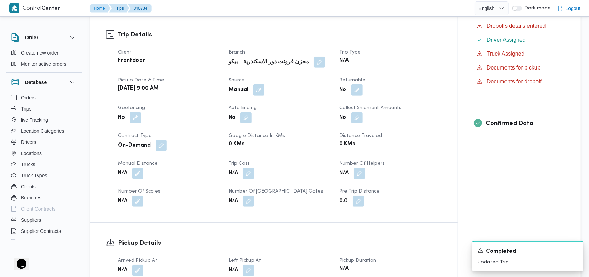
scroll to position [324, 0]
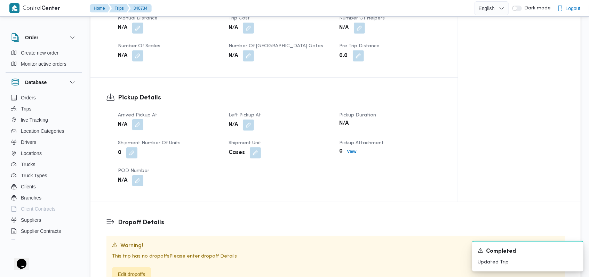
click at [135, 127] on button "button" at bounding box center [137, 124] width 11 height 11
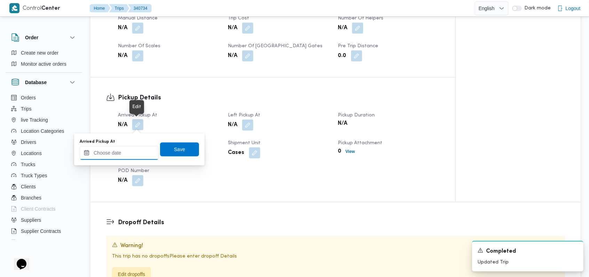
click at [128, 148] on input "Arrived Pickup At" at bounding box center [119, 153] width 79 height 14
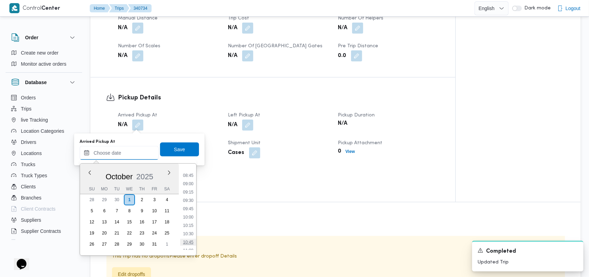
scroll to position [270, 0]
click at [194, 218] on li "09:30" at bounding box center [188, 219] width 16 height 7
type input "01/10/2025 09:30"
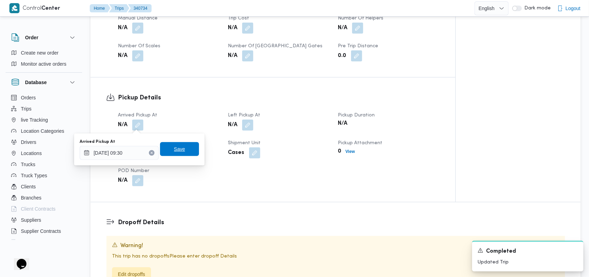
click at [183, 154] on span "Save" at bounding box center [179, 149] width 39 height 14
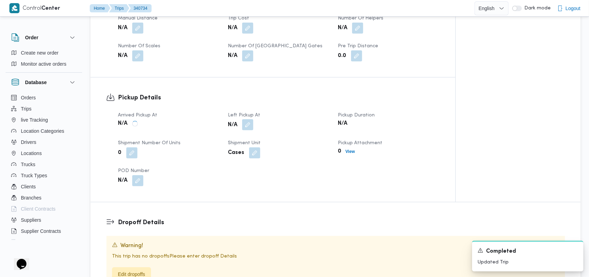
click at [247, 124] on button "button" at bounding box center [247, 124] width 11 height 11
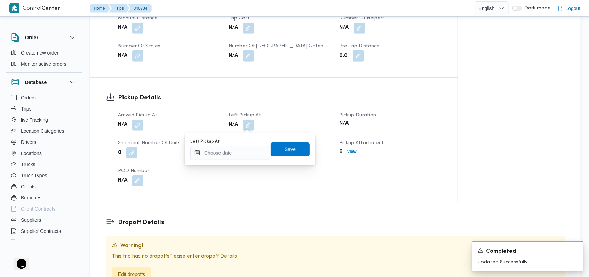
click at [227, 160] on div "Left Pickup At Save" at bounding box center [250, 149] width 121 height 22
click at [229, 152] on input "Left Pickup At" at bounding box center [229, 153] width 79 height 14
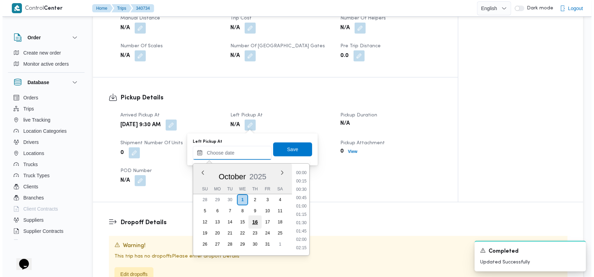
scroll to position [317, 0]
click at [298, 214] on li "10:45" at bounding box center [299, 214] width 16 height 7
type input "01/10/2025 10:45"
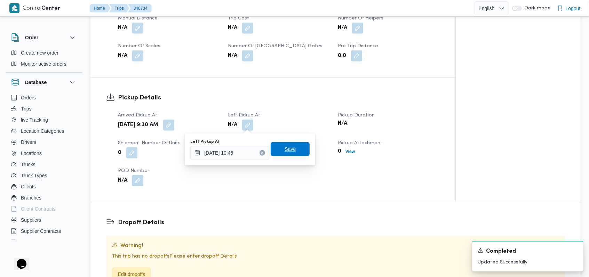
click at [291, 146] on span "Save" at bounding box center [290, 149] width 39 height 14
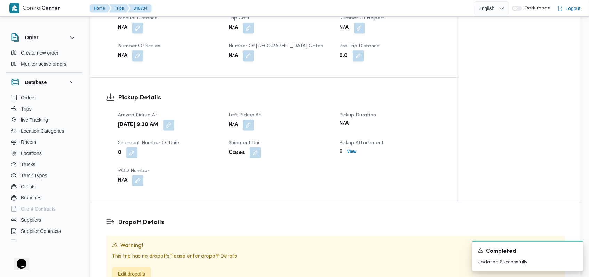
click at [131, 276] on span "Edit dropoffs" at bounding box center [131, 274] width 27 height 8
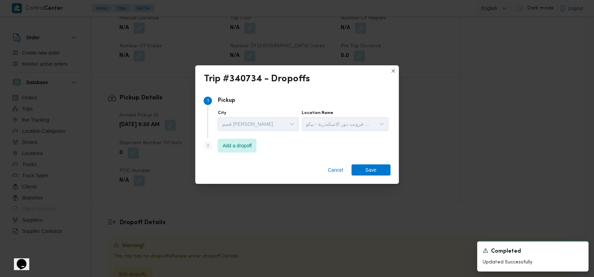
click at [241, 154] on div "Step 2 is disabled 2 Add a dropoff" at bounding box center [296, 147] width 186 height 18
click at [243, 149] on span "Add a dropoff" at bounding box center [237, 145] width 29 height 8
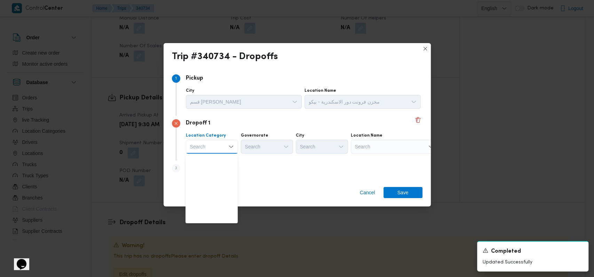
scroll to position [183, 0]
click at [219, 219] on span "متجر أجهزة" at bounding box center [215, 219] width 35 height 8
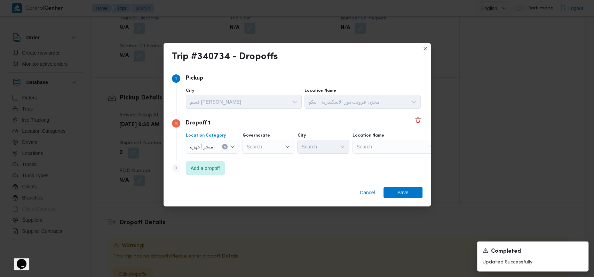
click at [268, 146] on div "Search" at bounding box center [268, 147] width 52 height 14
type input "مطر"
click at [264, 160] on mark "مطر" at bounding box center [262, 159] width 9 height 6
click at [373, 157] on div "Dropoff 1 Location Category متجر أجهزة Governorate مطروح Combo box. Selected. م…" at bounding box center [297, 138] width 250 height 45
click at [378, 147] on div "Search" at bounding box center [395, 147] width 87 height 14
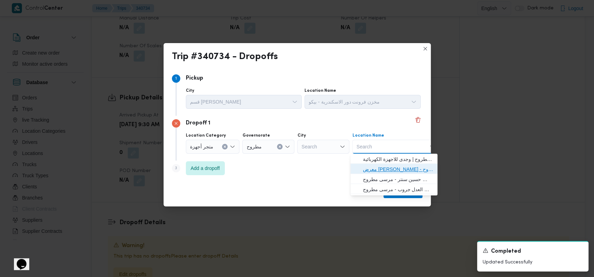
click at [406, 169] on span "معرض فتحى العمدة - مرسى مطروح | فتحي العمدة للاجهزة الكهربائية | null" at bounding box center [398, 169] width 70 height 8
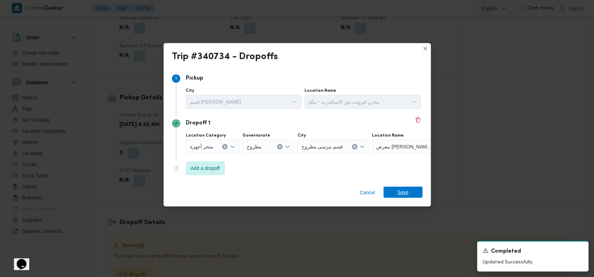
click at [409, 195] on span "Save" at bounding box center [402, 192] width 39 height 11
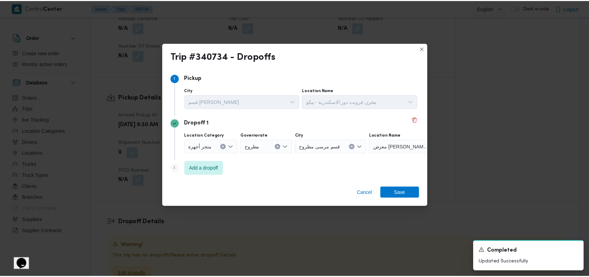
scroll to position [328, 0]
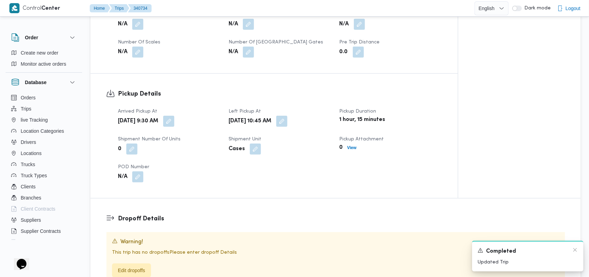
click at [575, 253] on div "Completed" at bounding box center [527, 251] width 100 height 9
click at [576, 251] on icon "Dismiss toast" at bounding box center [575, 250] width 6 height 6
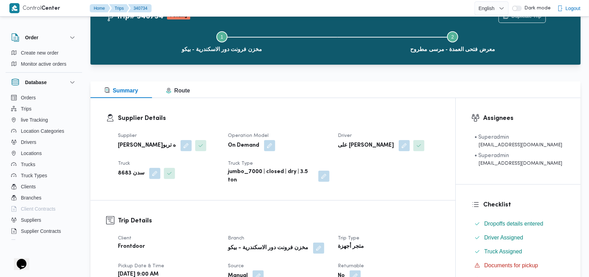
scroll to position [0, 0]
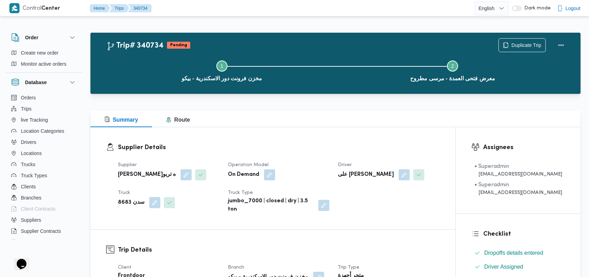
click at [311, 154] on dl "Supplier Details Supplier فتحى حسن جلال ابو الحسن شركه تربو Operation Model On …" at bounding box center [279, 178] width 322 height 71
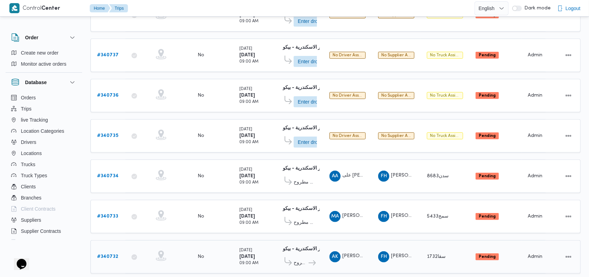
scroll to position [236, 0]
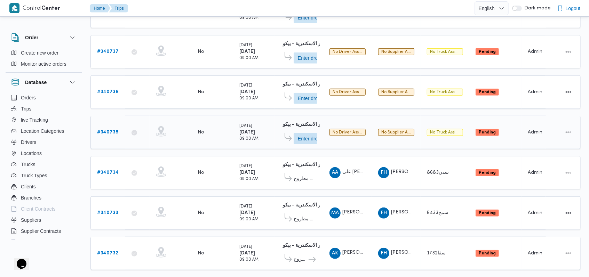
click at [111, 130] on b "# 340735" at bounding box center [107, 132] width 21 height 5
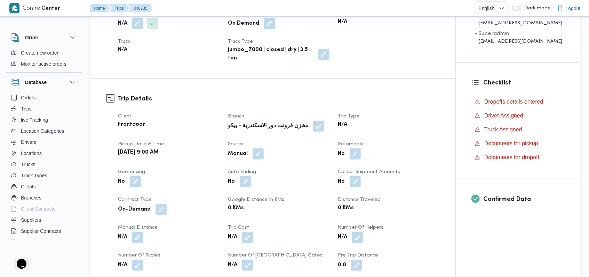
scroll to position [50, 0]
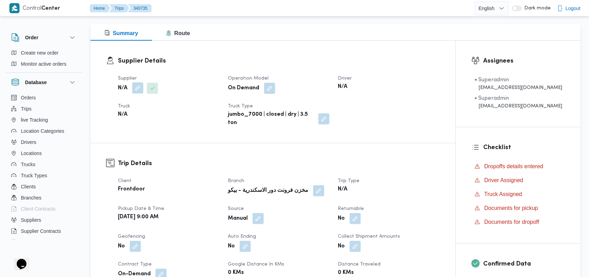
click at [138, 93] on button "button" at bounding box center [137, 87] width 11 height 11
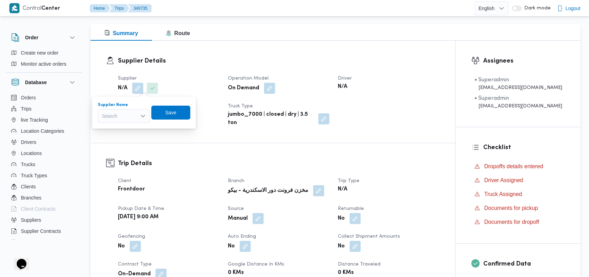
click at [127, 114] on div "Search" at bounding box center [124, 116] width 52 height 14
paste input "فتحى حسن جلال ابو الحسن شركه تربو"
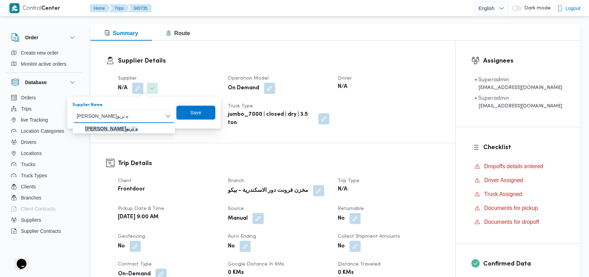
type input "فتحى حسن جلال ابو الحسن شركه تربو"
click at [162, 132] on span "فتحى حسن جلال ابو الحسن شركه تربو" at bounding box center [128, 128] width 86 height 8
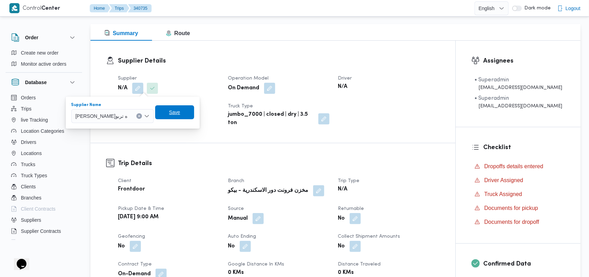
click at [180, 114] on span "Save" at bounding box center [174, 112] width 11 height 8
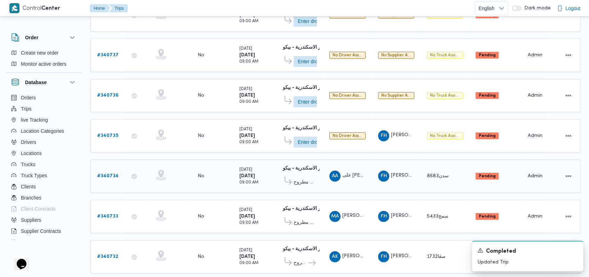
scroll to position [236, 0]
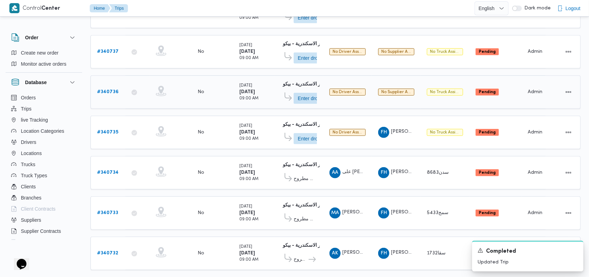
click at [114, 90] on b "# 340736" at bounding box center [108, 92] width 22 height 5
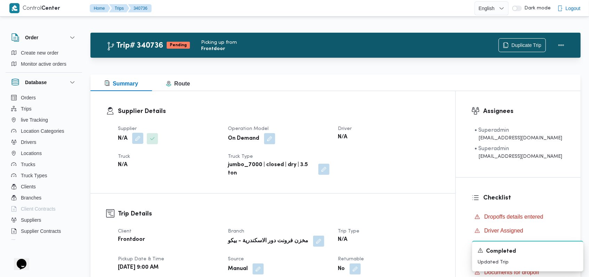
click at [142, 141] on button "button" at bounding box center [137, 138] width 11 height 11
click at [134, 168] on div "Search" at bounding box center [124, 167] width 52 height 14
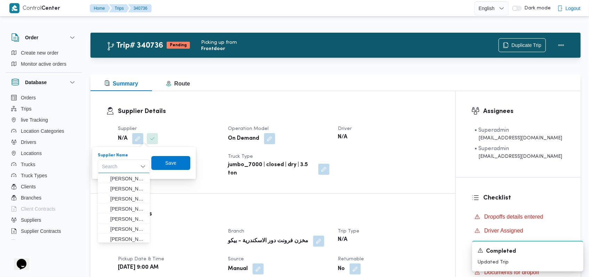
paste input "فتحى حسن جلال ابو الحسن شركه تربو"
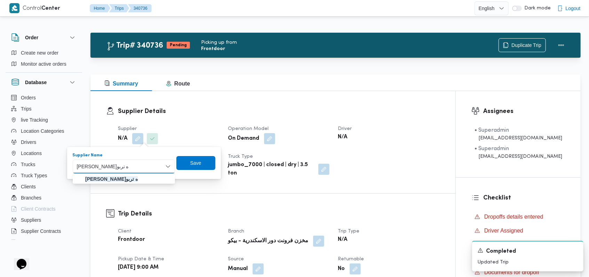
type input "فتحى حسن جلال ابو الحسن شركه تربو"
click at [138, 177] on mark "فتحى حسن جلال ابو الحسن شركه تربو" at bounding box center [111, 179] width 53 height 6
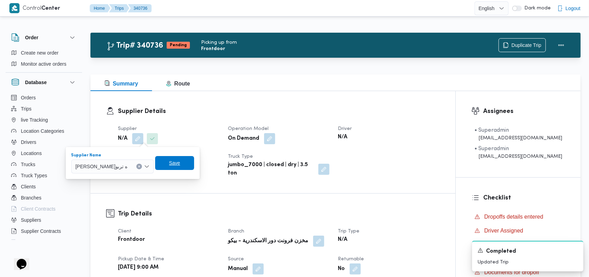
click at [180, 164] on span "Save" at bounding box center [174, 163] width 11 height 8
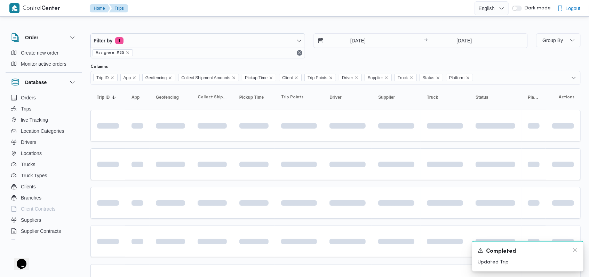
scroll to position [233, 0]
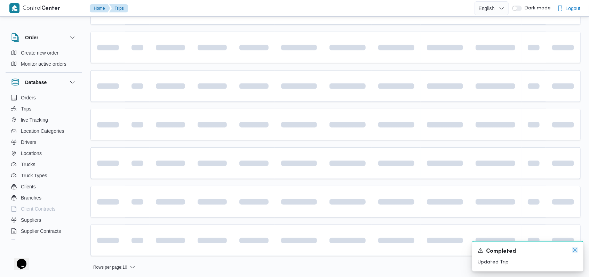
click at [576, 252] on icon "Dismiss toast" at bounding box center [575, 250] width 6 height 6
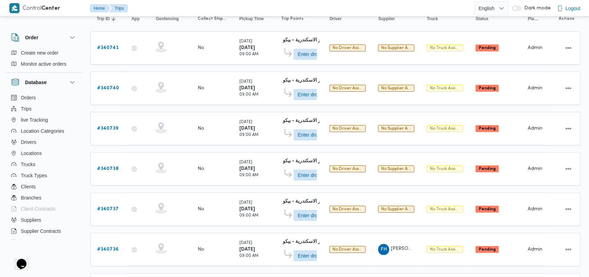
scroll to position [60, 0]
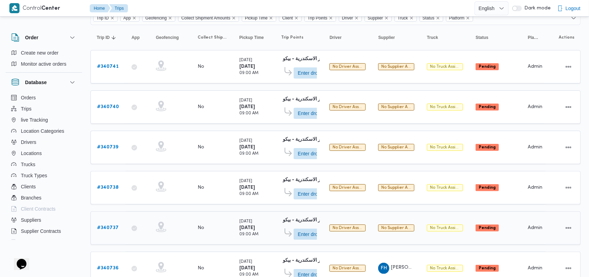
click at [106, 226] on b "# 340737" at bounding box center [108, 228] width 22 height 5
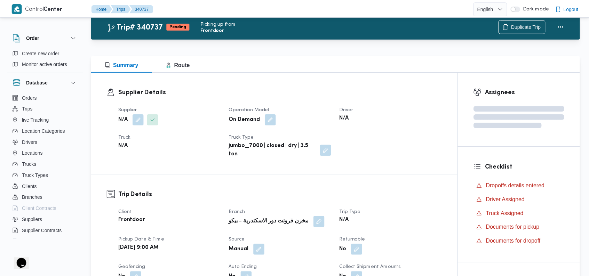
scroll to position [60, 0]
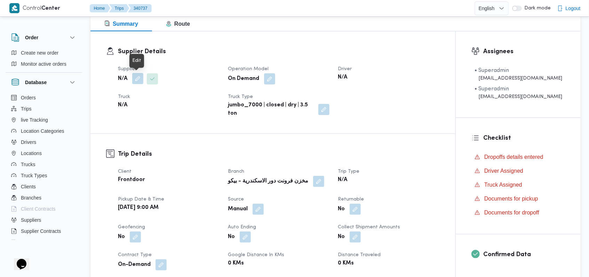
click at [135, 78] on button "button" at bounding box center [137, 78] width 11 height 11
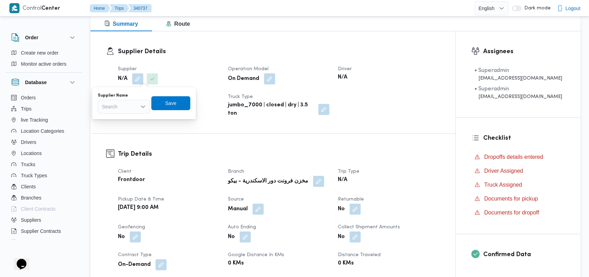
click at [132, 111] on div "Search" at bounding box center [124, 107] width 52 height 14
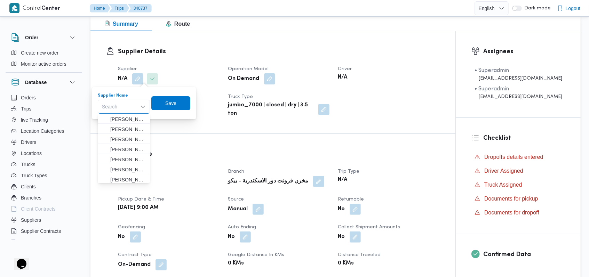
paste input "فتحى حسن جلال ابو الحسن شركه تربو"
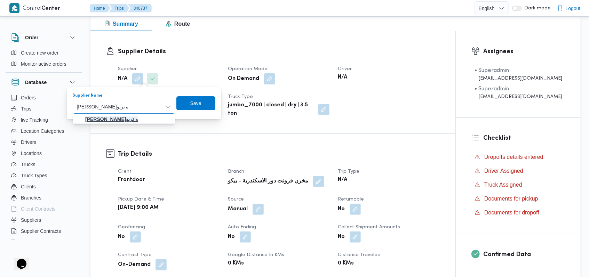
type input "فتحى حسن جلال ابو الحسن شركه تربو"
click at [155, 114] on span "فتحى حسن جلال ابو الحسن شركه تربو" at bounding box center [123, 119] width 97 height 11
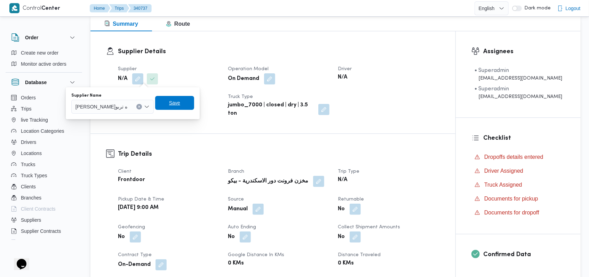
click at [194, 107] on span "Save" at bounding box center [174, 103] width 39 height 14
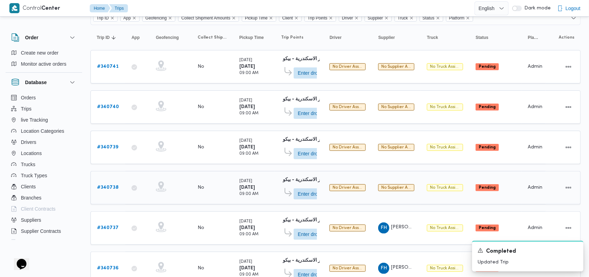
click at [114, 185] on b "# 340738" at bounding box center [108, 187] width 22 height 5
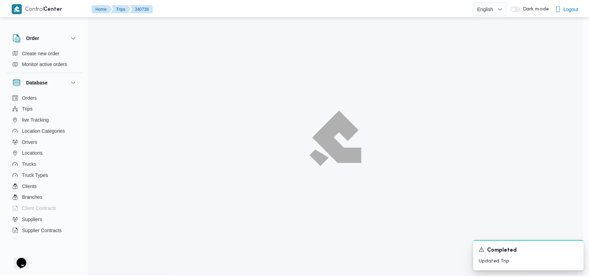
scroll to position [60, 0]
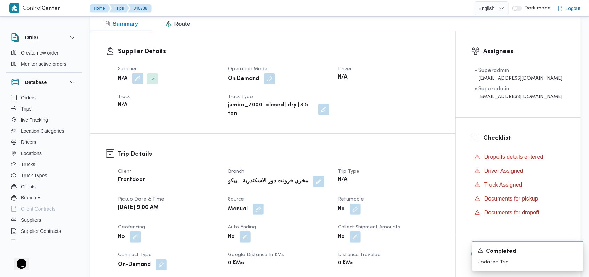
click at [136, 80] on button "button" at bounding box center [137, 78] width 11 height 11
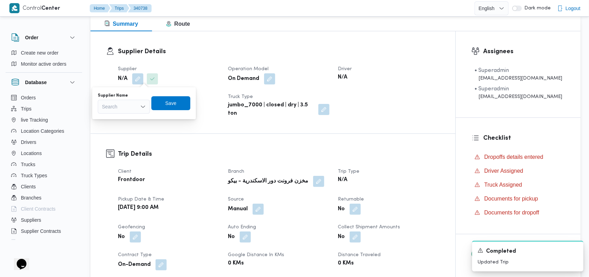
click at [128, 104] on div "Search" at bounding box center [124, 107] width 52 height 14
paste input "فتحى حسن جلال ابو الحسن شركه تربو"
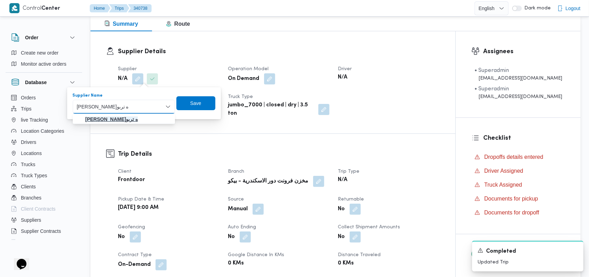
type input "فتحى حسن جلال ابو الحسن شركه تربو"
click at [160, 121] on span "فتحى حسن جلال ابو الحسن شركه تربو" at bounding box center [128, 119] width 86 height 8
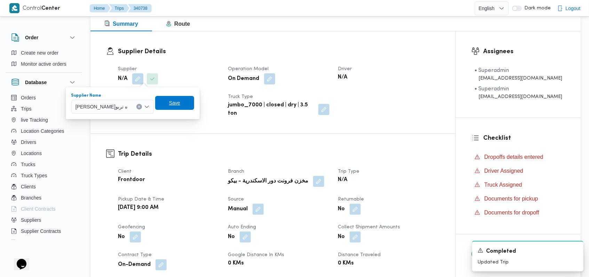
click at [194, 99] on span "Save" at bounding box center [174, 103] width 39 height 14
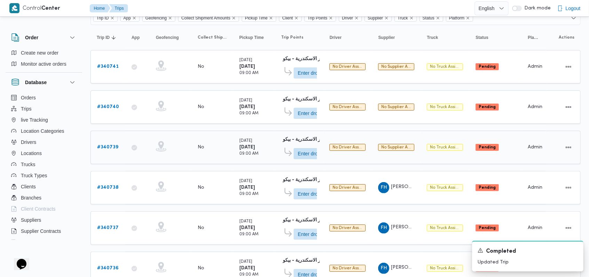
click at [108, 147] on b "# 340739" at bounding box center [107, 147] width 21 height 5
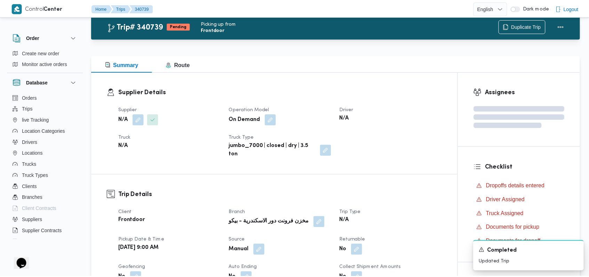
scroll to position [60, 0]
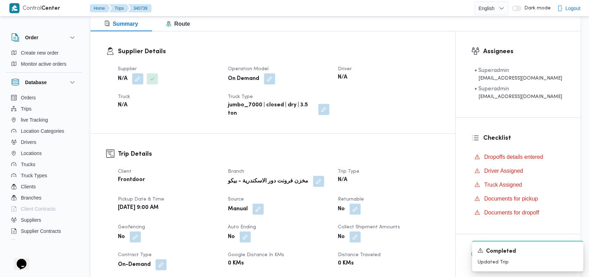
click at [131, 79] on span at bounding box center [136, 78] width 15 height 11
click at [125, 106] on b "N/A" at bounding box center [122, 105] width 9 height 8
click at [136, 82] on button "button" at bounding box center [137, 78] width 11 height 11
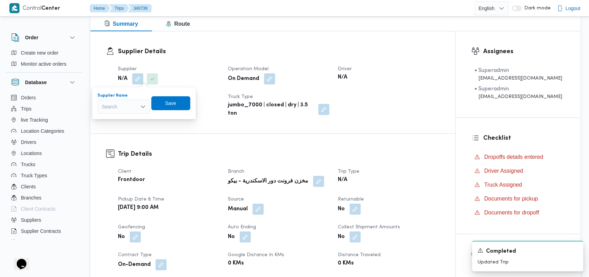
click at [128, 105] on div "Search" at bounding box center [124, 107] width 52 height 14
paste input "فتحى حسن جلال ابو الحسن شركه تربو"
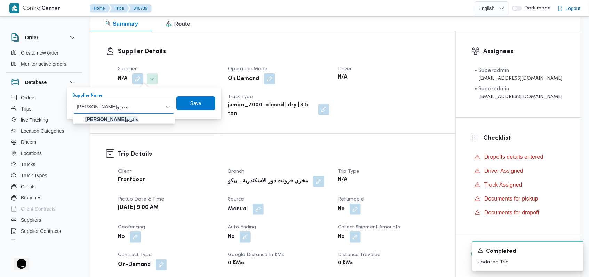
type input "فتحى حسن جلال ابو الحسن شركه تربو"
click at [159, 126] on div "Supplier Details Supplier N/A Operation Model On Demand Driver N/A Truck N/A Tr…" at bounding box center [272, 82] width 365 height 102
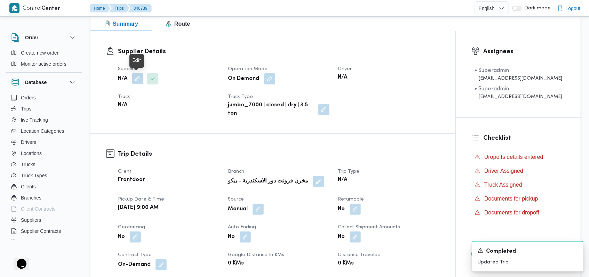
click at [139, 79] on button "button" at bounding box center [137, 78] width 11 height 11
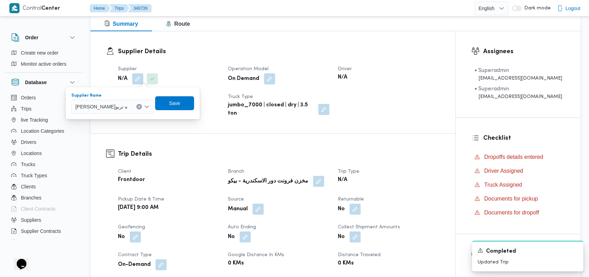
click at [127, 105] on span "فتحى حسن جلال ابو الحسن شركه تربو" at bounding box center [101, 107] width 52 height 8
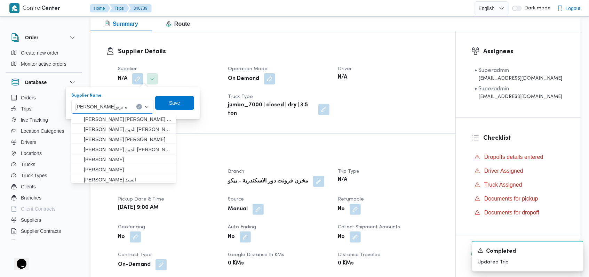
click at [179, 104] on span "Save" at bounding box center [174, 103] width 39 height 14
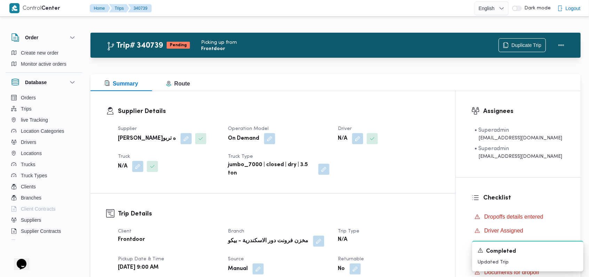
scroll to position [185, 0]
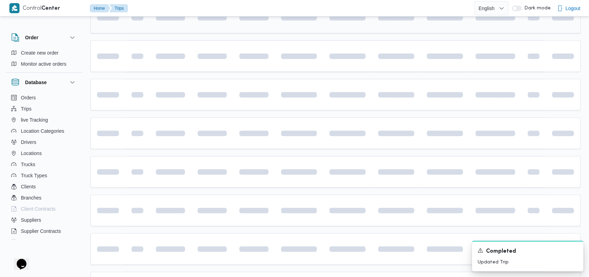
scroll to position [60, 0]
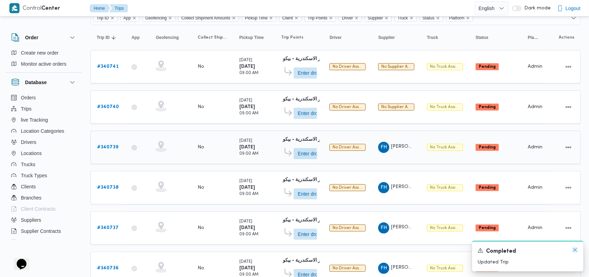
click at [574, 252] on icon "Dismiss toast" at bounding box center [575, 250] width 6 height 6
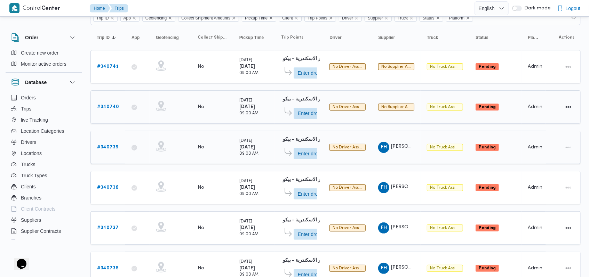
click at [114, 107] on b "# 340740" at bounding box center [108, 107] width 22 height 5
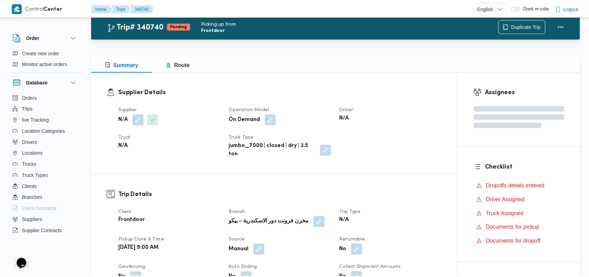
scroll to position [60, 0]
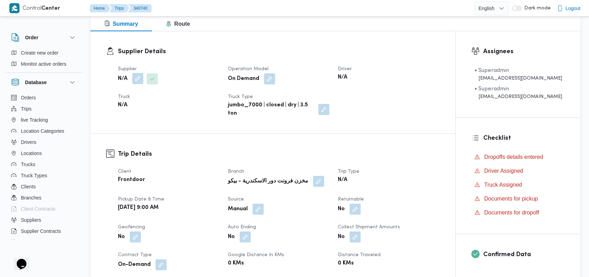
click at [134, 78] on button "button" at bounding box center [137, 78] width 11 height 11
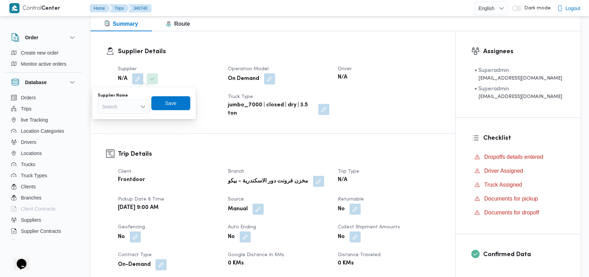
click at [127, 107] on div "Search" at bounding box center [124, 107] width 52 height 14
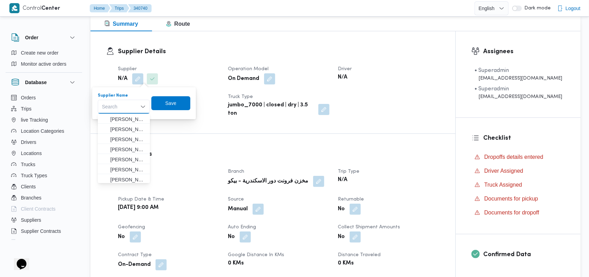
paste input "فتحى حسن جلال ابو الحسن شركه تربو"
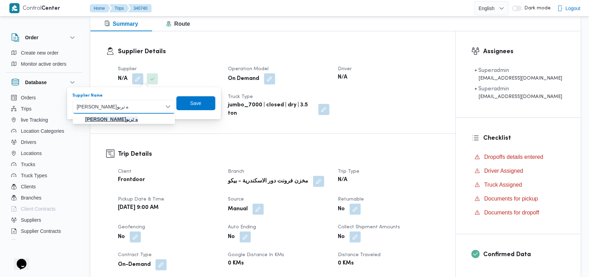
type input "فتحى حسن جلال ابو الحسن شركه تربو"
click at [138, 119] on mark "فتحى حسن جلال ابو الحسن شركه تربو" at bounding box center [111, 119] width 53 height 6
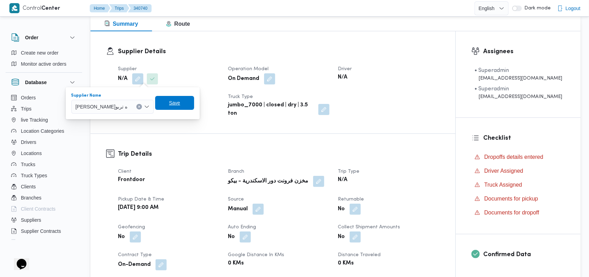
click at [188, 103] on span "Save" at bounding box center [174, 103] width 39 height 14
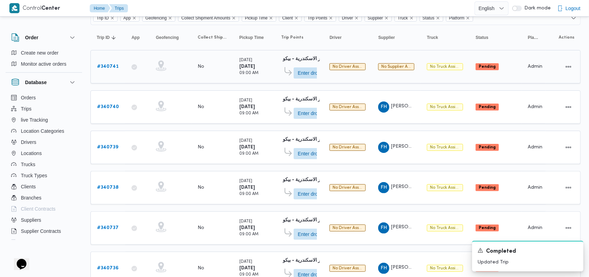
click at [110, 67] on b "# 340741" at bounding box center [108, 66] width 22 height 5
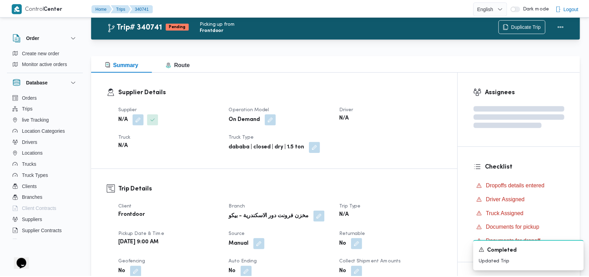
scroll to position [60, 0]
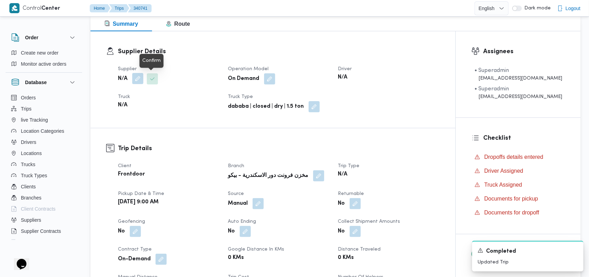
click at [139, 81] on button "button" at bounding box center [137, 78] width 11 height 11
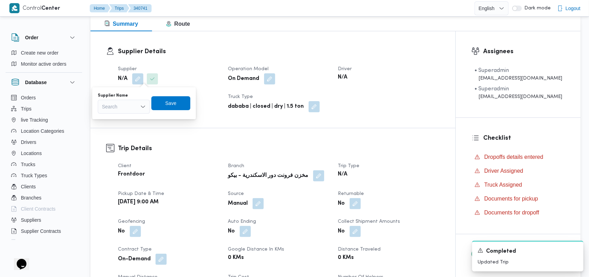
click at [134, 108] on div "Search" at bounding box center [124, 107] width 52 height 14
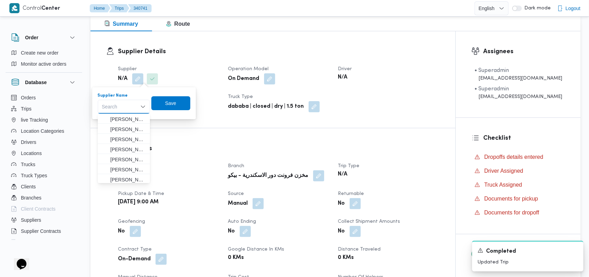
paste input "فتحى حسن جلال ابو الحسن شركه تربو"
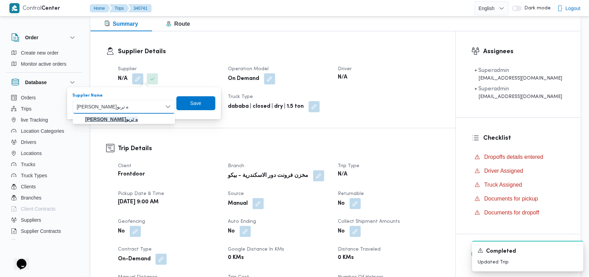
type input "فتحى حسن جلال ابو الحسن شركه تربو"
click at [138, 120] on mark "فتحى حسن جلال ابو الحسن شركه تربو" at bounding box center [111, 119] width 53 height 6
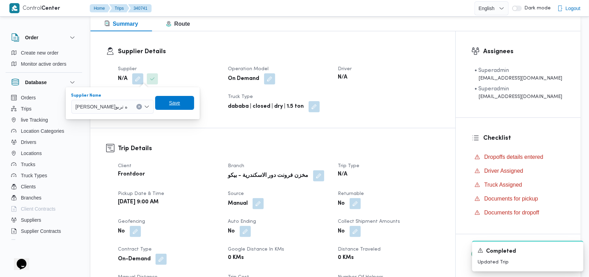
click at [180, 104] on span "Save" at bounding box center [174, 103] width 11 height 8
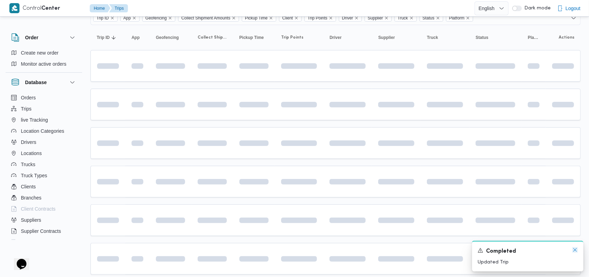
click at [574, 248] on icon "Dismiss toast" at bounding box center [575, 250] width 6 height 6
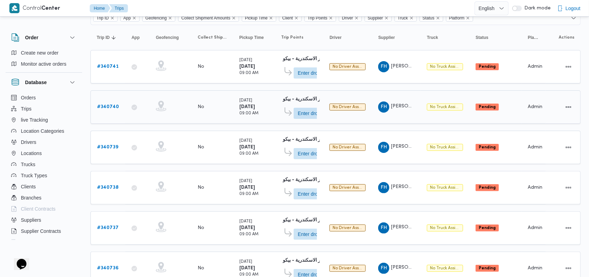
click at [105, 105] on b "# 340740" at bounding box center [108, 107] width 22 height 5
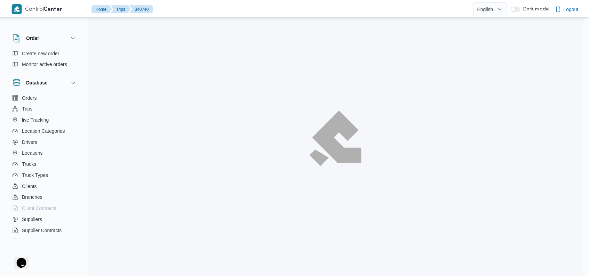
scroll to position [60, 0]
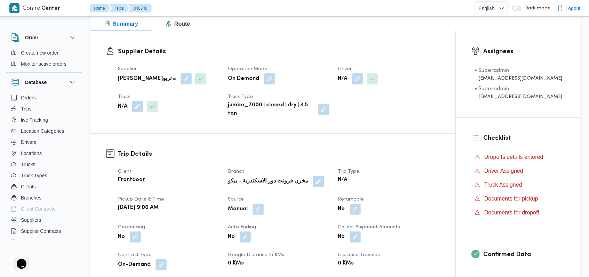
click at [134, 105] on button "button" at bounding box center [137, 106] width 11 height 11
click at [123, 131] on div "Search" at bounding box center [124, 135] width 52 height 14
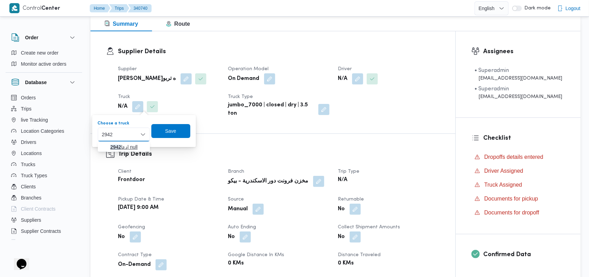
type input "2942"
click at [142, 151] on button "دعا 2942 | null" at bounding box center [124, 147] width 52 height 10
click at [177, 132] on span "Save" at bounding box center [174, 131] width 11 height 8
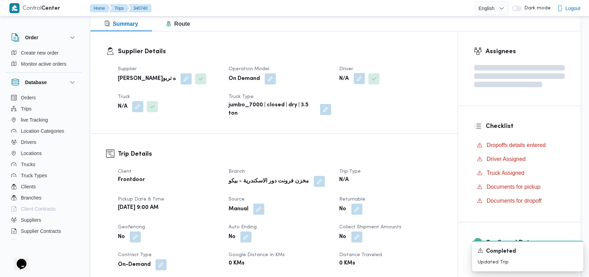
click at [358, 81] on button "button" at bounding box center [359, 78] width 11 height 11
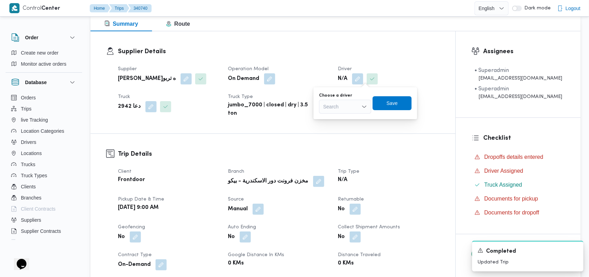
click at [348, 105] on div "Search" at bounding box center [345, 107] width 52 height 14
type input "ايمن خميس"
click at [345, 114] on span "ايمن خميس رفاعى محمد" at bounding box center [345, 119] width 47 height 11
click at [407, 101] on span "Save" at bounding box center [412, 103] width 11 height 8
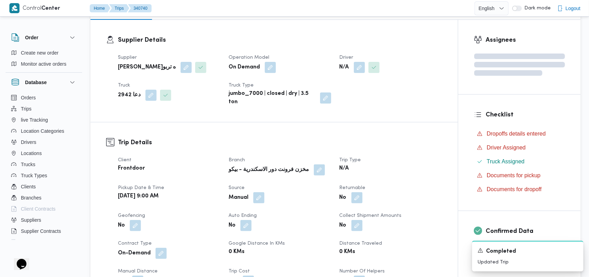
scroll to position [338, 0]
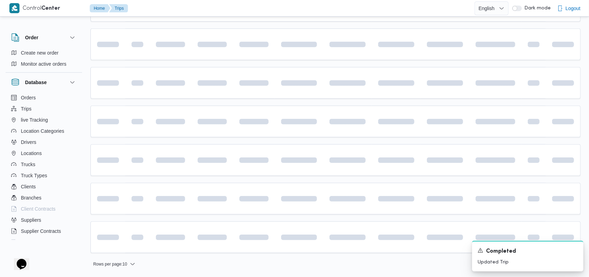
scroll to position [60, 0]
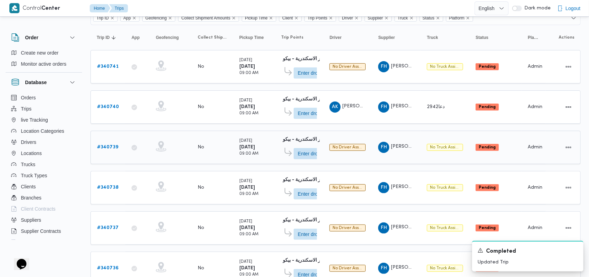
click at [113, 145] on b "# 340739" at bounding box center [107, 147] width 21 height 5
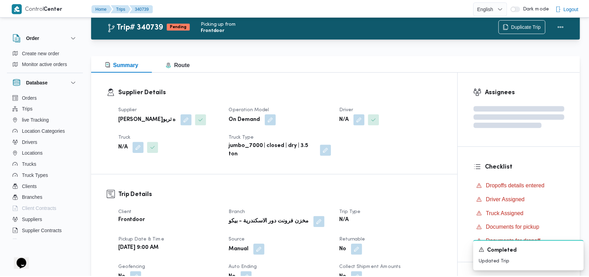
scroll to position [60, 0]
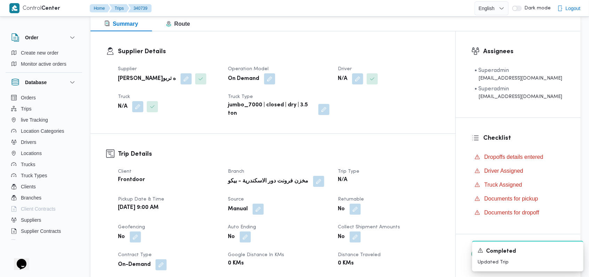
click at [366, 80] on span at bounding box center [370, 78] width 15 height 11
click at [361, 80] on button "button" at bounding box center [357, 78] width 11 height 11
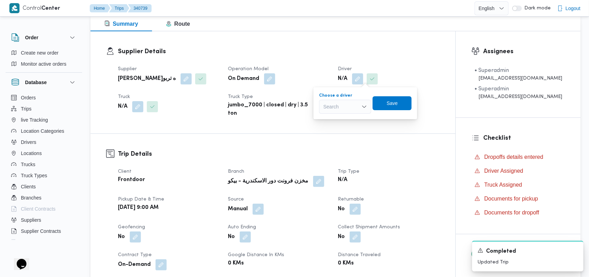
click at [352, 110] on div "Search" at bounding box center [345, 107] width 52 height 14
type input "ايمن خميس"
click at [353, 119] on span "ايمن خميس رفاعى محمد" at bounding box center [348, 119] width 35 height 8
click at [409, 99] on span "Save" at bounding box center [412, 103] width 11 height 8
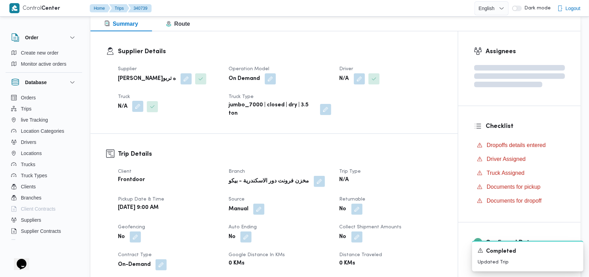
click at [133, 110] on button "button" at bounding box center [137, 106] width 11 height 11
click at [124, 139] on div "Search" at bounding box center [124, 135] width 52 height 14
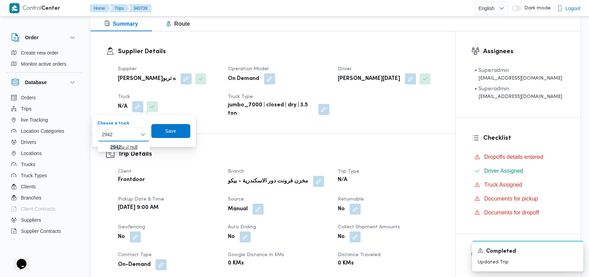
type input "2942"
click at [125, 144] on span "دعا 2942 | null" at bounding box center [127, 147] width 35 height 8
click at [184, 132] on span "Save" at bounding box center [174, 131] width 39 height 14
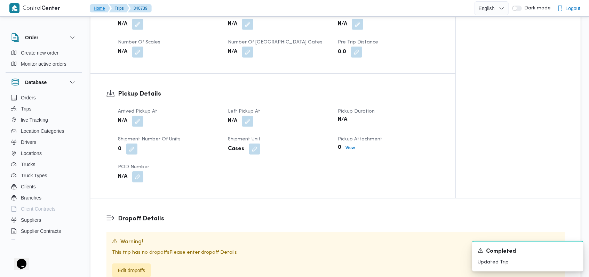
scroll to position [431, 0]
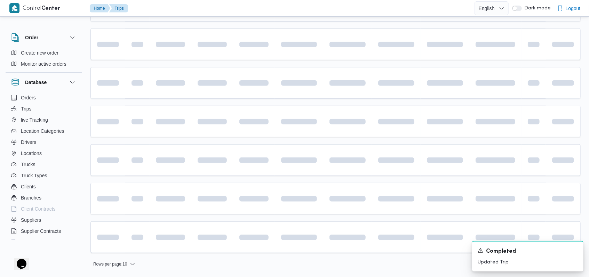
scroll to position [60, 0]
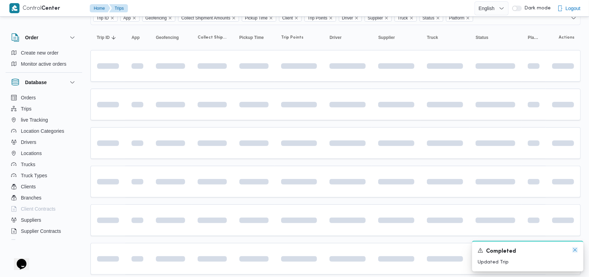
click at [573, 250] on icon "Dismiss toast" at bounding box center [575, 250] width 6 height 6
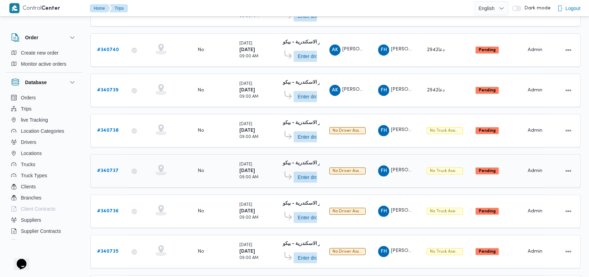
scroll to position [245, 0]
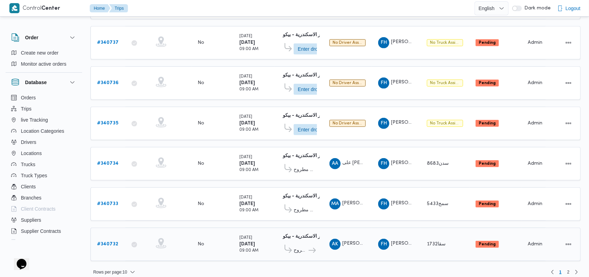
click at [108, 242] on b "# 340732" at bounding box center [107, 244] width 21 height 5
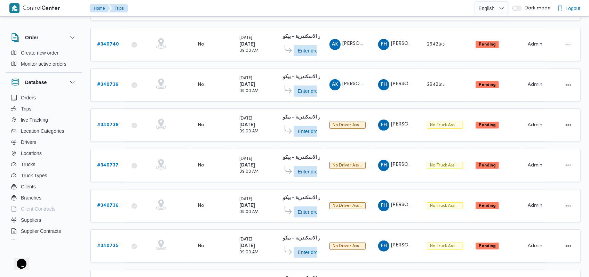
scroll to position [245, 0]
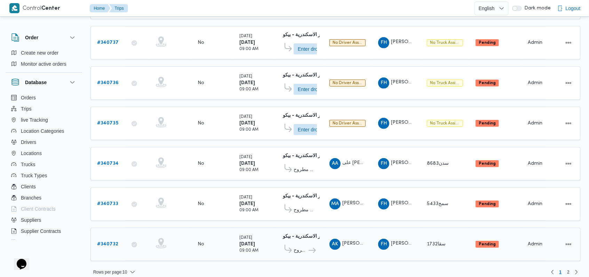
click at [114, 242] on b "# 340732" at bounding box center [107, 244] width 21 height 5
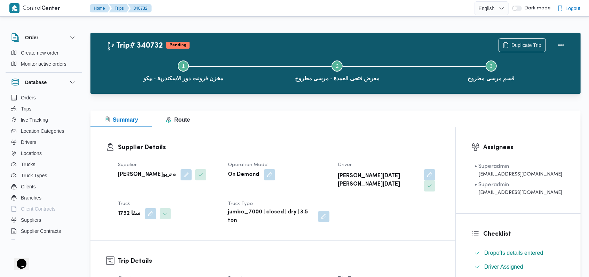
click at [359, 187] on div "Supplier فتحى حسن جلال ابو الحسن شركه تربو Operation Model On Demand Driver احم…" at bounding box center [279, 193] width 330 height 72
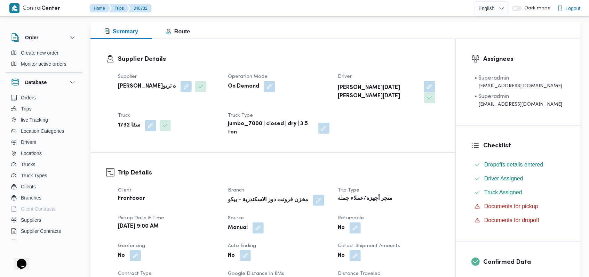
scroll to position [278, 0]
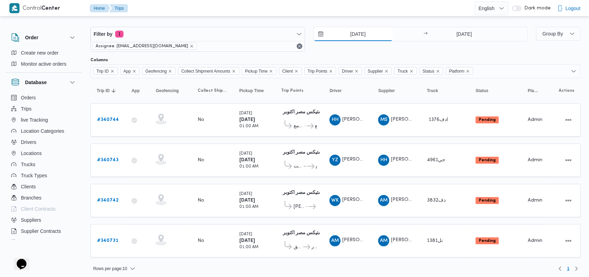
click at [354, 33] on input "[DATE]" at bounding box center [353, 34] width 79 height 14
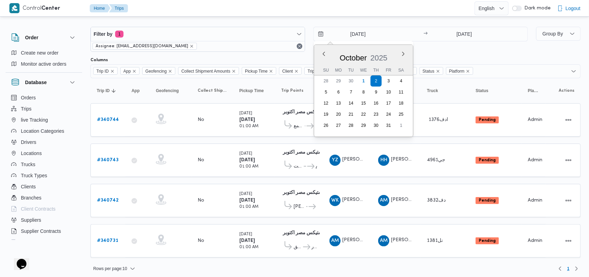
click at [427, 51] on div "[DATE] Previous Month Next month [DATE] [DATE] Su Mo Tu We Th Fr Sa 28 29 30 1 …" at bounding box center [420, 39] width 215 height 25
